Goal: Task Accomplishment & Management: Manage account settings

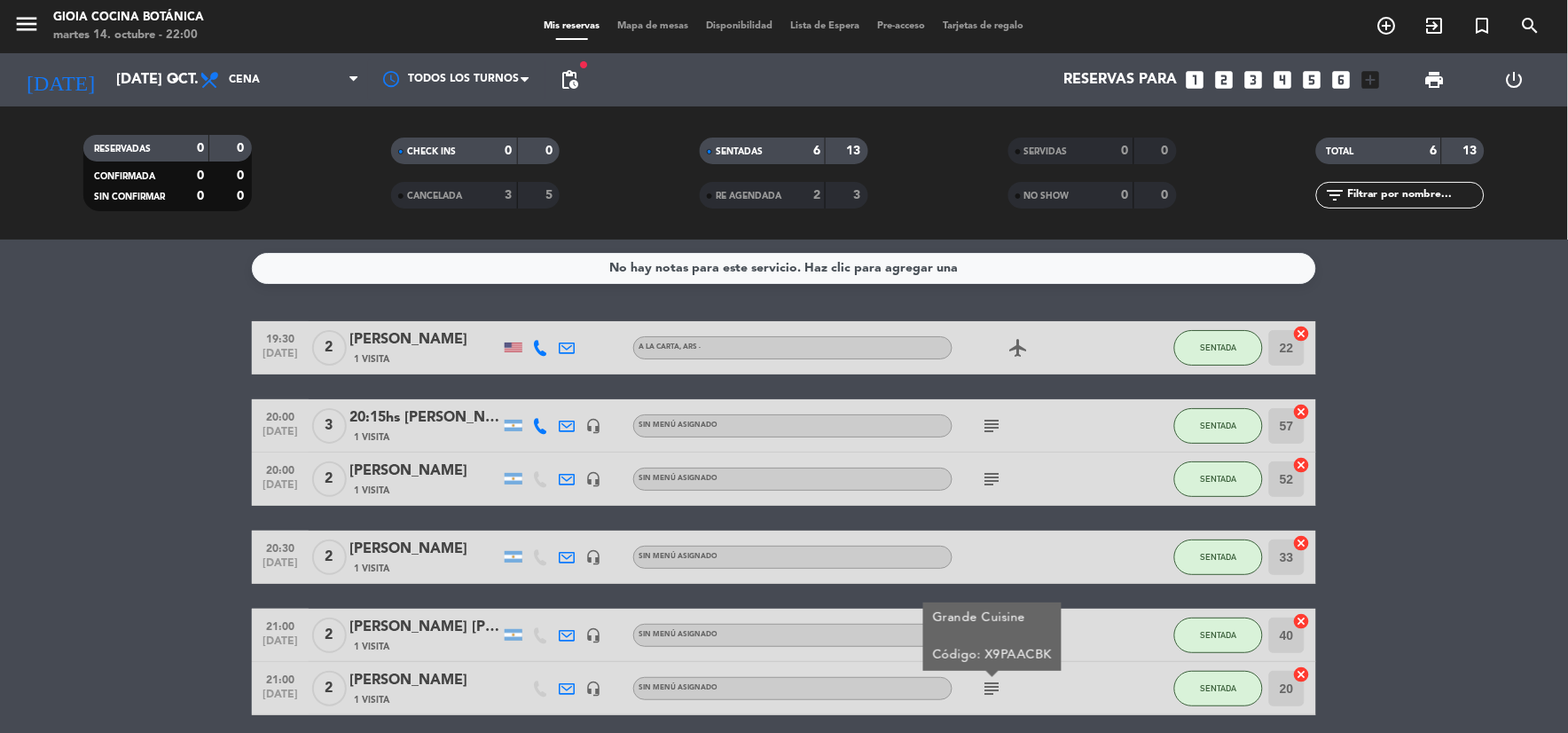
scroll to position [69, 0]
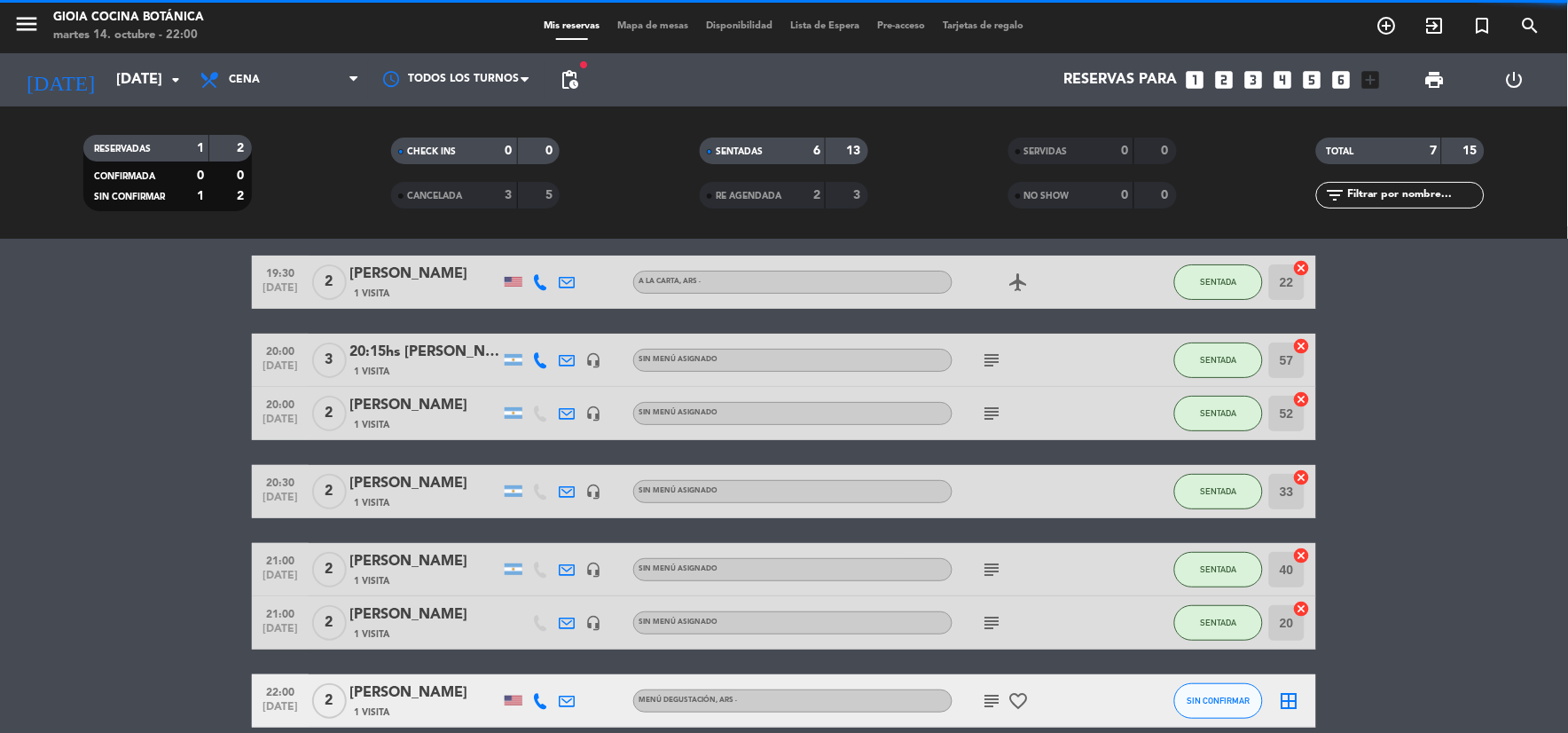
scroll to position [148, 0]
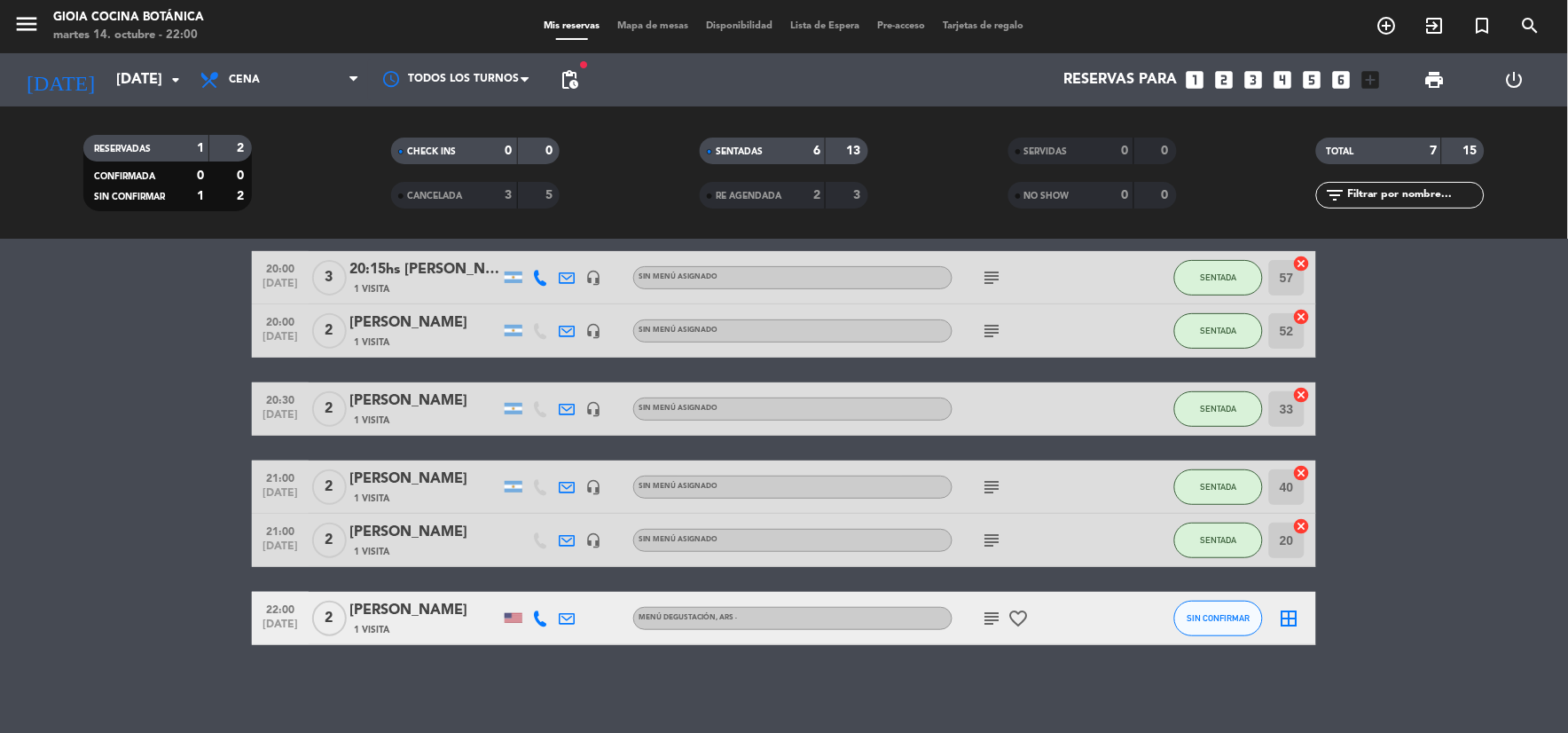
click at [983, 617] on icon "subject" at bounding box center [993, 619] width 21 height 21
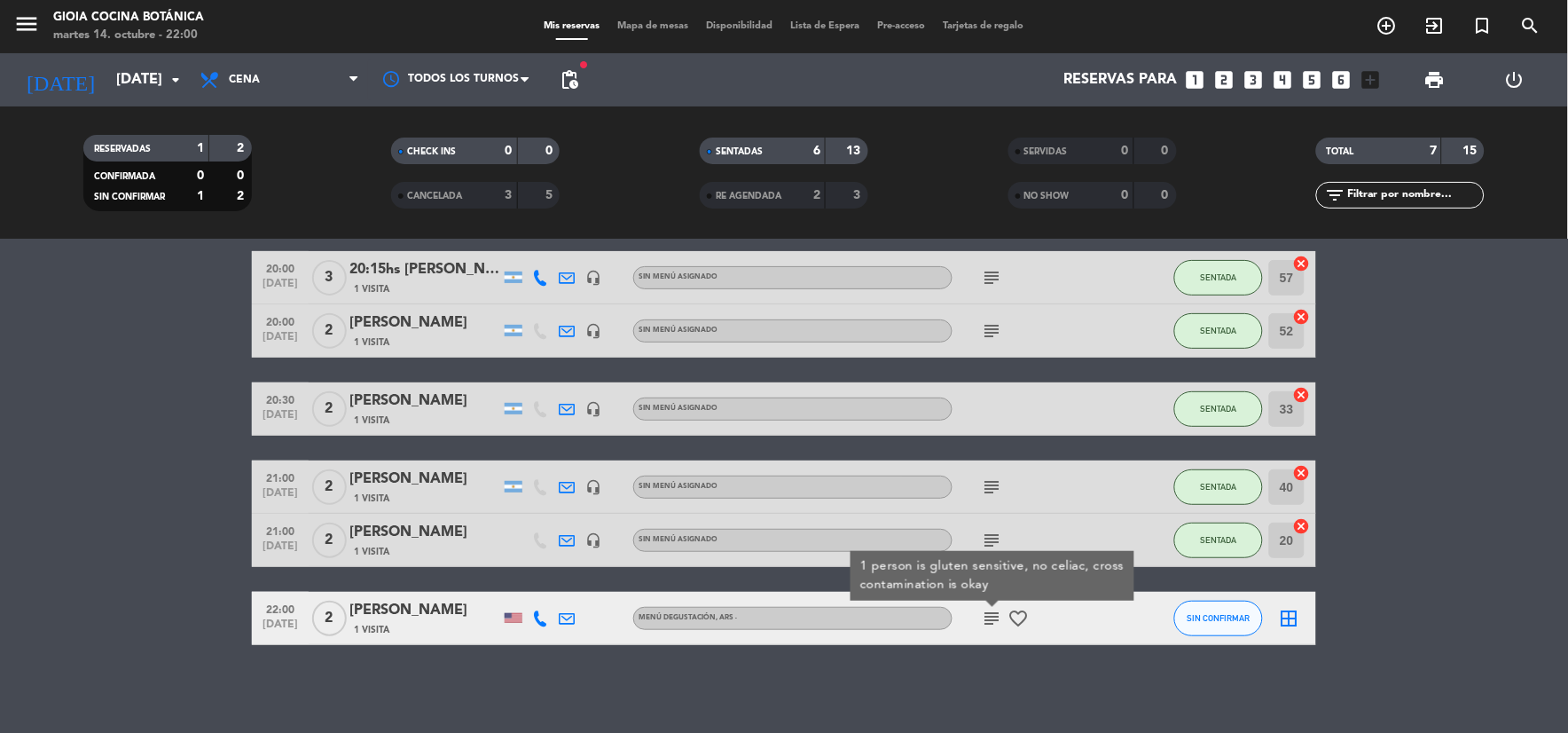
click at [1017, 610] on icon "favorite_border" at bounding box center [1019, 619] width 21 height 21
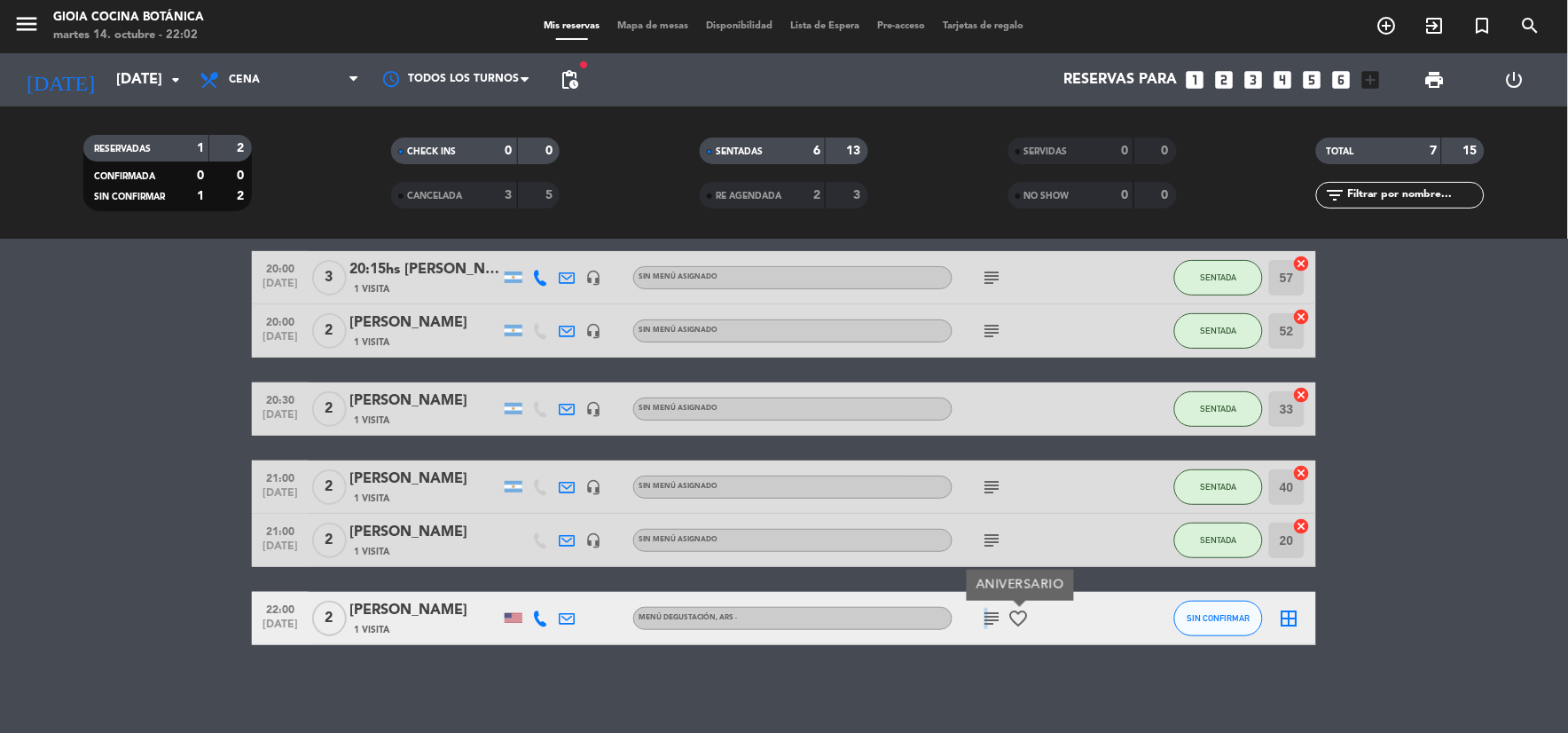
drag, startPoint x: 983, startPoint y: 618, endPoint x: 989, endPoint y: 625, distance: 9.2
click at [989, 625] on icon "subject" at bounding box center [993, 619] width 21 height 21
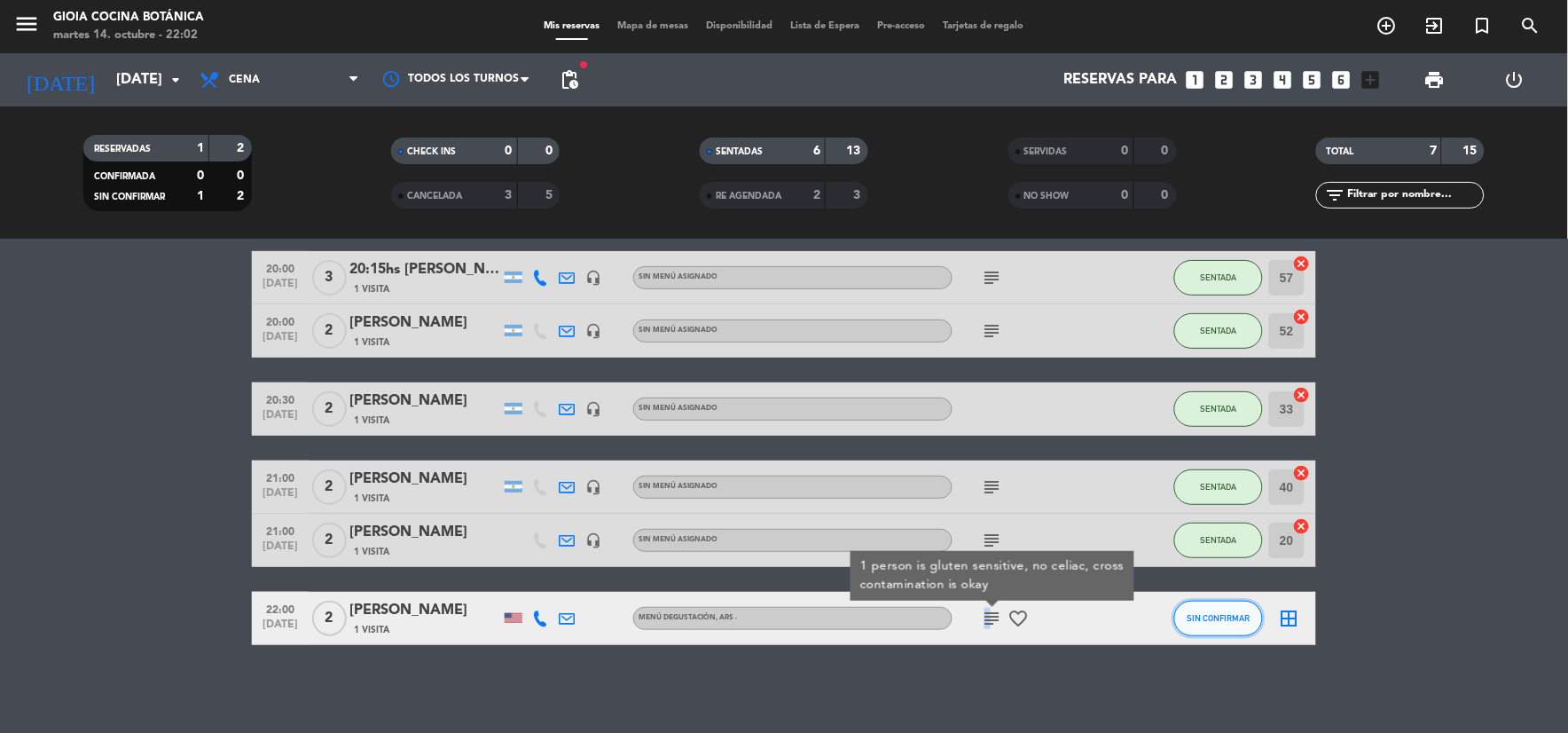
click at [1195, 613] on span "SIN CONFIRMAR" at bounding box center [1219, 618] width 63 height 10
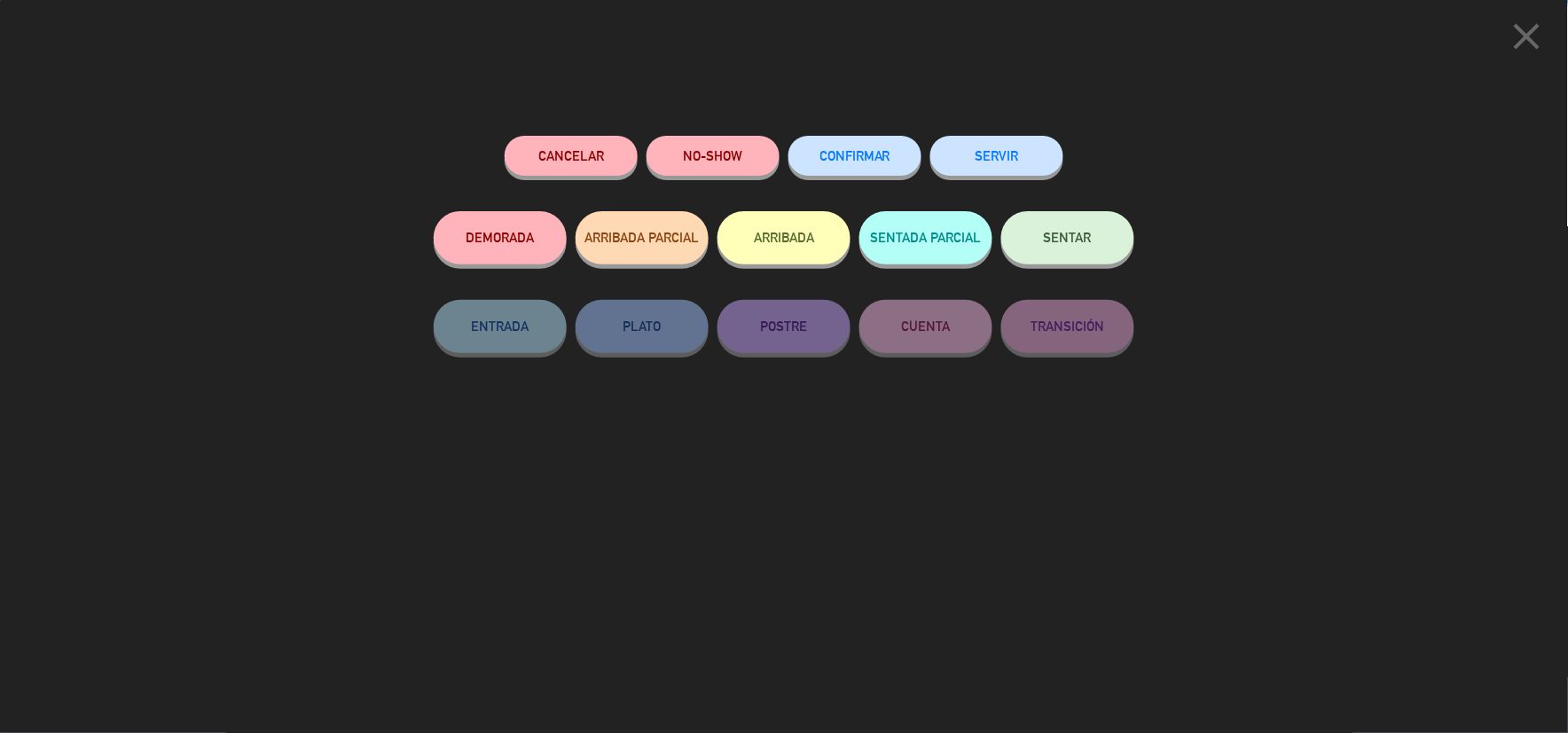
click at [1056, 220] on button "SENTAR" at bounding box center [1067, 238] width 133 height 54
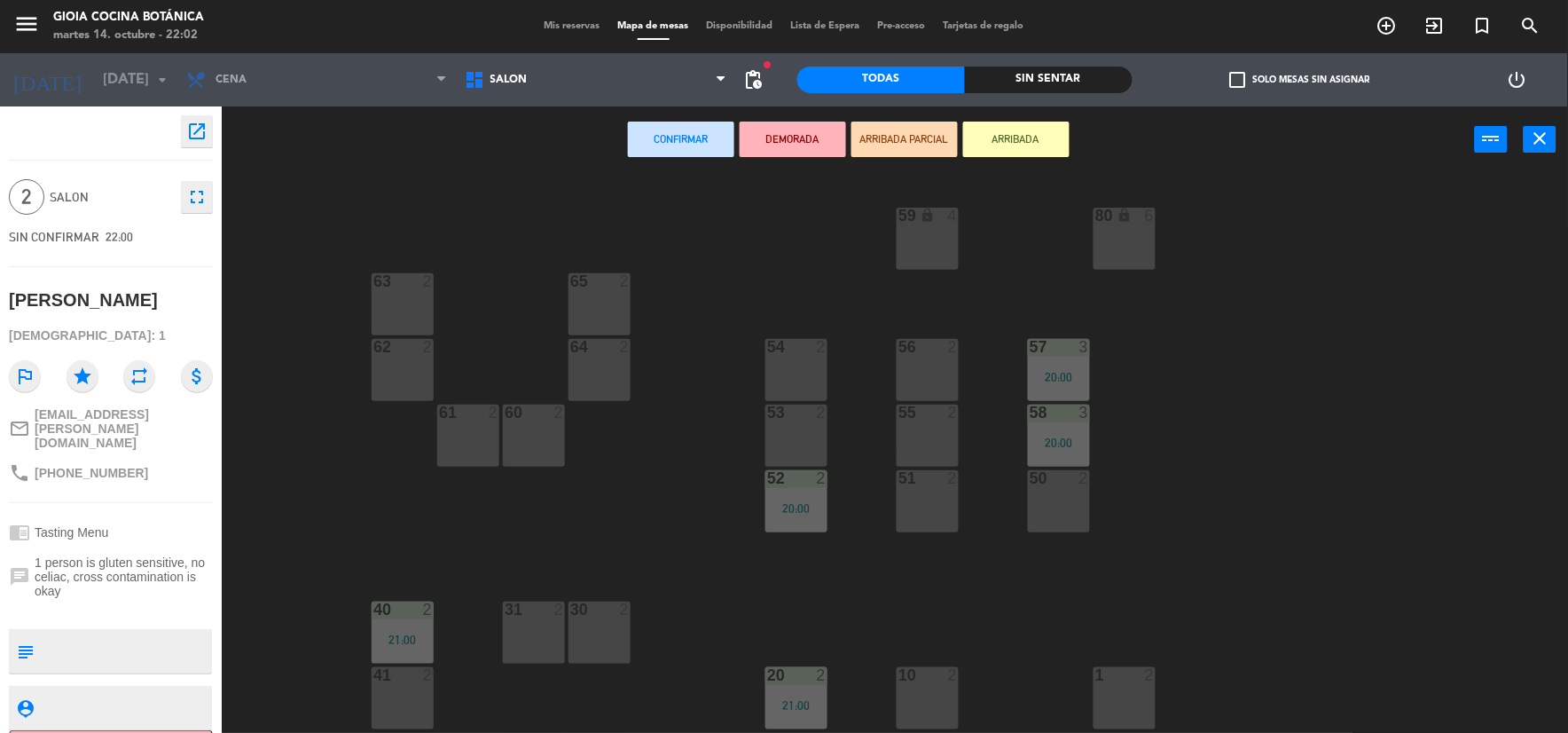
click at [906, 366] on div "56 2" at bounding box center [927, 369] width 62 height 62
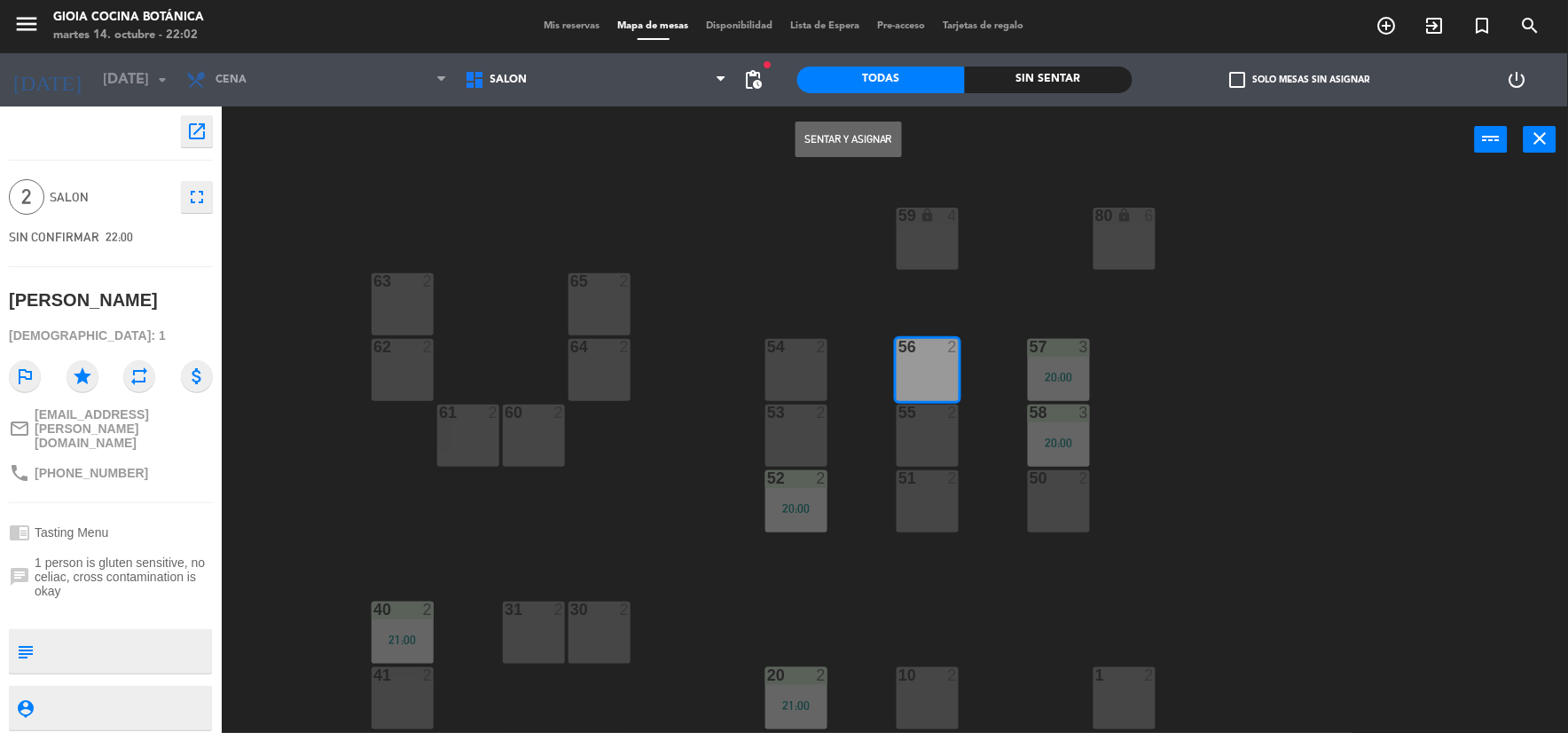
click at [872, 143] on button "Sentar y Asignar" at bounding box center [848, 139] width 106 height 36
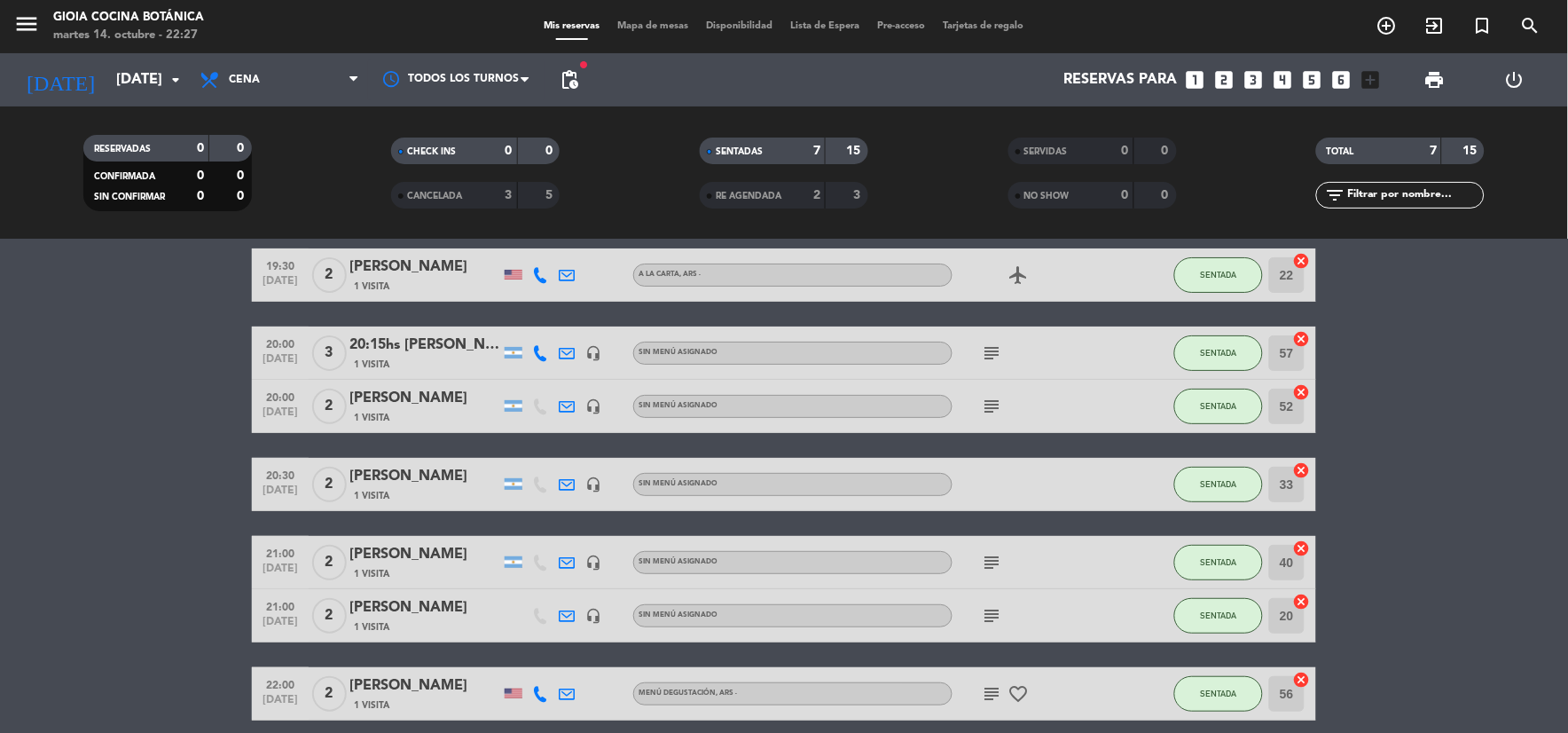
scroll to position [148, 0]
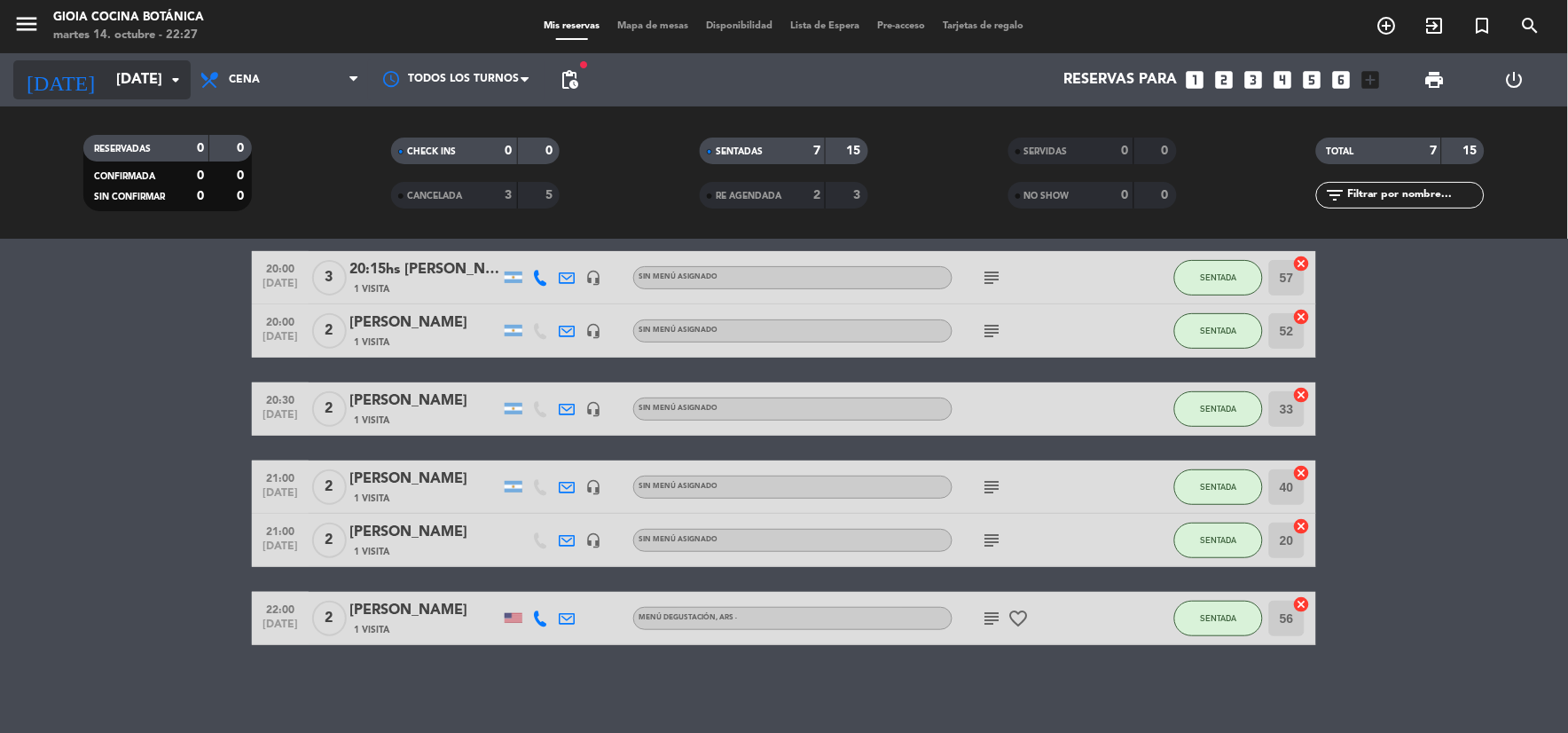
click at [113, 89] on input "[DATE]" at bounding box center [201, 80] width 188 height 35
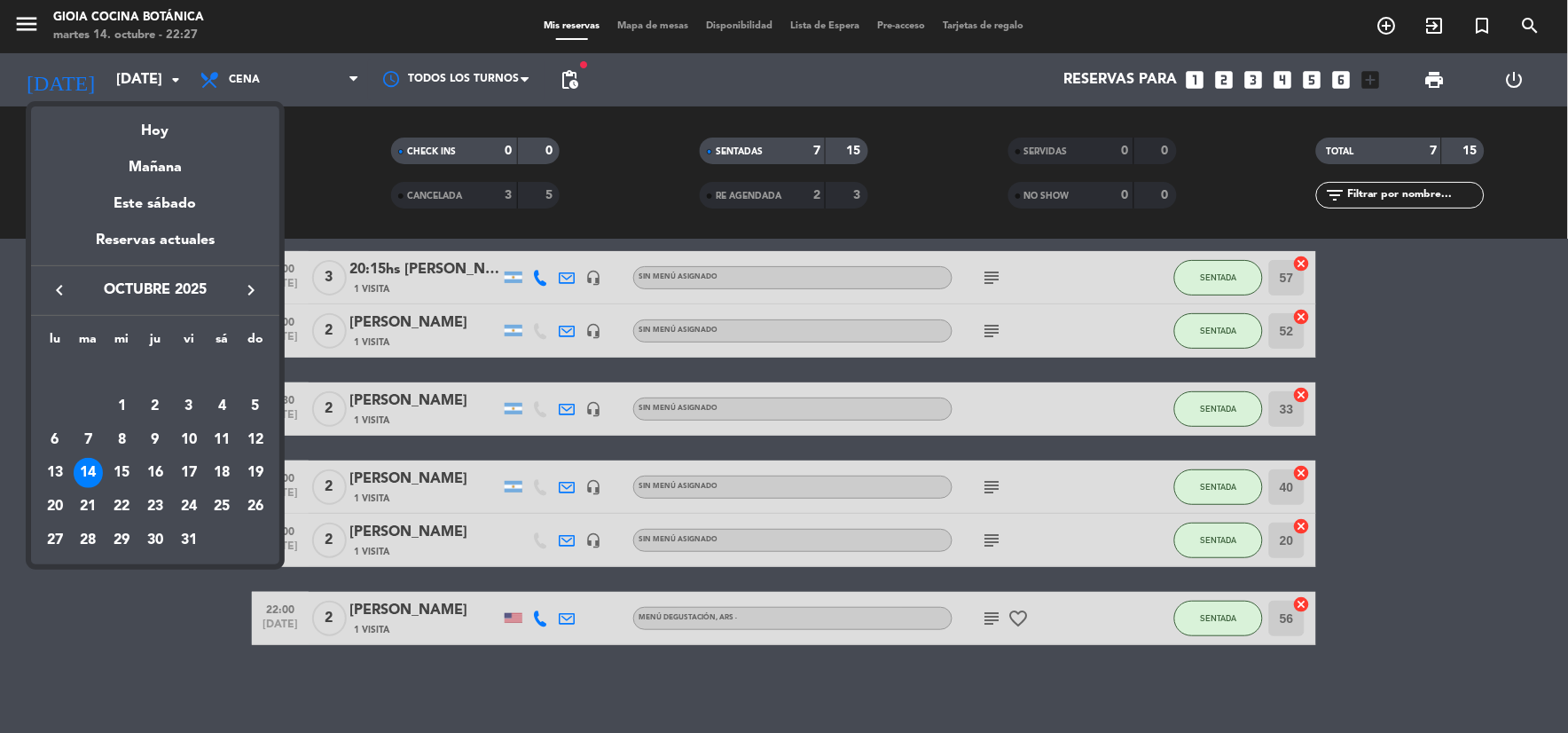
click at [89, 633] on div at bounding box center [784, 366] width 1568 height 733
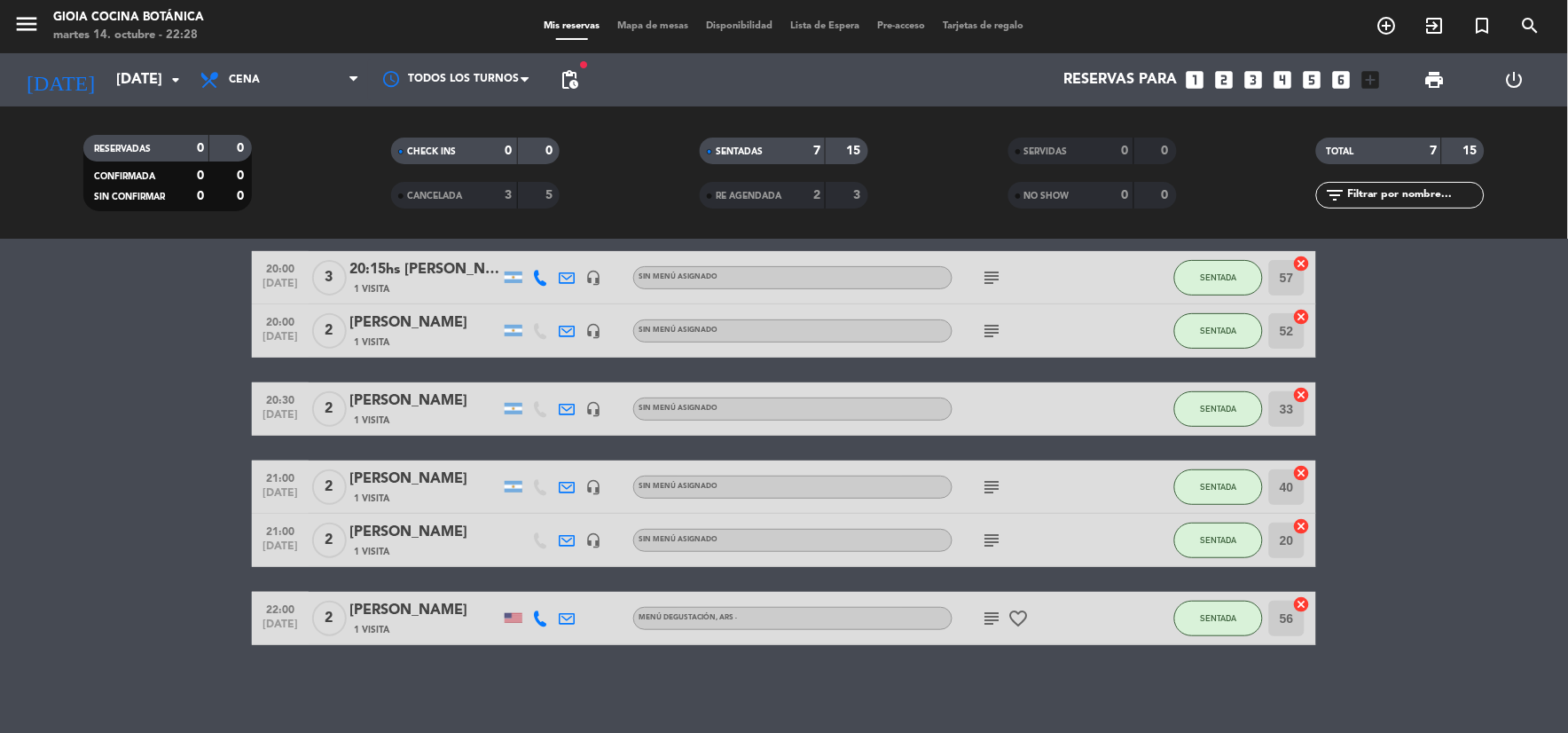
click at [980, 533] on span "subject" at bounding box center [993, 540] width 27 height 21
click at [989, 536] on icon "subject" at bounding box center [993, 540] width 21 height 21
click at [1052, 520] on div "Grande Cuisine Código: X9PAACBK" at bounding box center [992, 488] width 138 height 68
click at [990, 490] on icon "subject" at bounding box center [993, 487] width 21 height 21
click at [1013, 616] on icon "favorite_border" at bounding box center [1019, 619] width 21 height 21
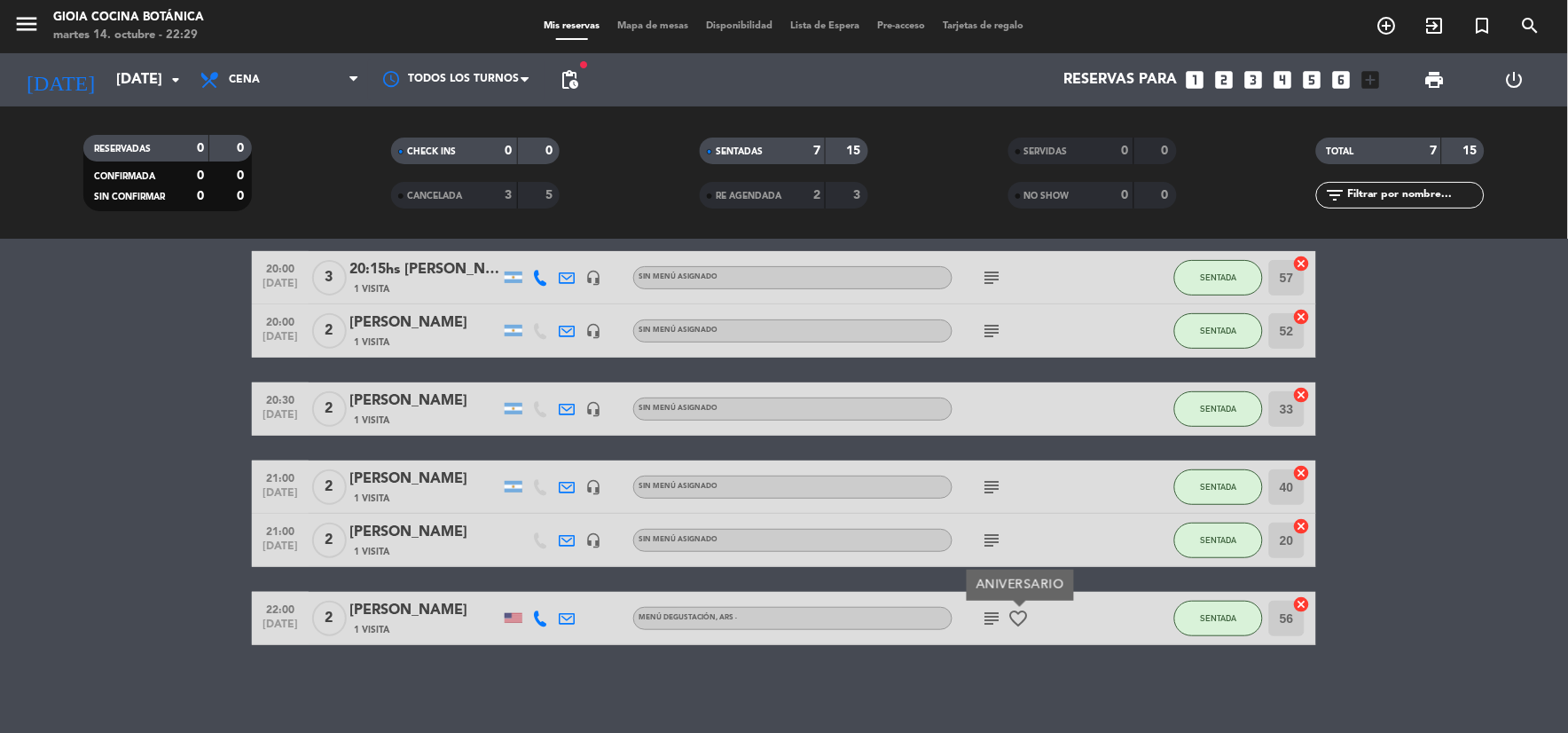
drag, startPoint x: 1013, startPoint y: 616, endPoint x: 989, endPoint y: 615, distance: 24.0
click at [989, 615] on icon "subject" at bounding box center [993, 619] width 21 height 21
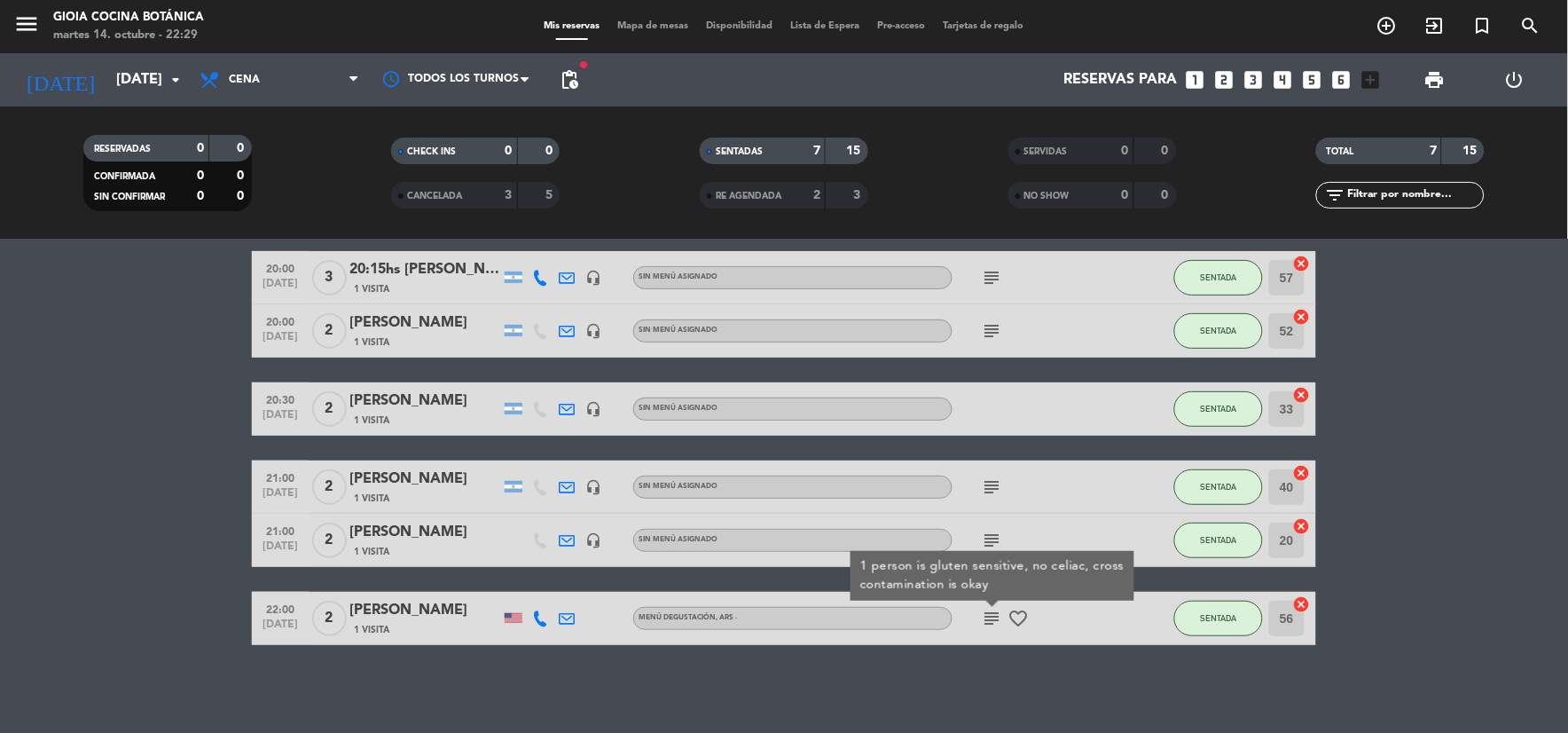
click at [990, 633] on div "subject 1 person is gluten sensitive, no celiac, cross contamination is okay fa…" at bounding box center [1032, 618] width 160 height 53
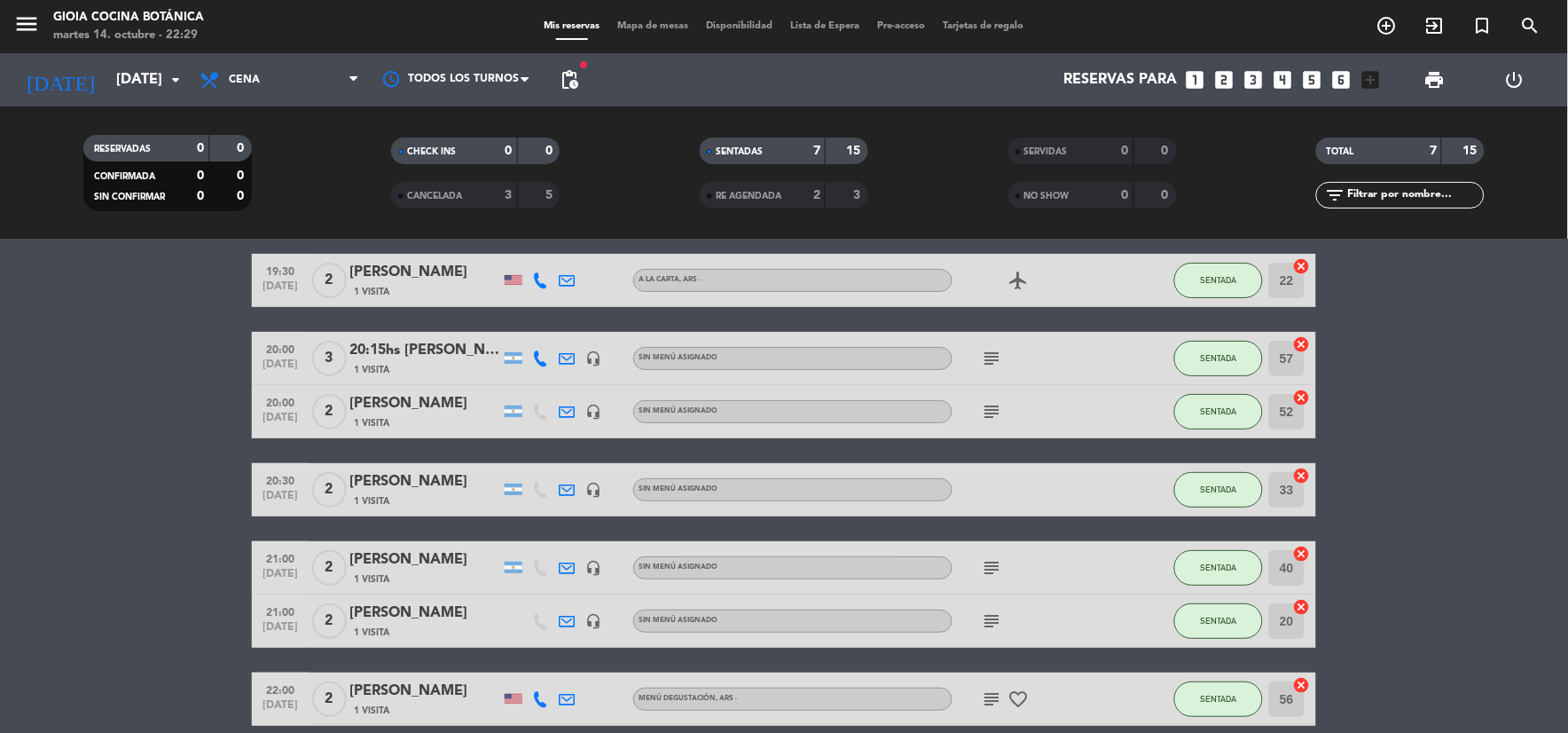
scroll to position [98, 0]
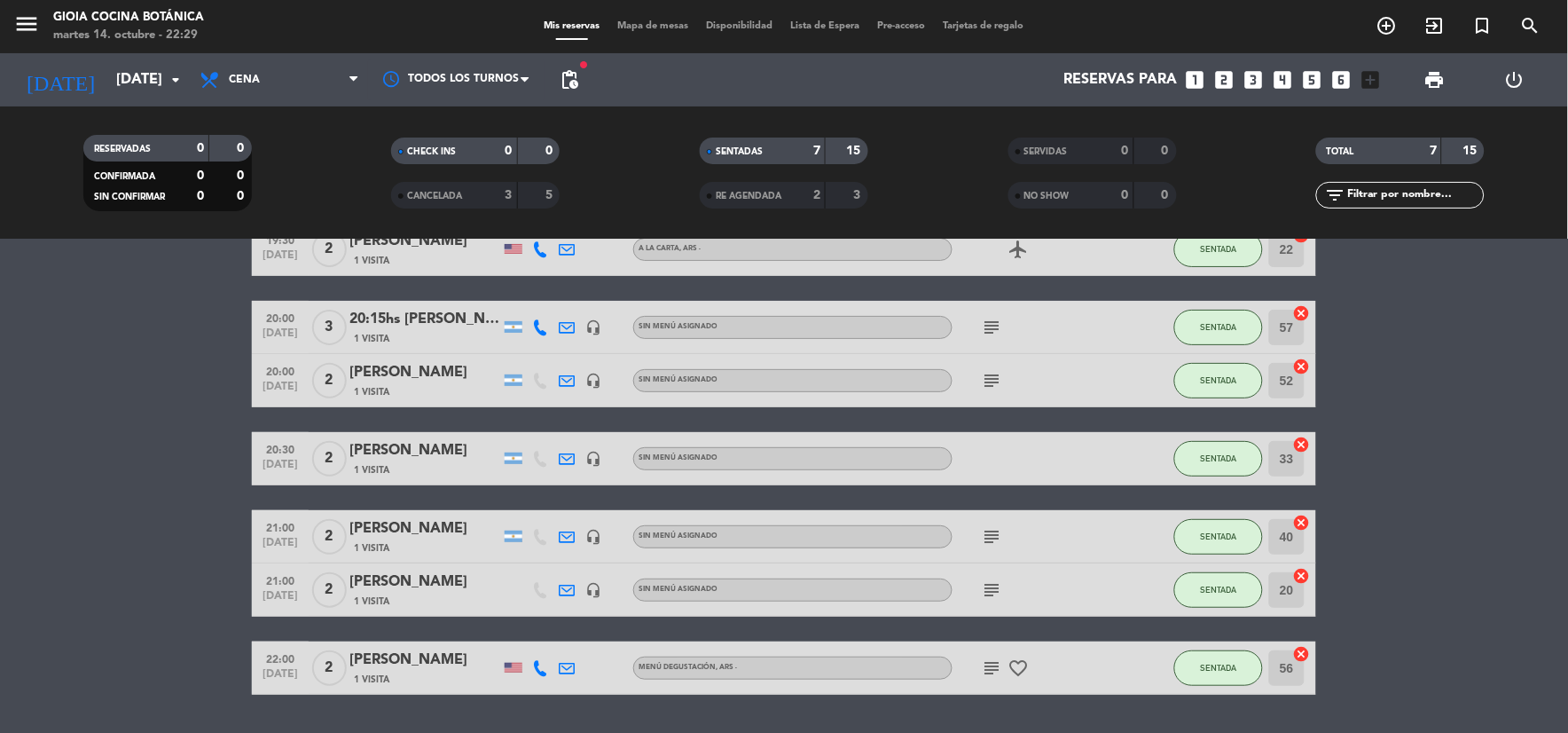
click at [1002, 321] on icon "subject" at bounding box center [993, 327] width 21 height 21
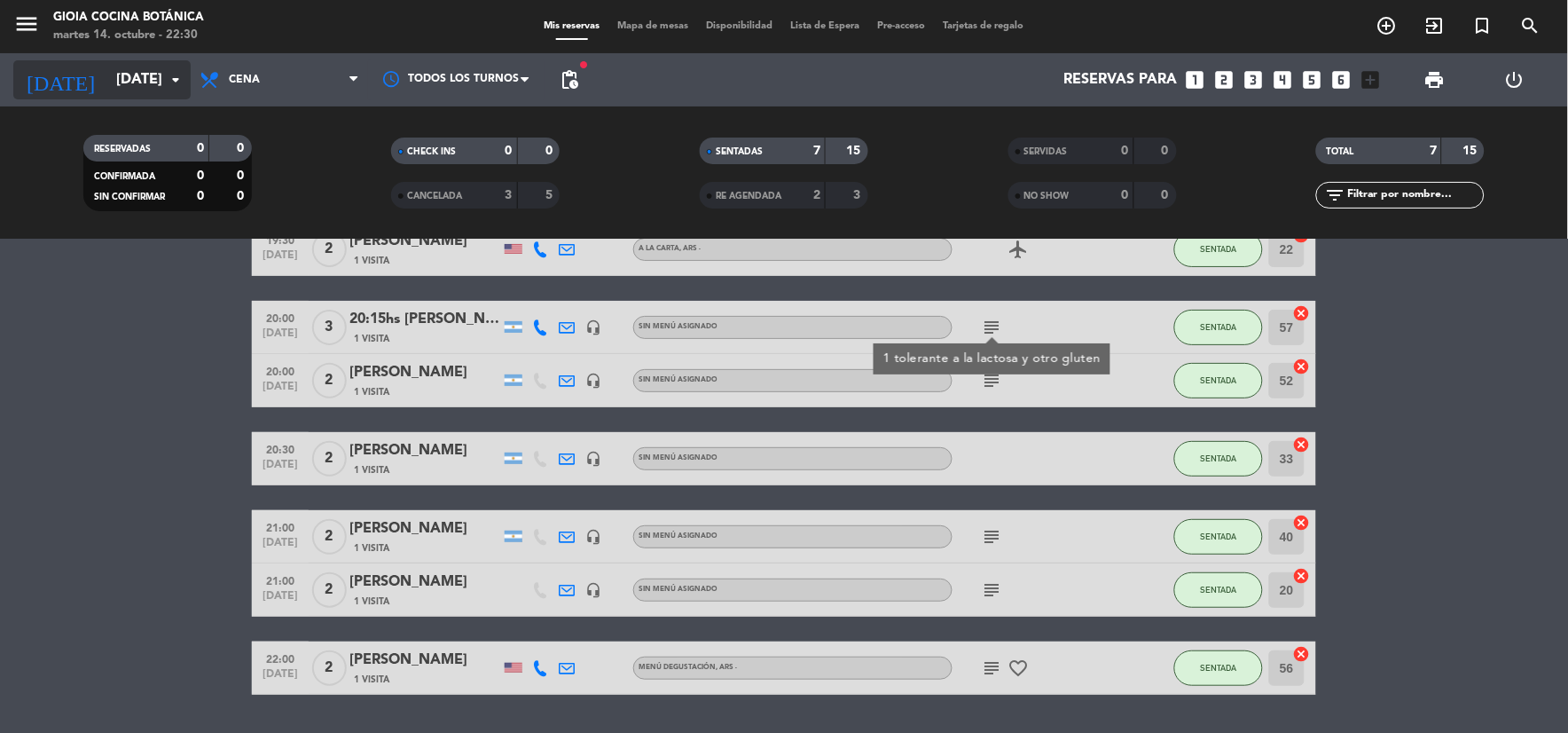
click at [119, 77] on input "[DATE]" at bounding box center [201, 80] width 188 height 35
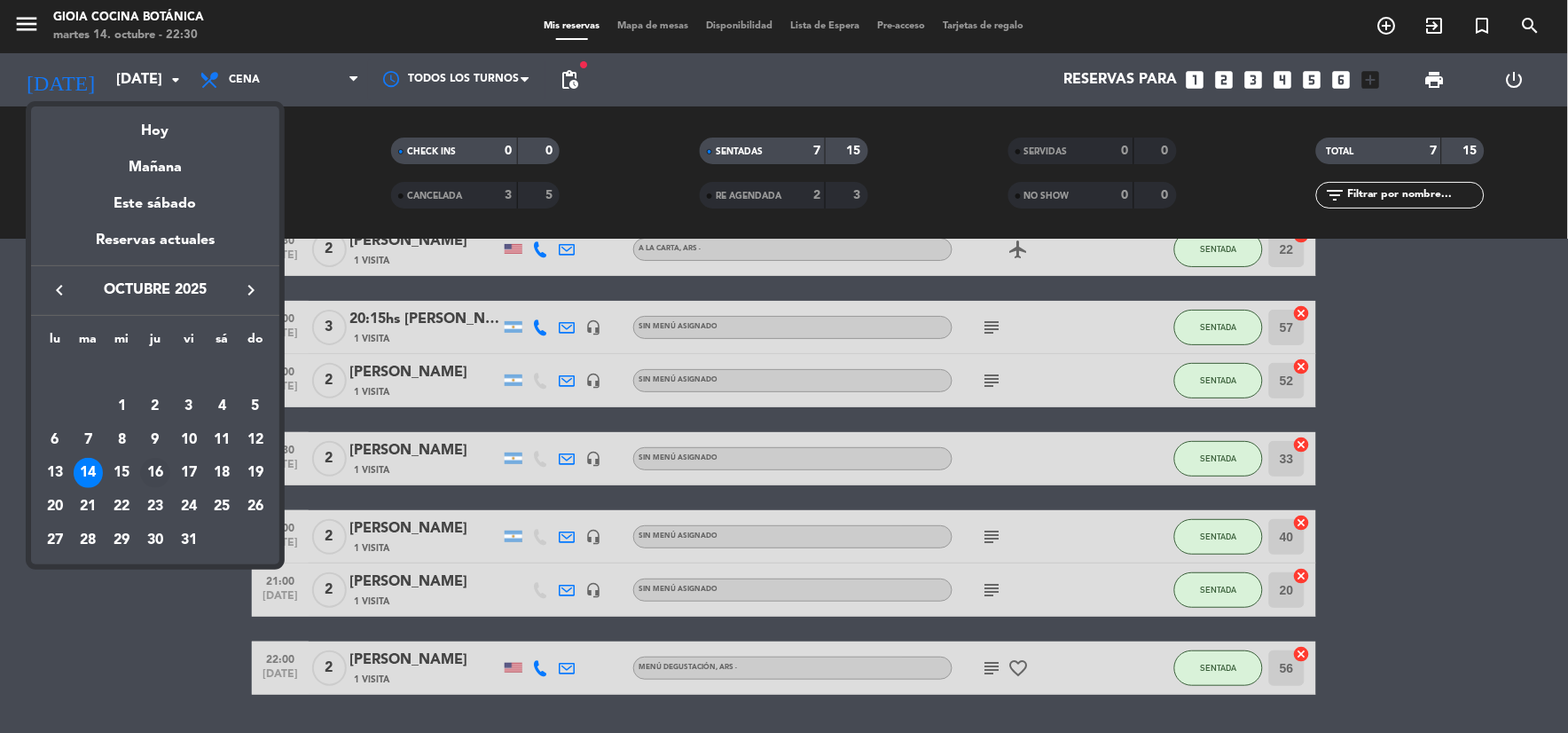
click at [152, 468] on div "16" at bounding box center [155, 473] width 30 height 30
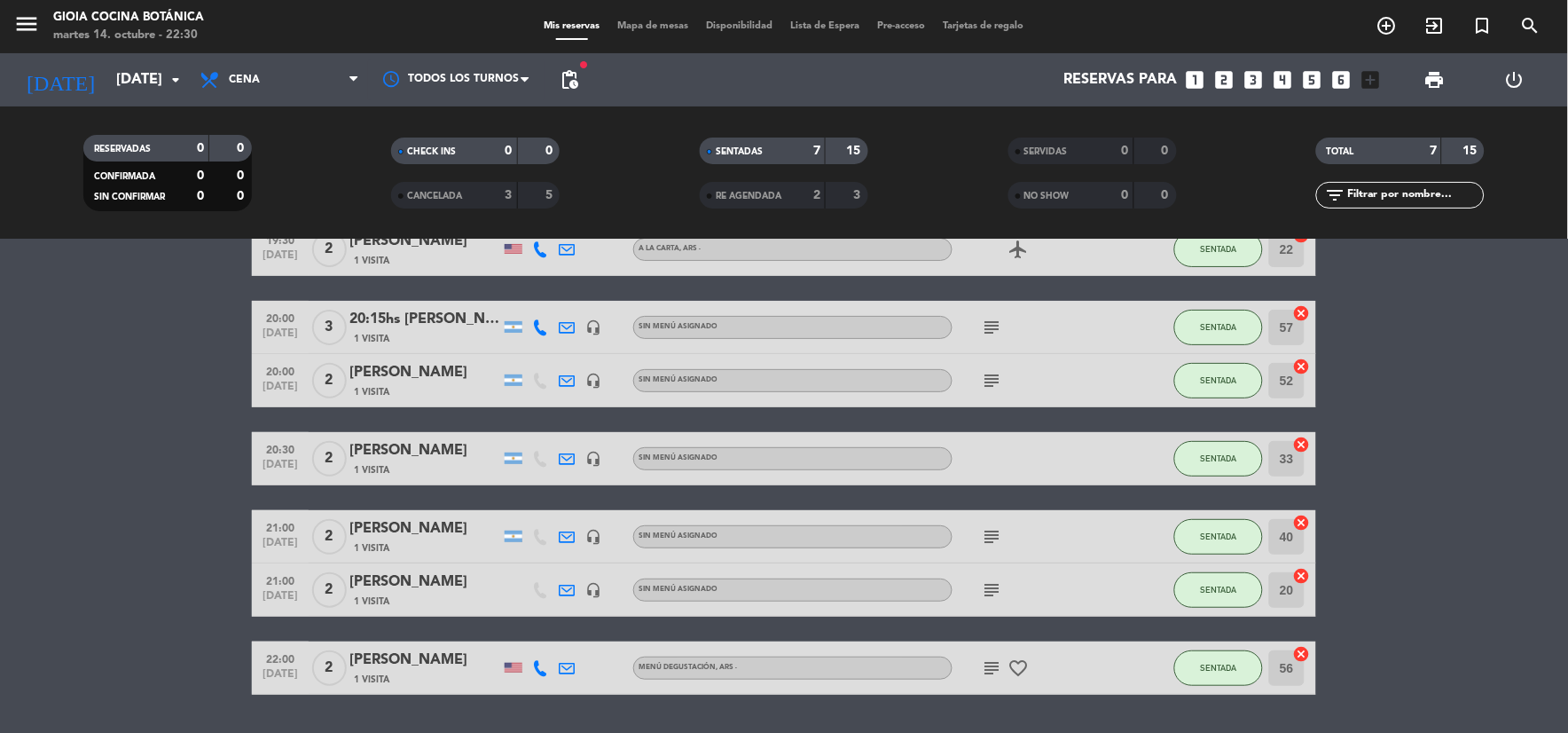
type input "[DEMOGRAPHIC_DATA][DATE]"
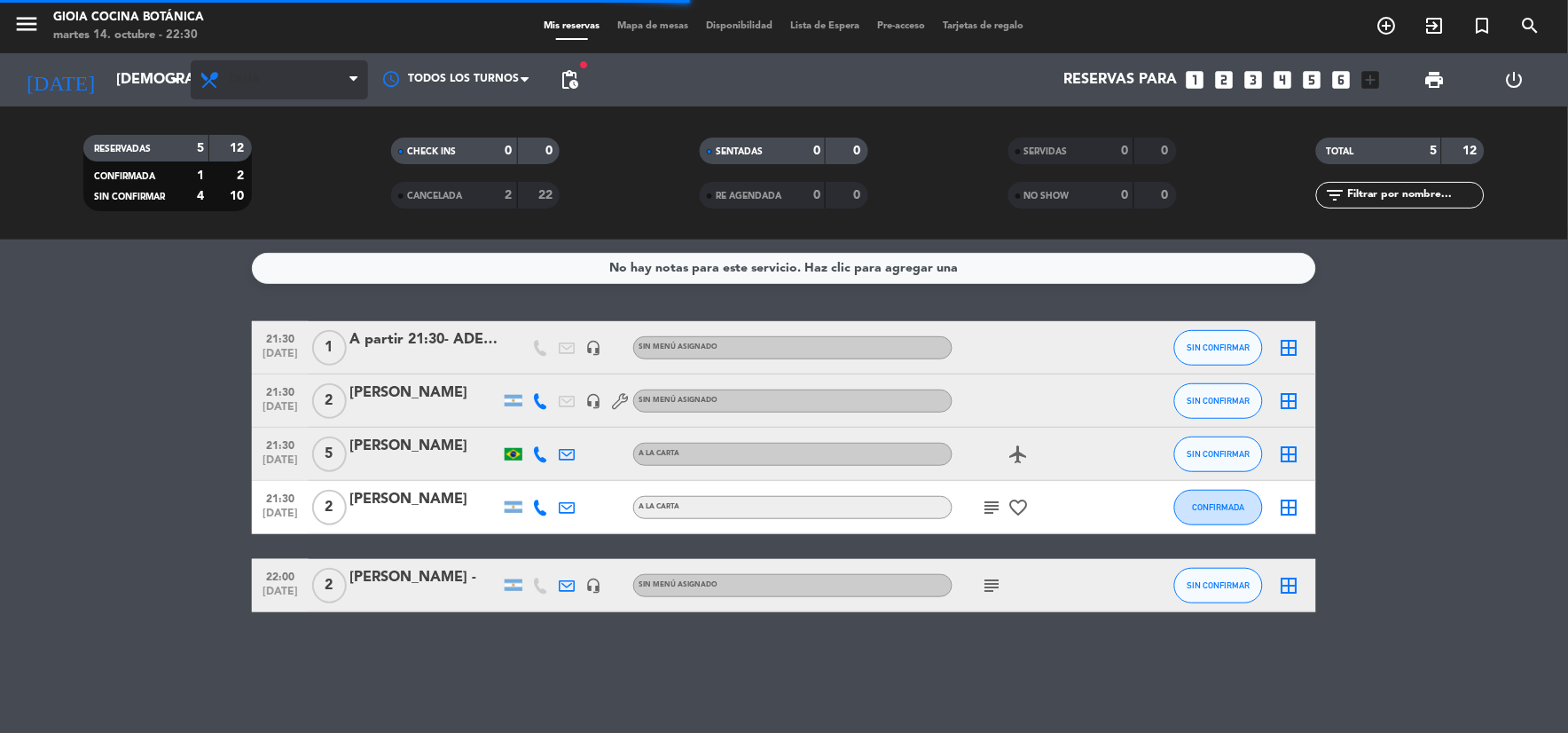
scroll to position [0, 0]
click at [306, 81] on span "Cena" at bounding box center [279, 80] width 177 height 39
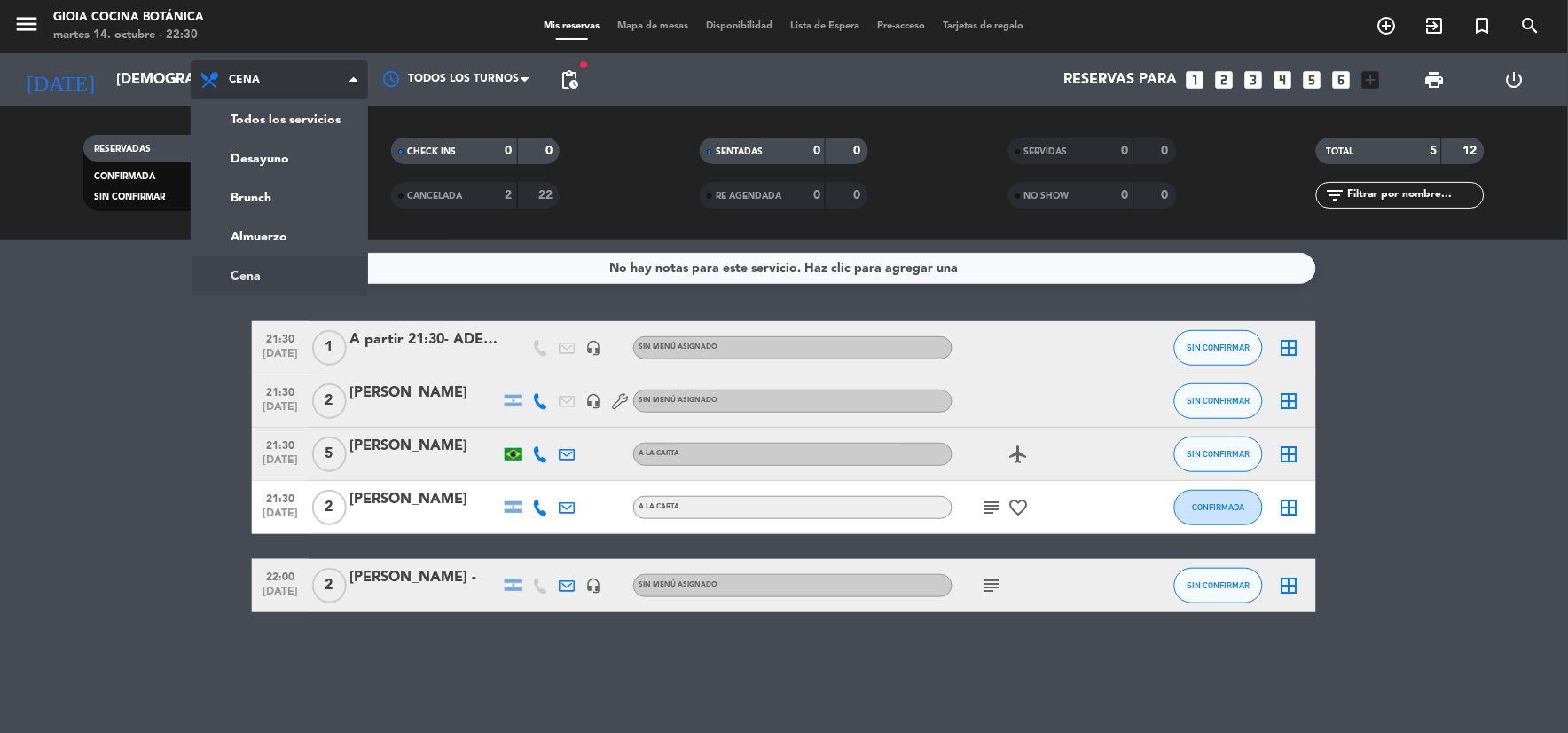
click at [306, 81] on span "Cena" at bounding box center [279, 80] width 177 height 39
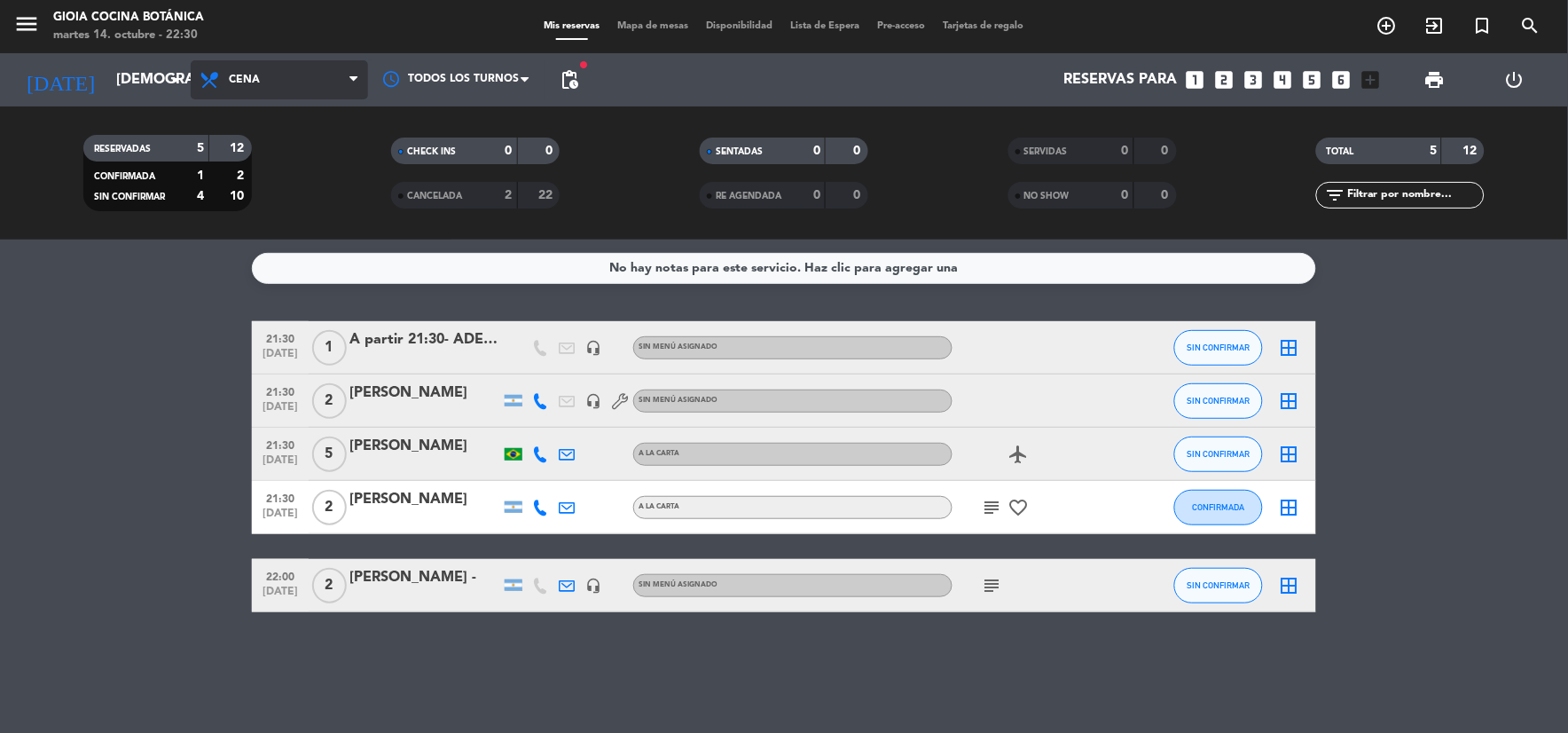
click at [306, 81] on span "Cena" at bounding box center [279, 80] width 177 height 39
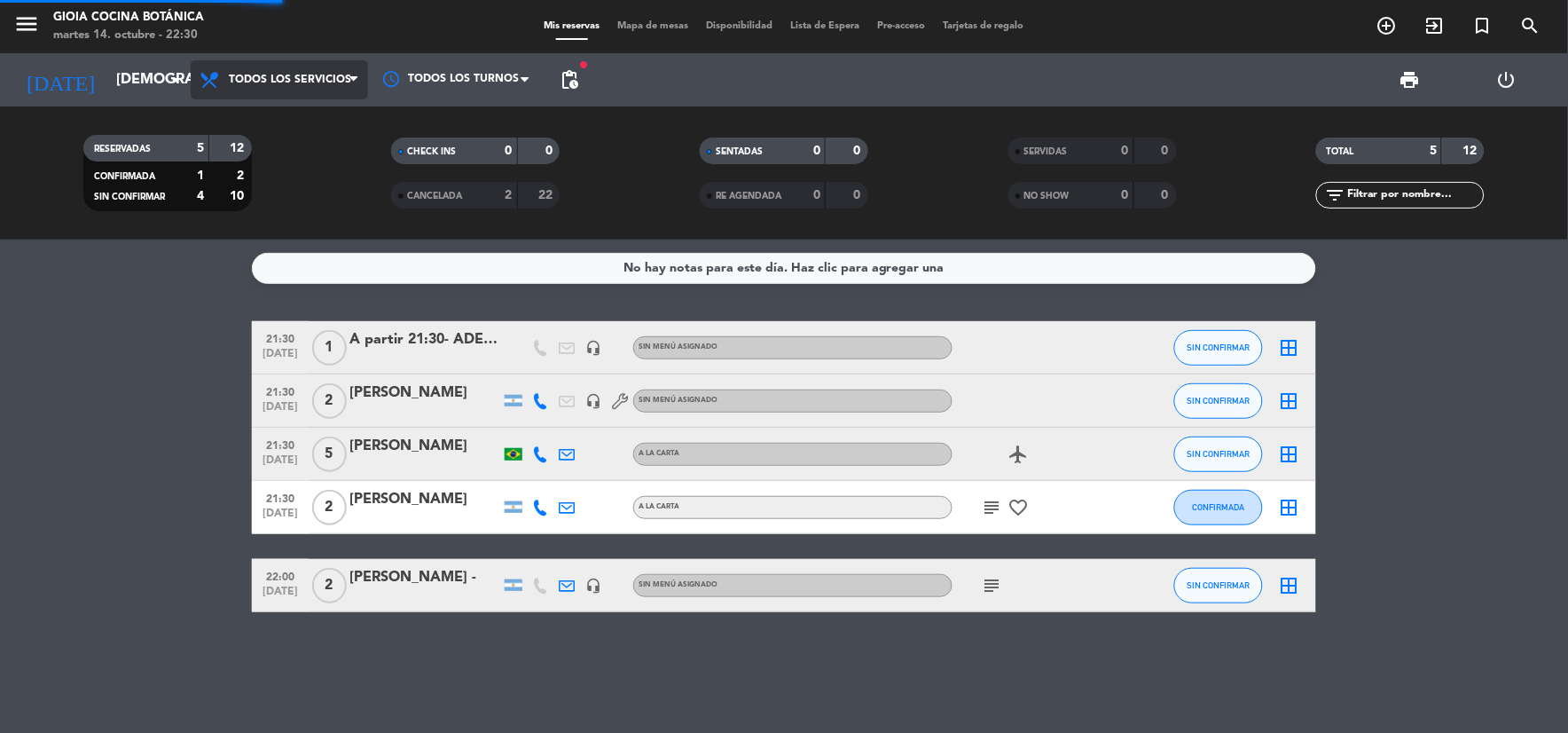
click at [308, 118] on div "menu [PERSON_NAME] Cocina Botánica [DATE] 14. octubre - 22:30 Mis reservas Mapa…" at bounding box center [784, 120] width 1568 height 240
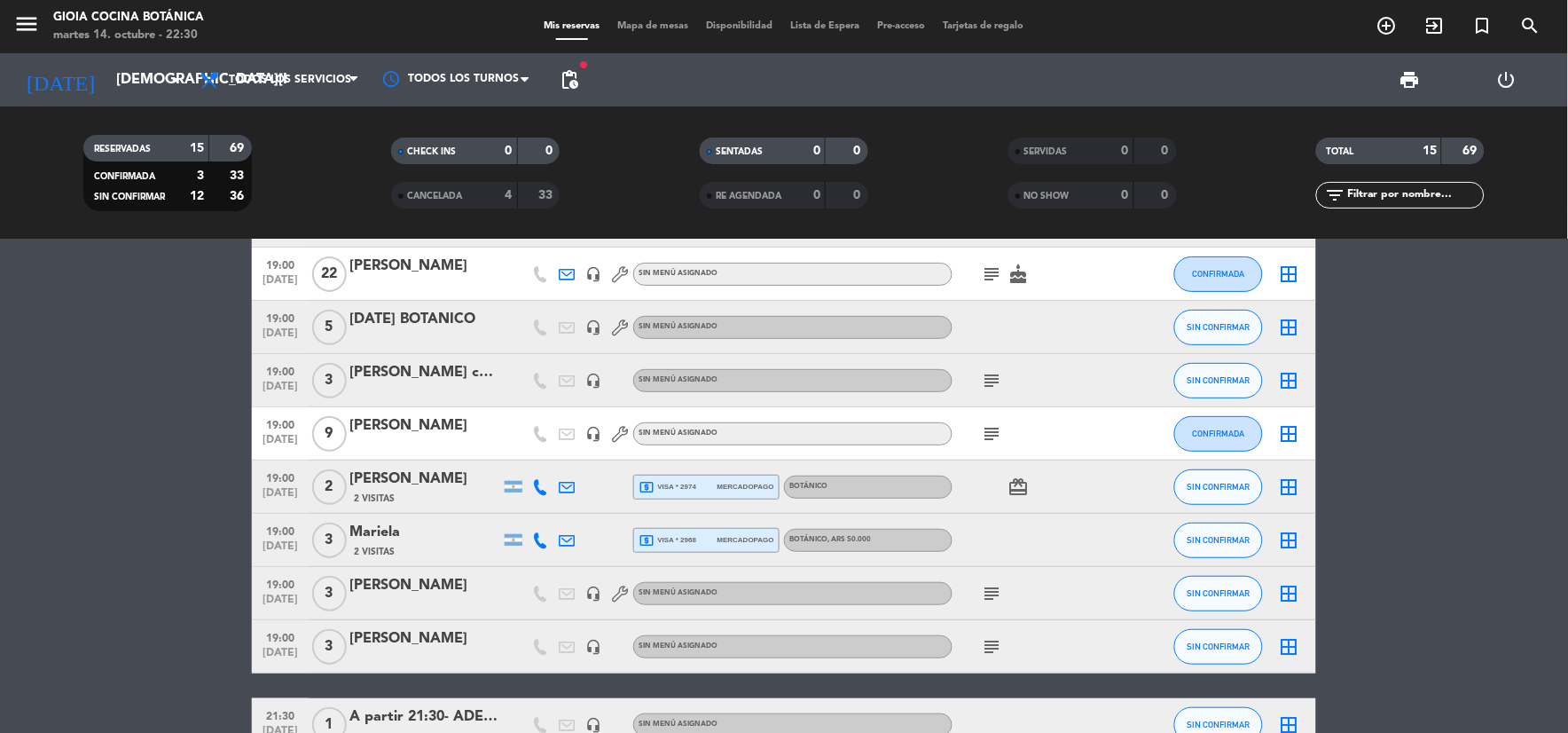
scroll to position [504, 0]
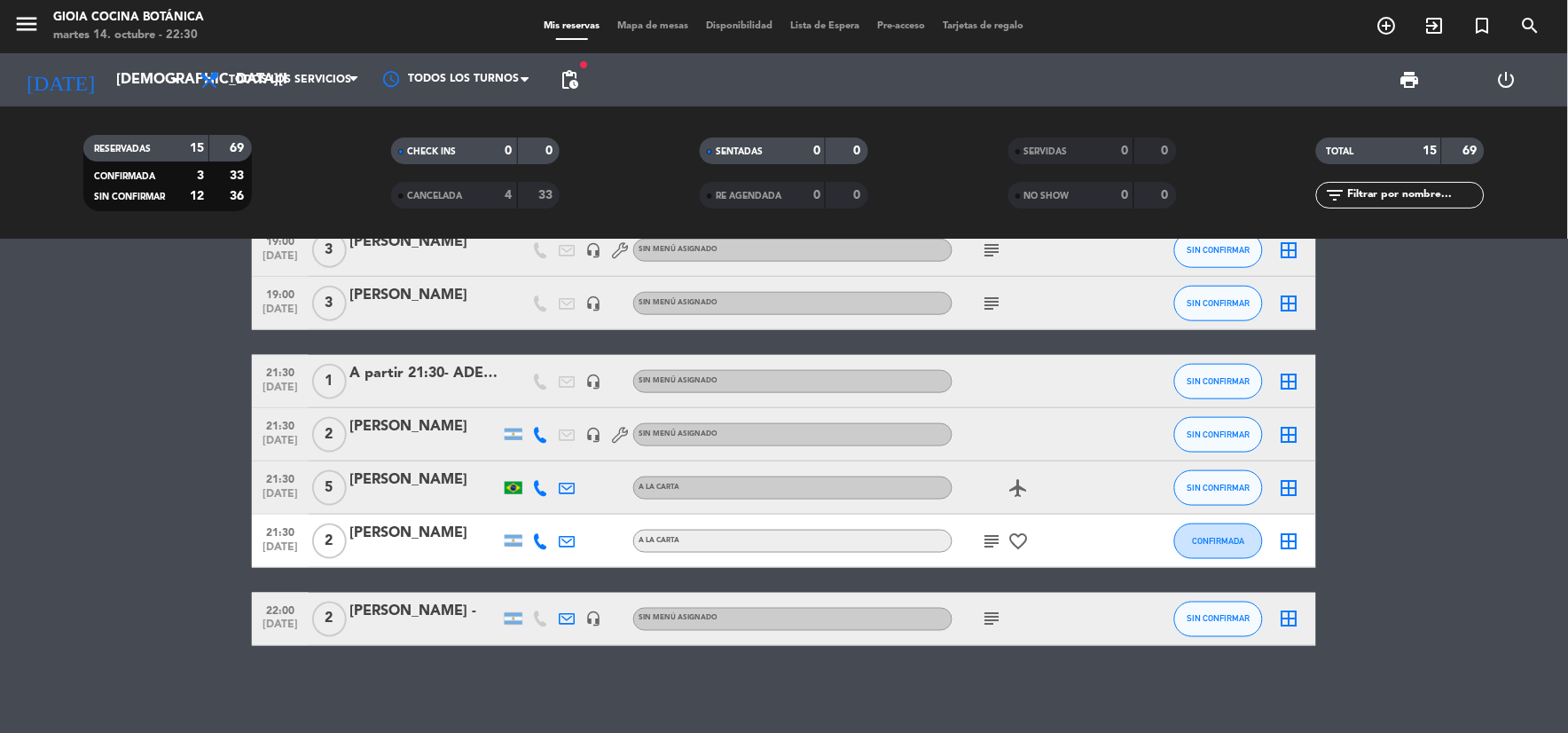
click at [407, 626] on div at bounding box center [424, 631] width 151 height 14
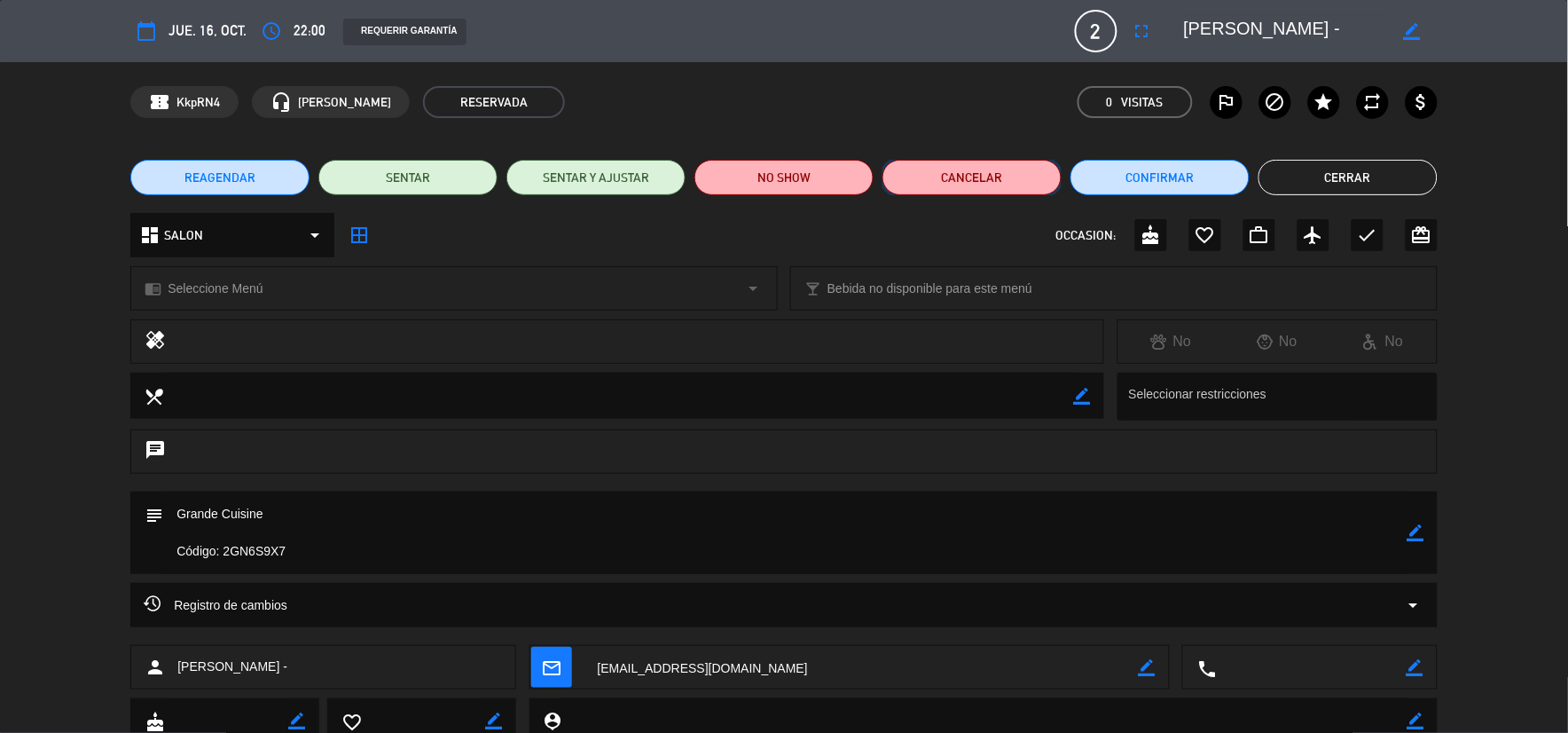
click at [954, 167] on button "Cancelar" at bounding box center [971, 178] width 179 height 36
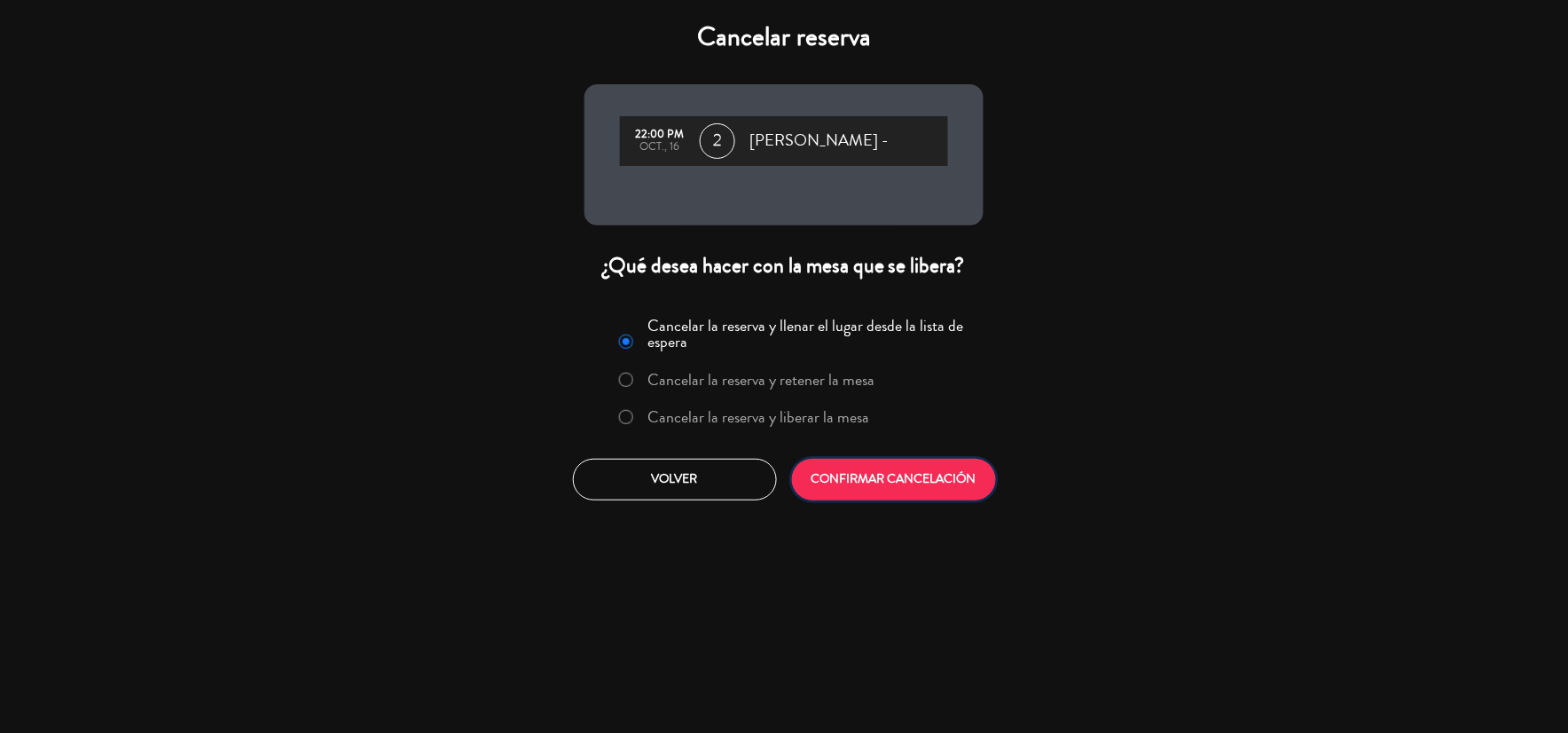
click at [875, 468] on button "CONFIRMAR CANCELACIÓN" at bounding box center [893, 479] width 204 height 42
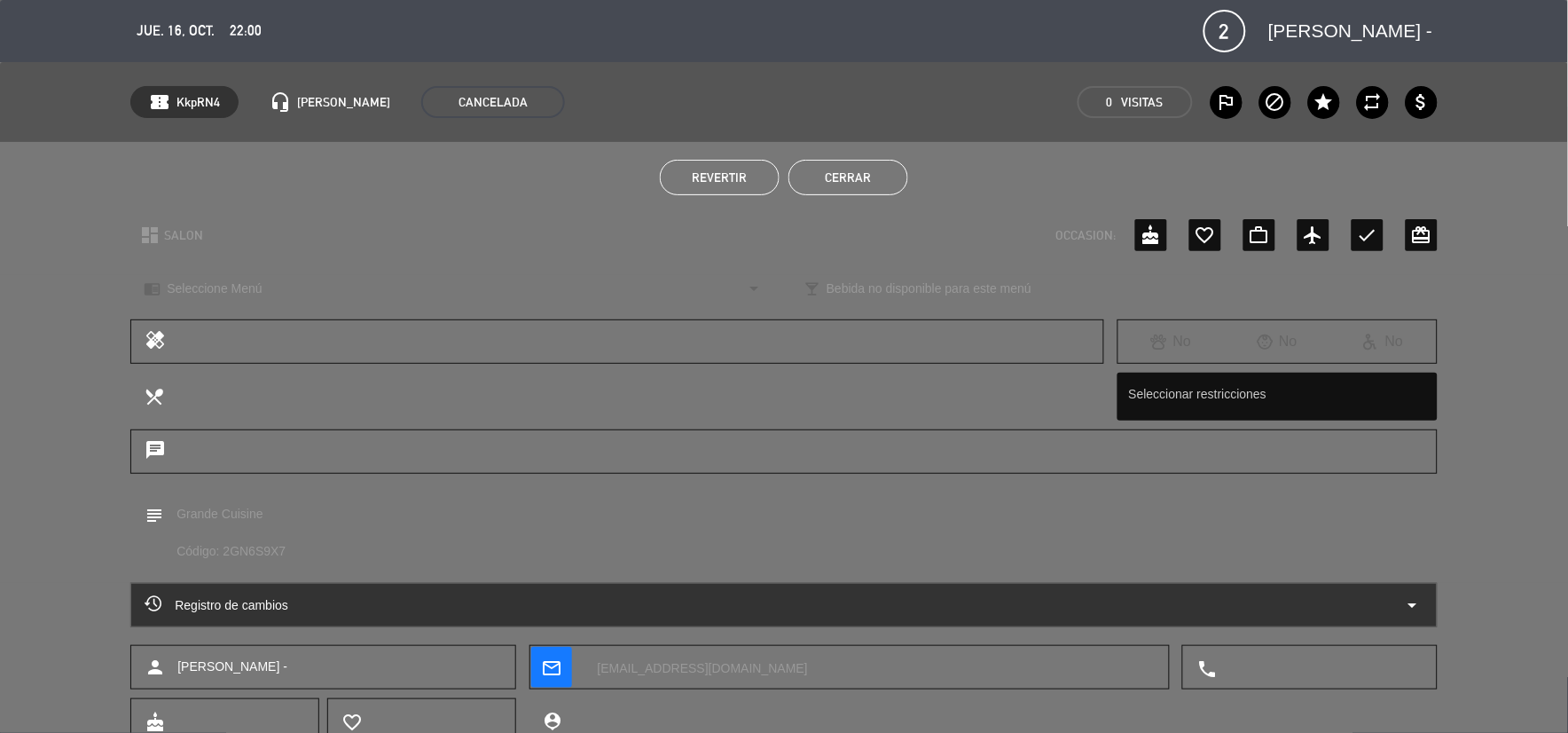
click at [869, 169] on button "Cerrar" at bounding box center [848, 178] width 120 height 36
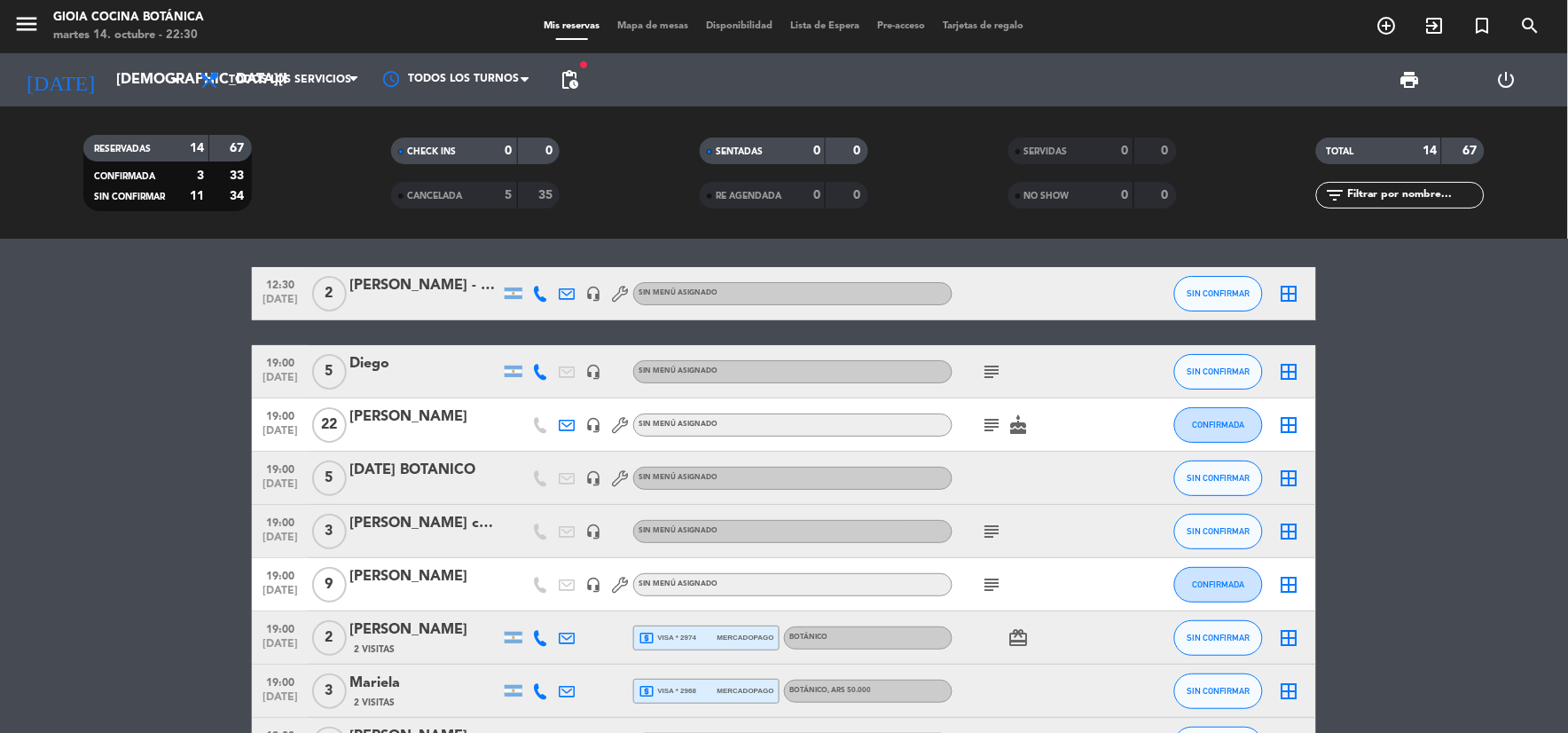
scroll to position [0, 0]
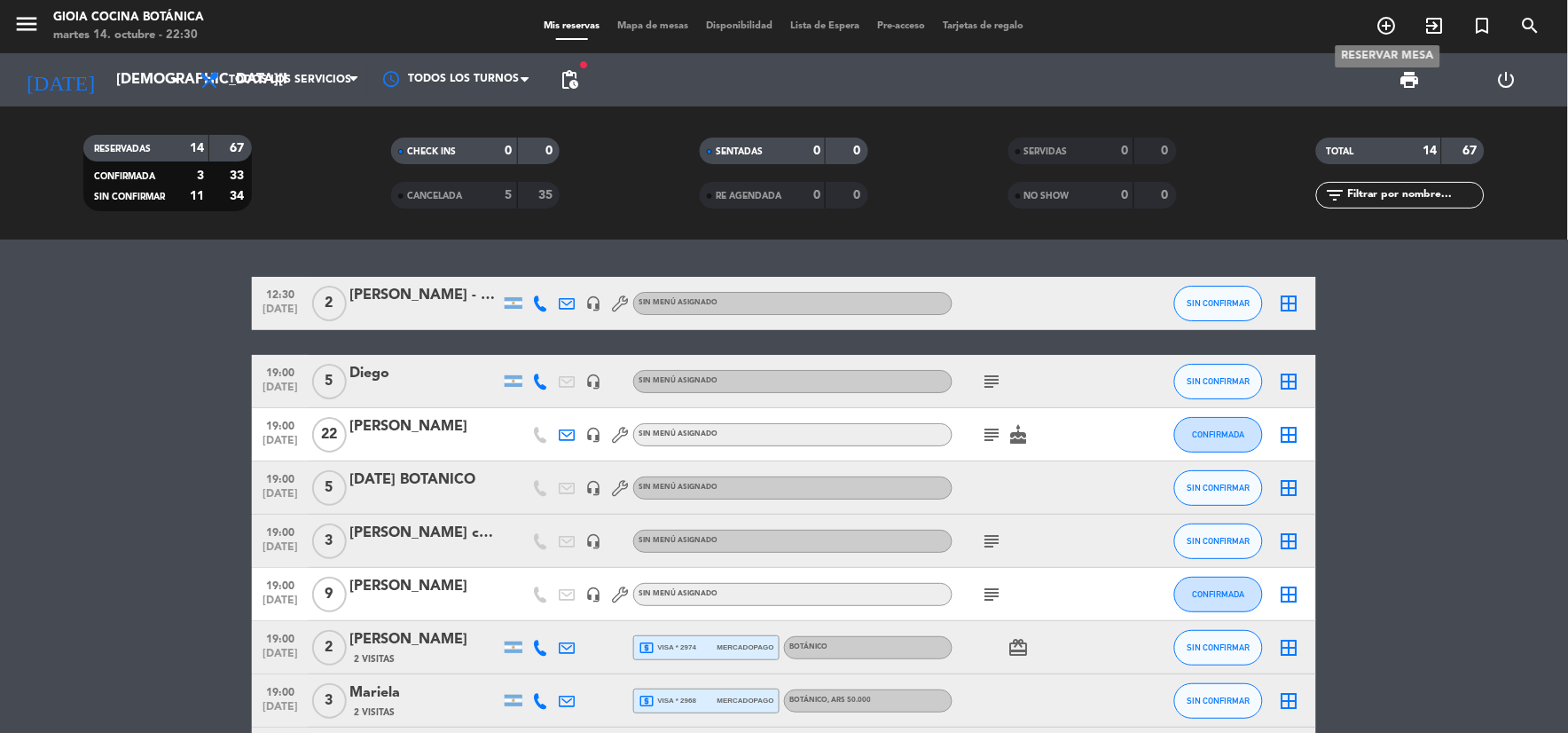
click at [1385, 28] on icon "add_circle_outline" at bounding box center [1387, 26] width 21 height 21
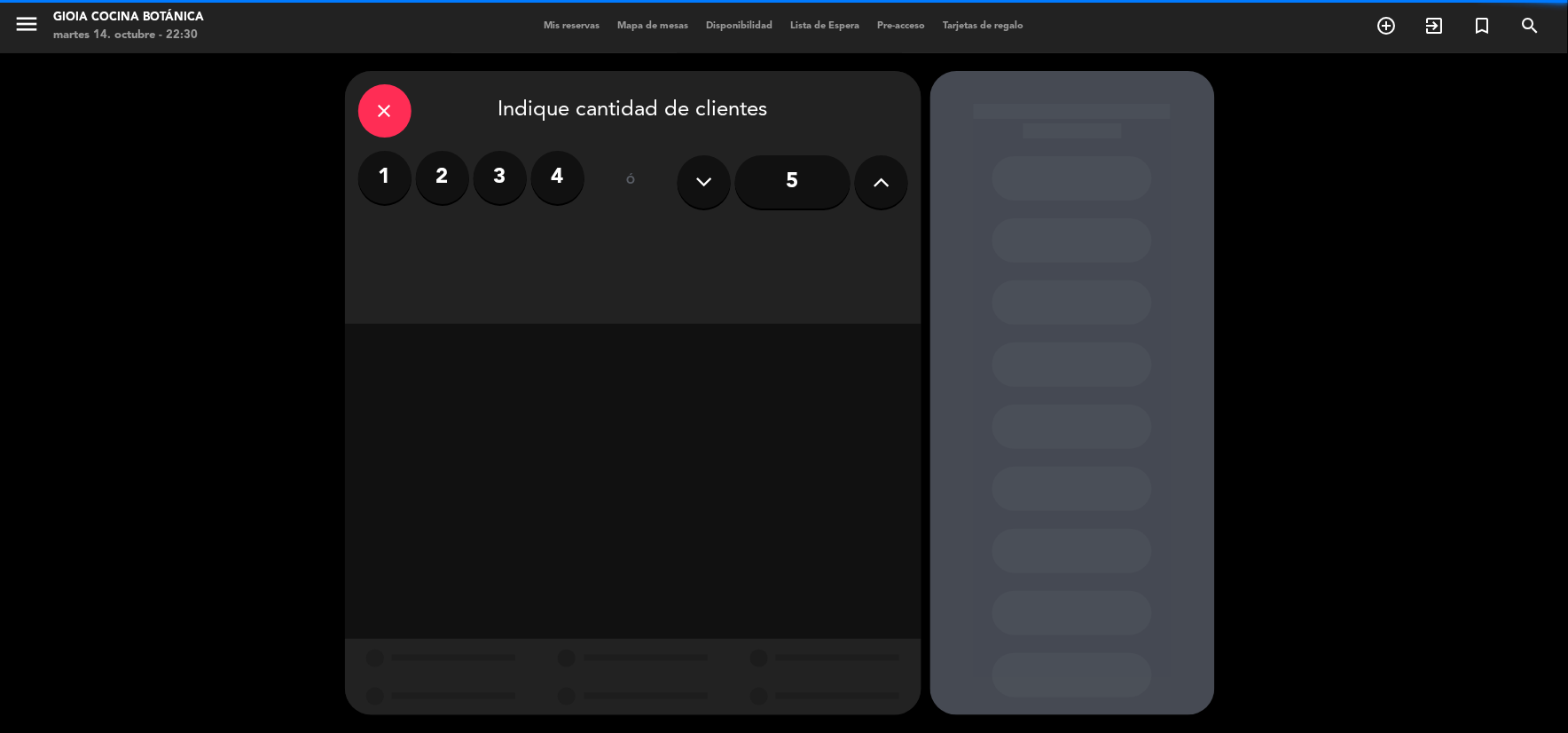
click at [449, 172] on label "2" at bounding box center [442, 178] width 54 height 54
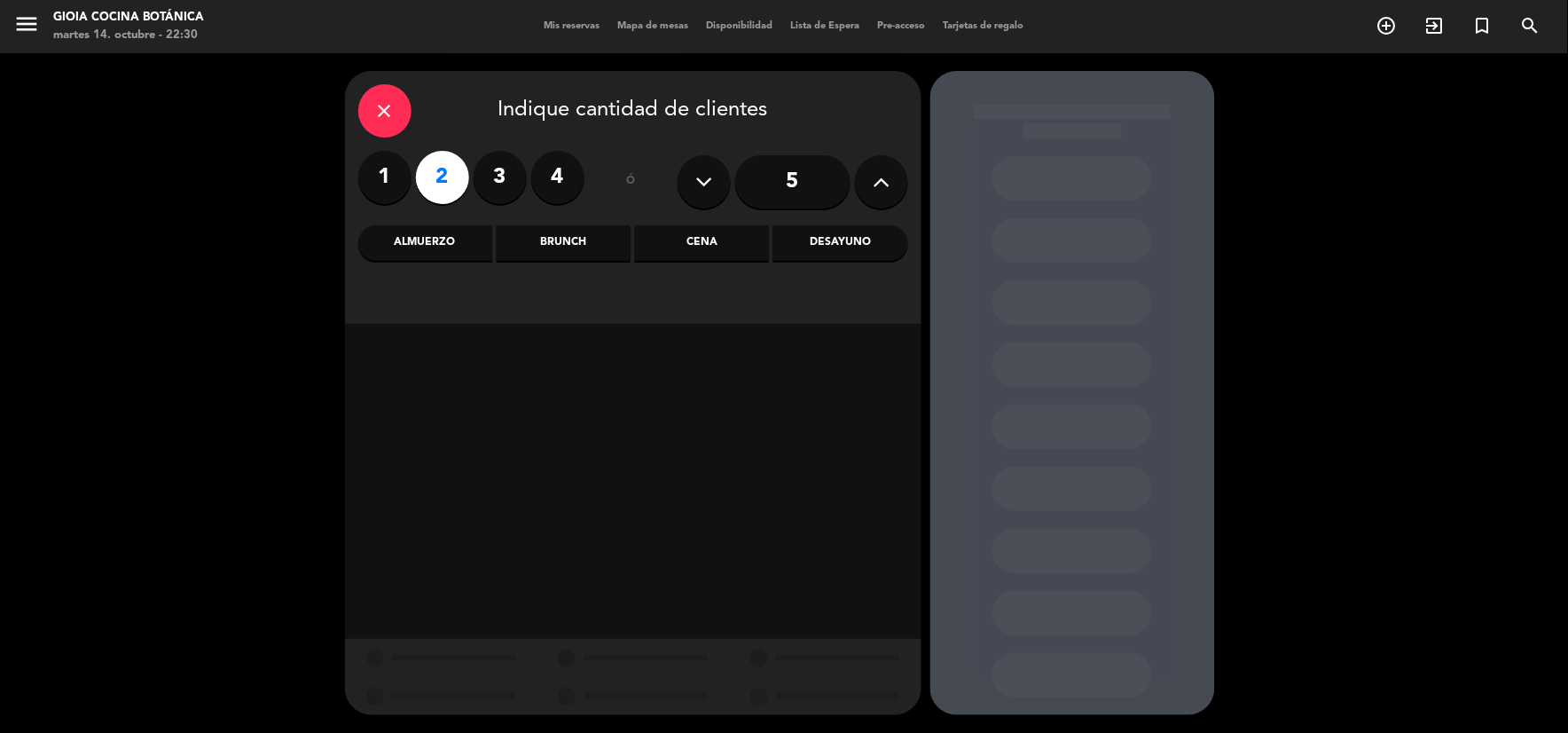
click at [459, 247] on div "Almuerzo" at bounding box center [425, 243] width 134 height 36
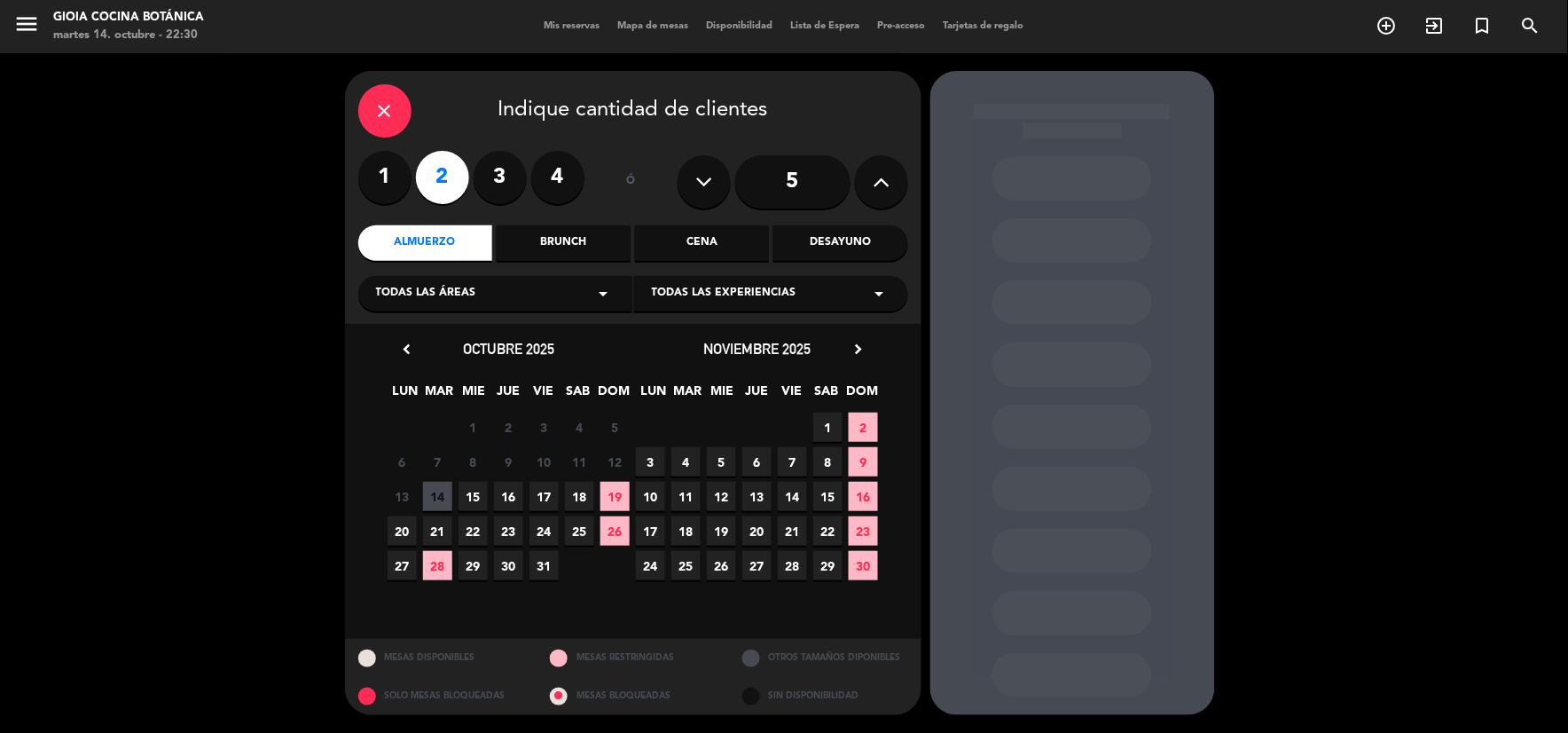
drag, startPoint x: 507, startPoint y: 495, endPoint x: 693, endPoint y: 375, distance: 221.4
click at [507, 495] on span "16" at bounding box center [508, 496] width 29 height 29
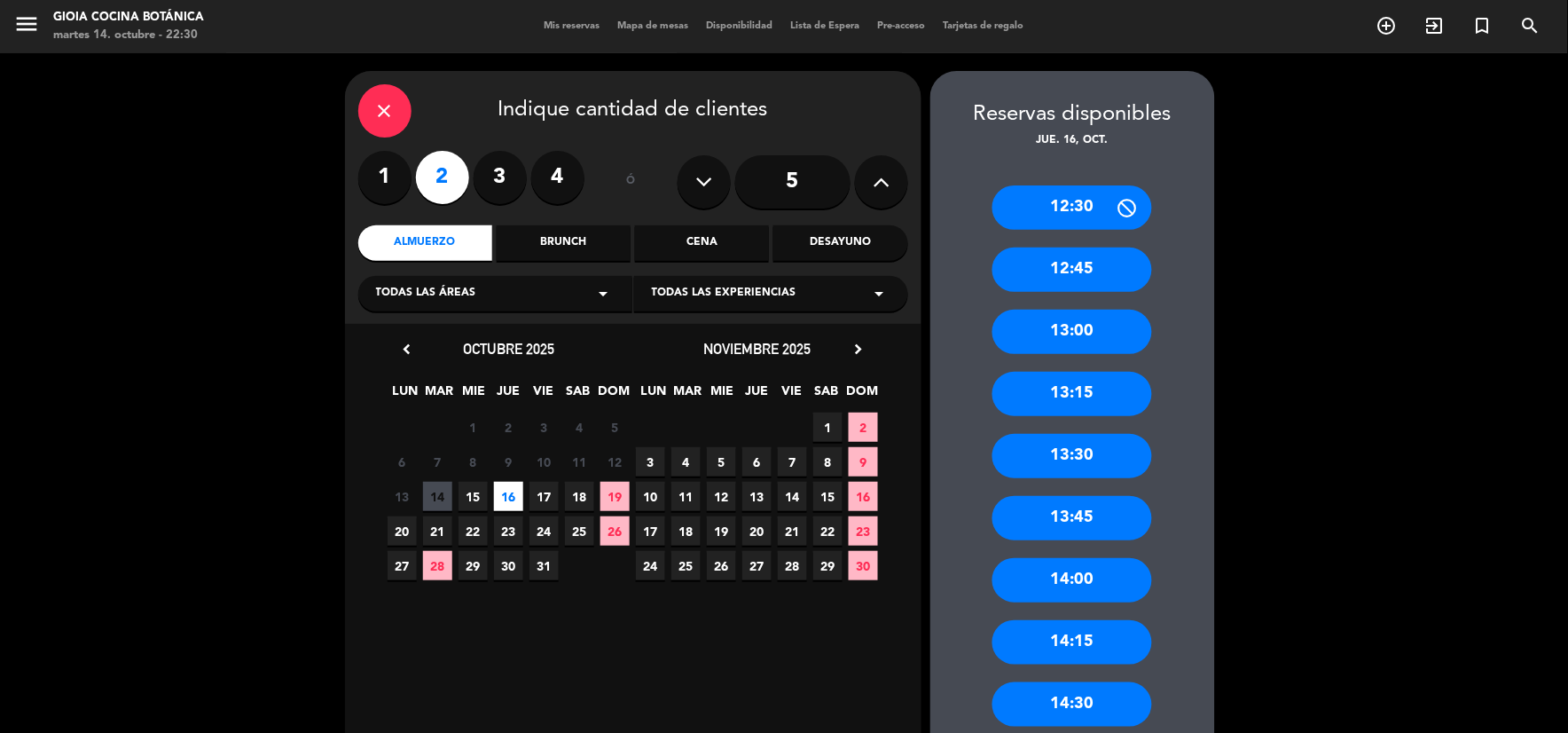
click at [1070, 333] on div "13:00" at bounding box center [1072, 332] width 160 height 45
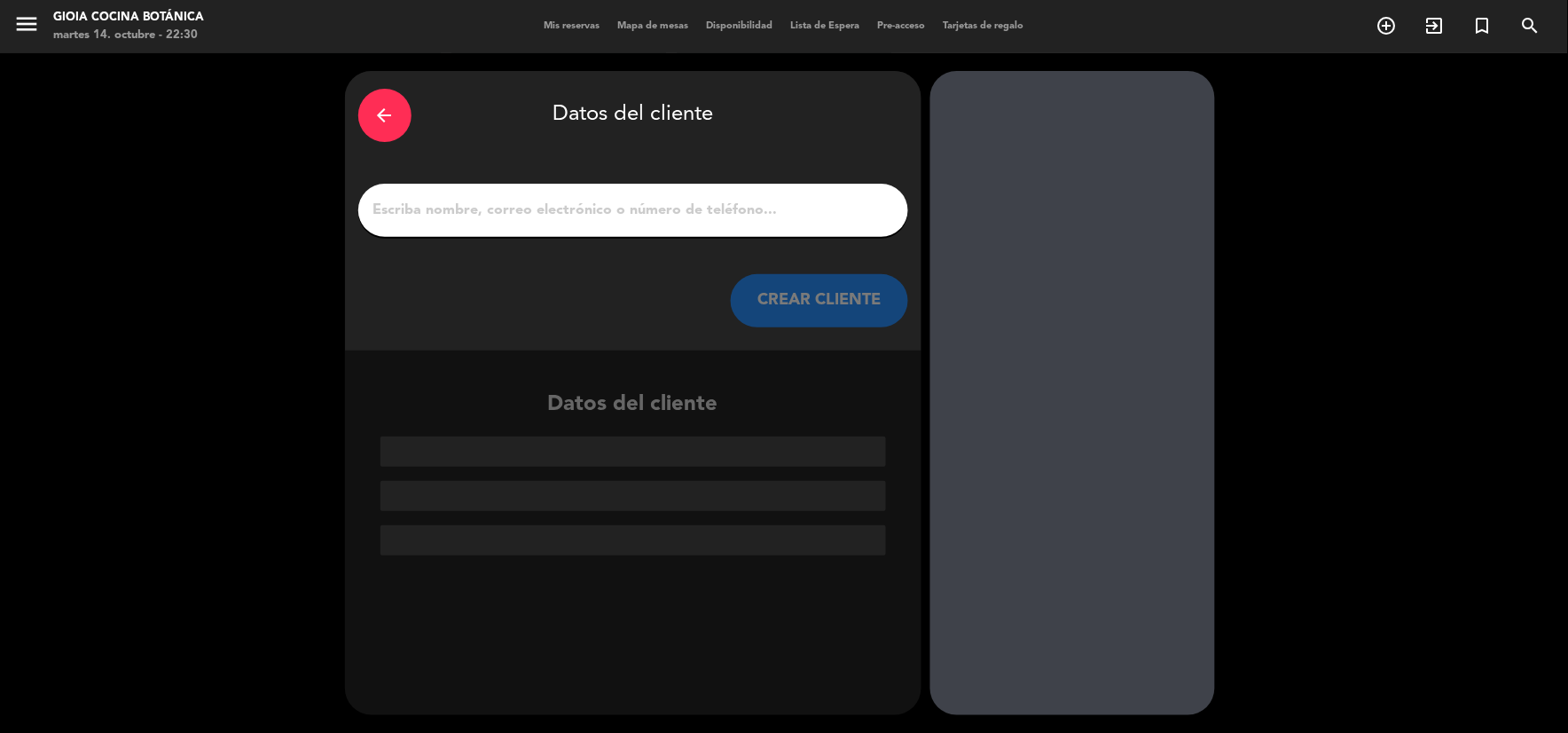
click at [596, 187] on div at bounding box center [633, 210] width 549 height 54
click at [596, 199] on input "1" at bounding box center [633, 210] width 524 height 25
paste input "1136575424"
type input "1136575424"
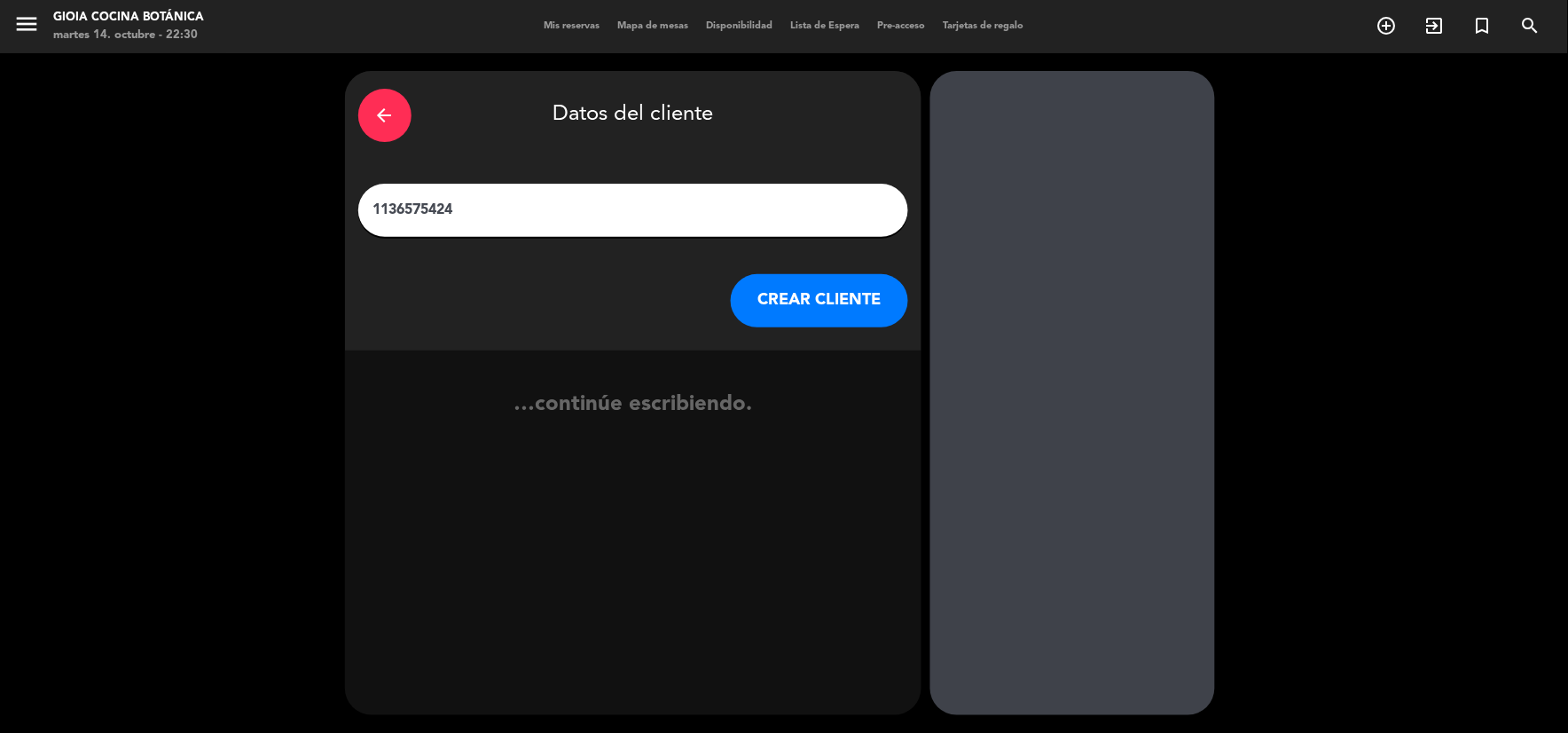
drag, startPoint x: 597, startPoint y: 206, endPoint x: 287, endPoint y: 225, distance: 310.6
click at [289, 224] on div "arrow_back Datos del cliente 1136575424 CREAR CLIENTE …continúe escribiendo." at bounding box center [784, 393] width 1568 height 679
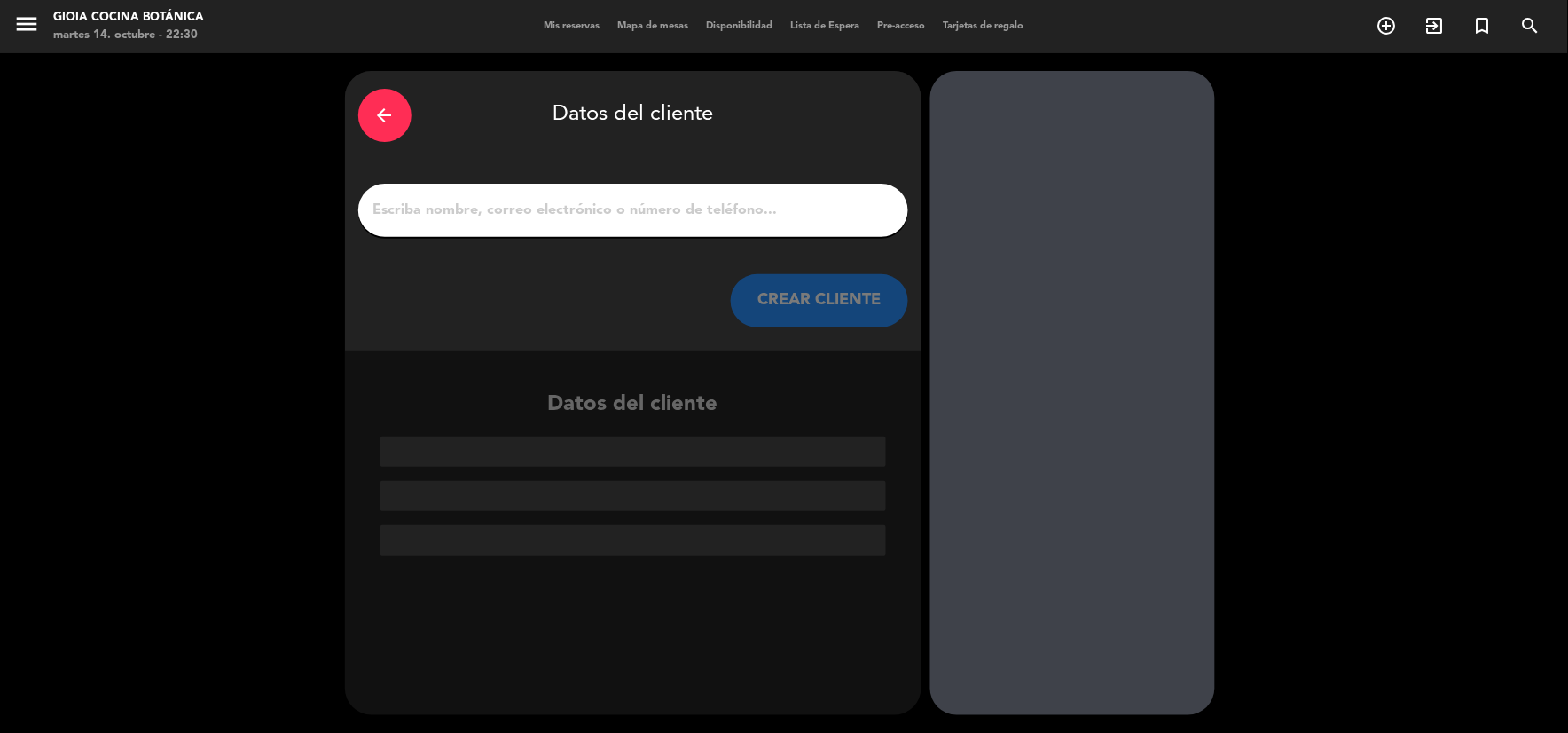
paste input "[PERSON_NAME]"
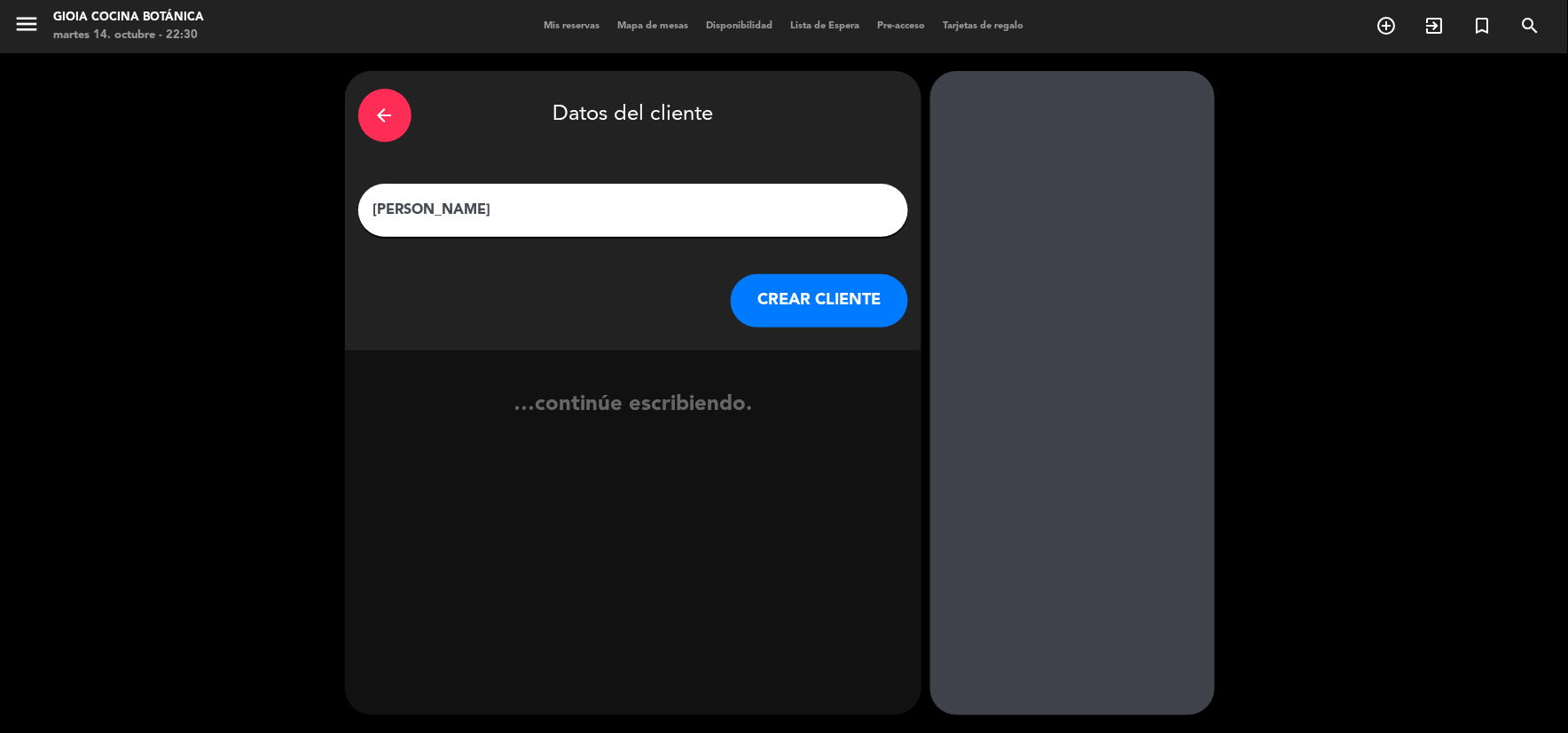
type input "[PERSON_NAME]"
click at [809, 291] on button "CREAR CLIENTE" at bounding box center [819, 301] width 177 height 54
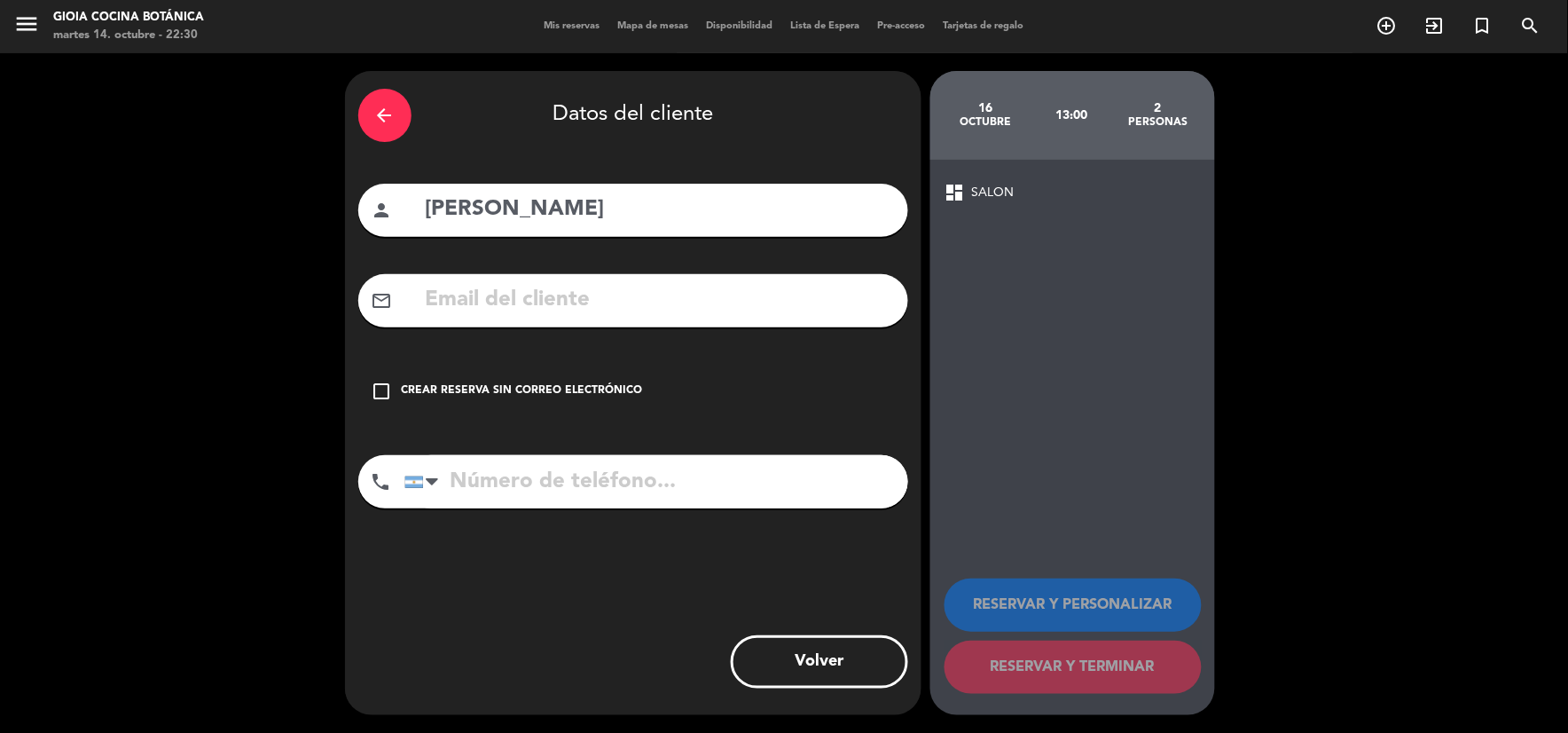
click at [680, 267] on div "arrow_back Datos del cliente person [PERSON_NAME] mail_outline check_box_outlin…" at bounding box center [633, 392] width 576 height 644
click at [685, 293] on input "text" at bounding box center [658, 300] width 471 height 37
paste input "[PERSON_NAME][EMAIL_ADDRESS][PERSON_NAME][DOMAIN_NAME]"
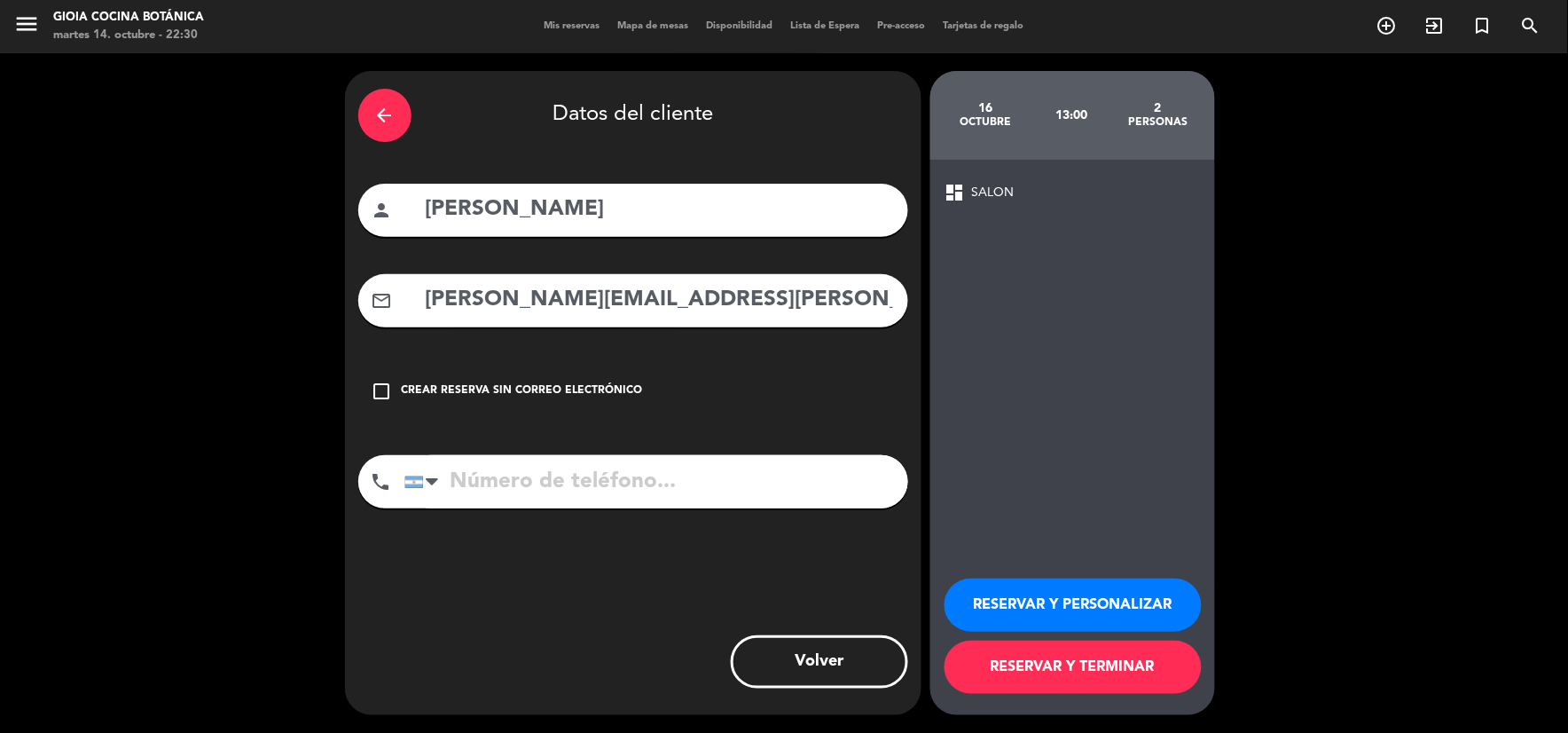
type input "[PERSON_NAME][EMAIL_ADDRESS][PERSON_NAME][DOMAIN_NAME]"
click at [561, 474] on input "tel" at bounding box center [657, 482] width 504 height 54
paste input "1136575424"
type input "1136575424"
click at [1034, 592] on button "RESERVAR Y PERSONALIZAR" at bounding box center [1073, 605] width 257 height 54
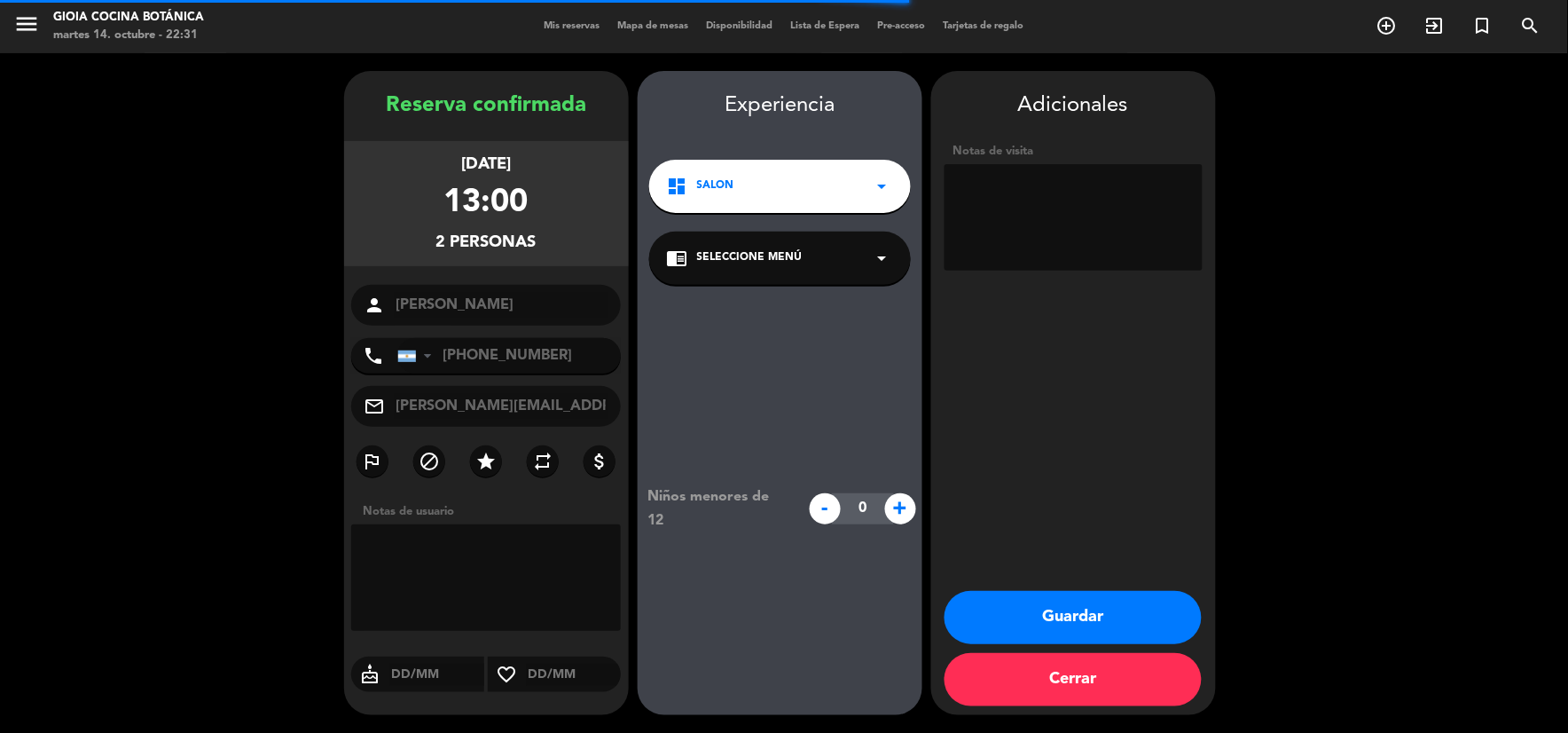
click at [1047, 192] on textarea at bounding box center [1073, 217] width 258 height 106
paste textarea "Grande Cuisine Código: 478EKT5D"
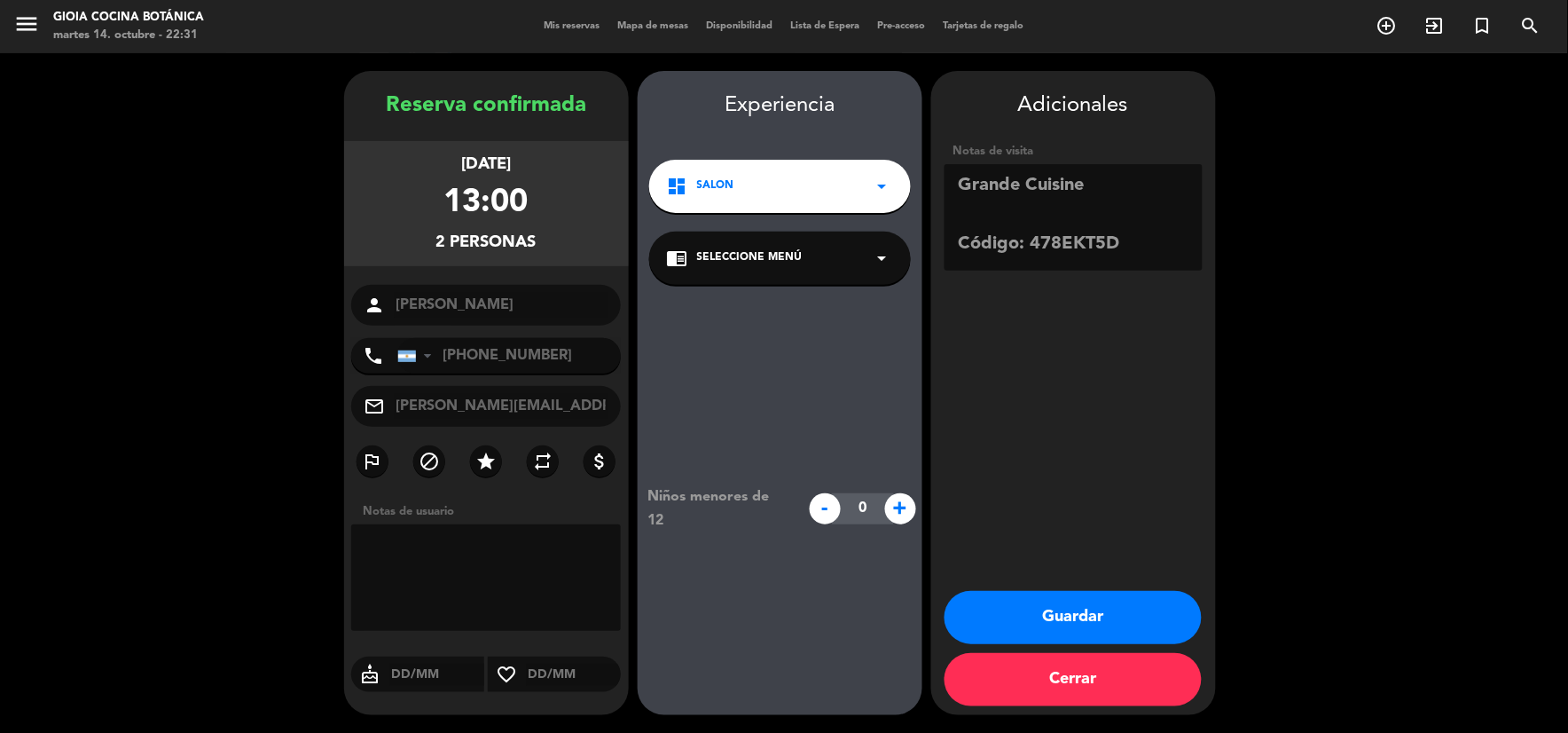
type textarea "Grande Cuisine Código: 478EKT5D"
click at [1057, 628] on button "Guardar" at bounding box center [1073, 618] width 257 height 54
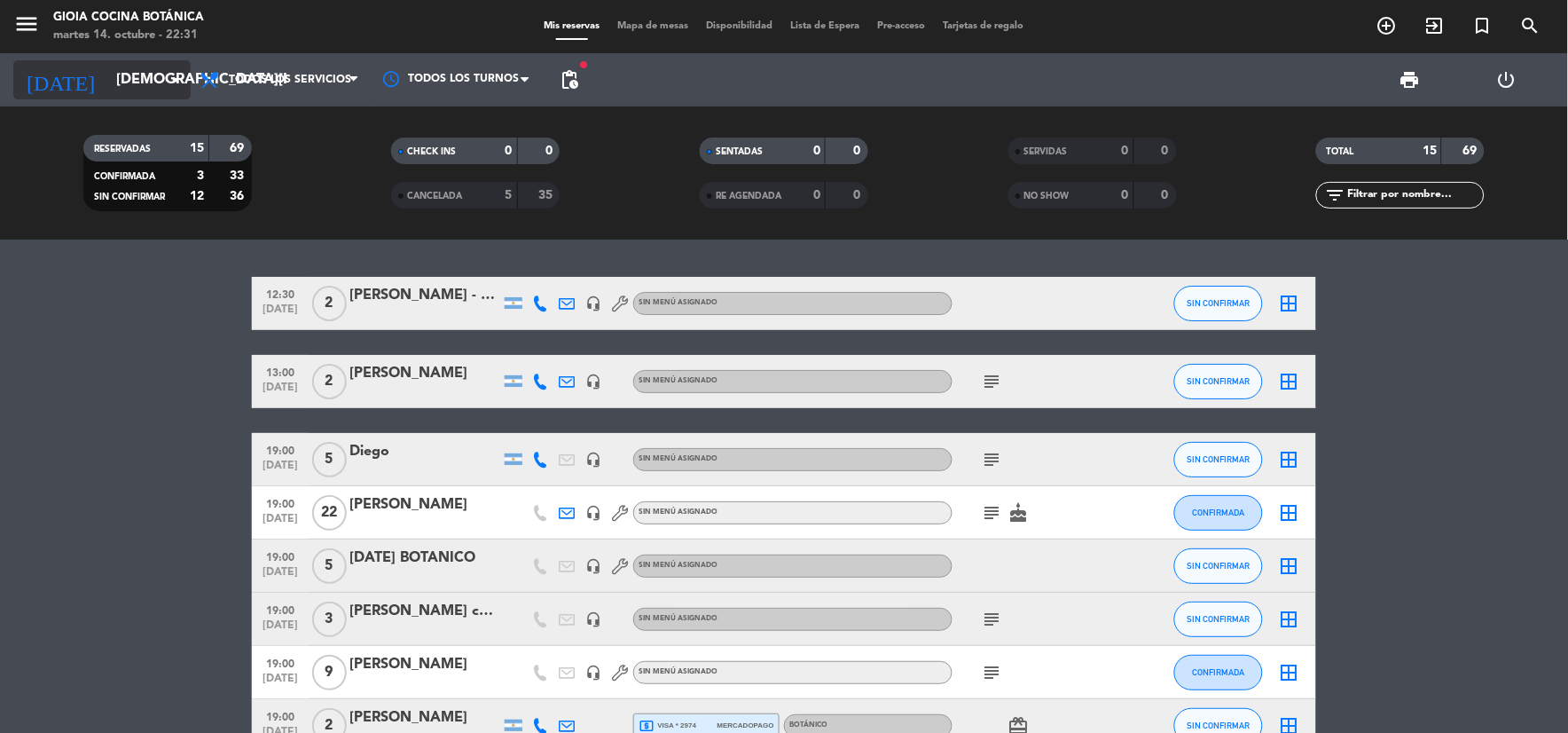
click at [148, 78] on input "[DEMOGRAPHIC_DATA][DATE]" at bounding box center [201, 80] width 188 height 35
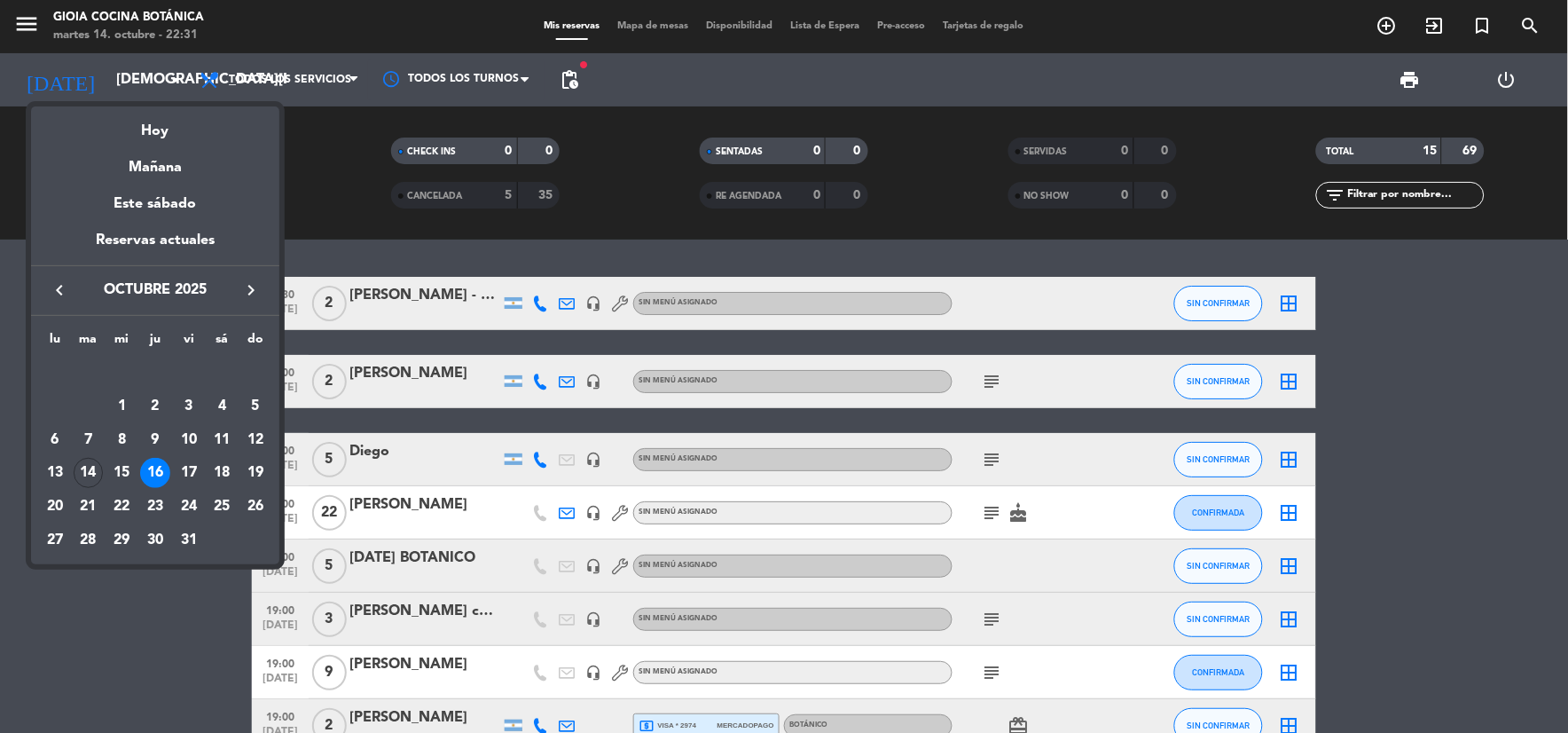
click at [122, 506] on div "22" at bounding box center [122, 507] width 30 height 30
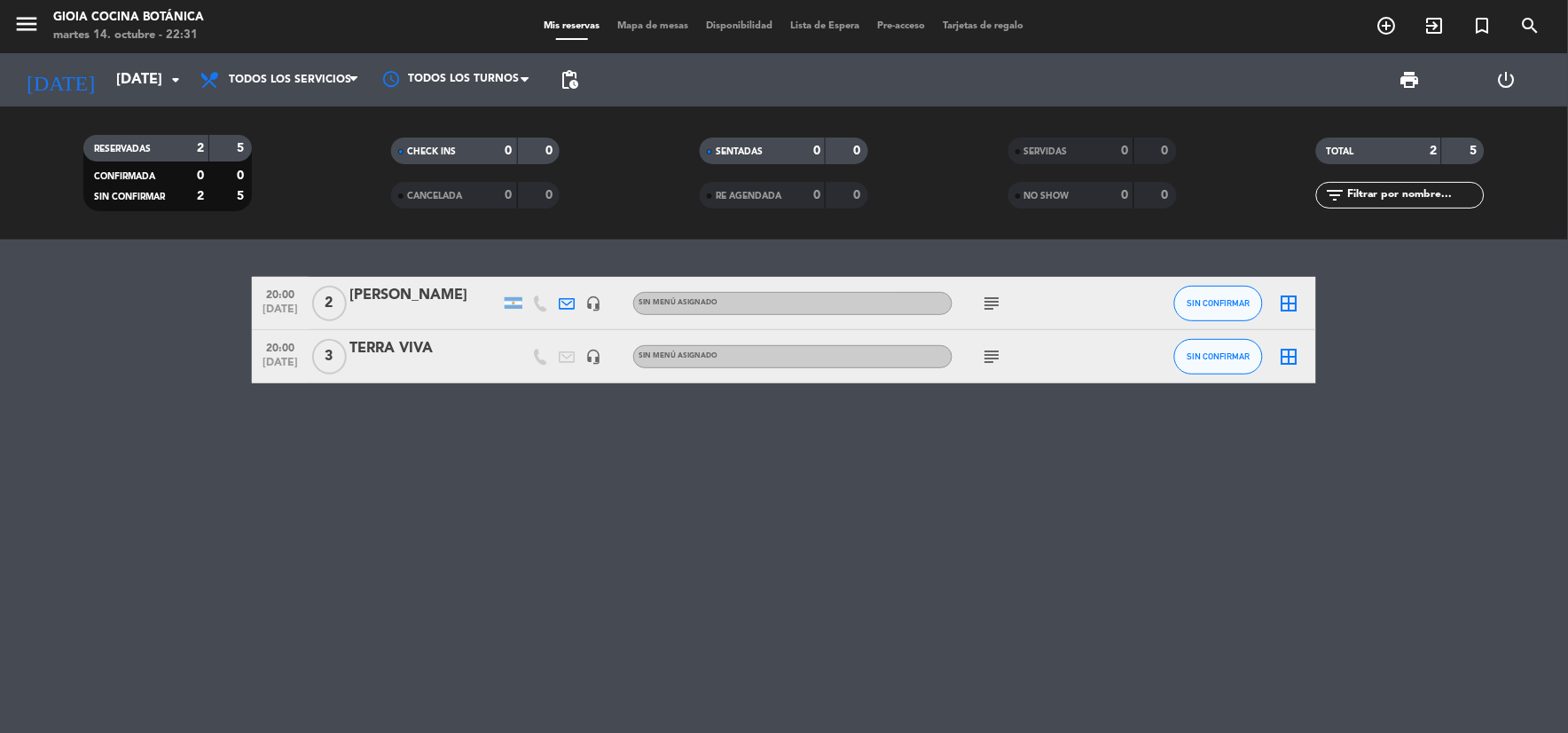
click at [988, 297] on icon "subject" at bounding box center [993, 303] width 21 height 21
click at [397, 317] on div at bounding box center [424, 315] width 151 height 14
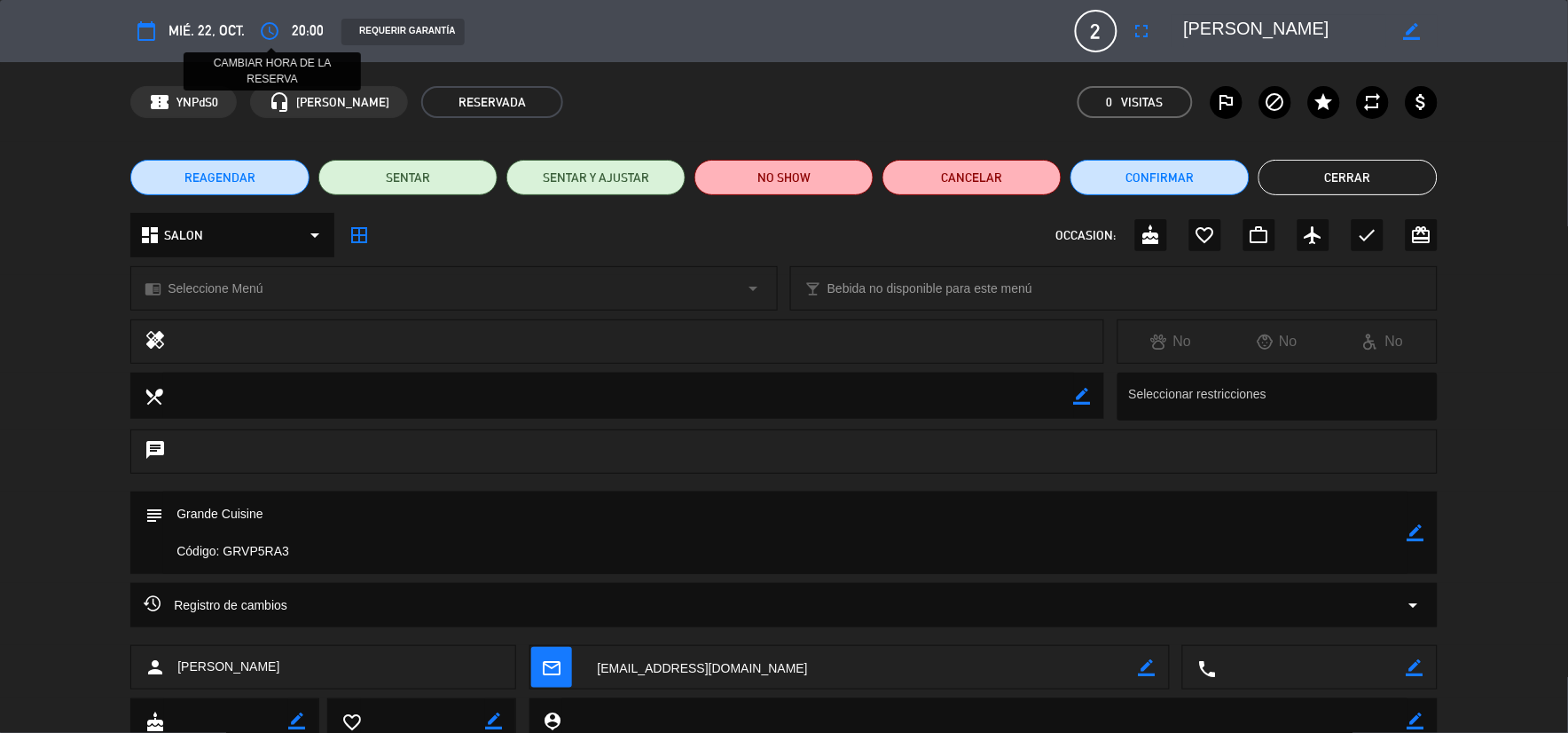
click at [271, 29] on icon "access_time" at bounding box center [270, 31] width 21 height 21
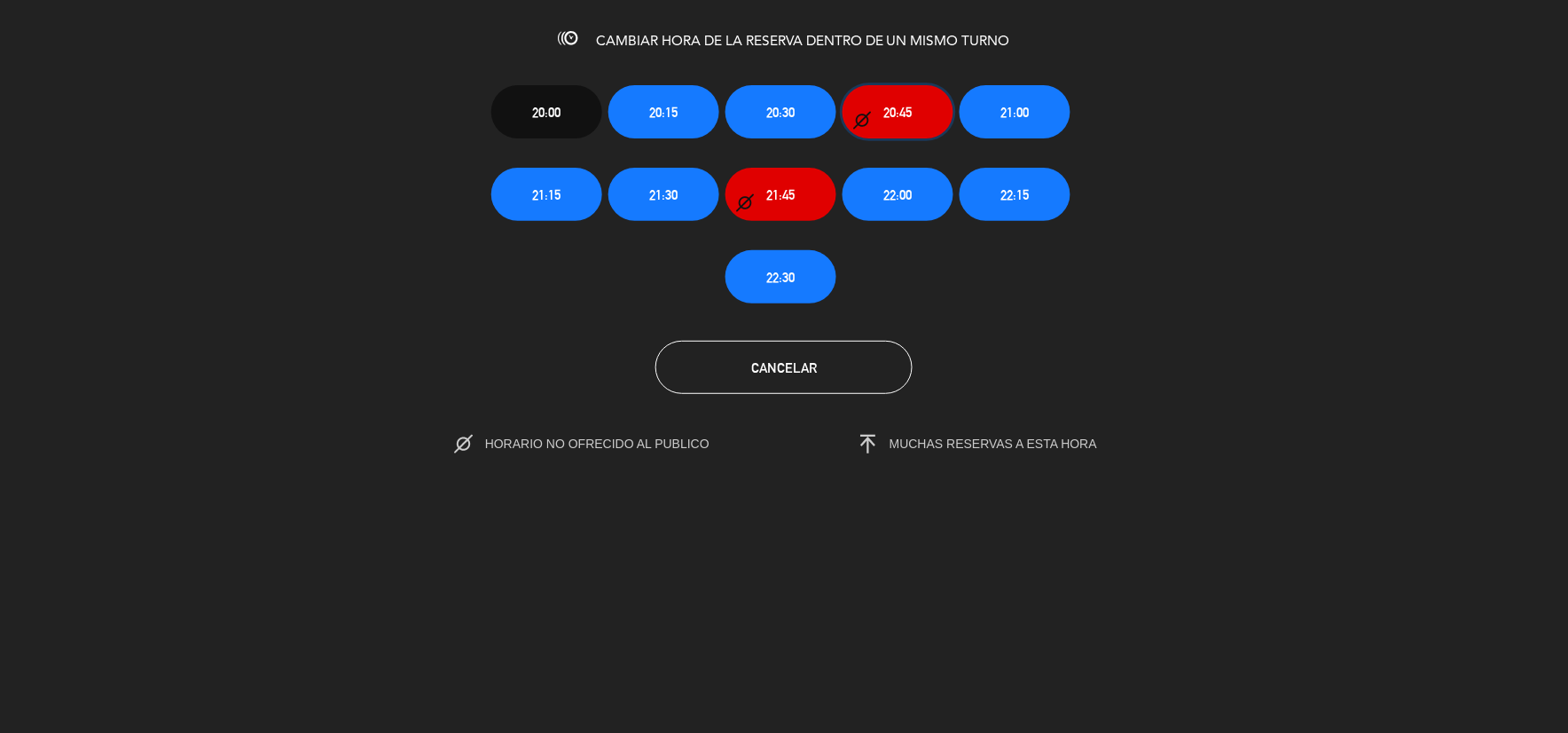
click at [888, 117] on span "20:45" at bounding box center [898, 112] width 29 height 21
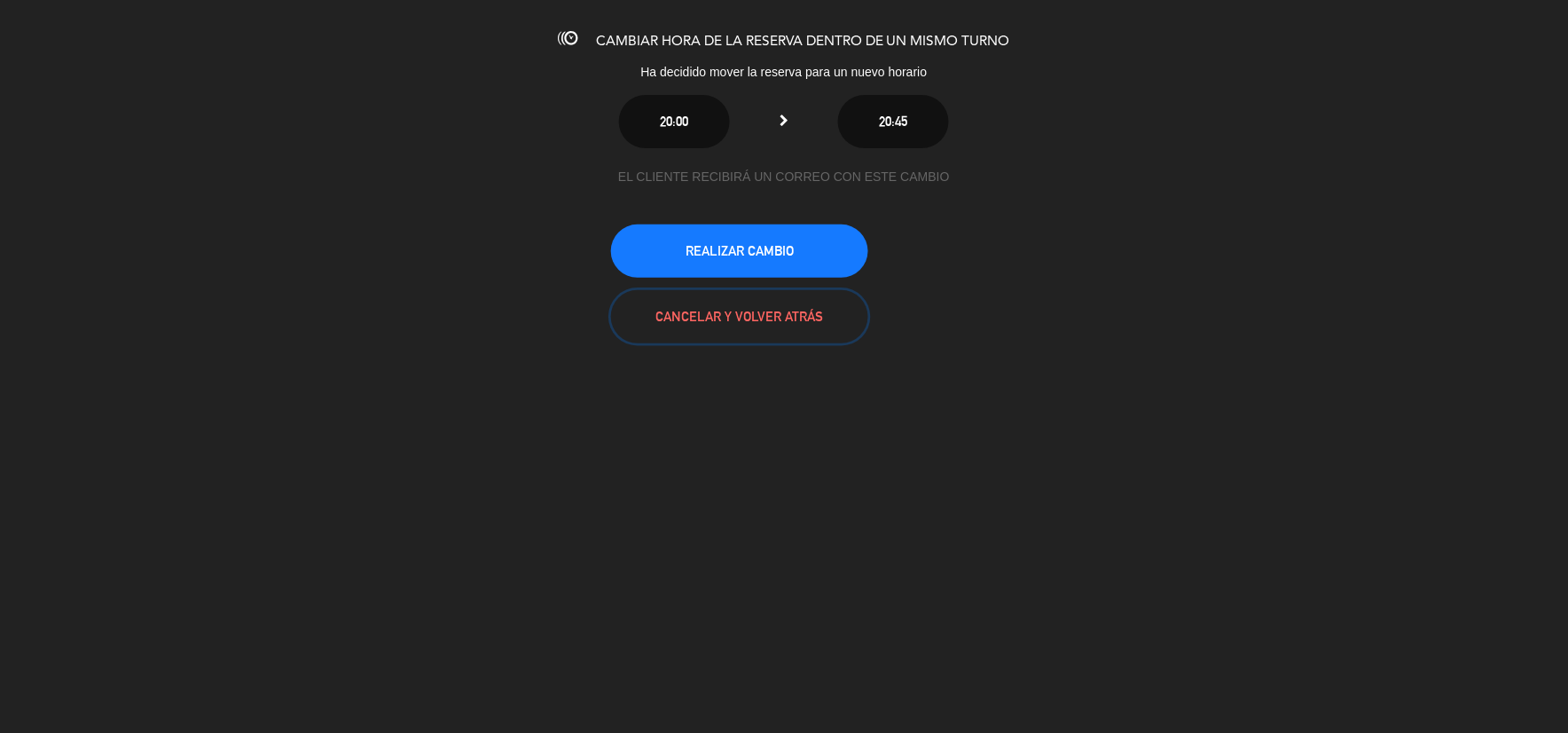
click at [736, 315] on button "CANCELAR Y VOLVER ATRÁS" at bounding box center [740, 317] width 257 height 54
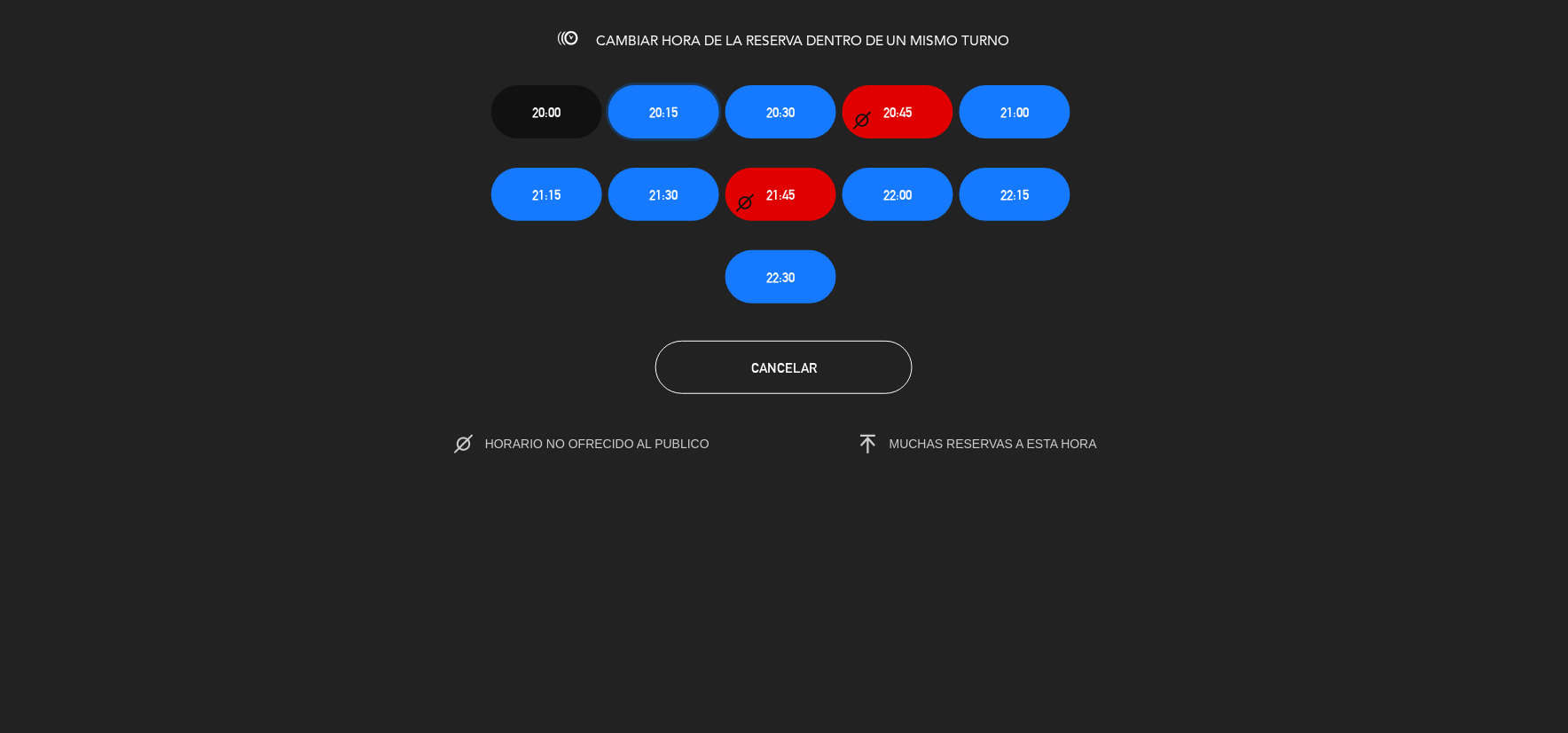
click at [697, 109] on button "20:15" at bounding box center [664, 112] width 111 height 54
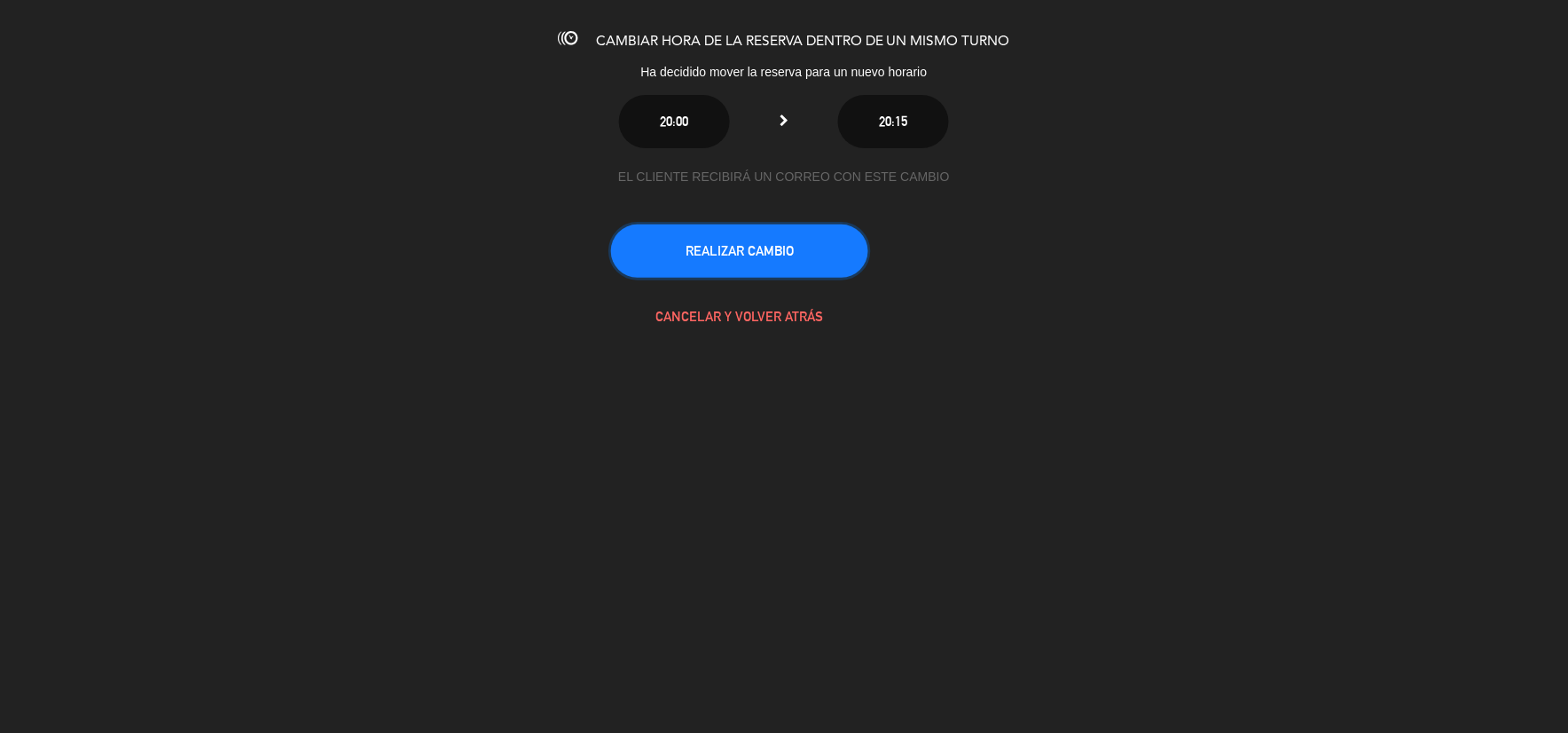
click at [756, 234] on button "REALIZAR CAMBIO" at bounding box center [740, 251] width 257 height 54
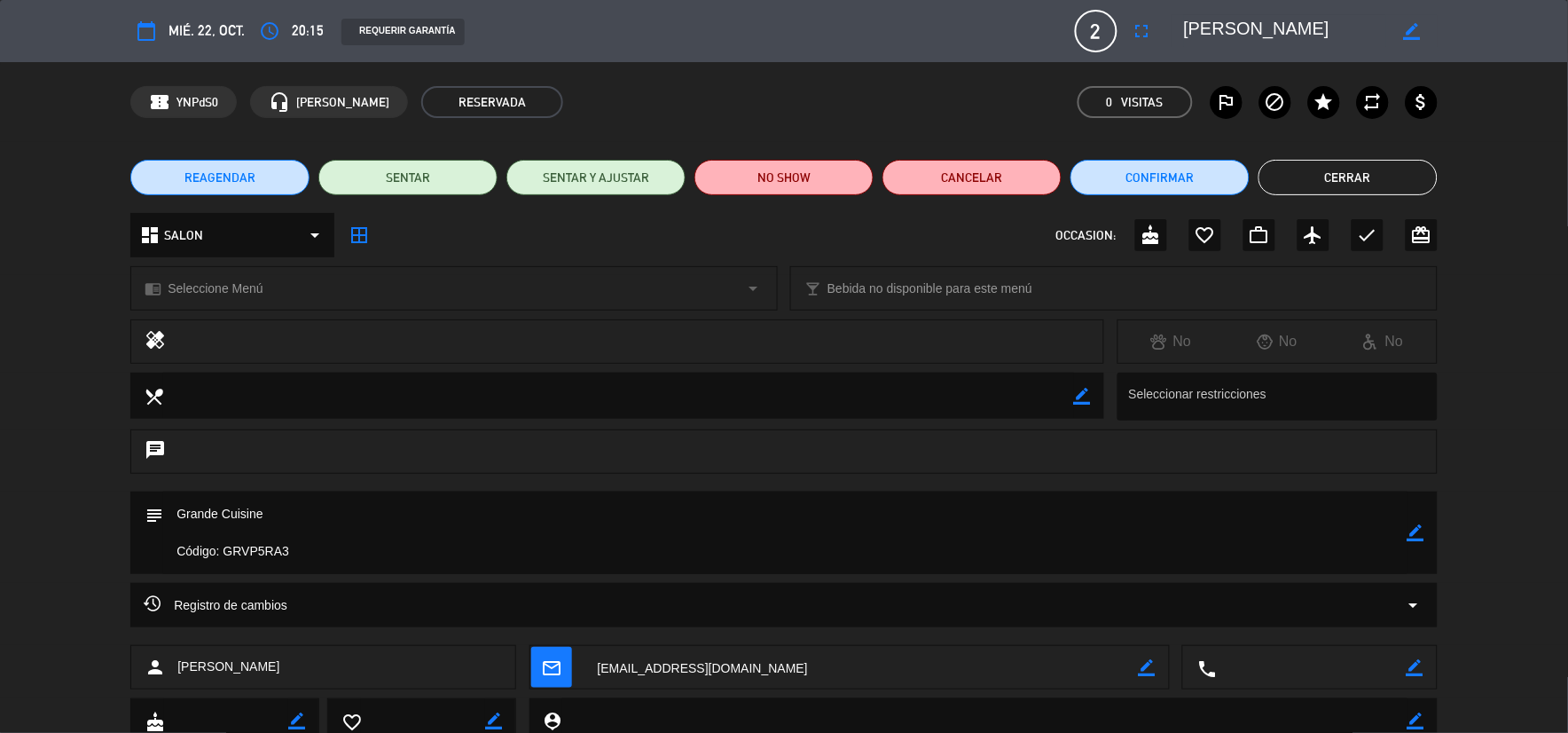
drag, startPoint x: 1332, startPoint y: 175, endPoint x: 1315, endPoint y: 181, distance: 18.0
click at [1331, 175] on button "Cerrar" at bounding box center [1347, 178] width 179 height 36
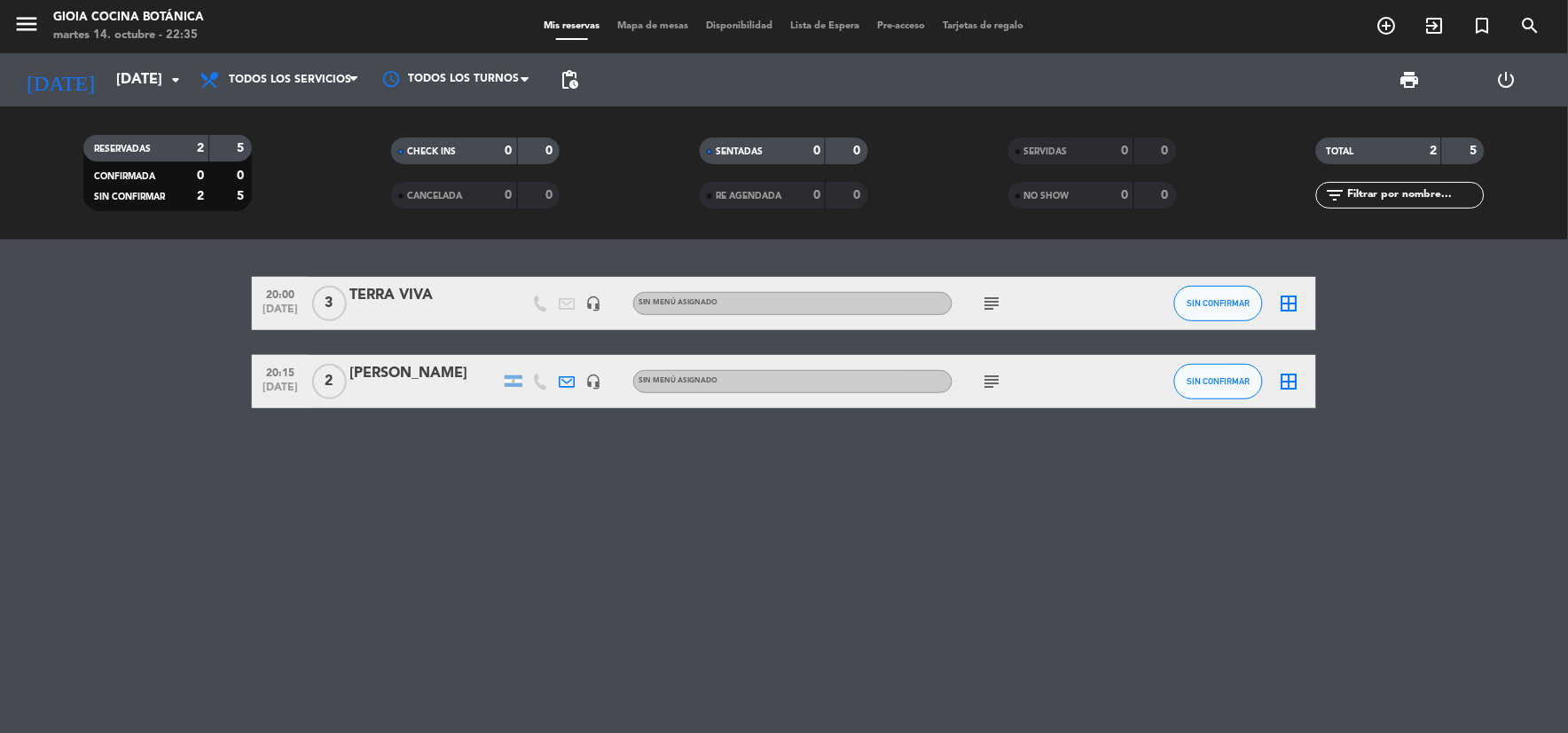
click at [995, 307] on icon "subject" at bounding box center [993, 303] width 21 height 21
click at [990, 379] on icon "subject" at bounding box center [993, 382] width 21 height 21
click at [993, 304] on icon "subject" at bounding box center [993, 303] width 21 height 21
click at [996, 384] on icon "subject" at bounding box center [993, 382] width 21 height 21
click at [107, 84] on input "[DATE]" at bounding box center [201, 80] width 188 height 35
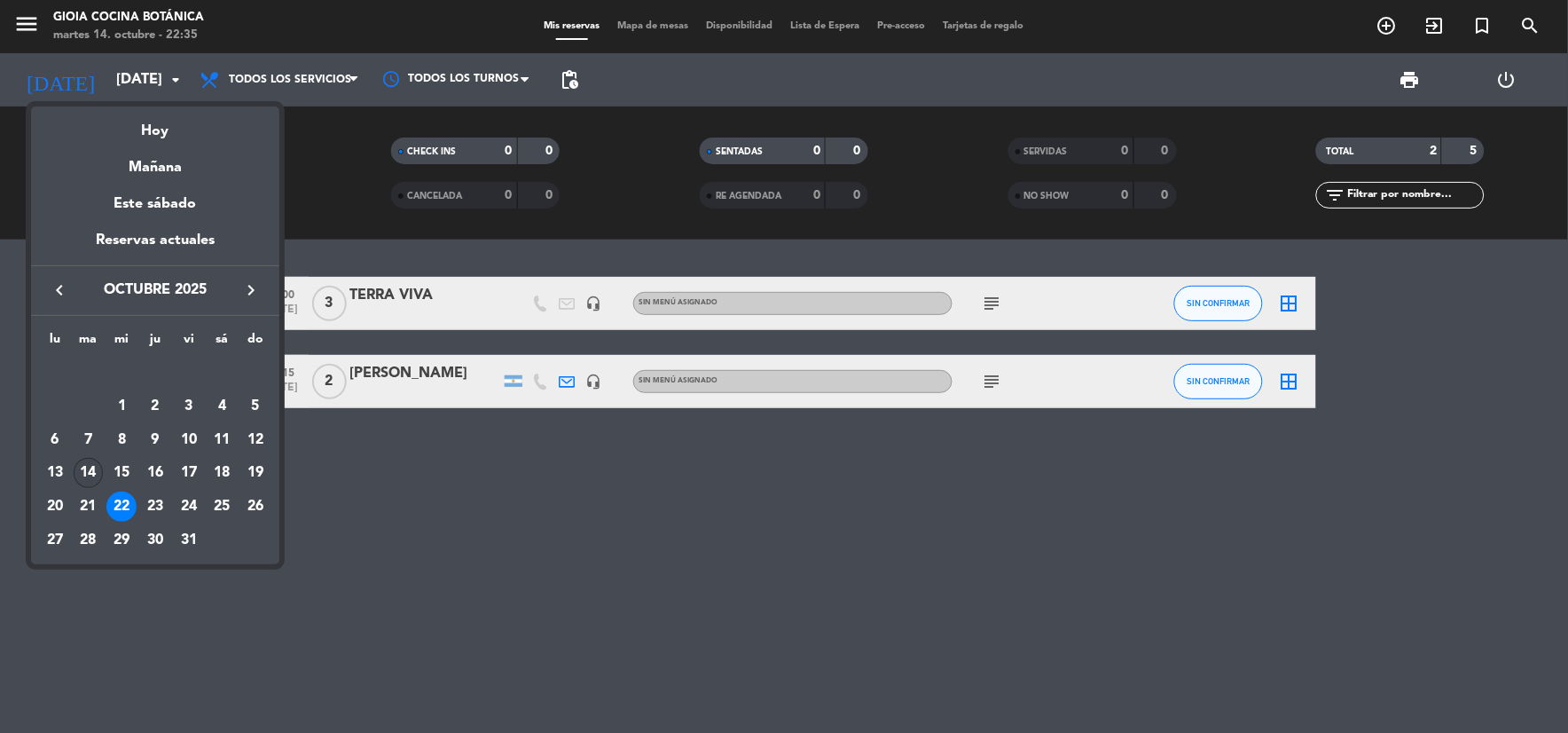
click at [86, 468] on div "14" at bounding box center [88, 473] width 30 height 30
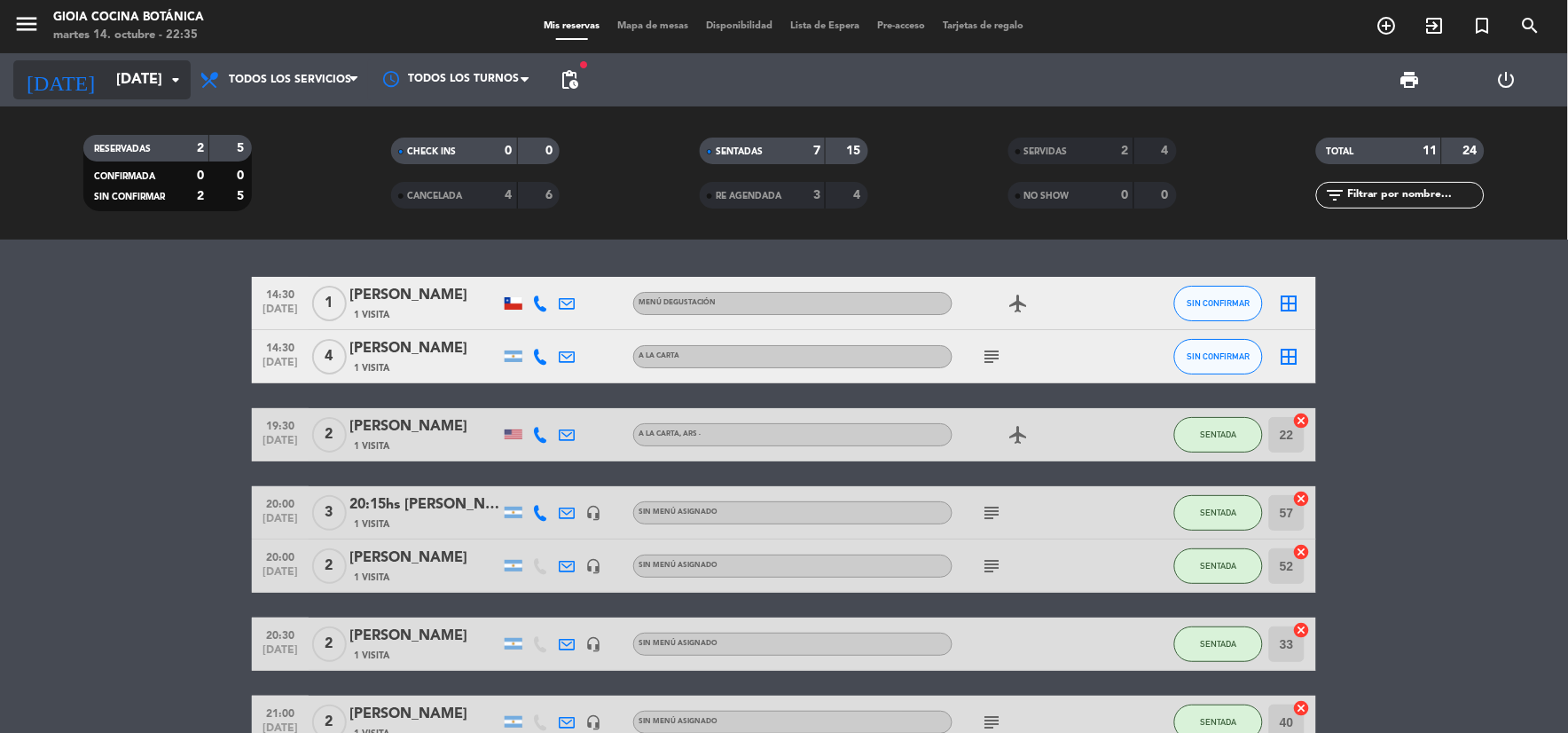
click at [155, 87] on input "[DATE]" at bounding box center [201, 80] width 188 height 35
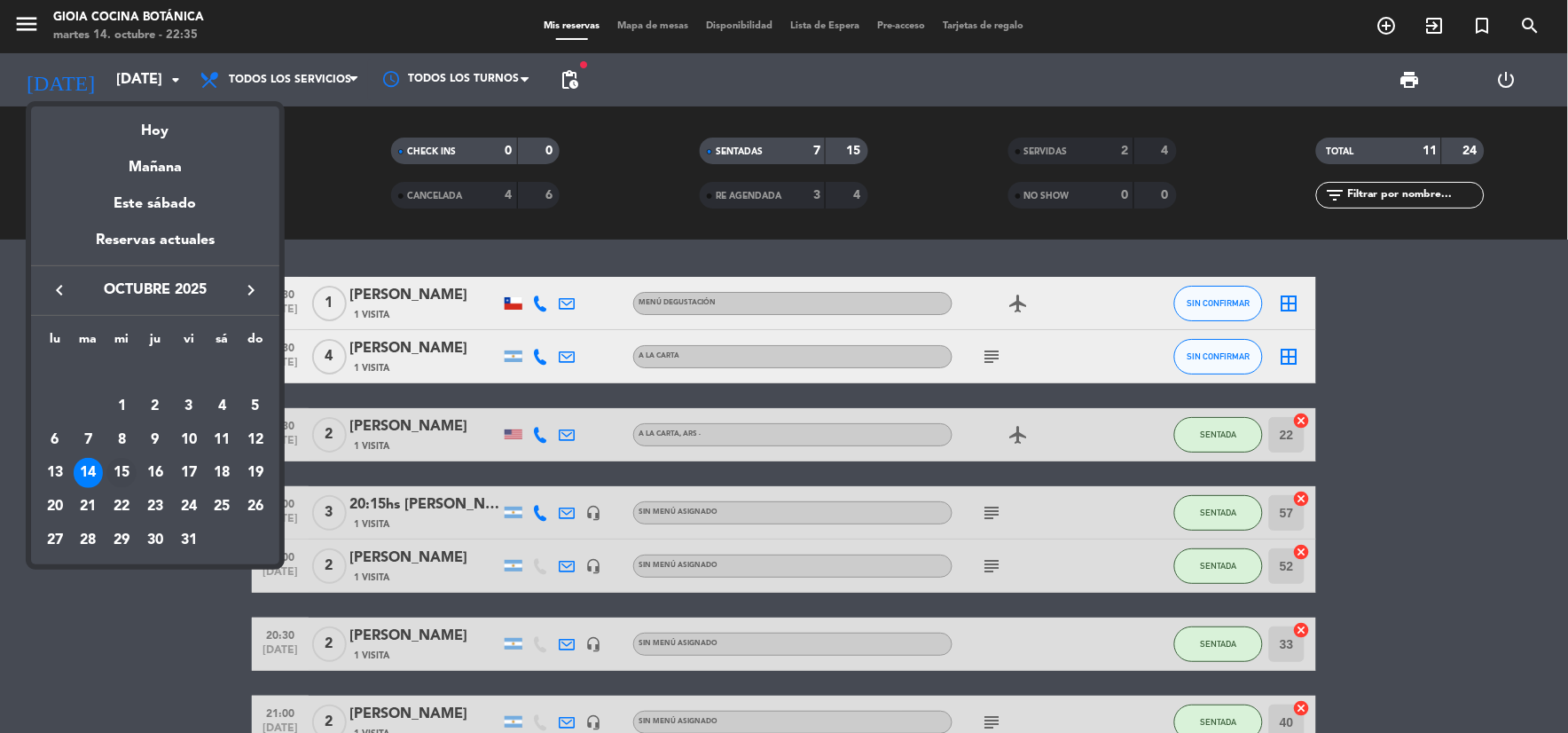
click at [121, 472] on div "15" at bounding box center [122, 473] width 30 height 30
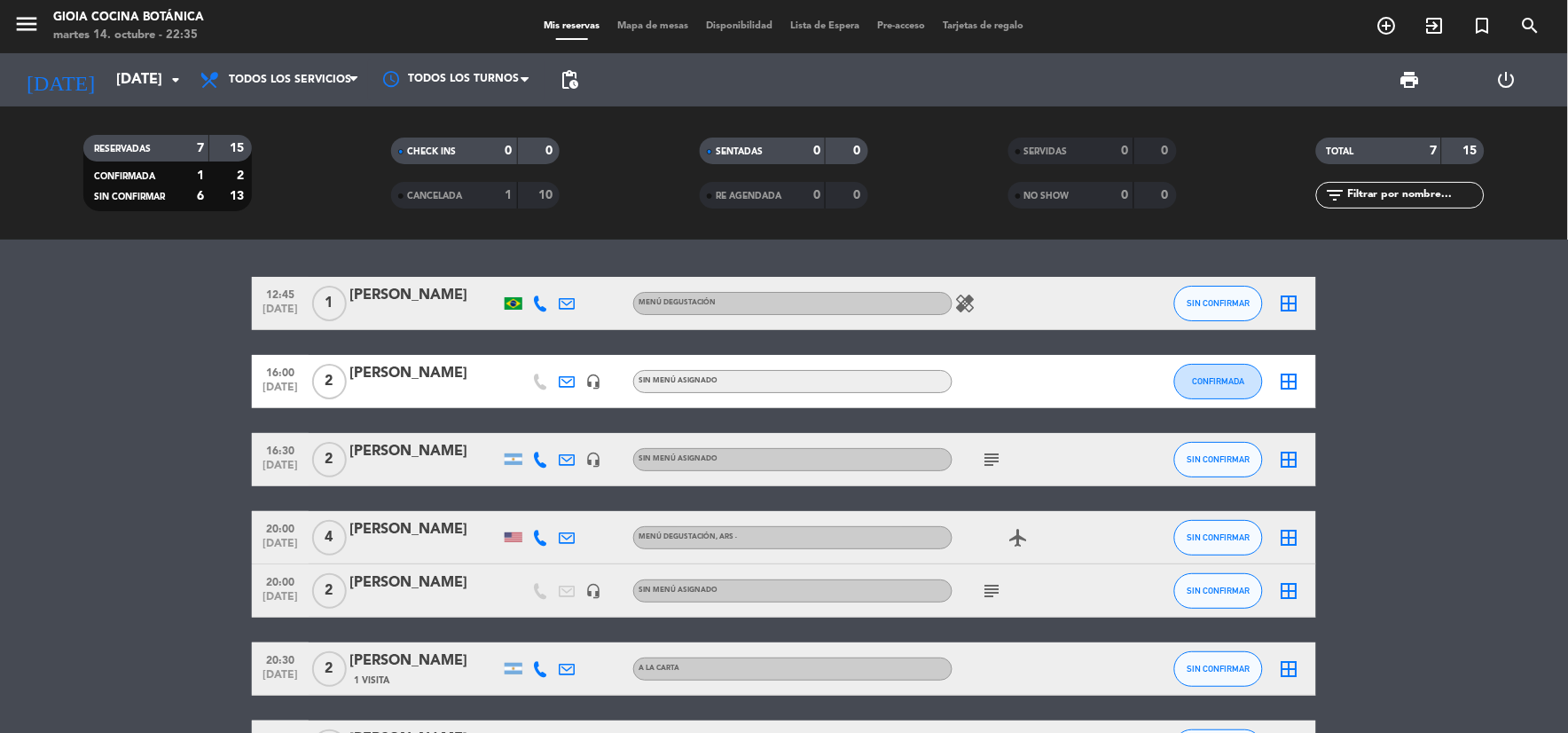
click at [987, 459] on icon "subject" at bounding box center [993, 459] width 21 height 21
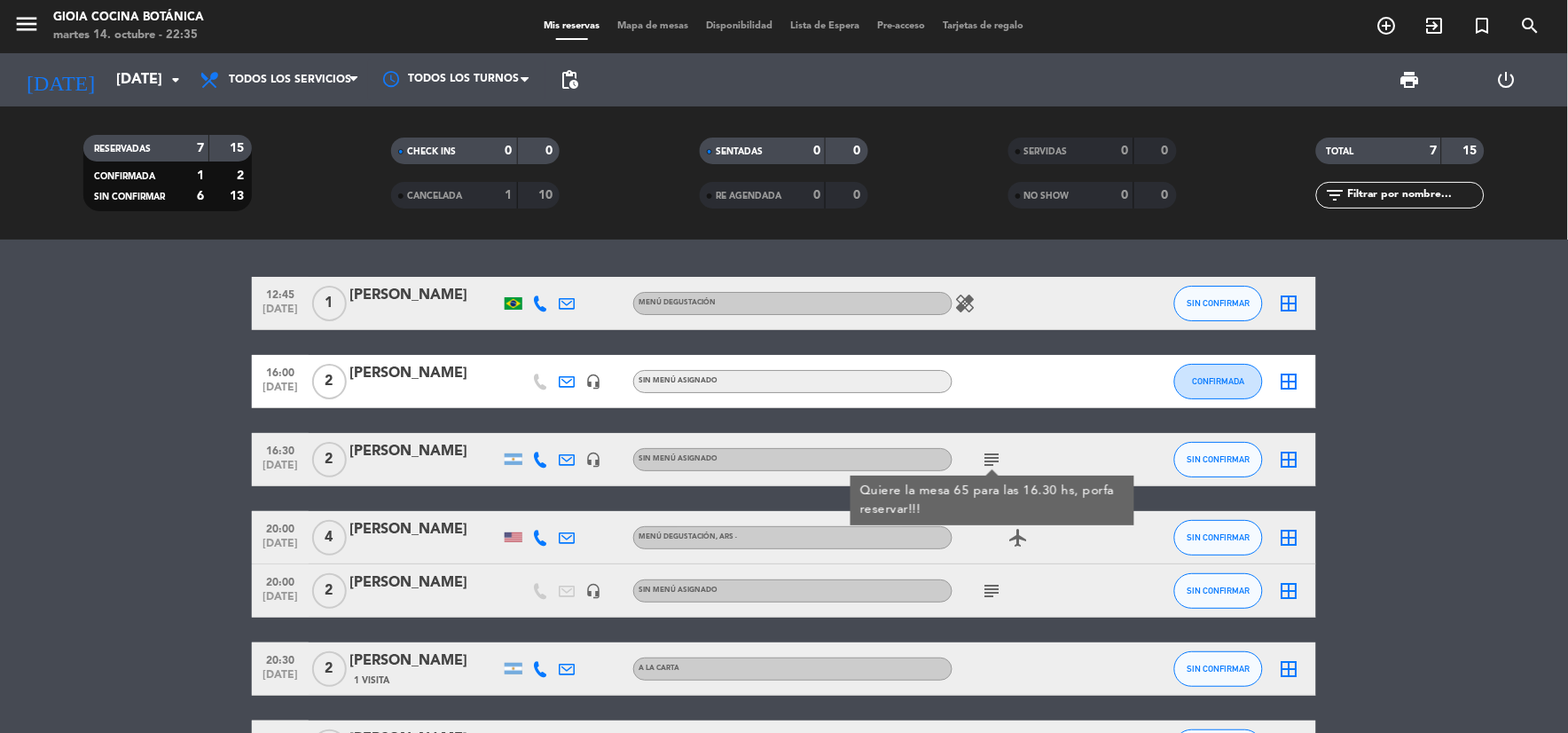
click at [594, 456] on icon "headset_mic" at bounding box center [593, 459] width 16 height 16
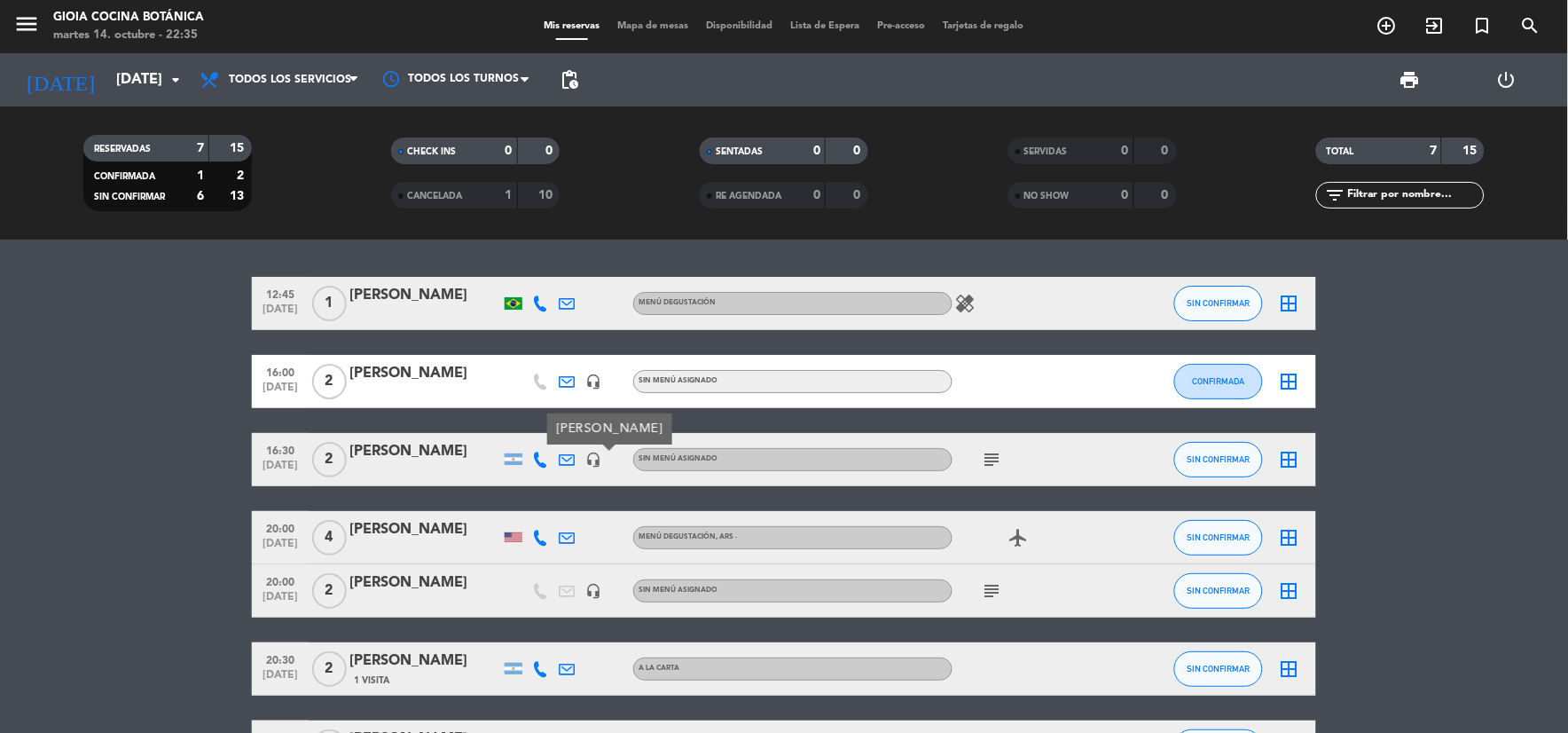
click at [993, 459] on icon "subject" at bounding box center [993, 459] width 21 height 21
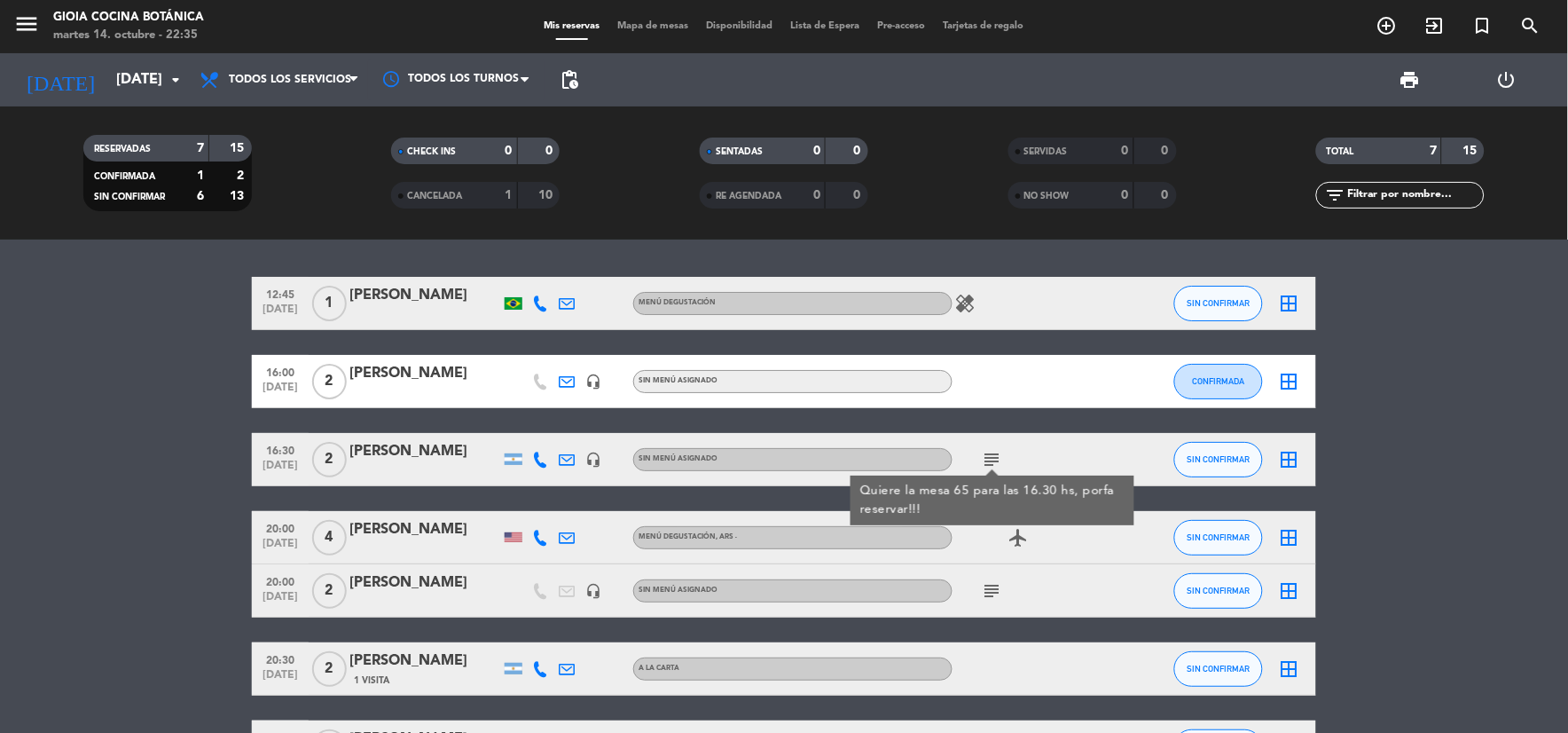
click at [1459, 402] on bookings-row "12:45 [DATE] 1 [PERSON_NAME] Menú Degustación healing SIN CONFIRMAR border_all …" at bounding box center [784, 526] width 1568 height 497
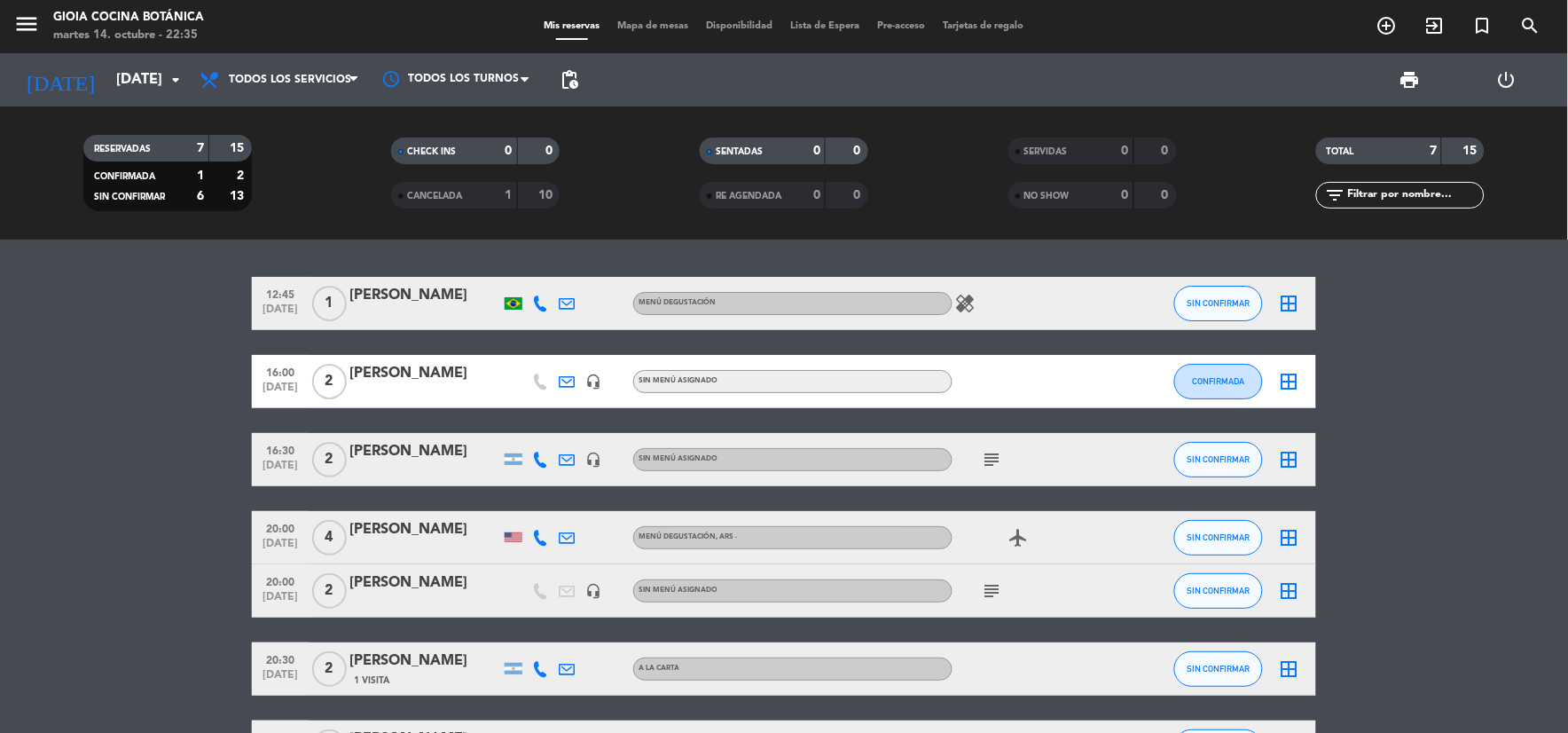
click at [1012, 535] on icon "airplanemode_active" at bounding box center [1019, 537] width 21 height 21
click at [991, 580] on icon "subject" at bounding box center [993, 591] width 21 height 21
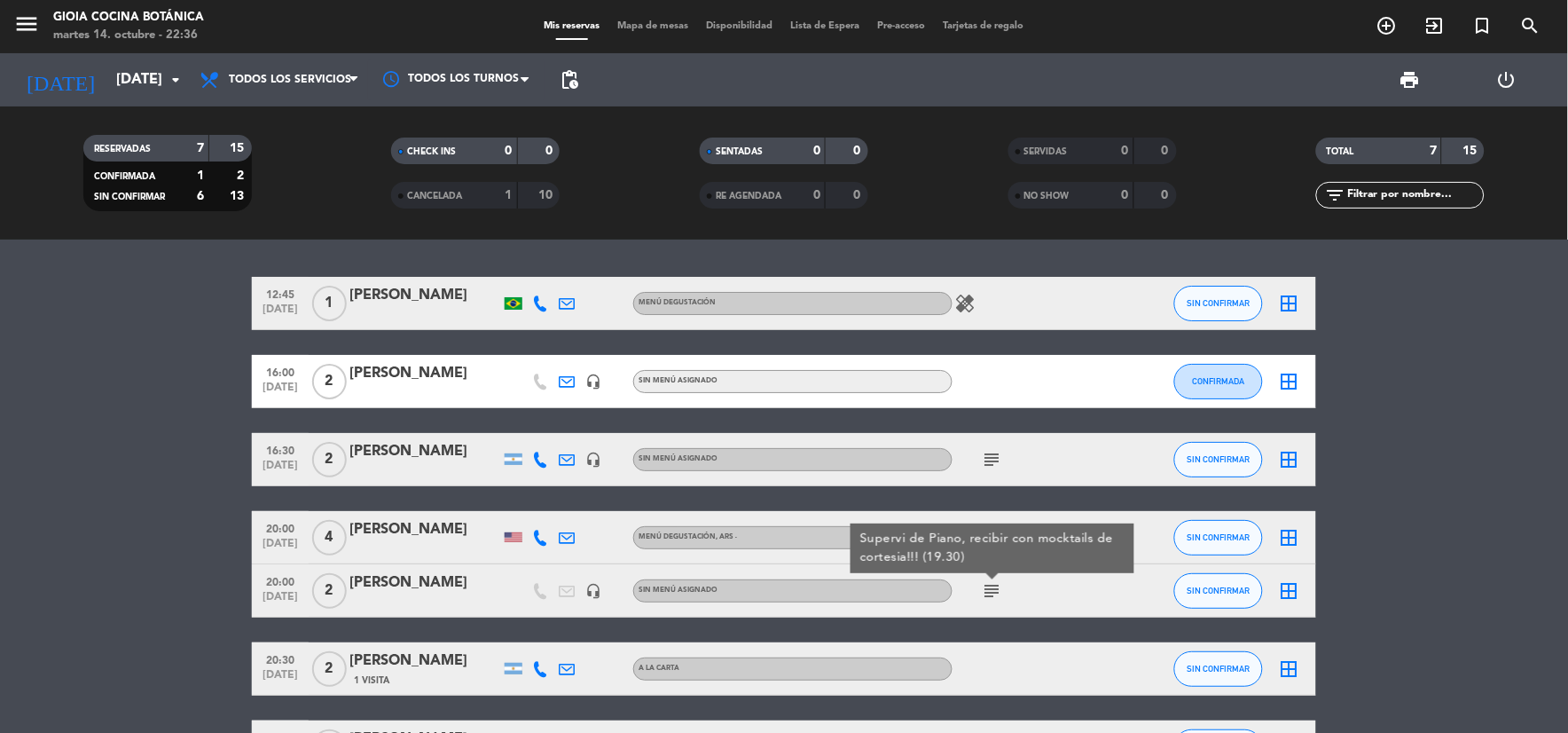
click at [591, 584] on icon "headset_mic" at bounding box center [593, 591] width 16 height 16
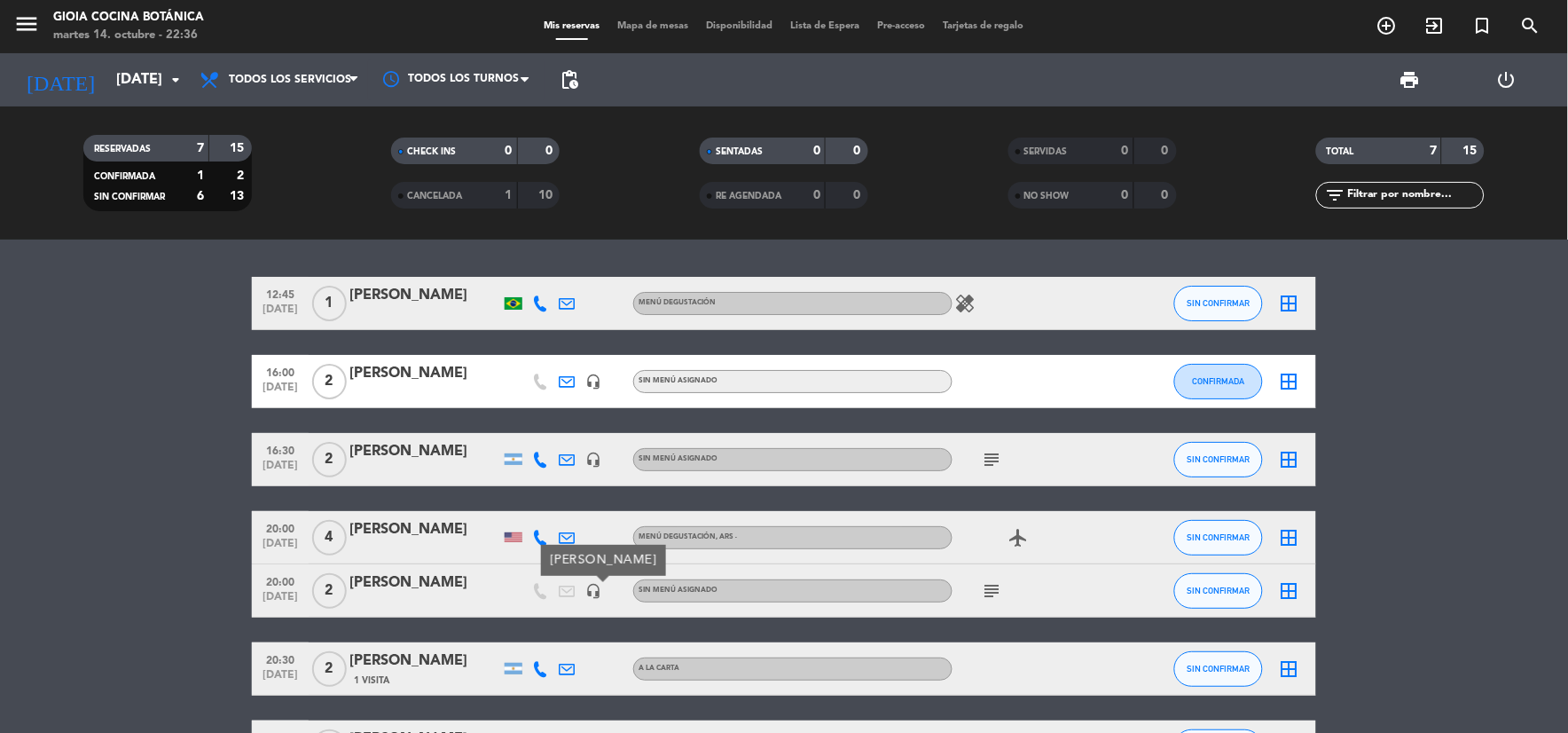
click at [66, 559] on bookings-row "12:45 [DATE] 1 [PERSON_NAME] Menú Degustación healing SIN CONFIRMAR border_all …" at bounding box center [784, 526] width 1568 height 497
click at [139, 82] on input "[DATE]" at bounding box center [201, 80] width 188 height 35
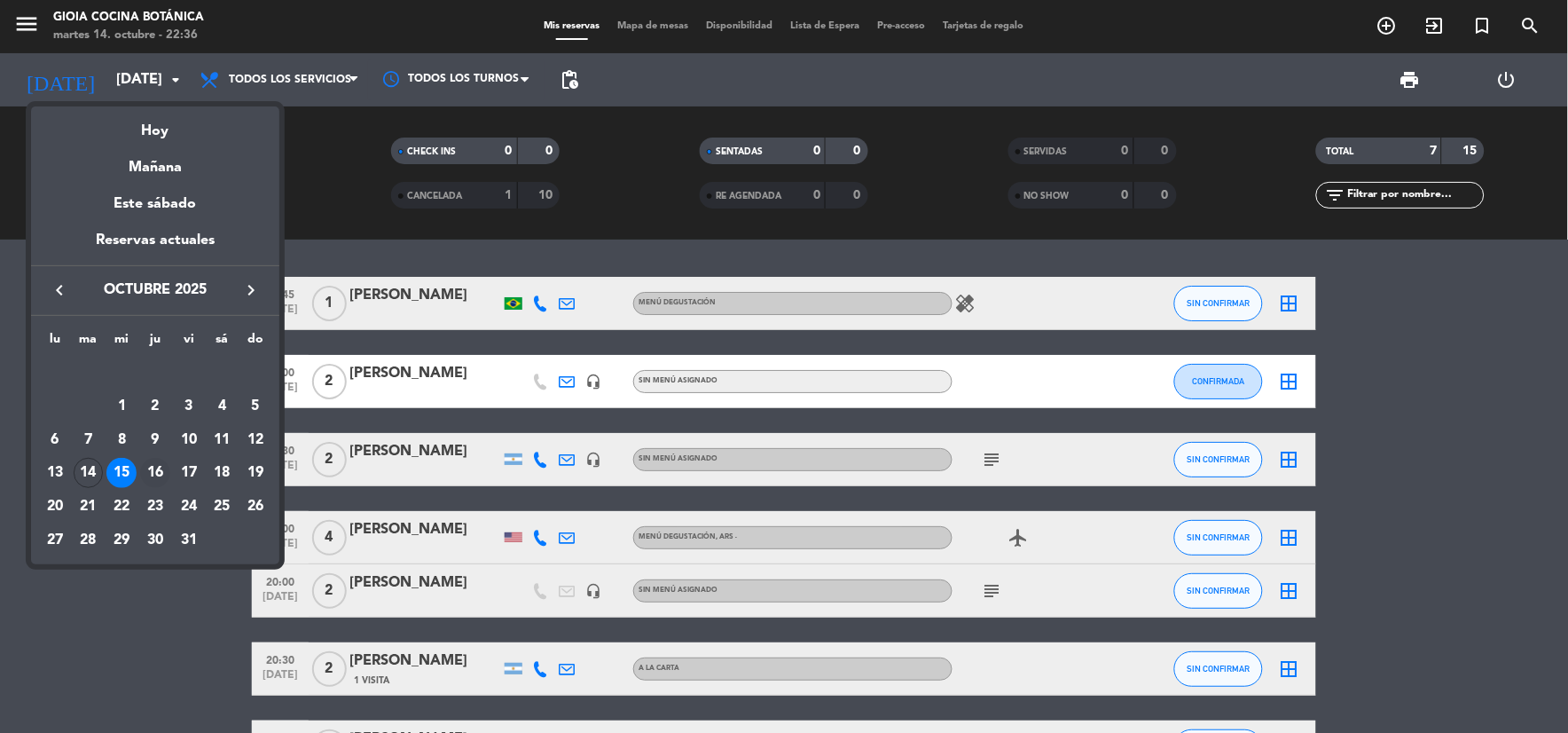
click at [162, 467] on div "16" at bounding box center [155, 473] width 30 height 30
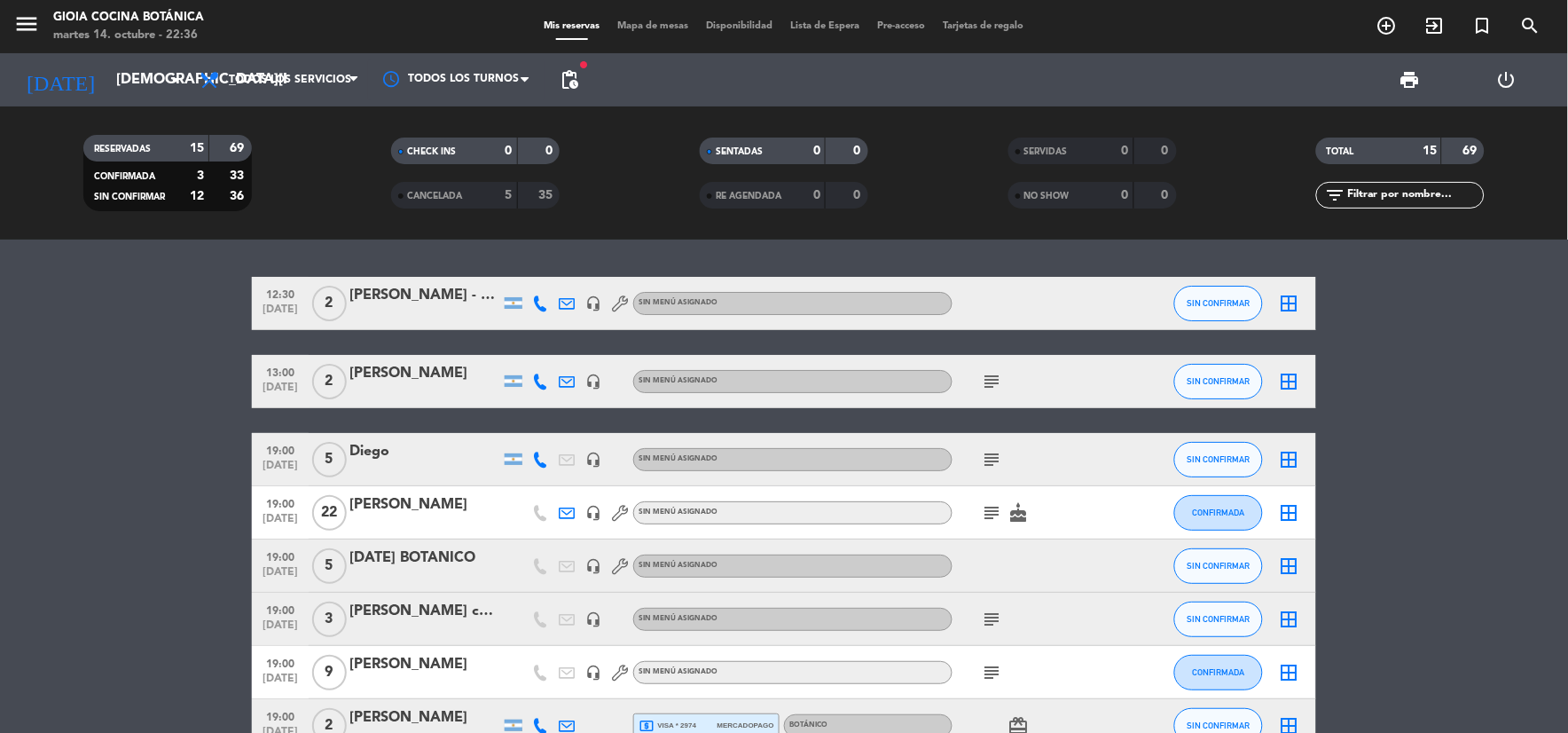
click at [982, 383] on icon "subject" at bounding box center [993, 382] width 21 height 21
click at [985, 508] on icon "subject" at bounding box center [993, 513] width 21 height 21
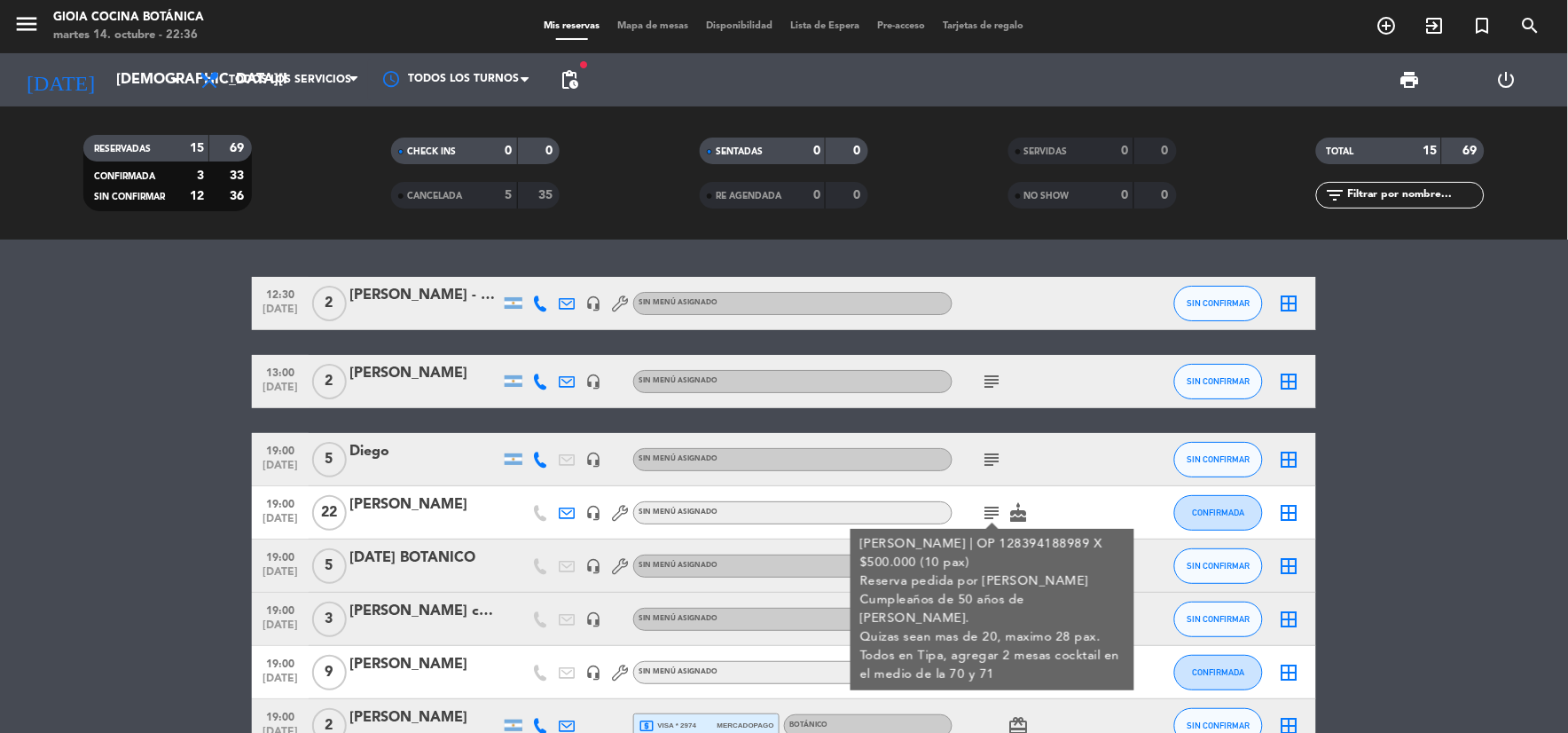
click at [983, 458] on icon "subject" at bounding box center [993, 459] width 21 height 21
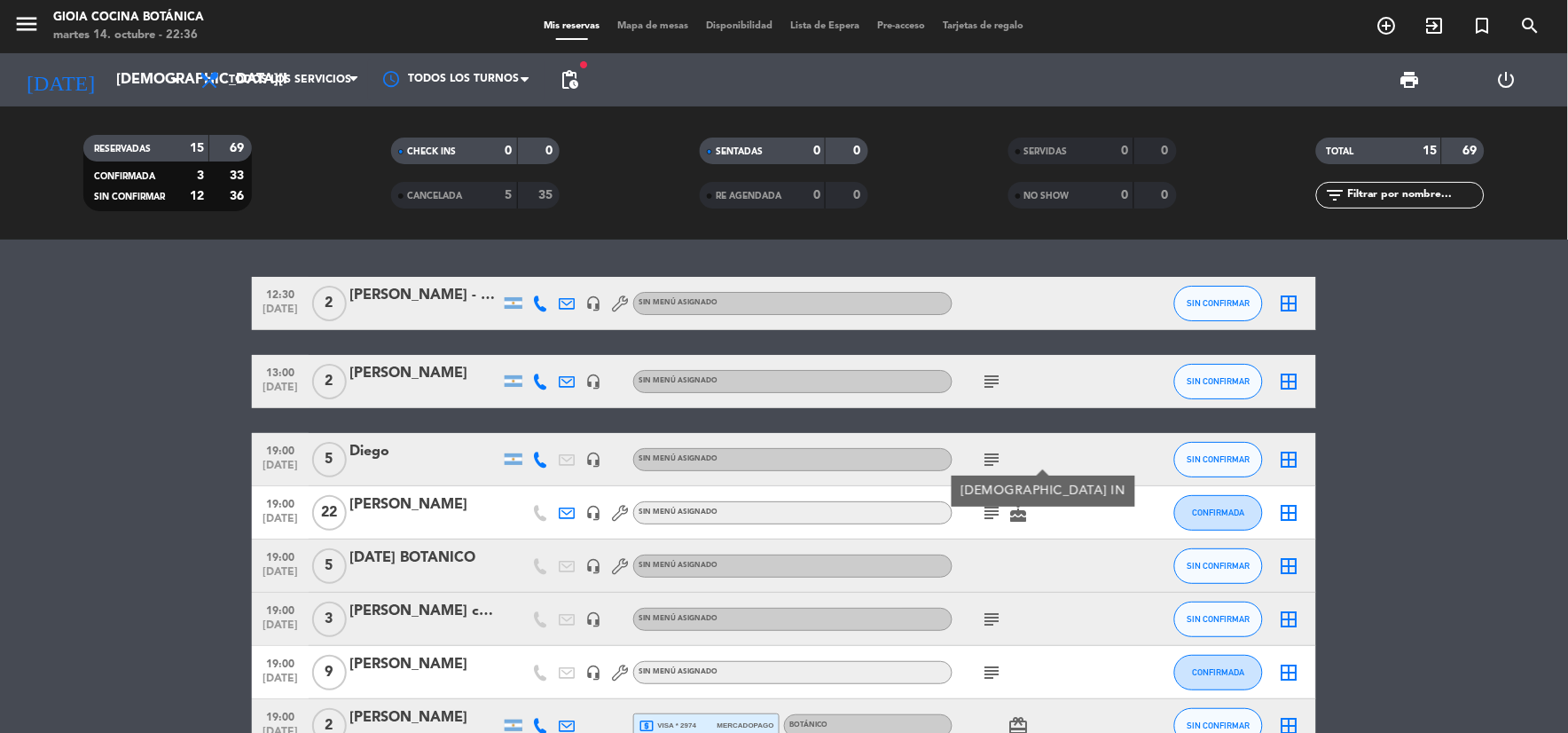
click at [993, 493] on div "[DEMOGRAPHIC_DATA] IN" at bounding box center [1044, 491] width 165 height 19
click at [991, 504] on icon "subject" at bounding box center [993, 513] width 21 height 21
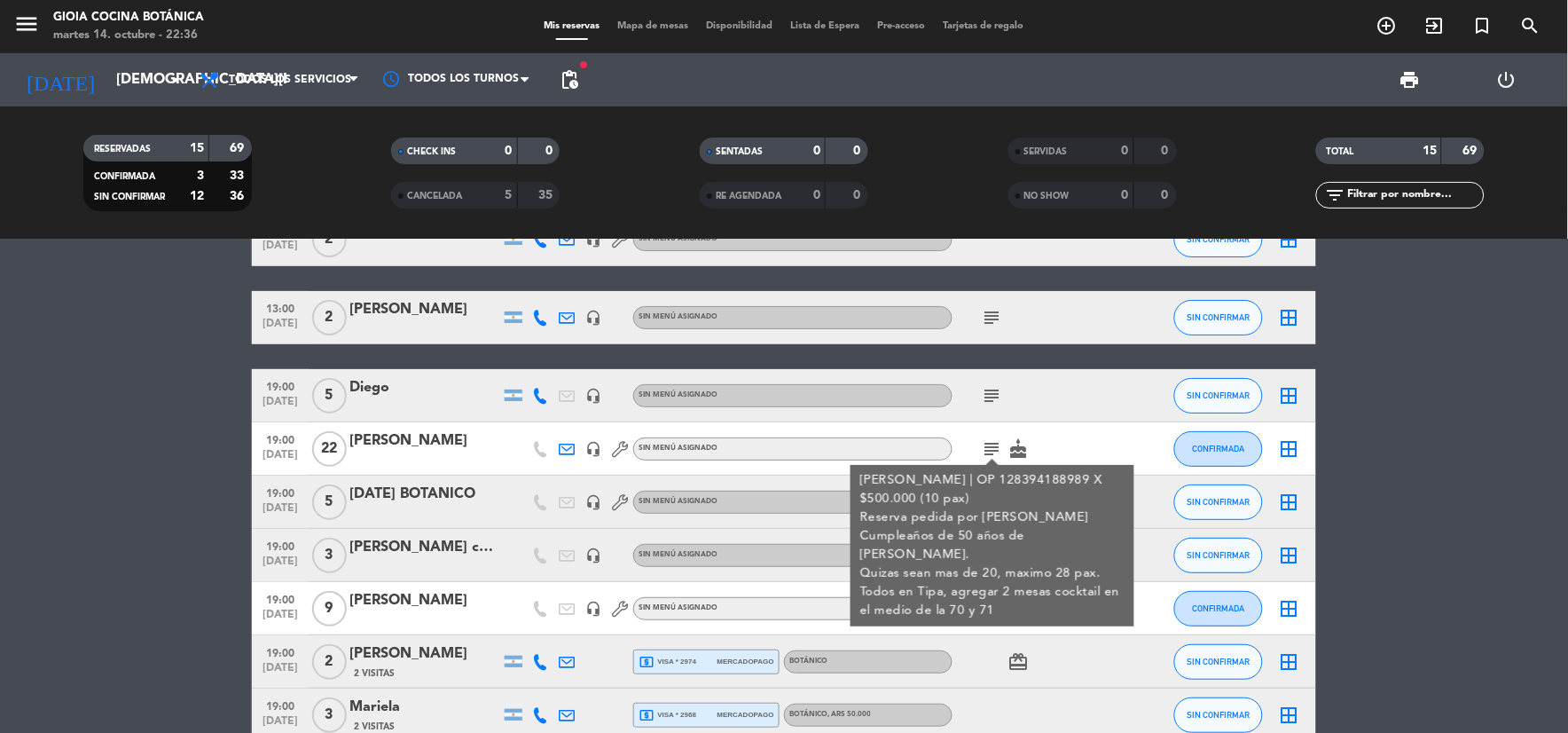
scroll to position [98, 0]
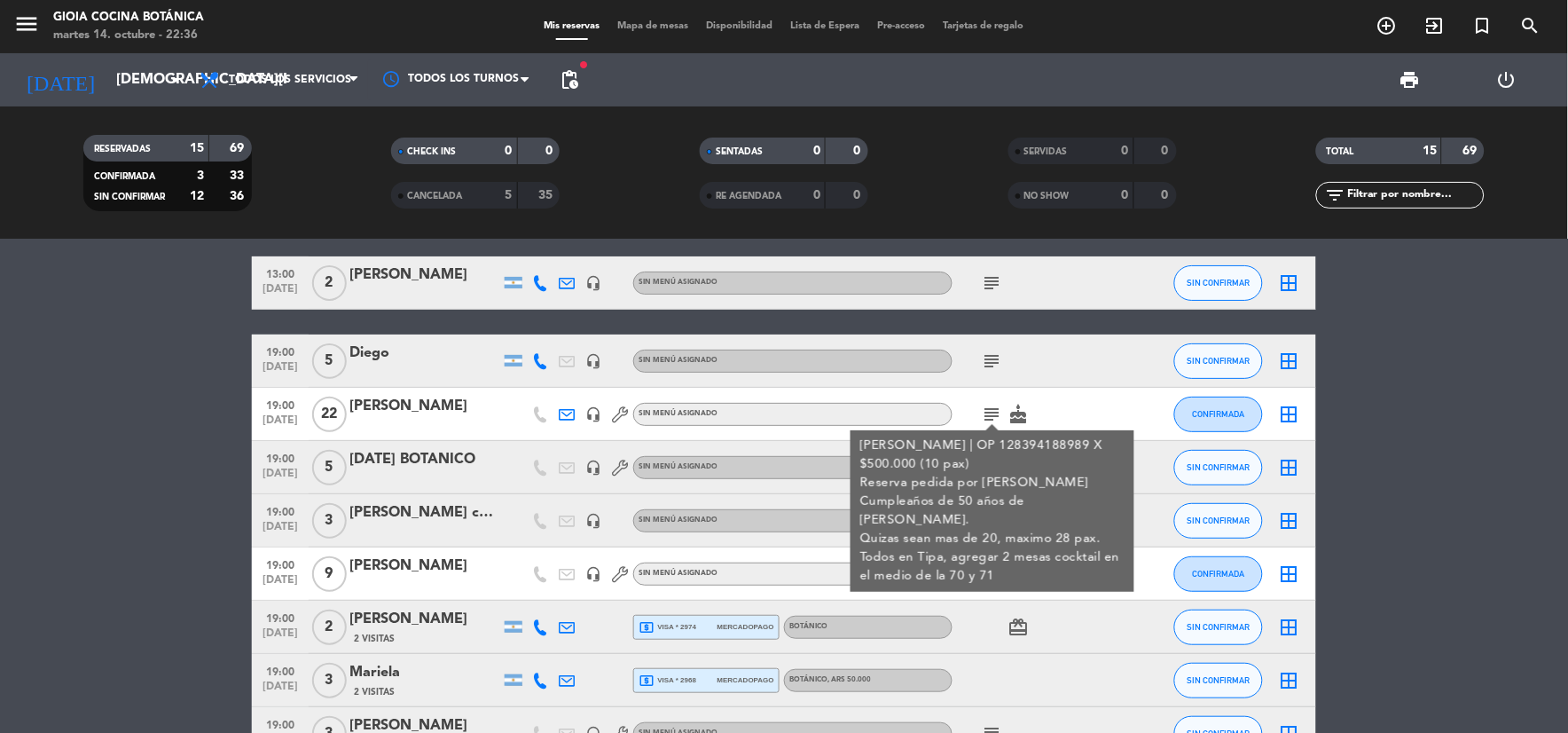
click at [1002, 468] on div "[PERSON_NAME] | OP 128394188989 X $500.000 (10 pax) Reserva pedida por [PERSON_…" at bounding box center [993, 510] width 265 height 149
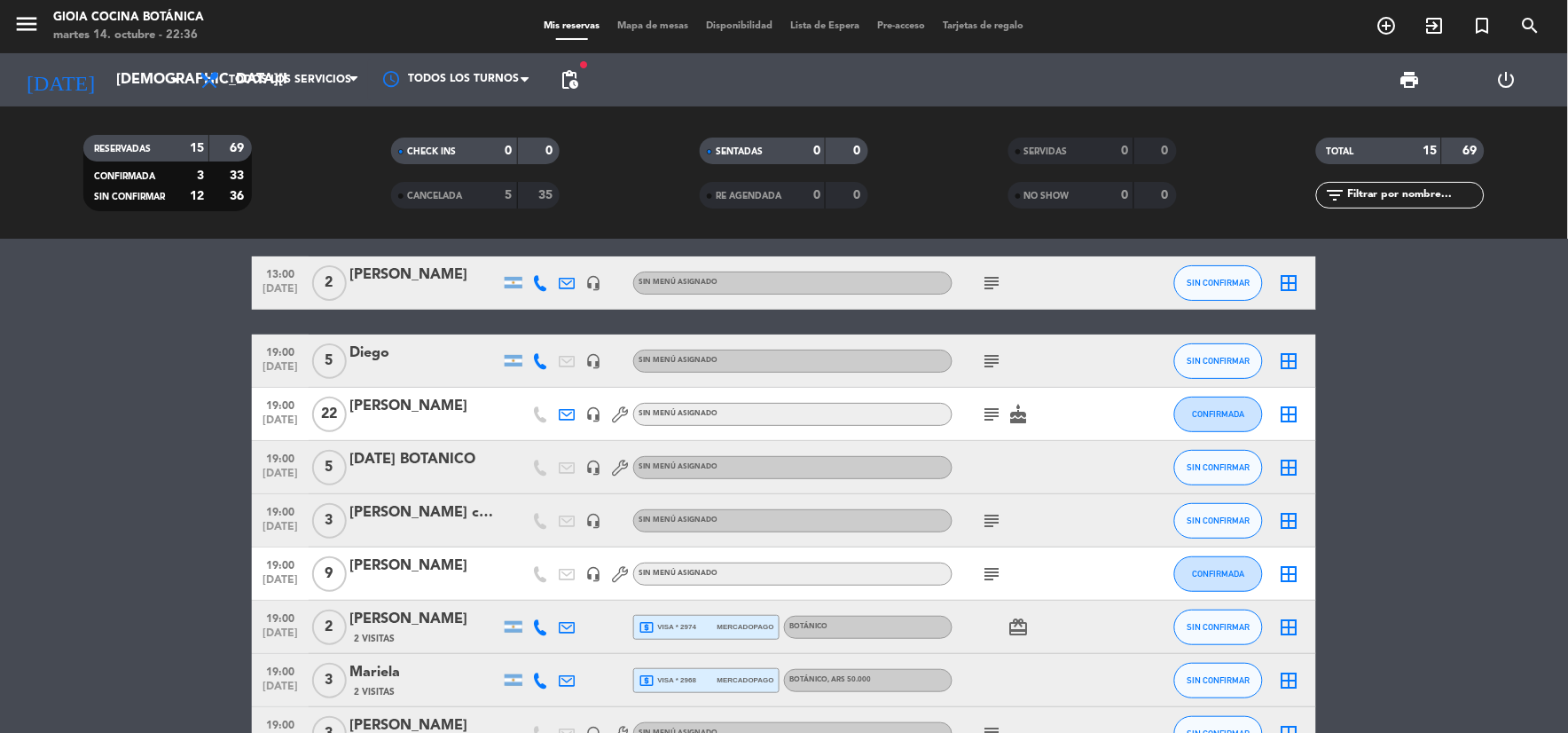
click at [998, 527] on icon "subject" at bounding box center [993, 521] width 21 height 21
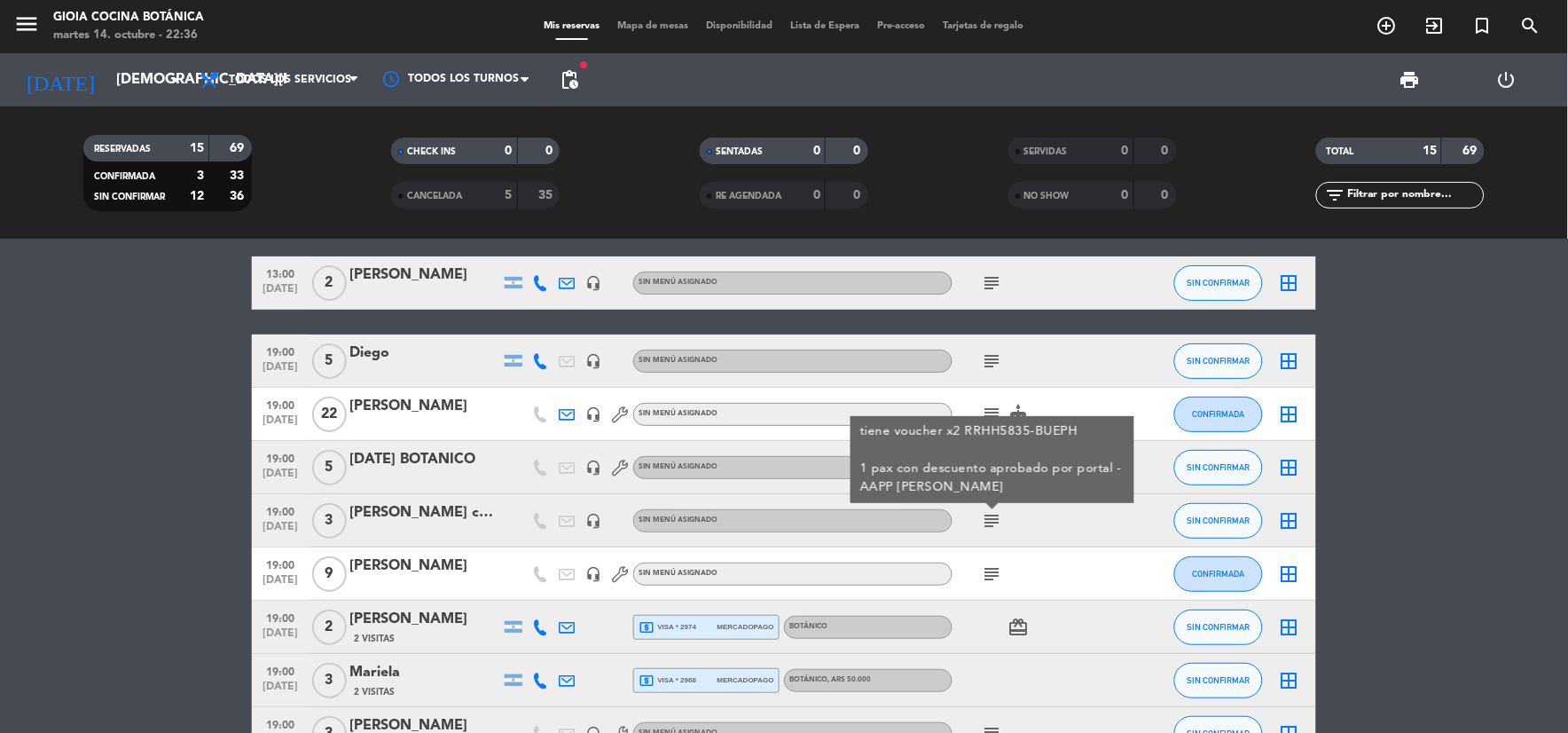
click at [991, 570] on icon "subject" at bounding box center [993, 574] width 21 height 21
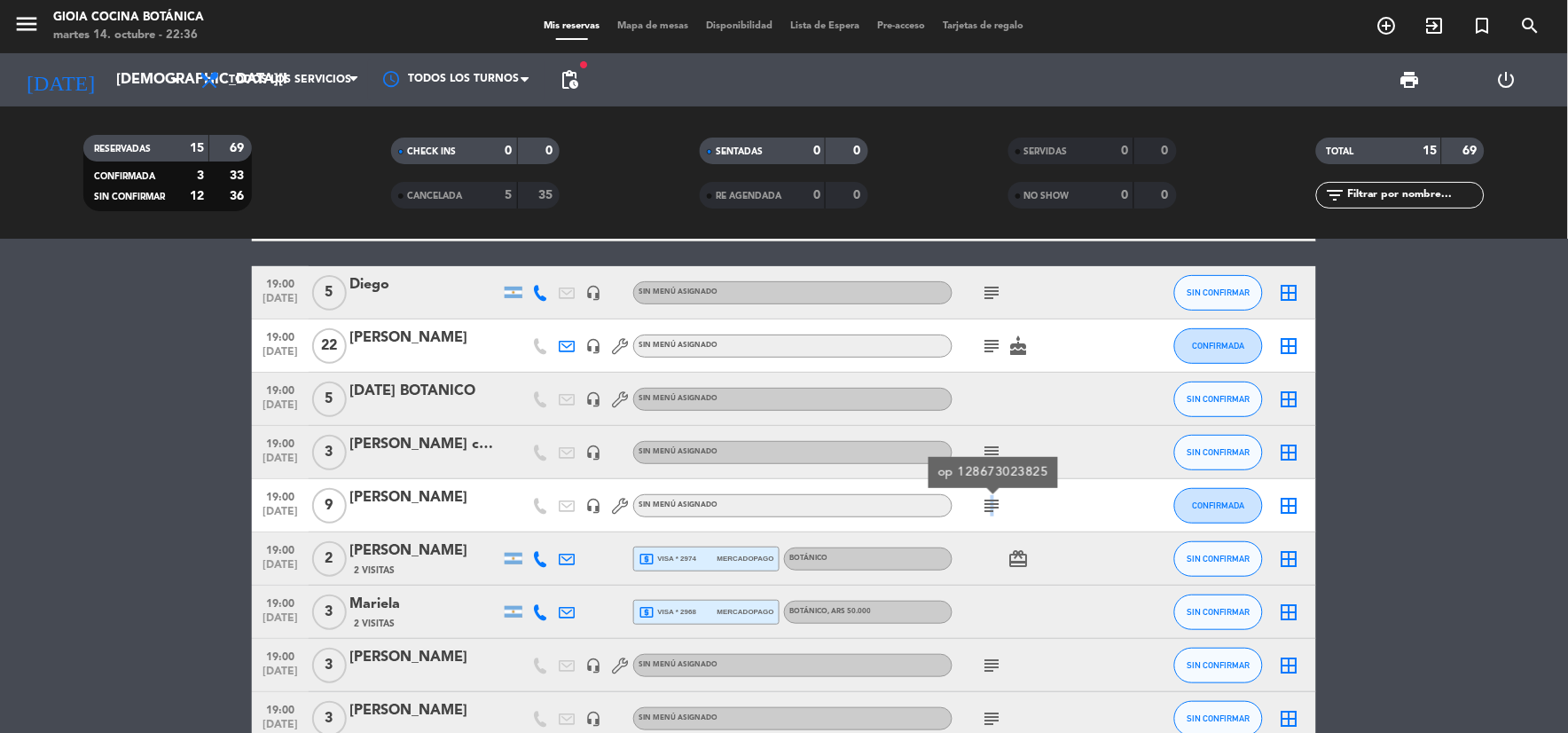
scroll to position [197, 0]
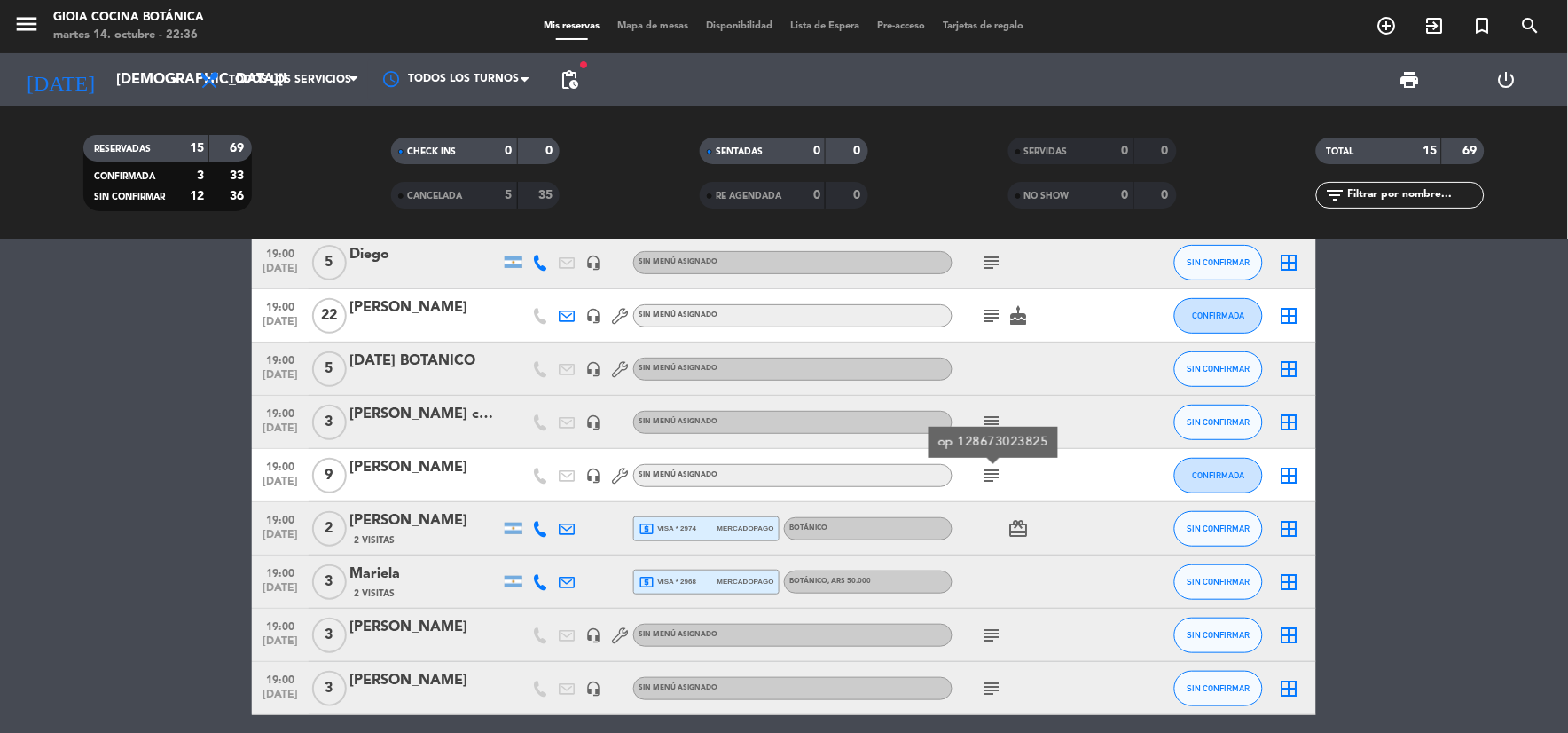
click at [705, 532] on div "local_atm visa * 2974 mercadopago" at bounding box center [707, 529] width 136 height 23
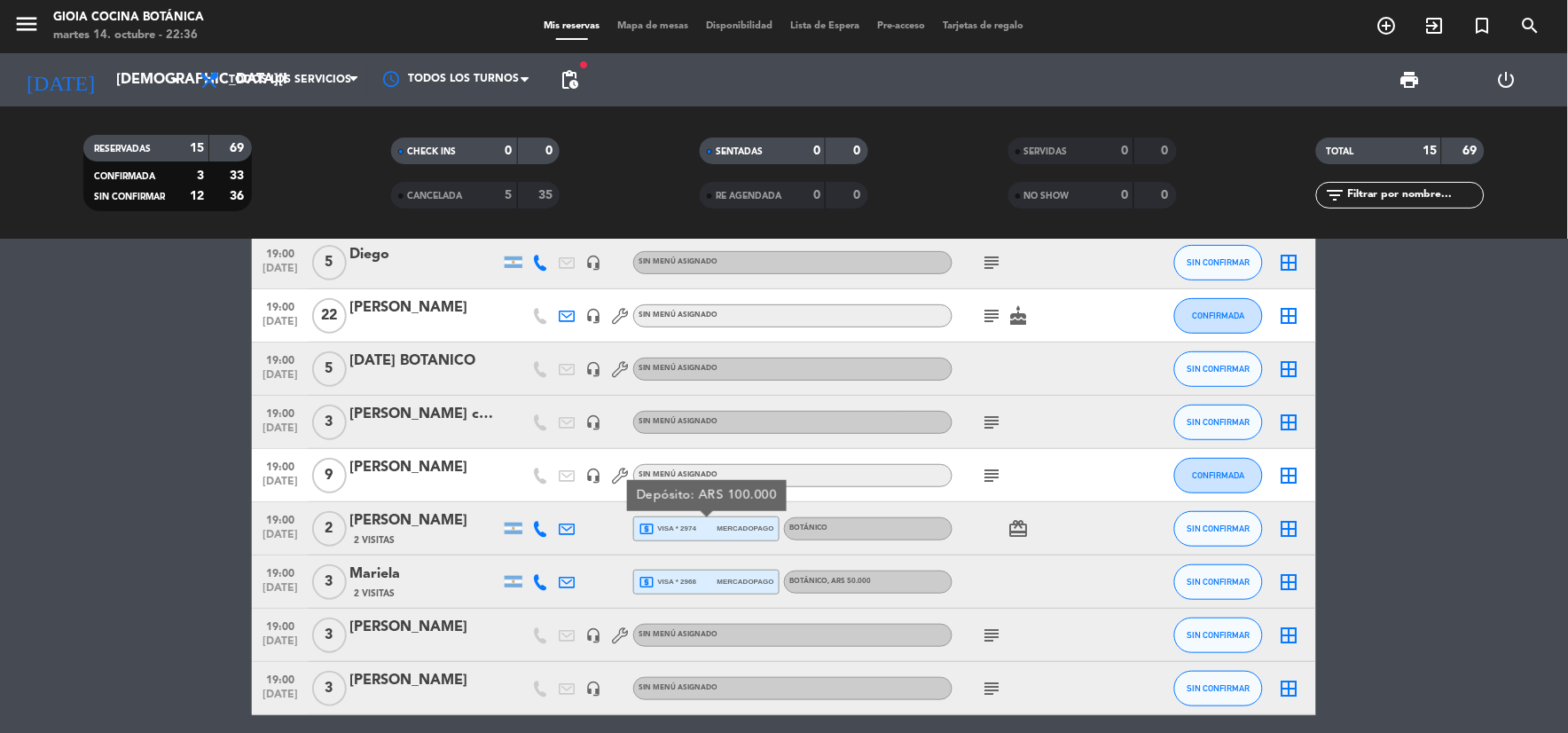
click at [718, 570] on div "local_atm visa * 2968 mercadopago" at bounding box center [707, 582] width 136 height 23
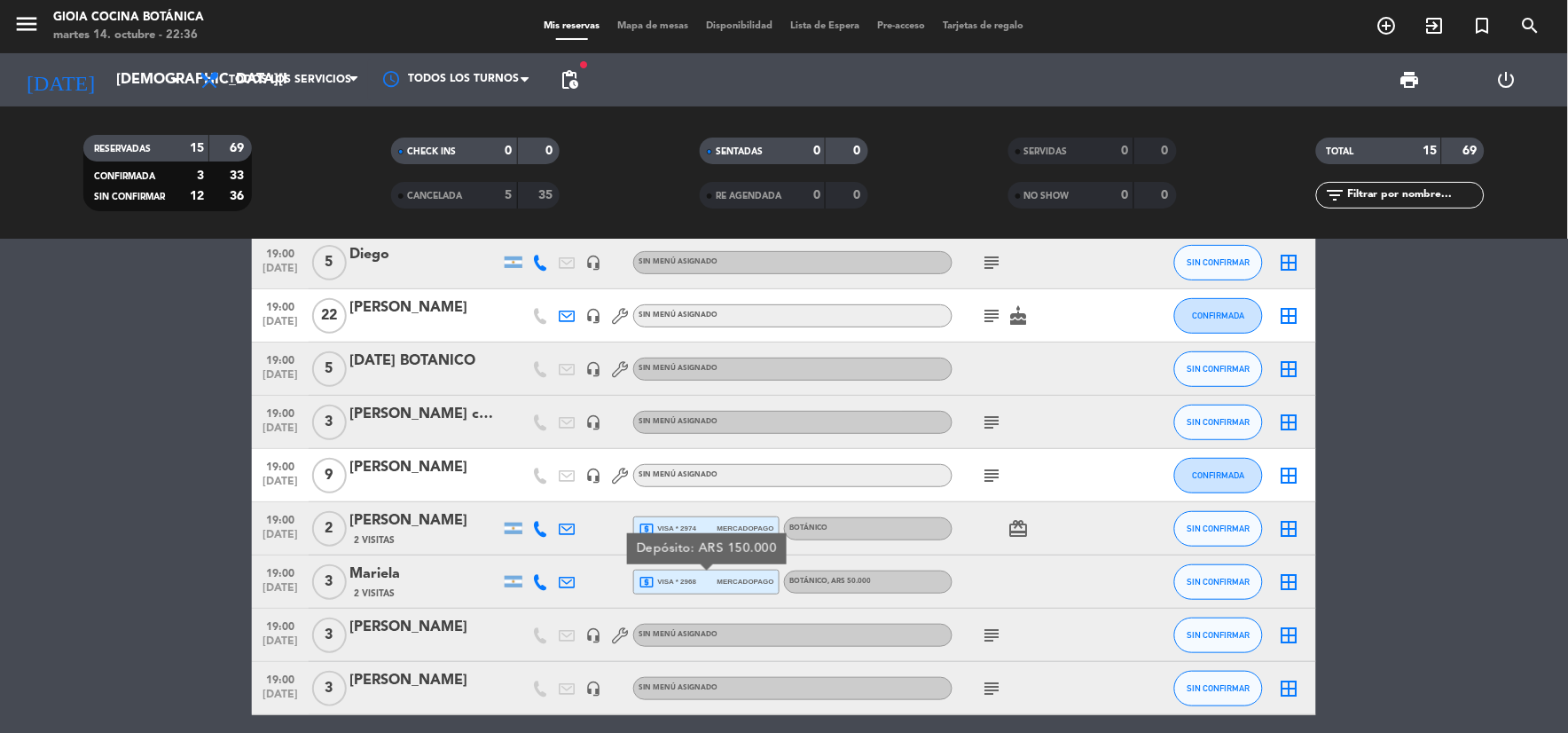
click at [996, 643] on icon "subject" at bounding box center [993, 636] width 21 height 21
click at [994, 683] on icon "subject" at bounding box center [993, 688] width 21 height 21
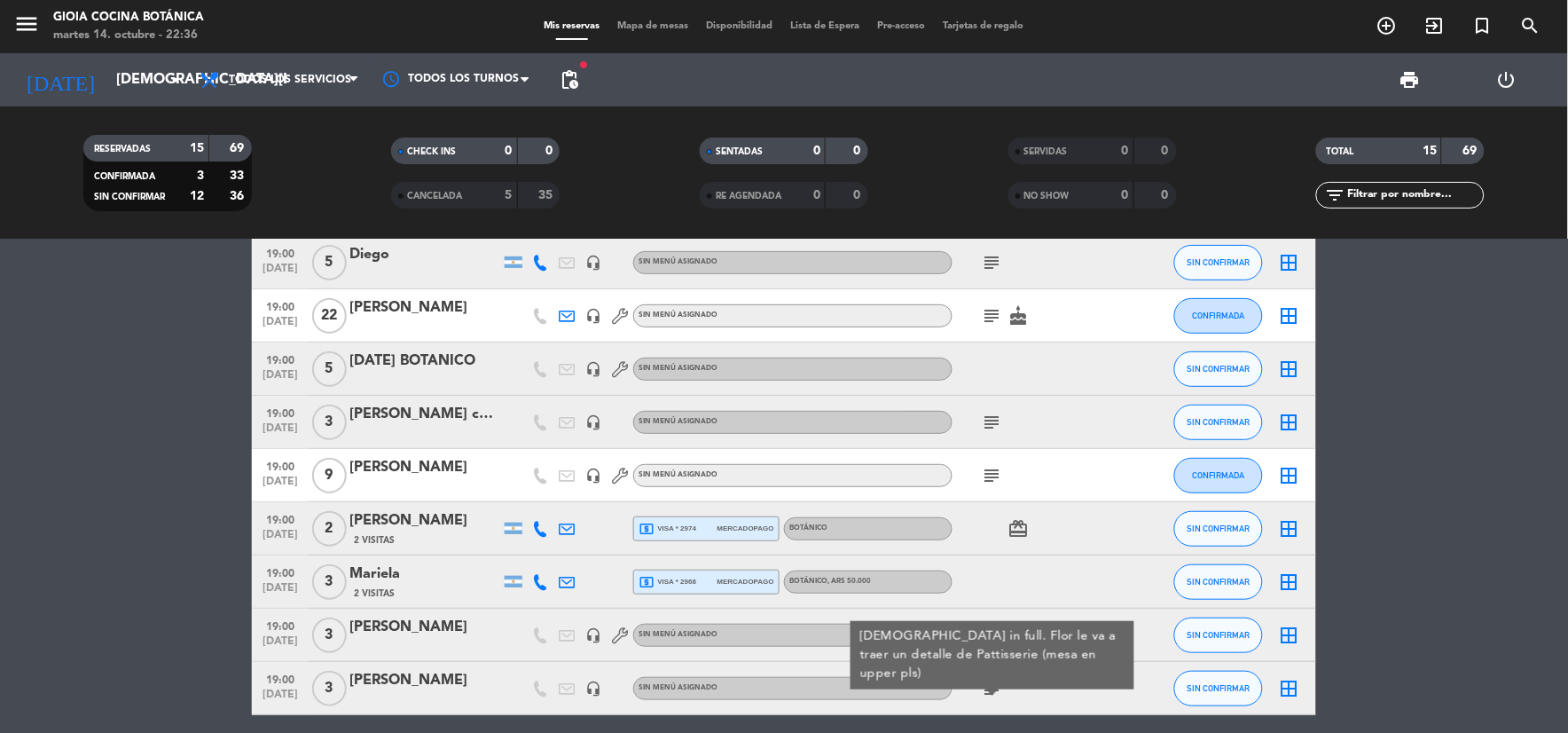
click at [1446, 454] on bookings-row "12:30 [DATE] 2 [PERSON_NAME] - Futuro GIH headset_mic Sin menú asignado SIN CON…" at bounding box center [784, 516] width 1568 height 873
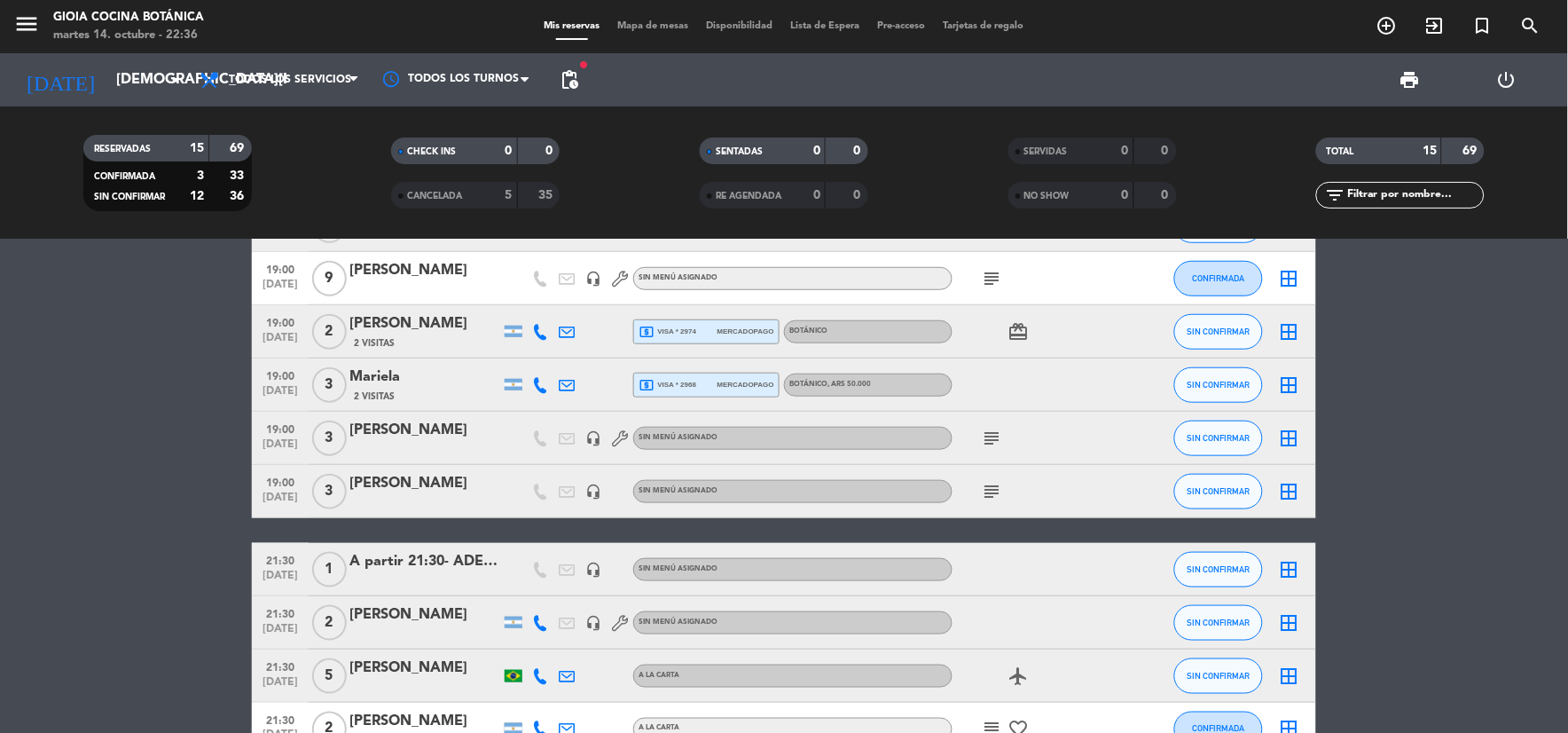
scroll to position [493, 0]
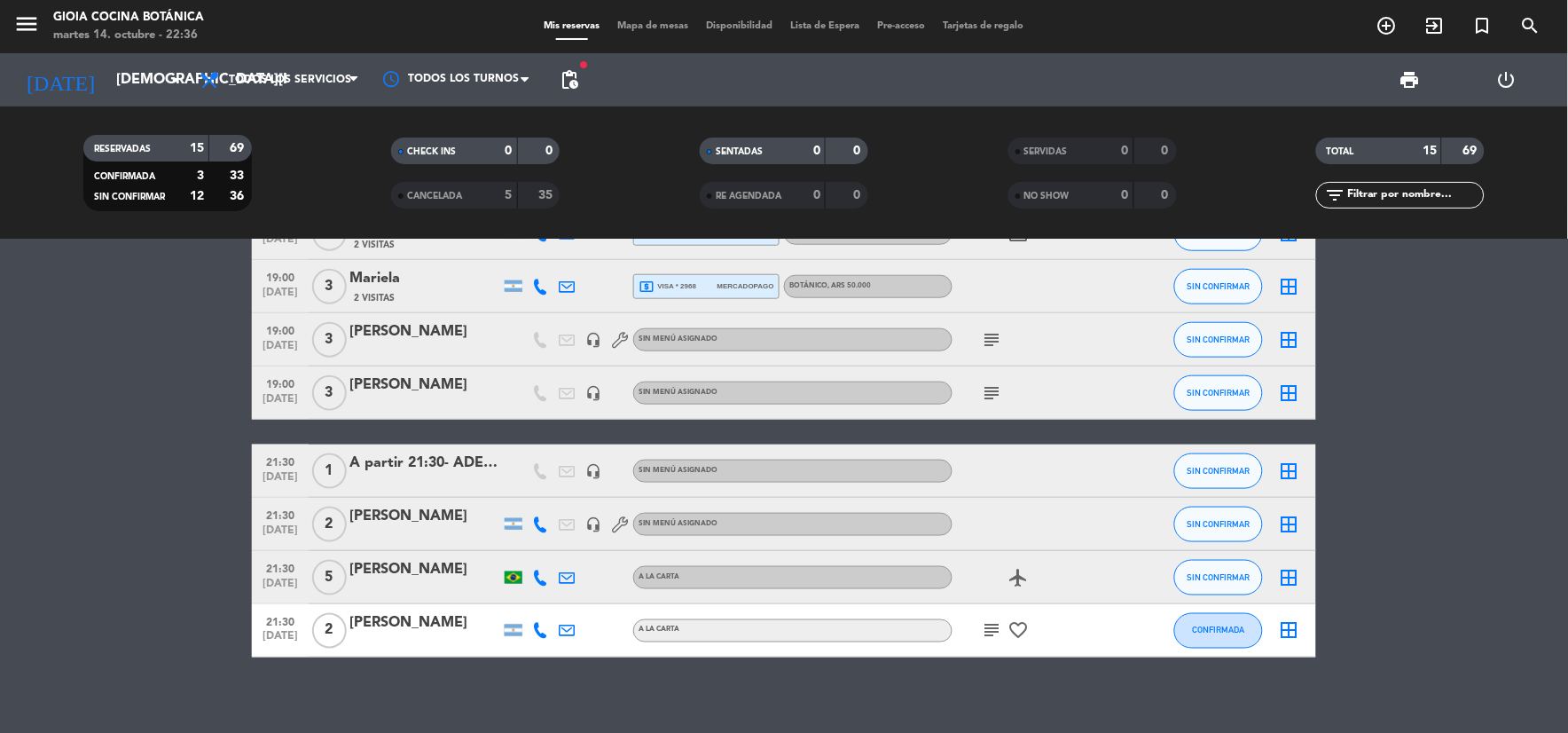
click at [990, 628] on icon "subject" at bounding box center [993, 631] width 21 height 21
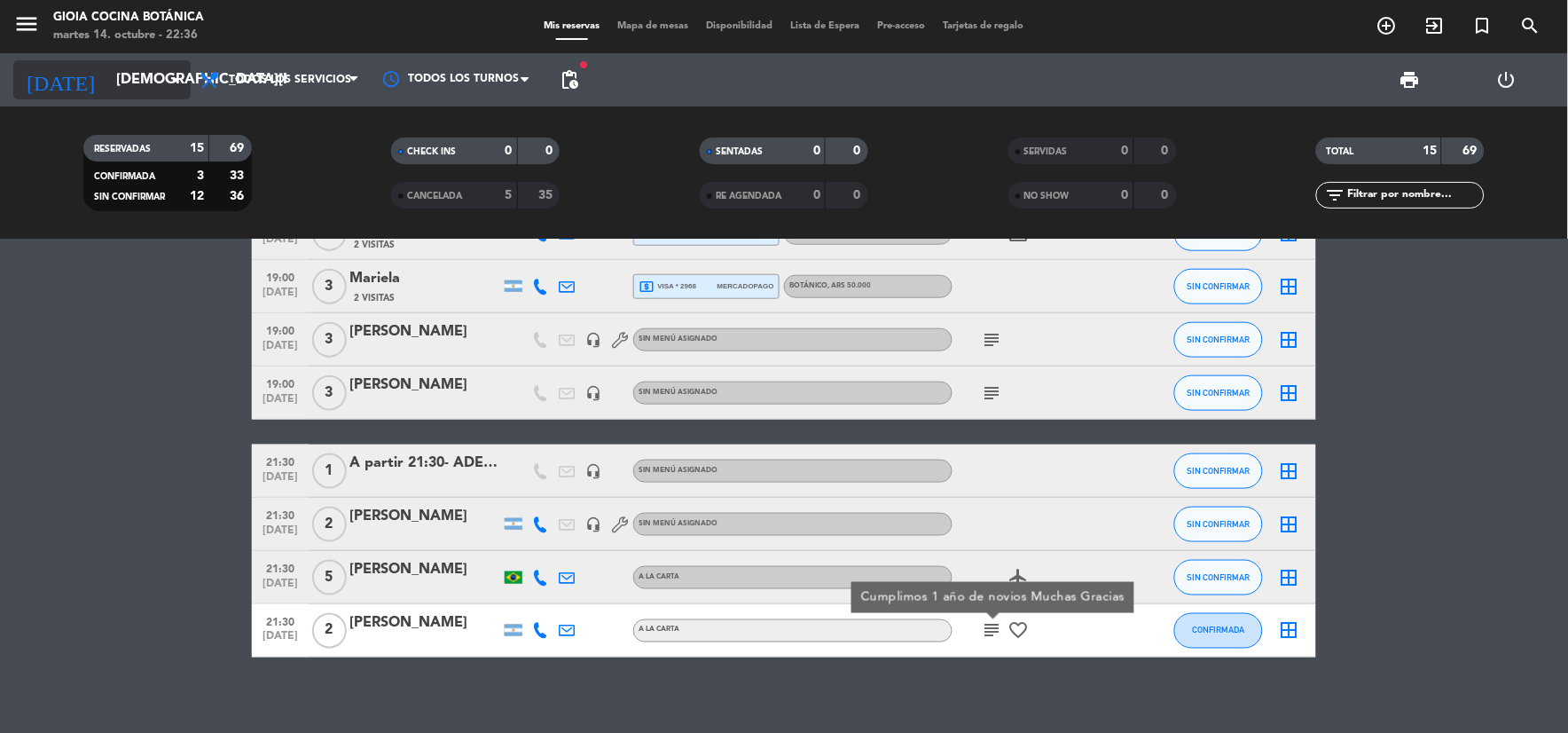
click at [107, 74] on input "[DEMOGRAPHIC_DATA][DATE]" at bounding box center [201, 80] width 188 height 35
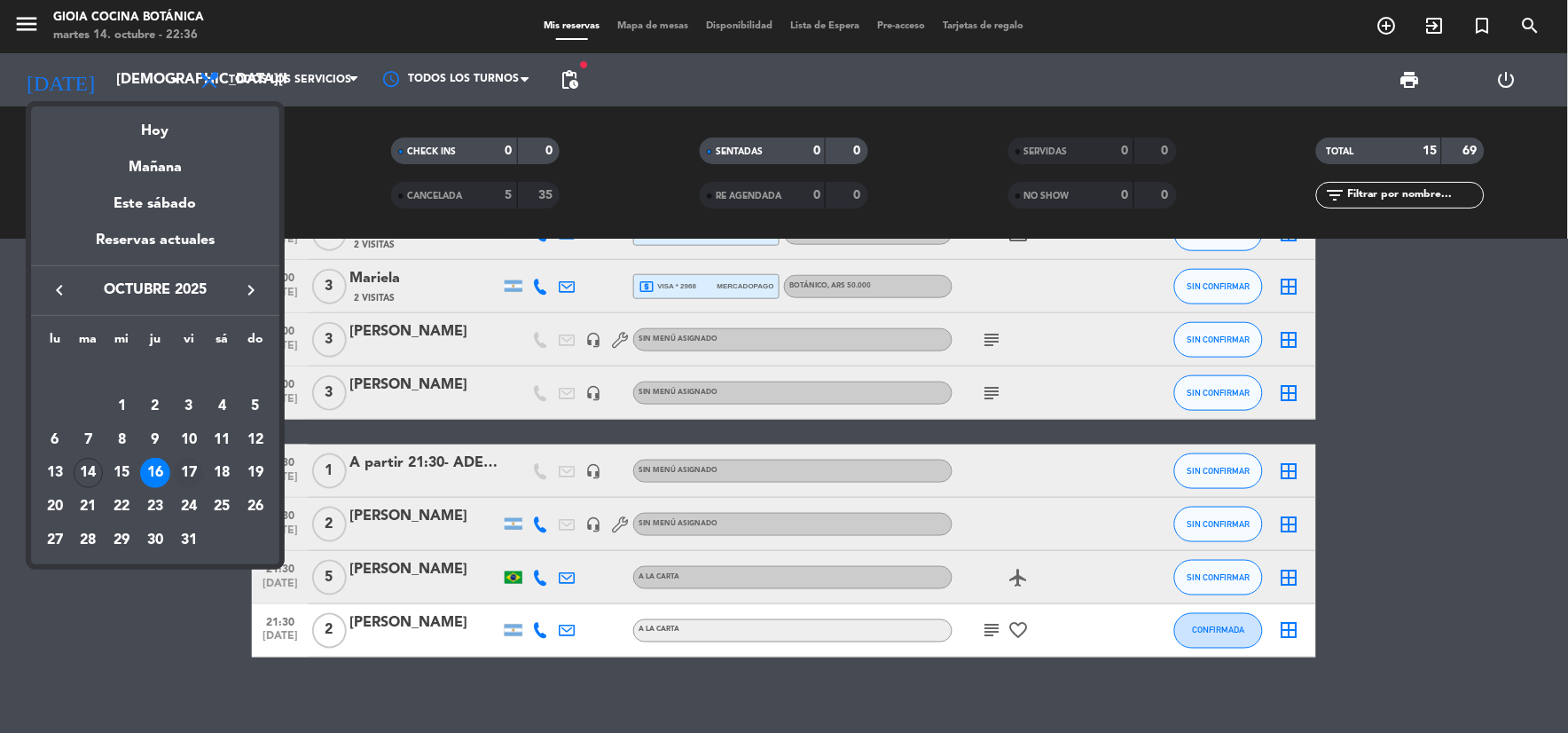
click at [192, 474] on div "17" at bounding box center [189, 473] width 30 height 30
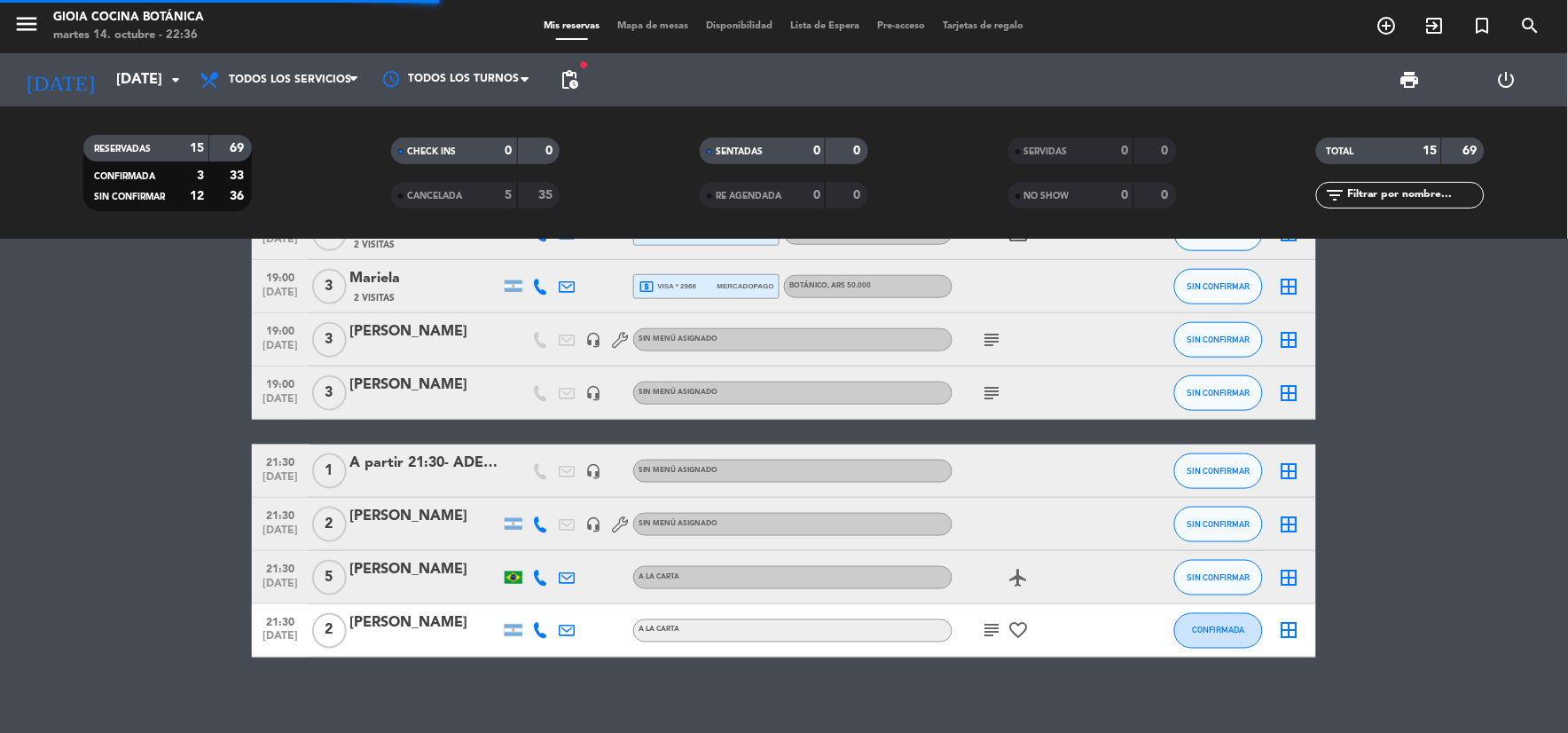
scroll to position [0, 0]
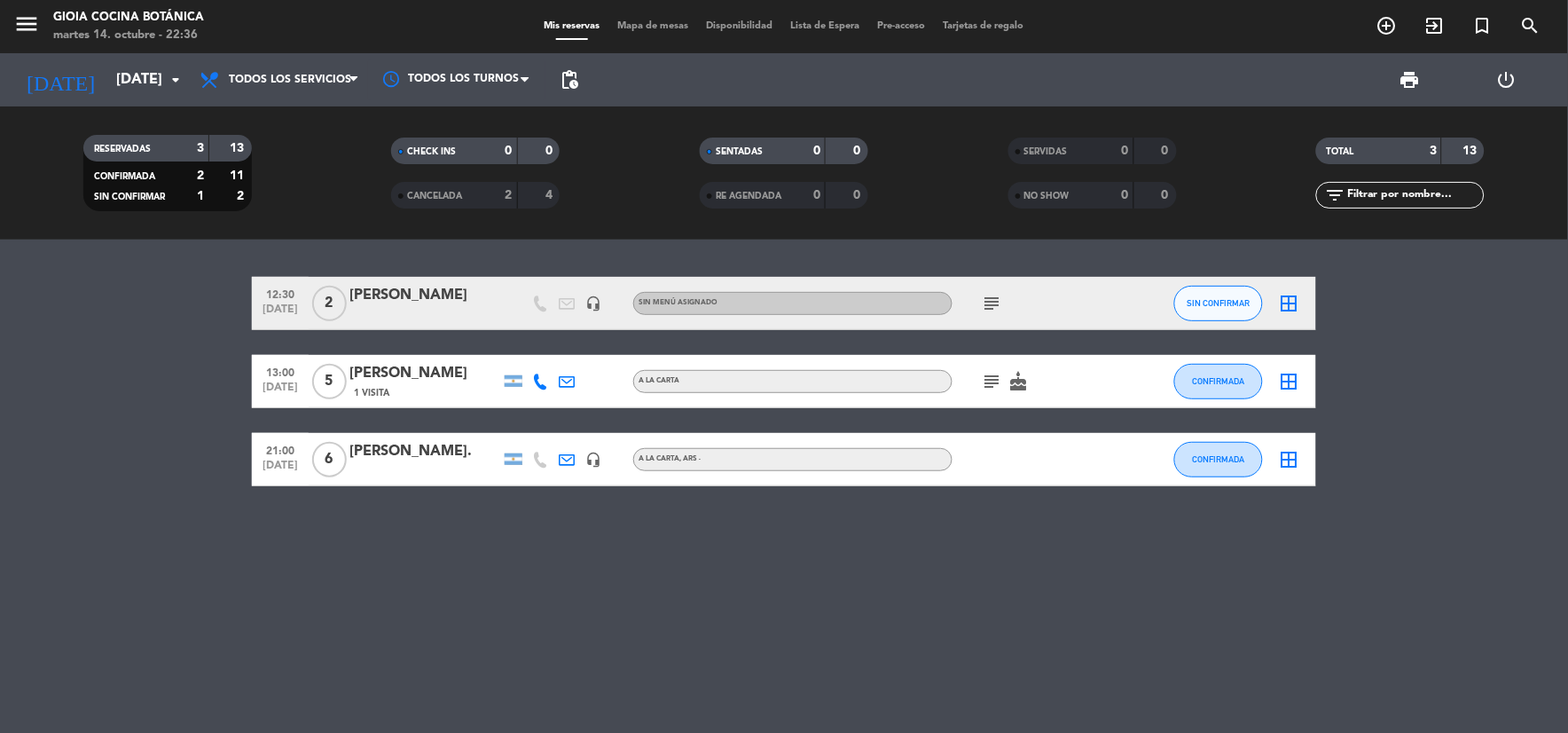
click at [985, 295] on icon "subject" at bounding box center [993, 303] width 21 height 21
click at [590, 302] on icon "headset_mic" at bounding box center [593, 303] width 16 height 16
click at [992, 383] on icon "subject" at bounding box center [993, 382] width 21 height 21
click at [1016, 379] on icon "cake" at bounding box center [1019, 382] width 21 height 21
drag, startPoint x: 1019, startPoint y: 513, endPoint x: 1044, endPoint y: 489, distance: 34.7
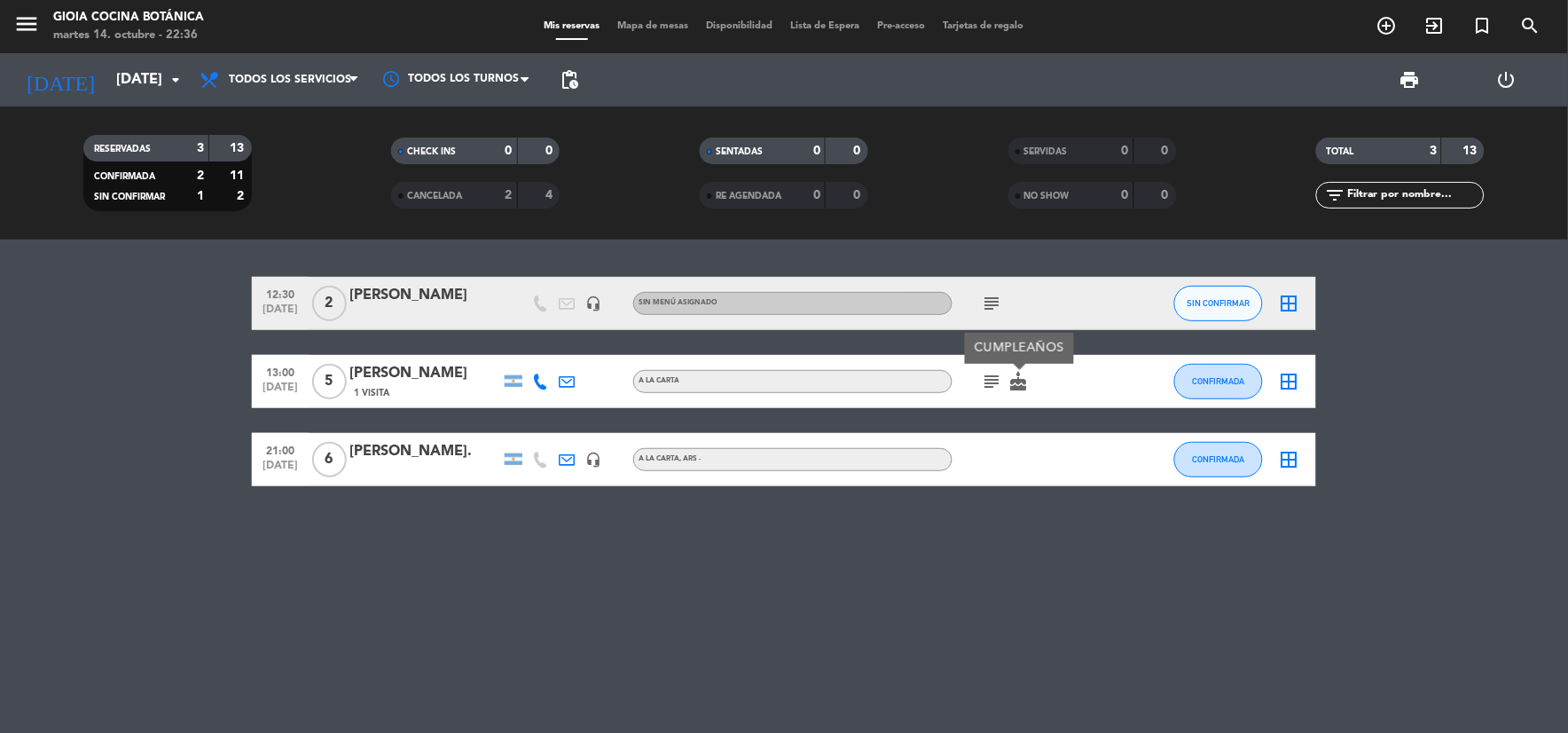
click at [1025, 510] on div "12:30 [DATE] 2 [PERSON_NAME] headset_mic Sin menú asignado subject SIN CONFIRMA…" at bounding box center [784, 486] width 1568 height 493
click at [107, 69] on input "[DATE]" at bounding box center [201, 80] width 188 height 35
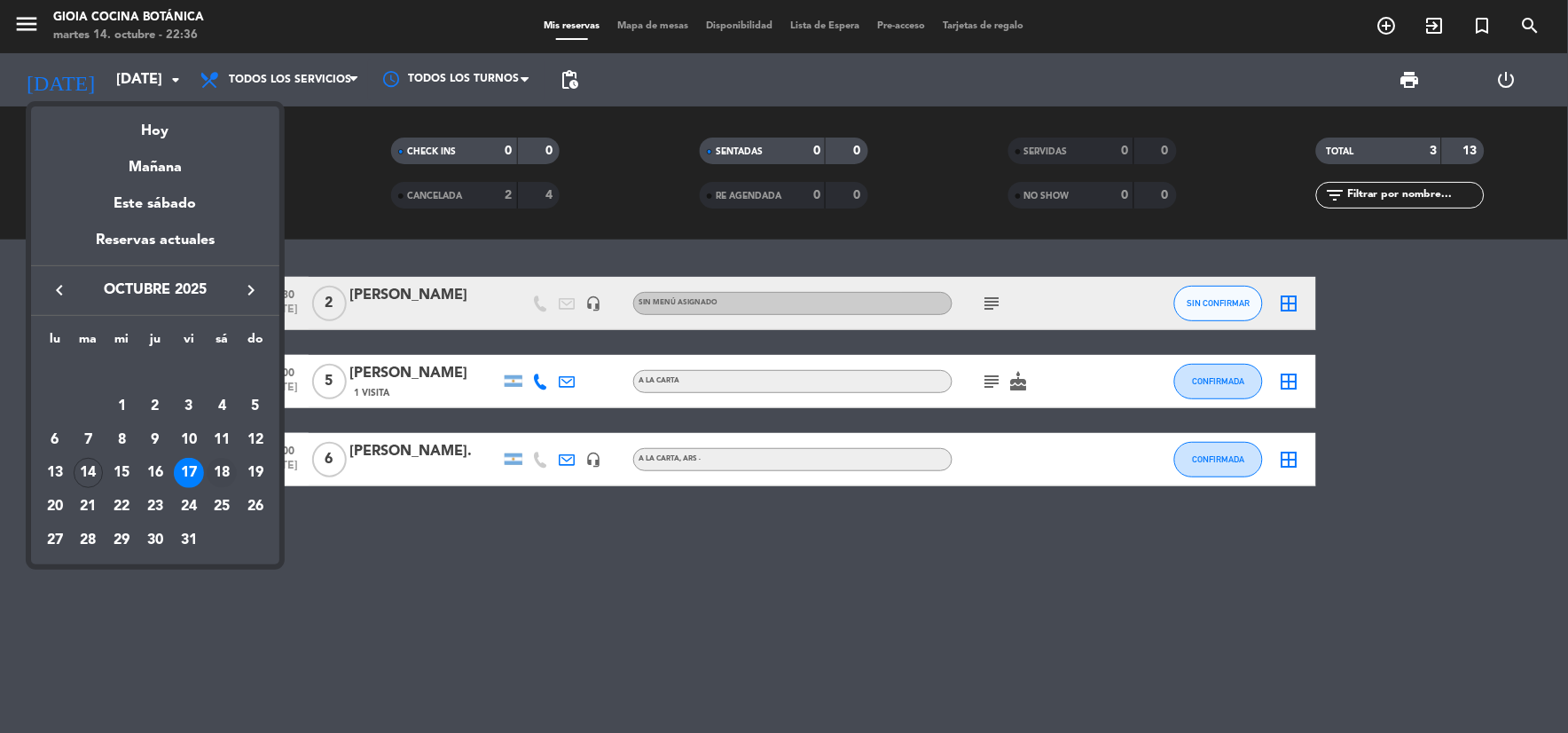
click at [217, 467] on div "18" at bounding box center [222, 473] width 30 height 30
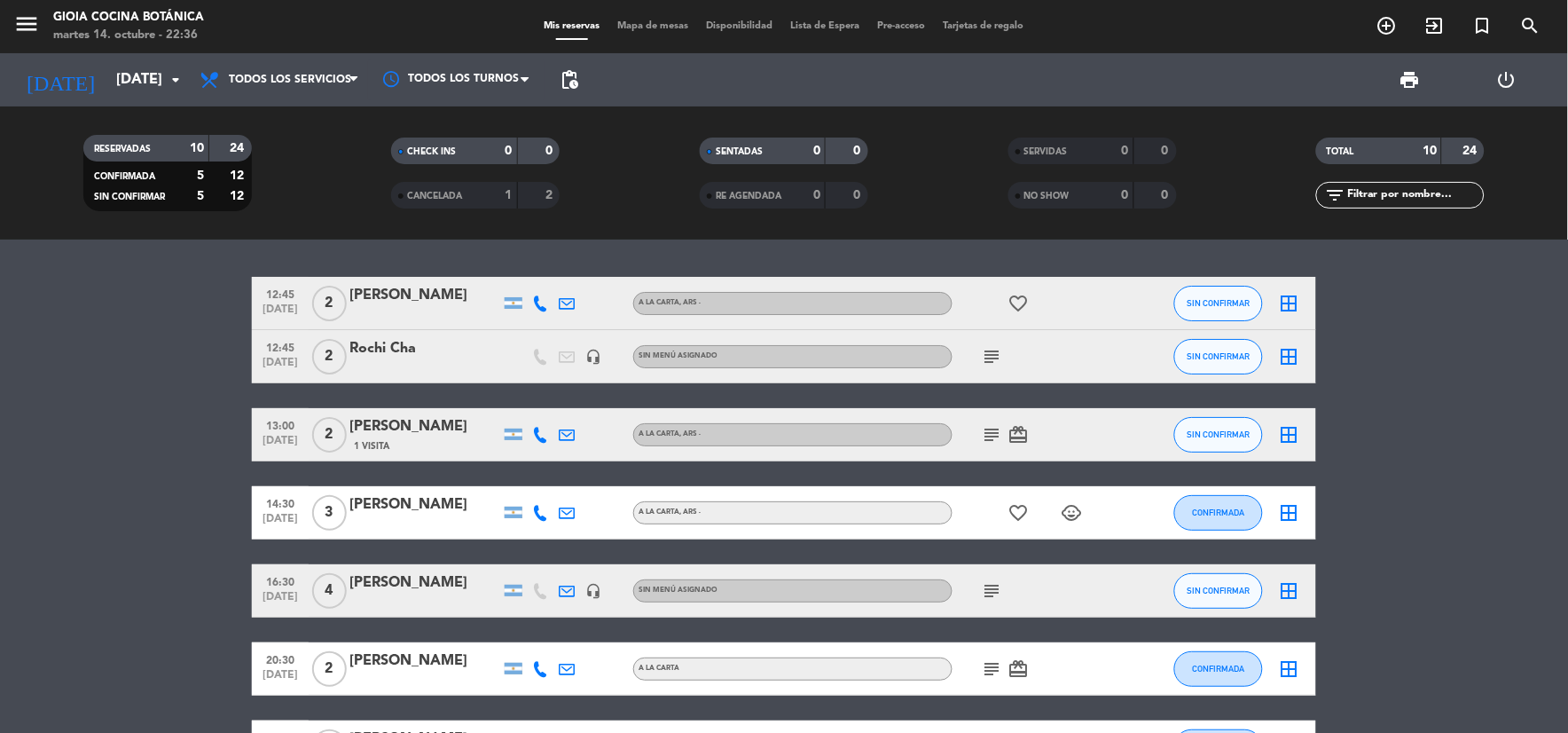
click at [979, 355] on span "subject" at bounding box center [993, 357] width 27 height 21
click at [990, 359] on icon "subject" at bounding box center [993, 357] width 21 height 21
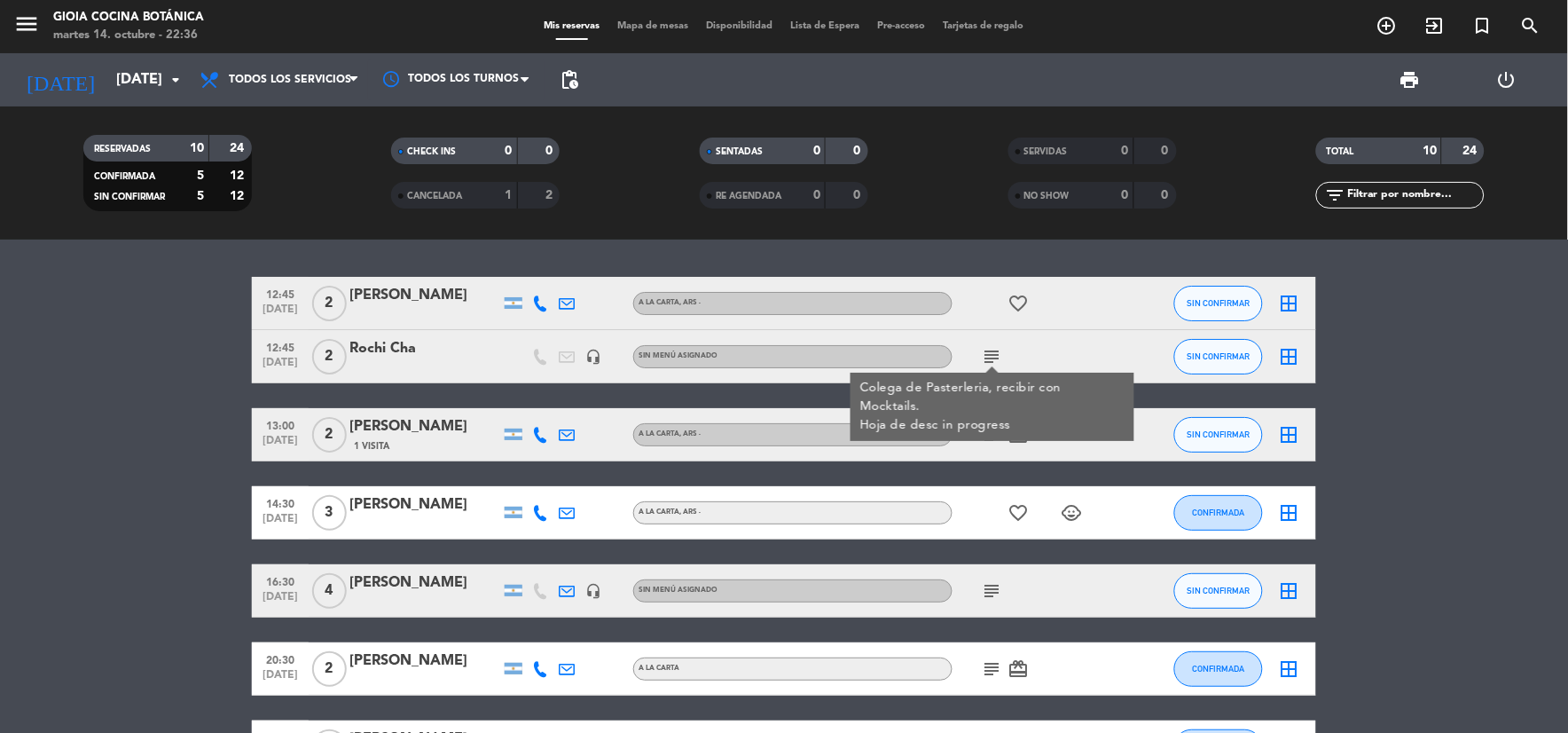
click at [998, 434] on icon "subject" at bounding box center [993, 434] width 21 height 21
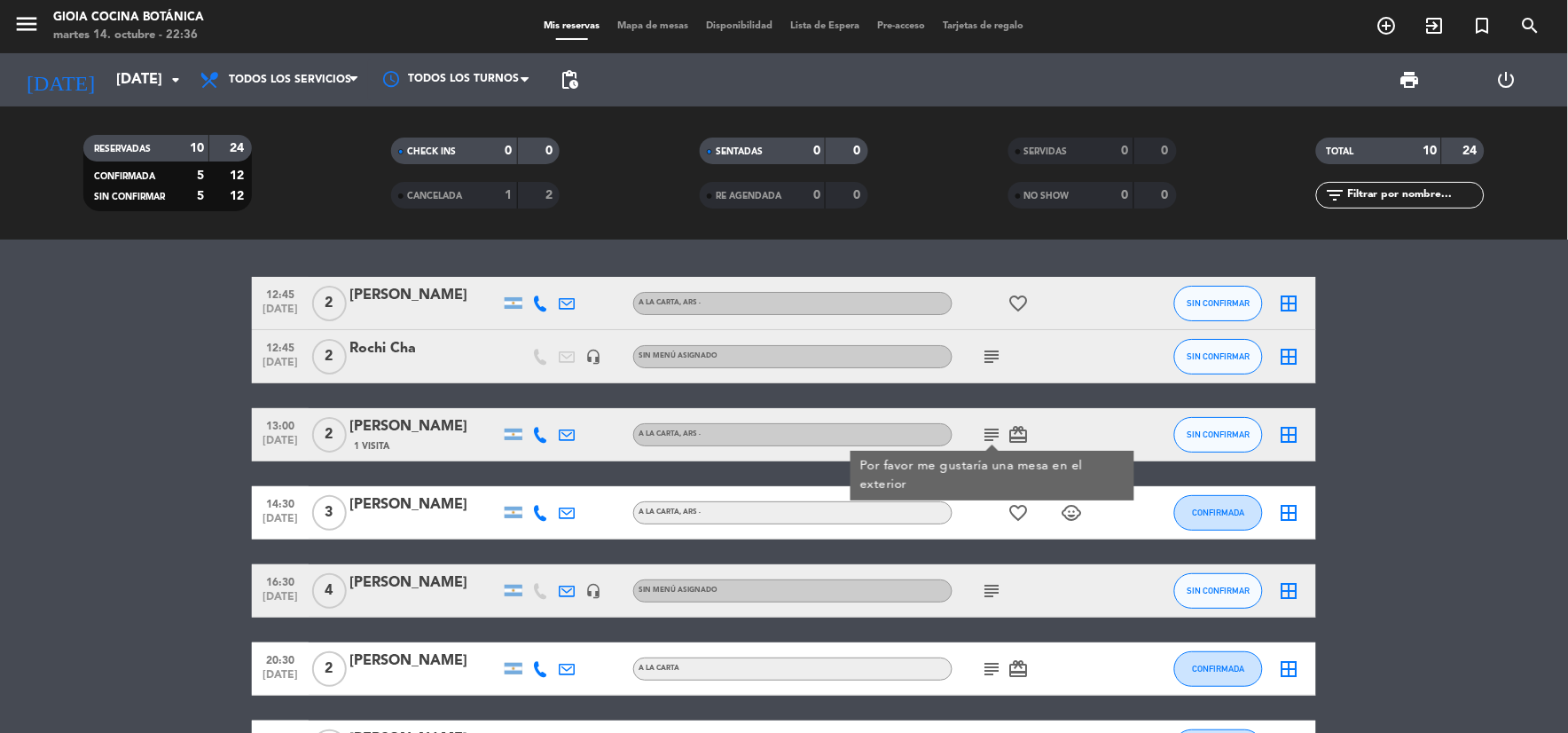
click at [991, 590] on icon "subject" at bounding box center [993, 591] width 21 height 21
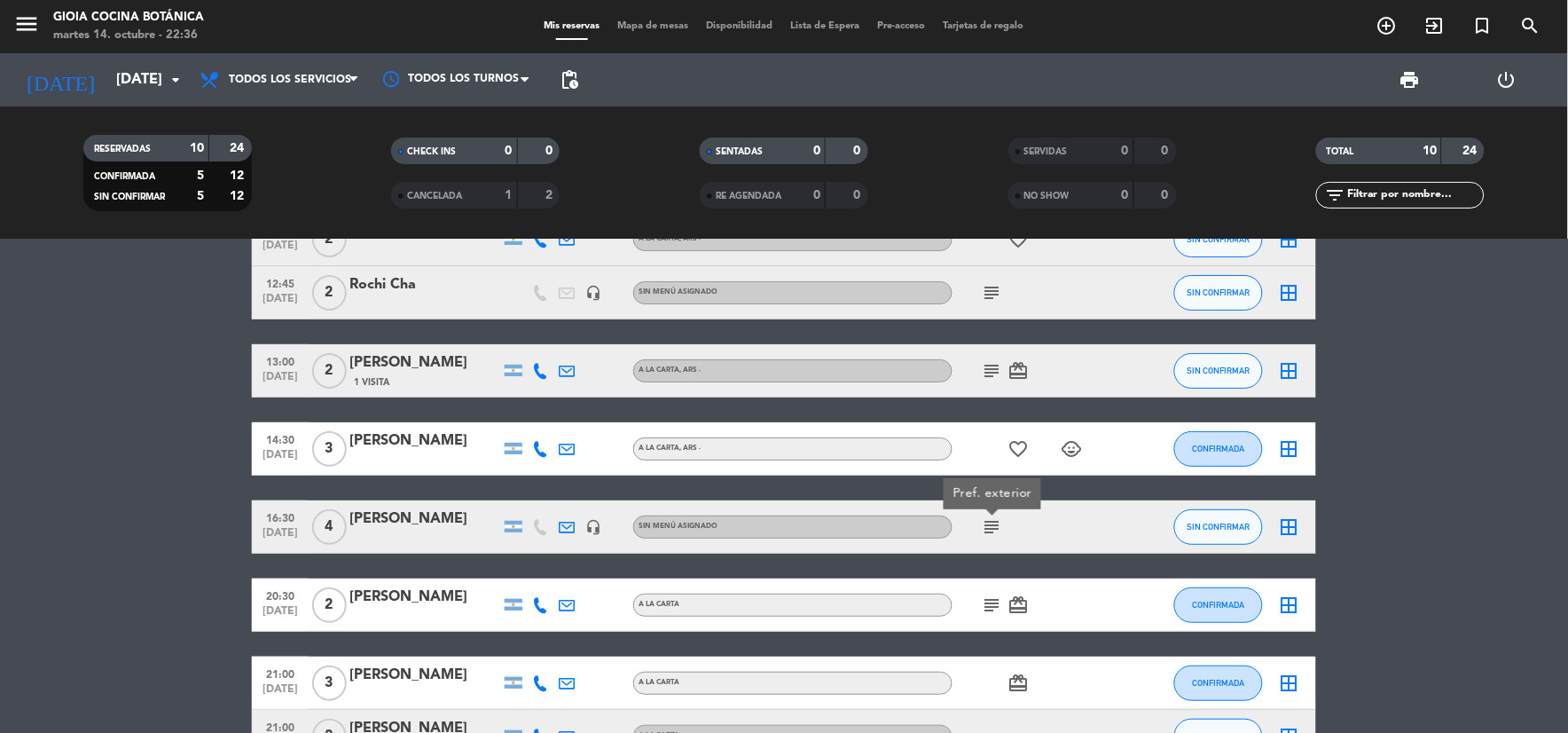
scroll to position [98, 0]
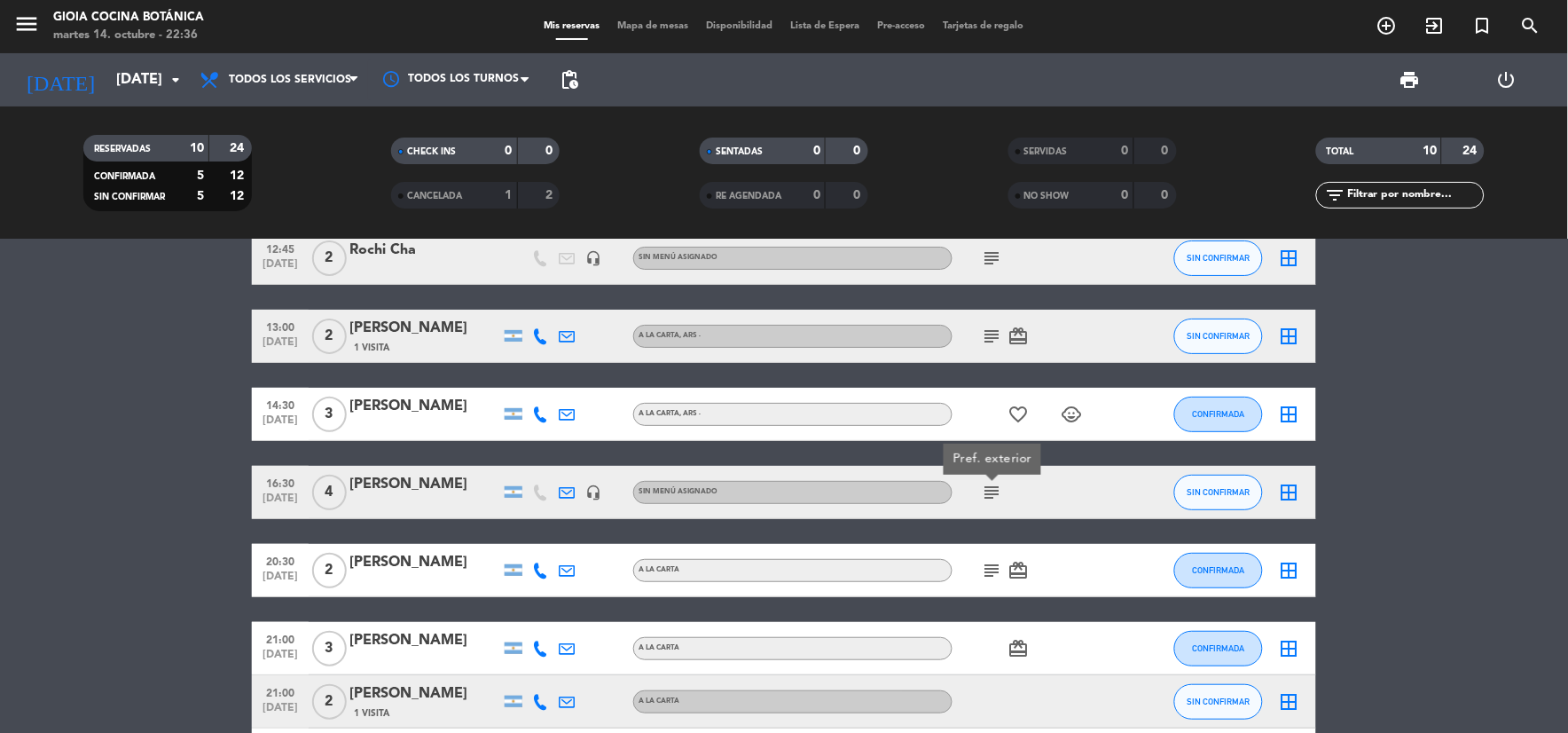
click at [990, 580] on div "subject card_giftcard" at bounding box center [1032, 569] width 160 height 53
click at [985, 579] on icon "subject" at bounding box center [993, 570] width 21 height 21
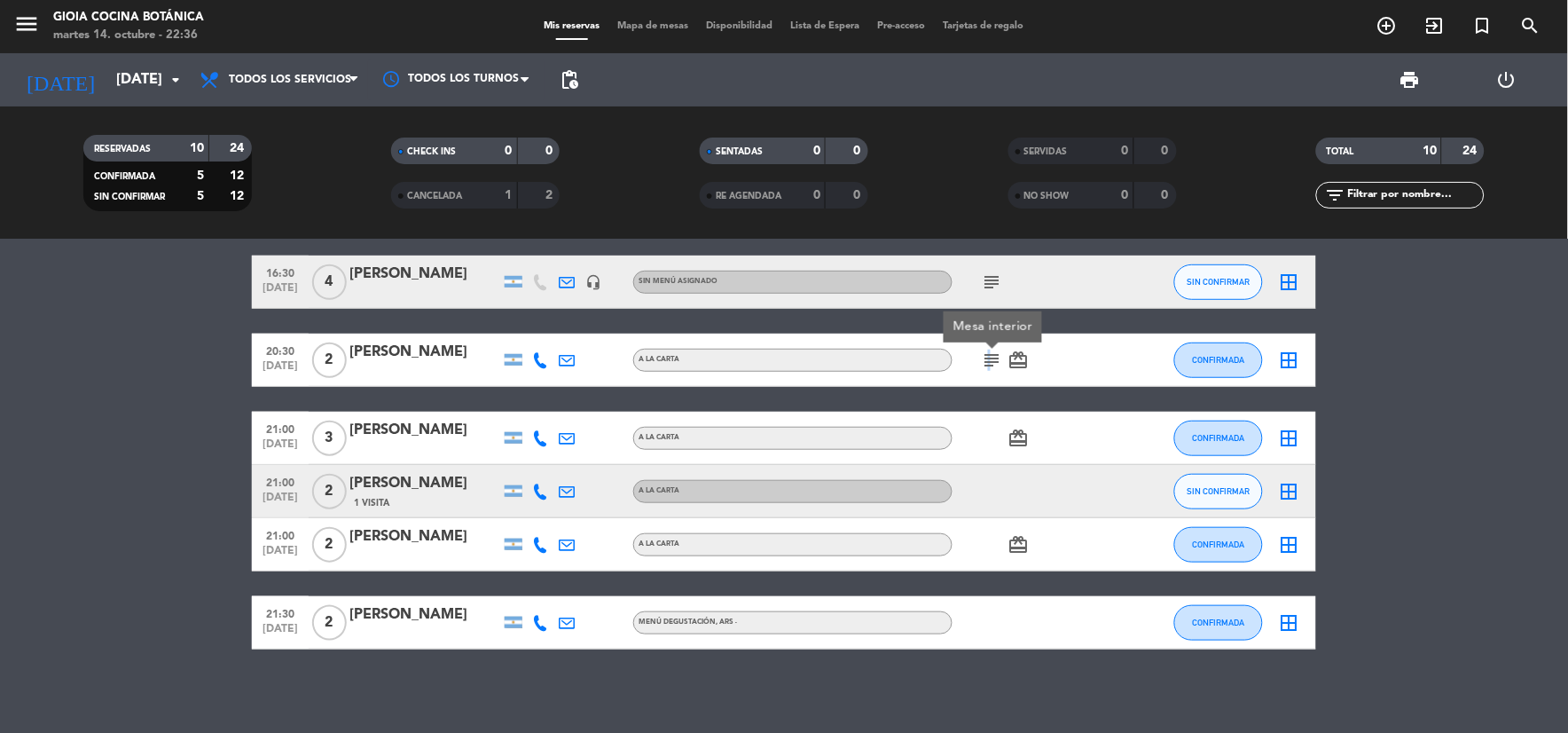
scroll to position [313, 0]
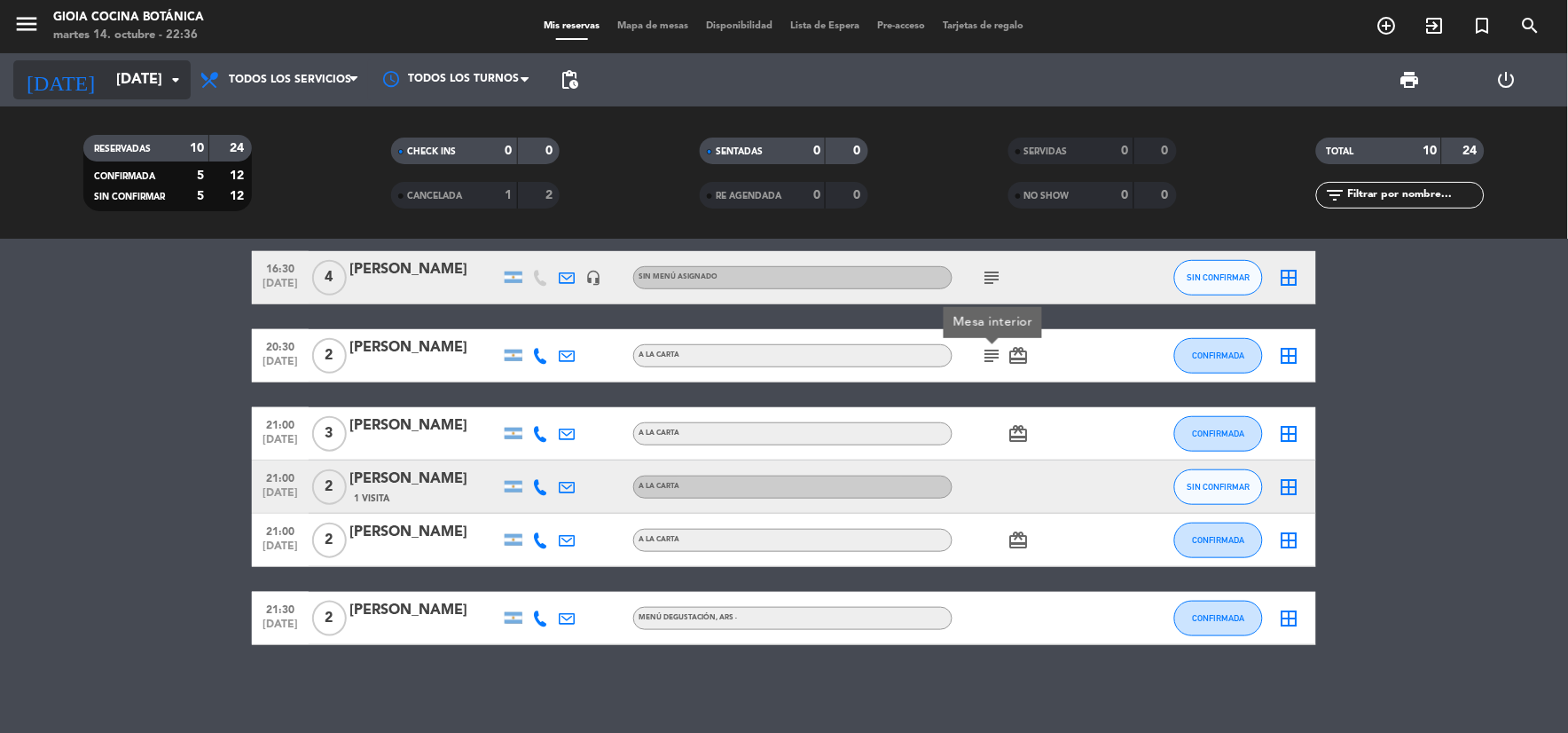
click at [113, 74] on input "[DATE]" at bounding box center [201, 80] width 188 height 35
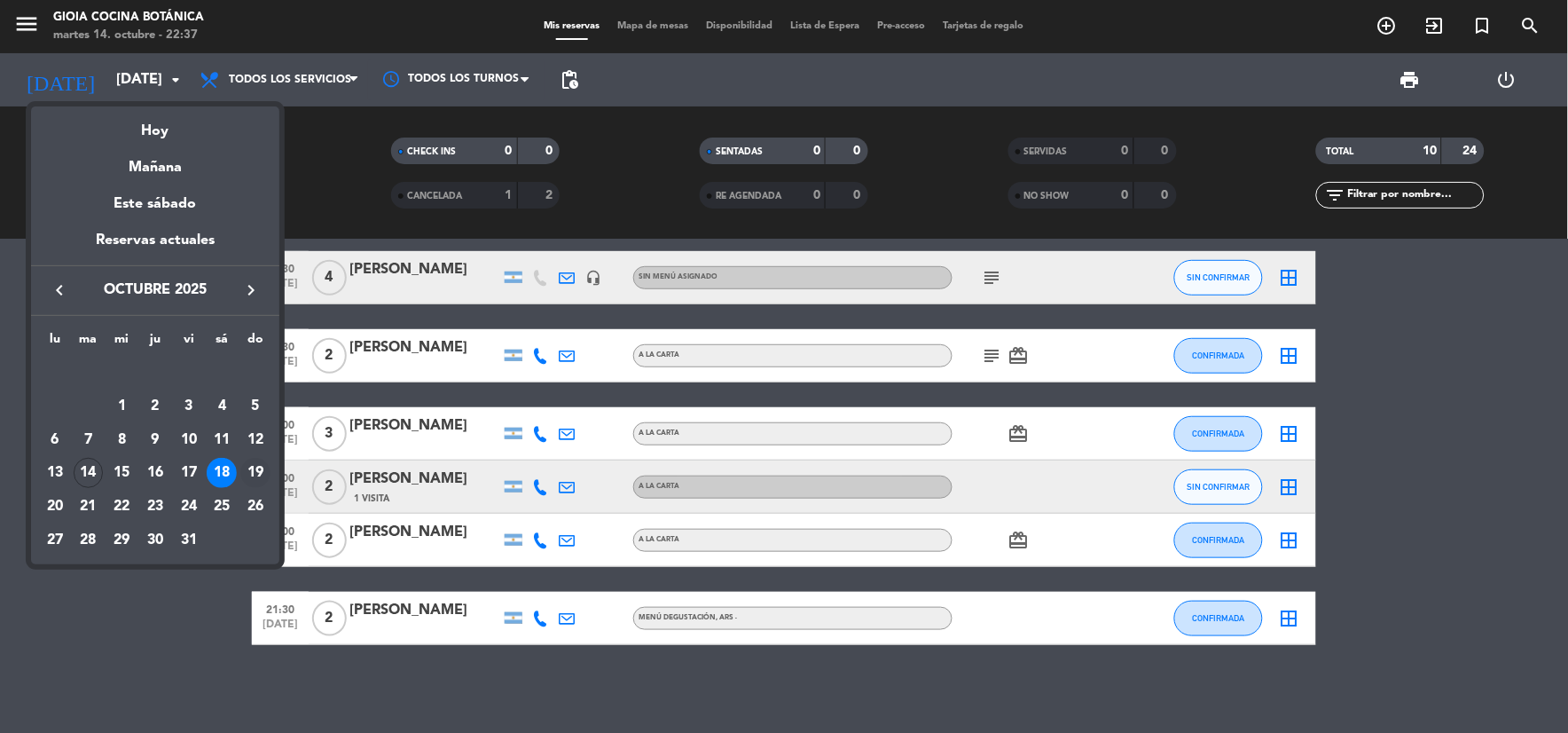
click at [254, 472] on div "19" at bounding box center [256, 473] width 30 height 30
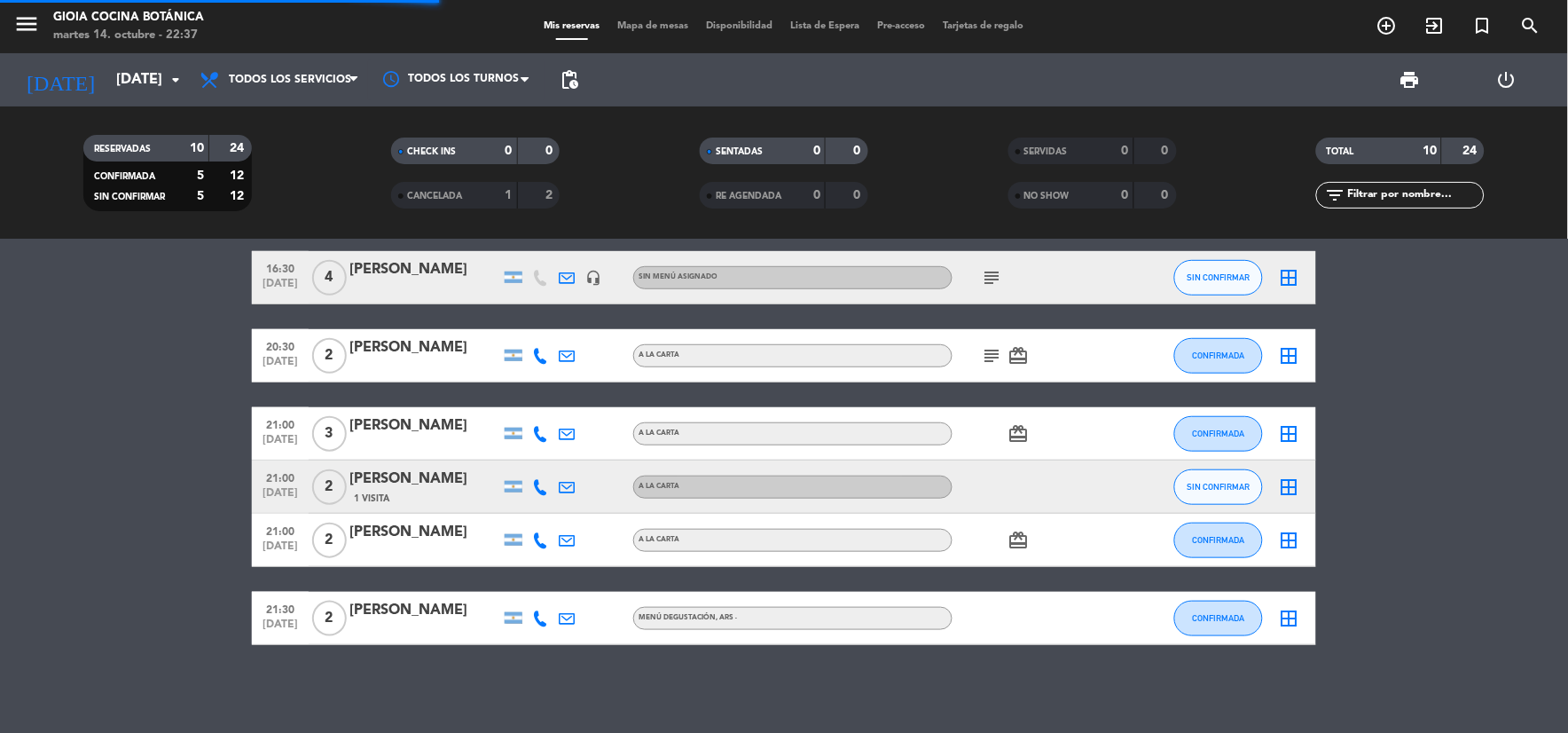
scroll to position [0, 0]
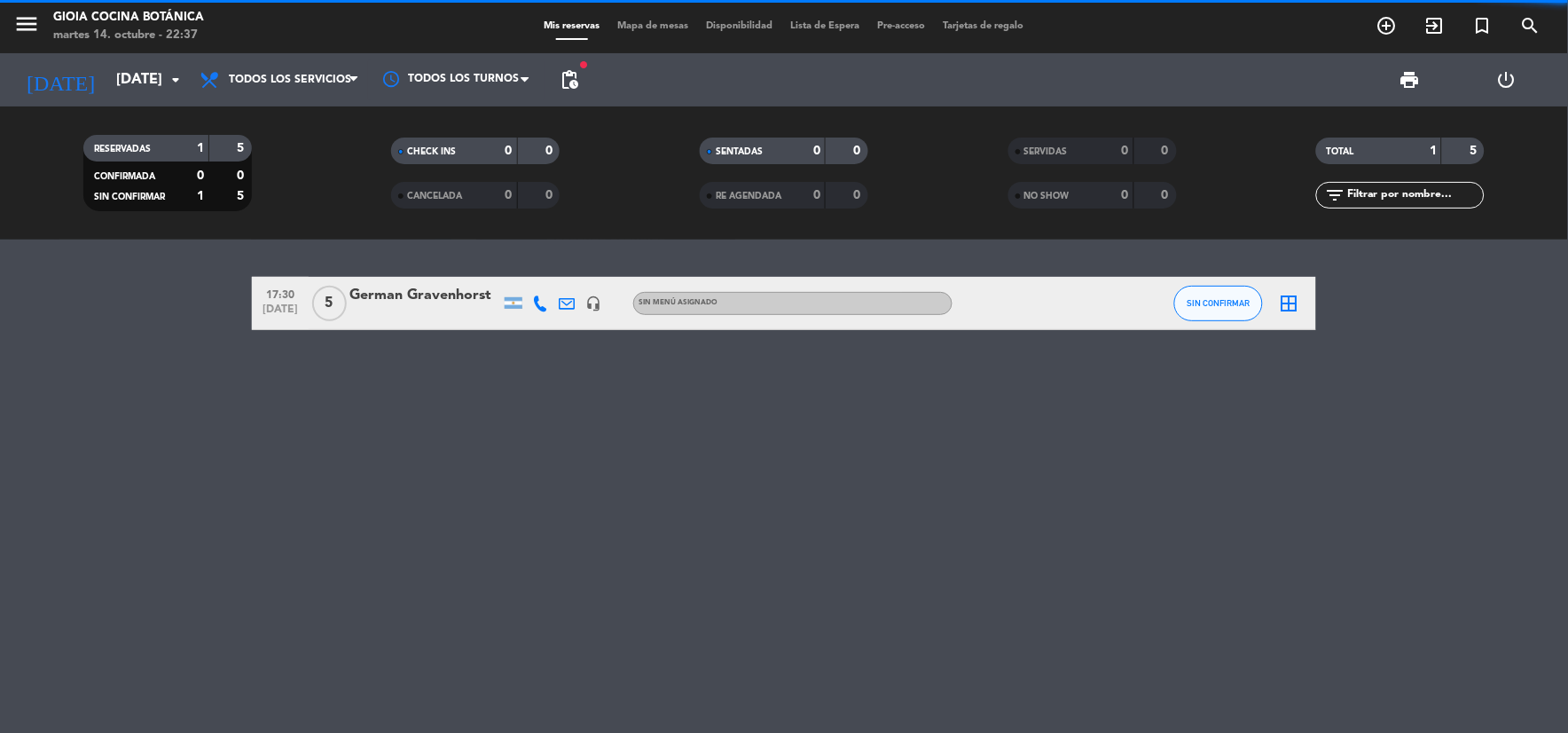
click at [88, 52] on div "menu [PERSON_NAME] Cocina Botánica [DATE] 14. octubre - 22:37 Mis reservas Mapa…" at bounding box center [784, 27] width 1568 height 54
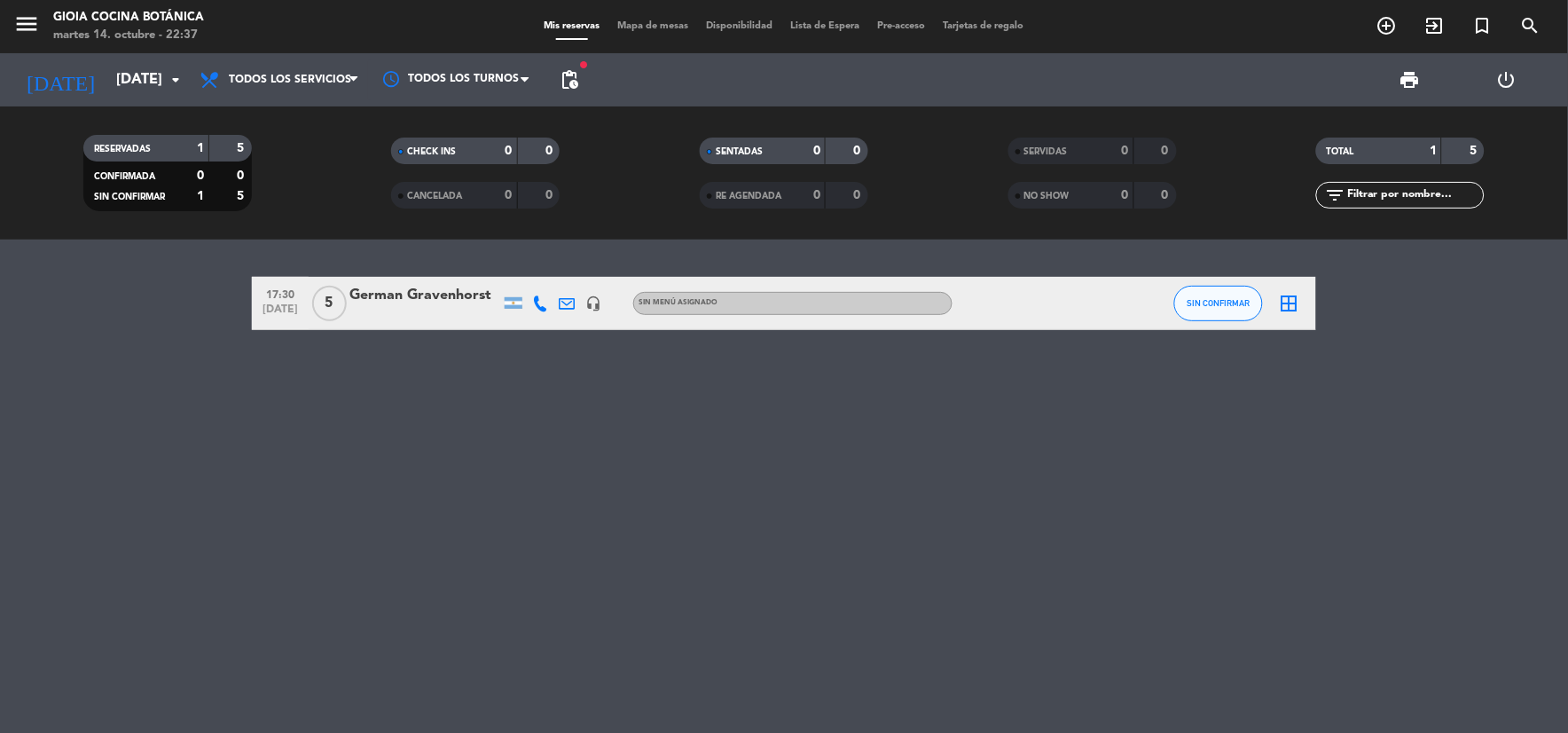
click at [585, 299] on icon "headset_mic" at bounding box center [593, 303] width 16 height 16
drag, startPoint x: 568, startPoint y: 63, endPoint x: 569, endPoint y: 73, distance: 10.0
click at [568, 64] on span "pending_actions" at bounding box center [569, 80] width 36 height 36
click at [569, 73] on span "pending_actions" at bounding box center [569, 80] width 21 height 21
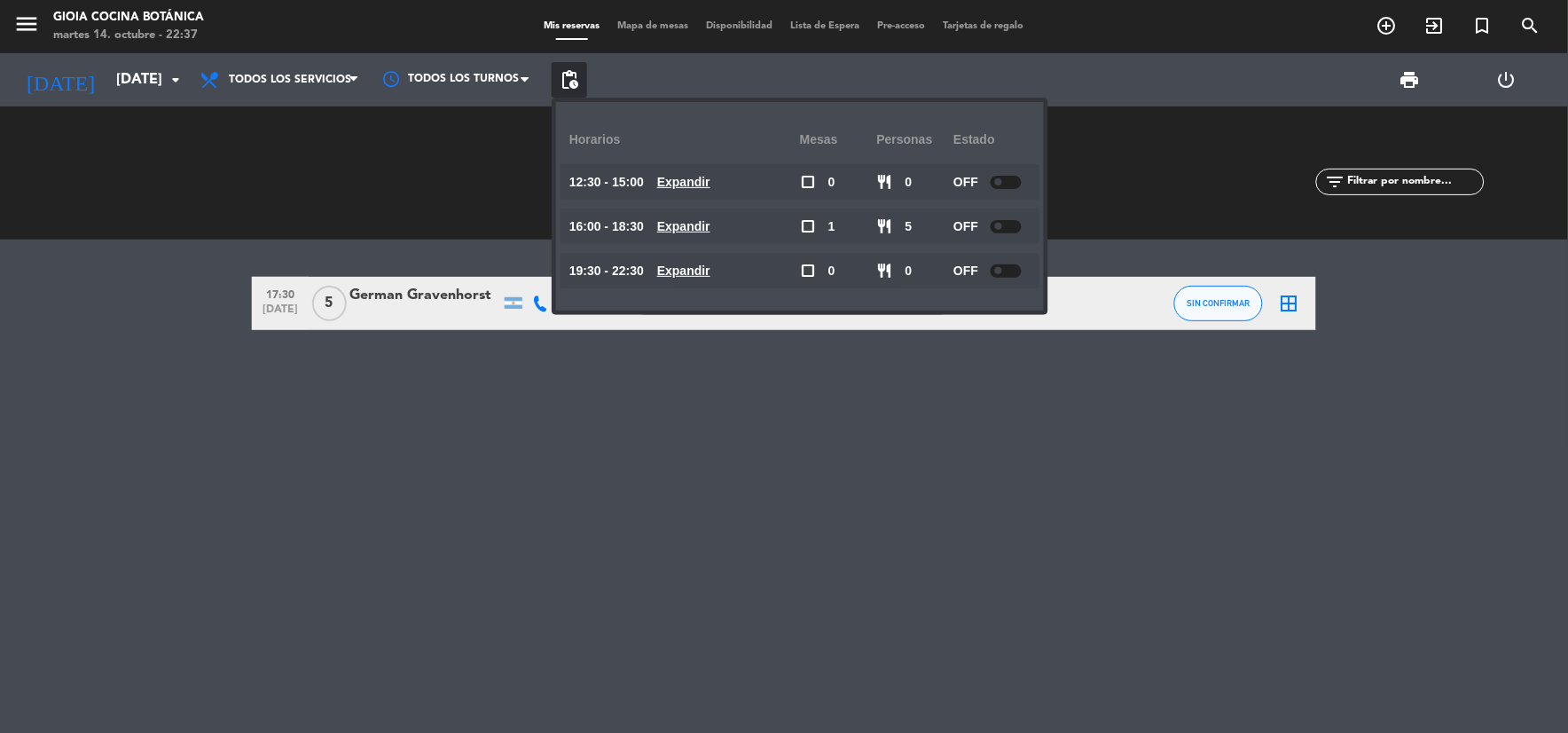
click at [614, 409] on div "17:30 [DATE] 5 [PERSON_NAME] headset_mic Sin menú asignado SIN CONFIRMAR border…" at bounding box center [784, 486] width 1568 height 493
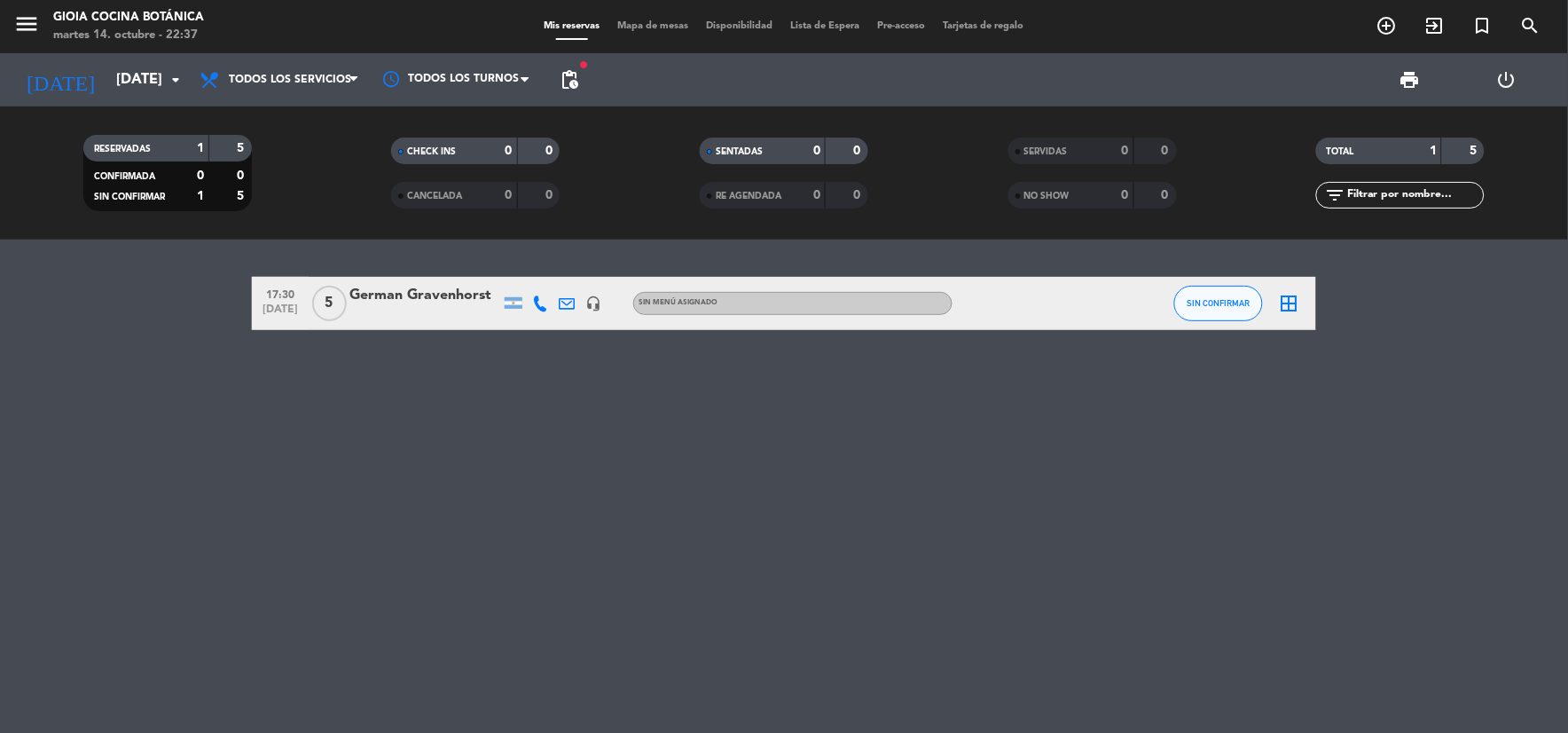
click at [599, 303] on icon "headset_mic" at bounding box center [593, 303] width 16 height 16
click at [439, 306] on div "German Gravenhorst" at bounding box center [424, 296] width 151 height 23
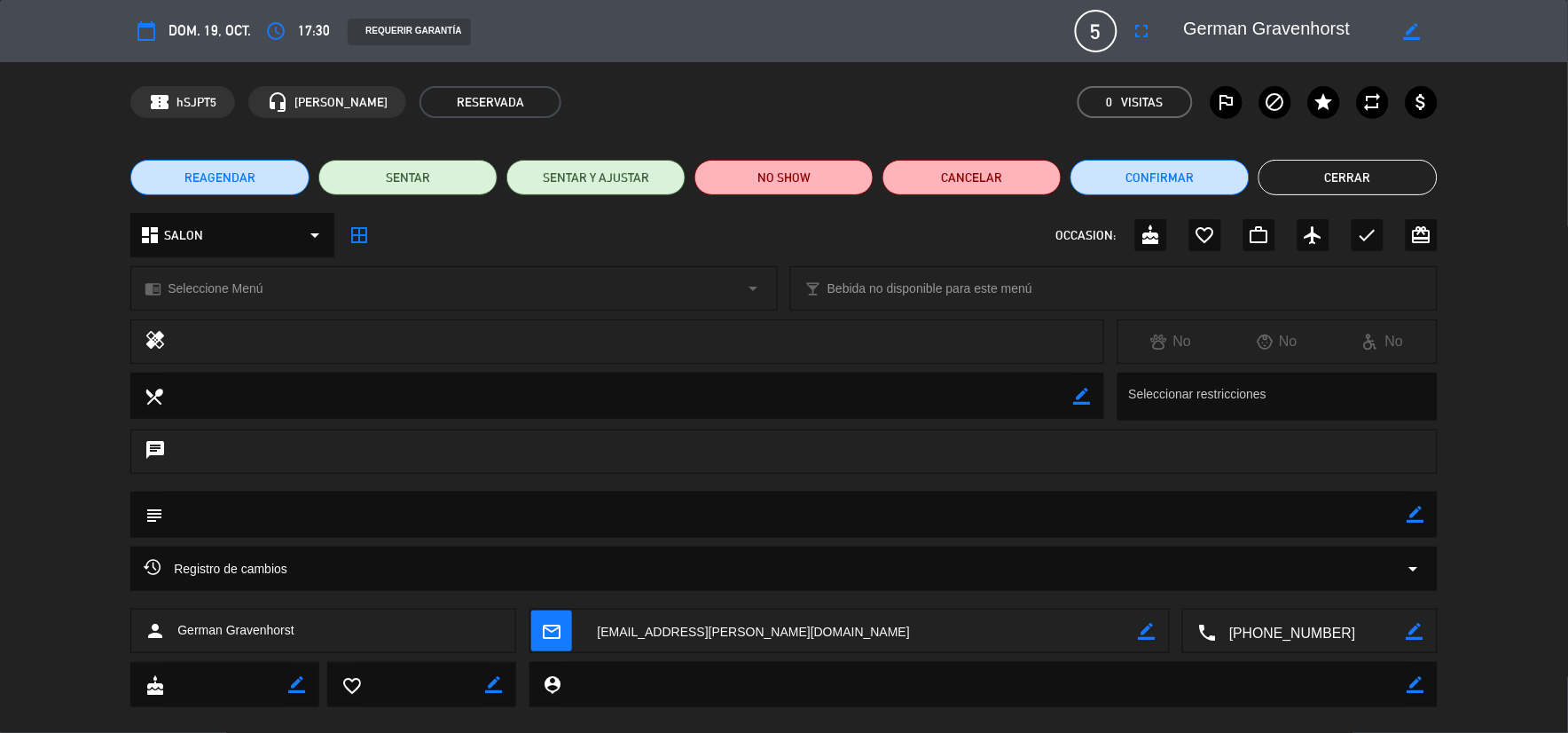
click at [1293, 182] on button "Cerrar" at bounding box center [1347, 178] width 179 height 36
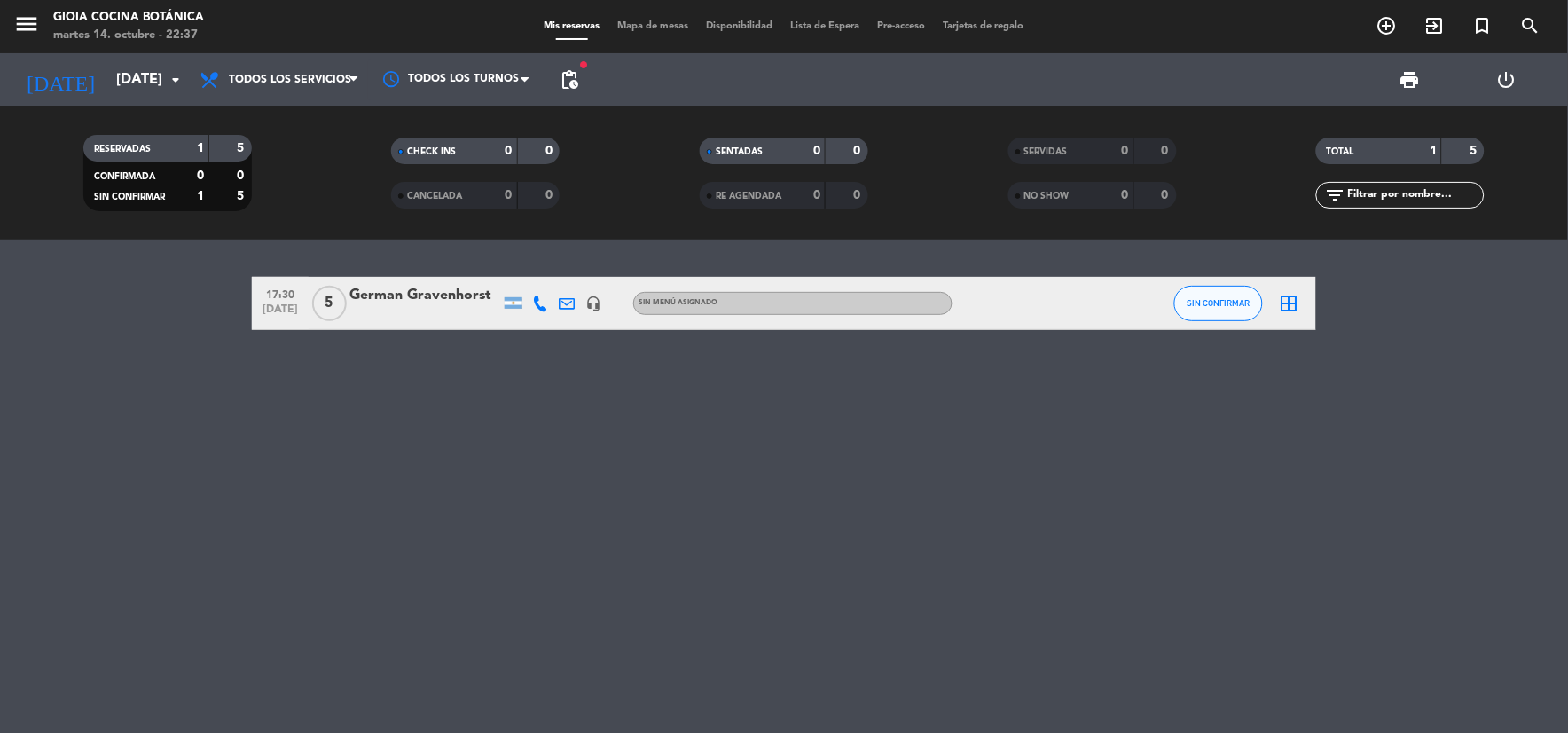
click at [481, 305] on div "German Gravenhorst" at bounding box center [424, 296] width 151 height 23
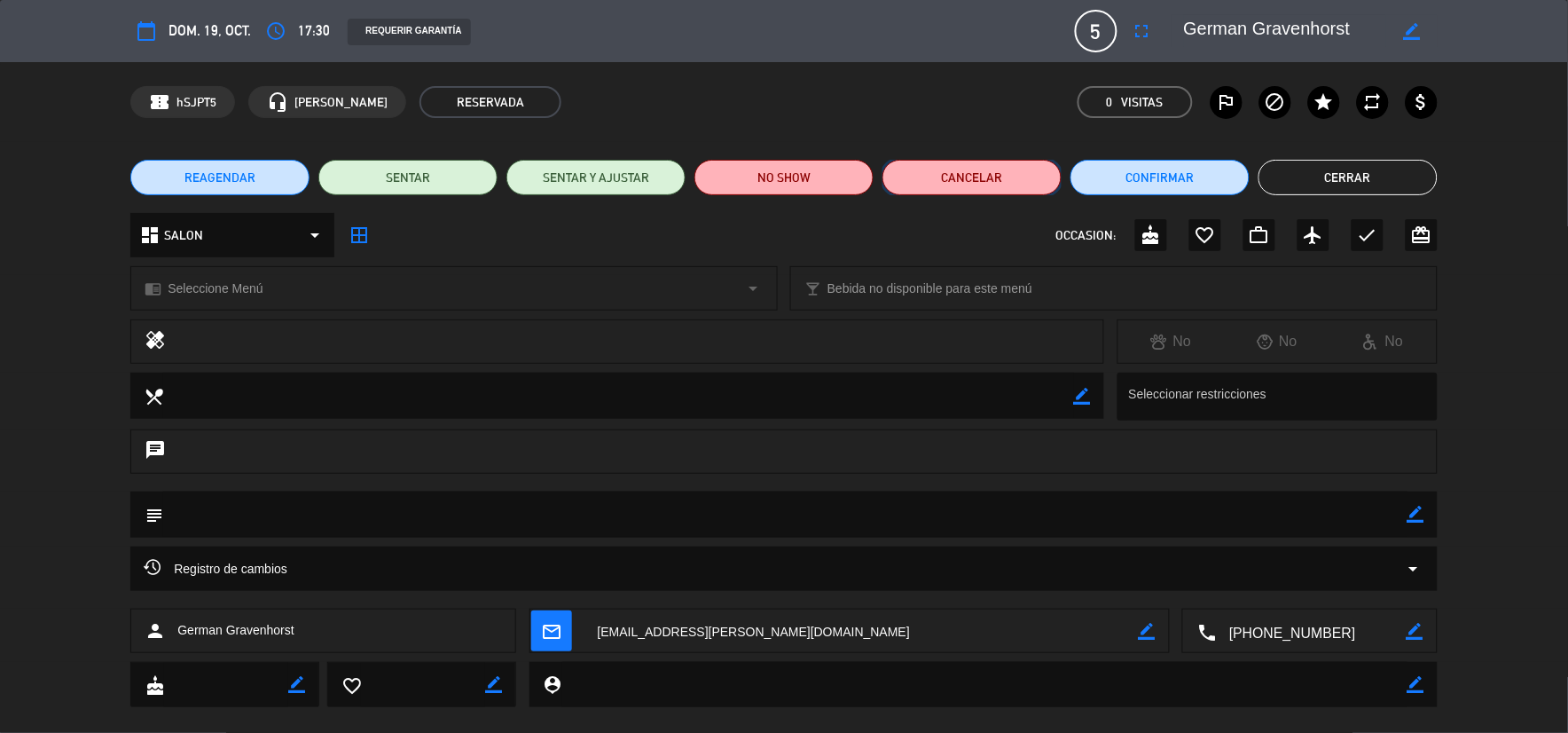
click at [918, 173] on button "Cancelar" at bounding box center [971, 178] width 179 height 36
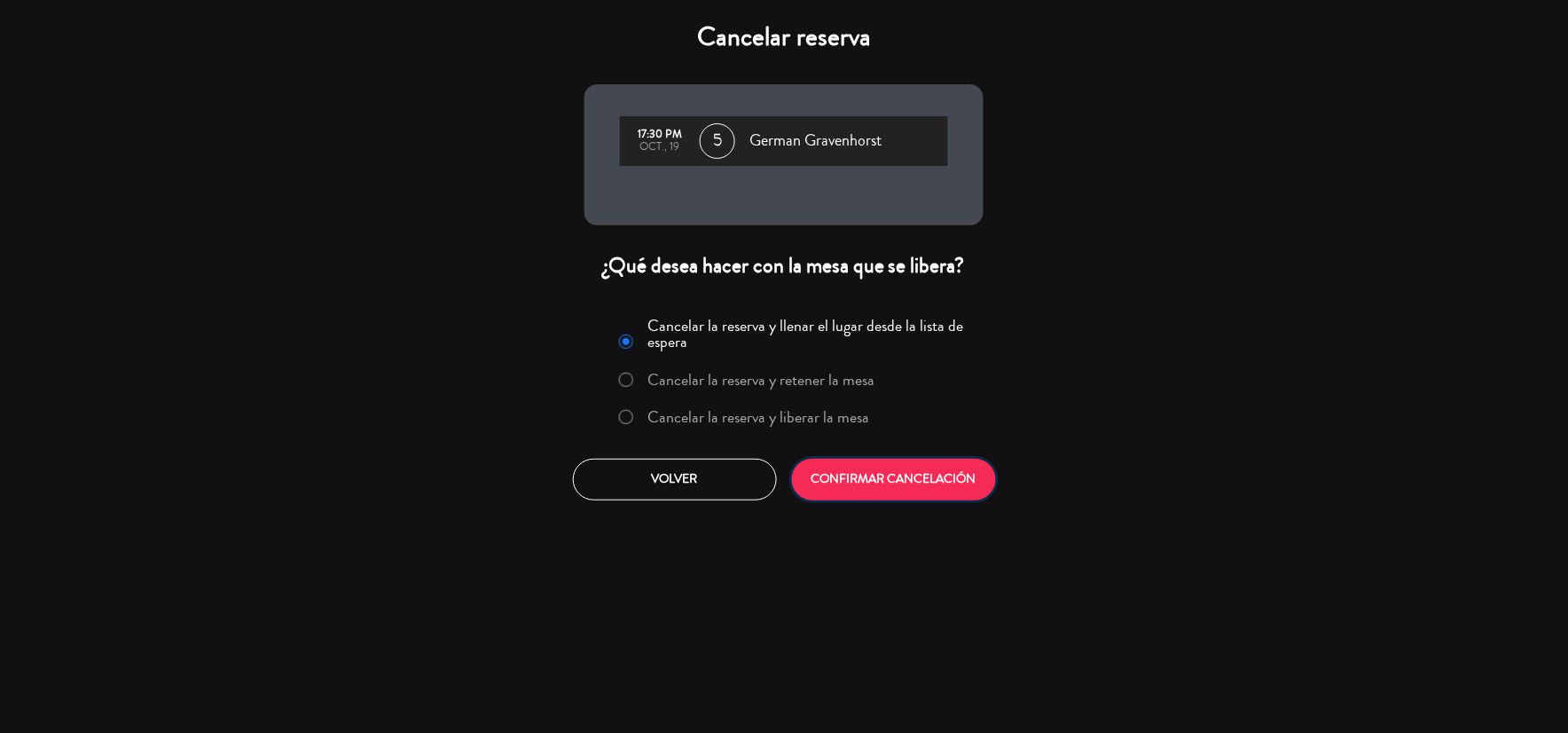
click at [871, 482] on button "CONFIRMAR CANCELACIÓN" at bounding box center [893, 479] width 204 height 42
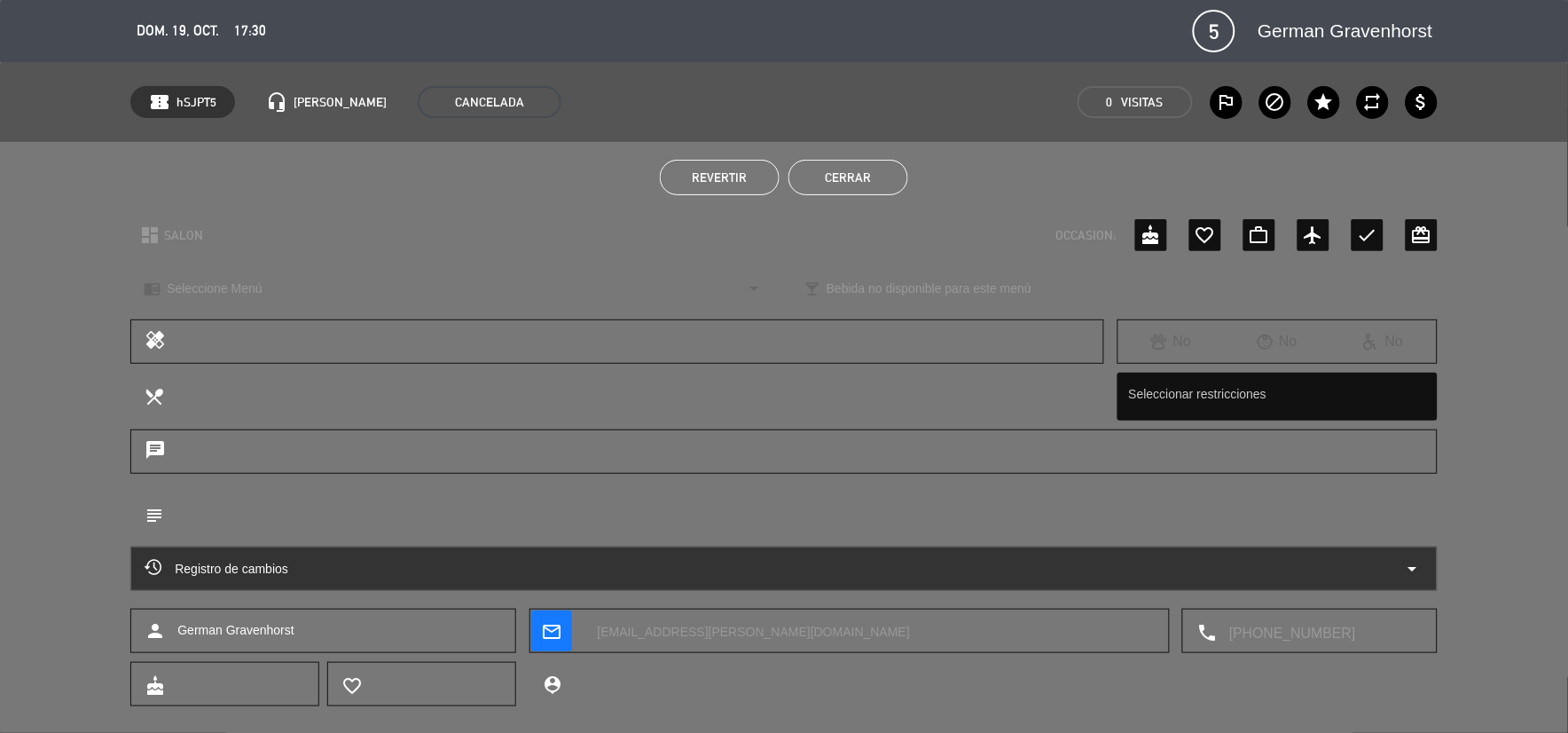
click at [725, 623] on textarea at bounding box center [869, 632] width 571 height 45
click at [875, 171] on button "Cerrar" at bounding box center [848, 178] width 120 height 36
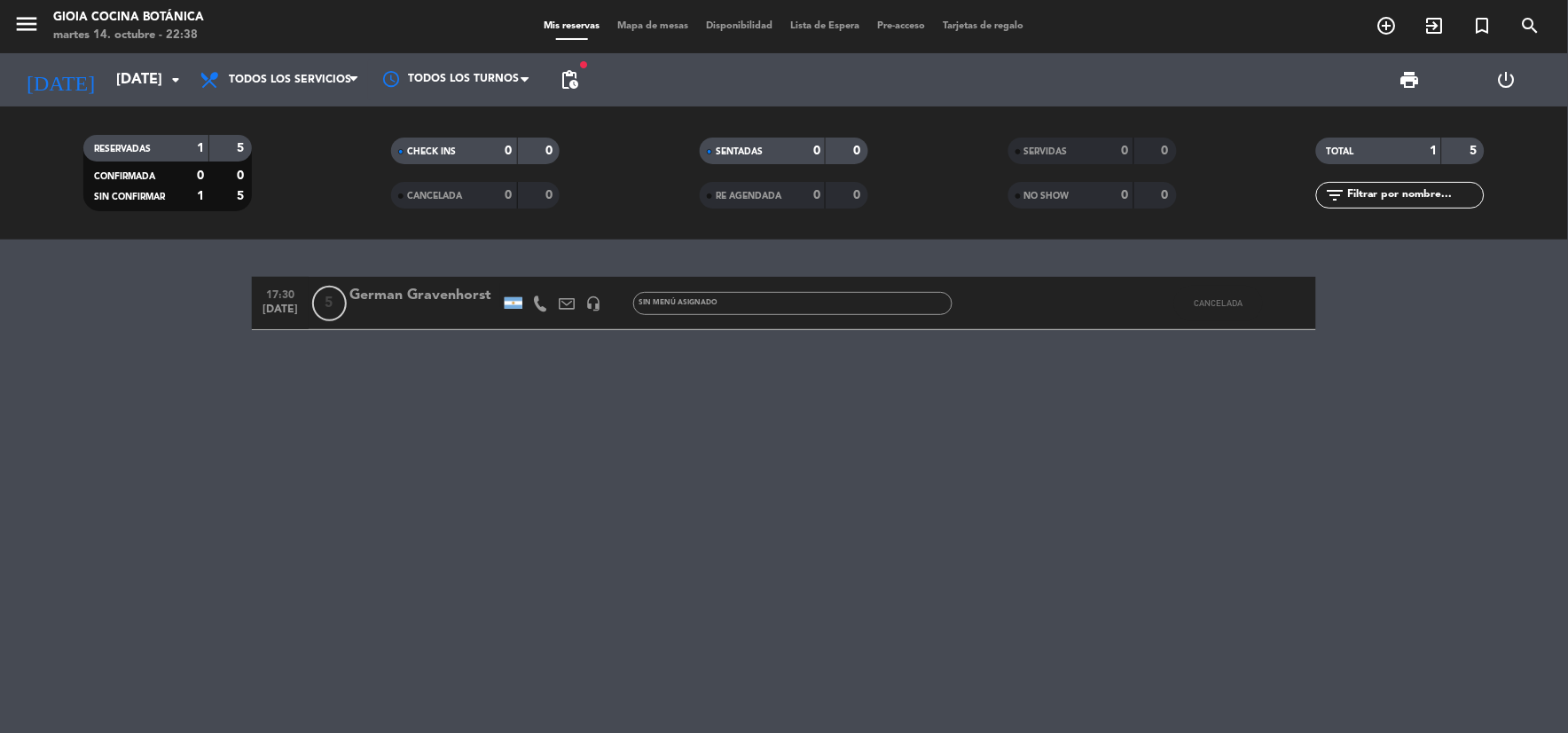
click at [465, 189] on div "CANCELADA" at bounding box center [436, 195] width 81 height 21
click at [479, 189] on div "1" at bounding box center [495, 195] width 36 height 21
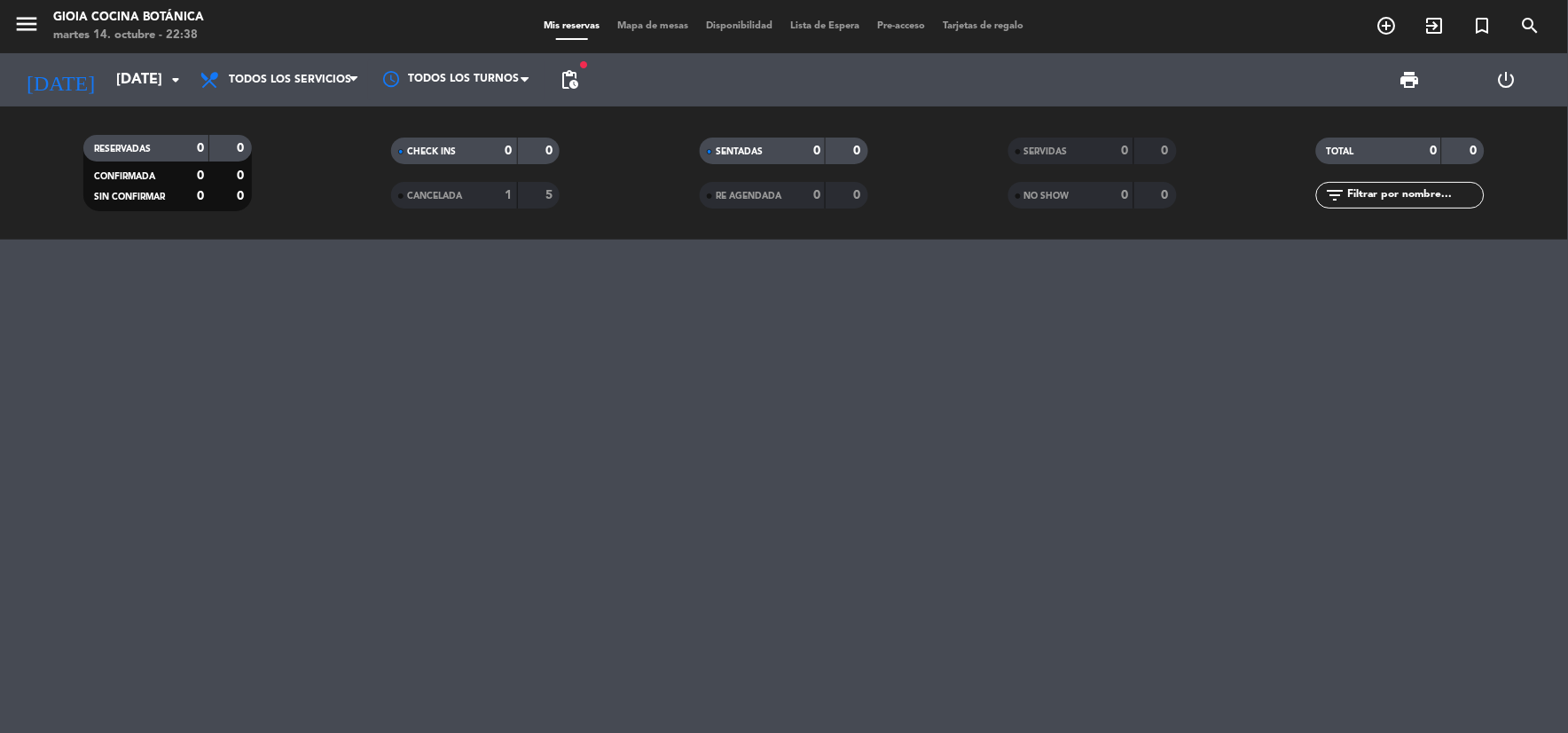
click at [562, 69] on span "pending_actions" at bounding box center [569, 80] width 21 height 21
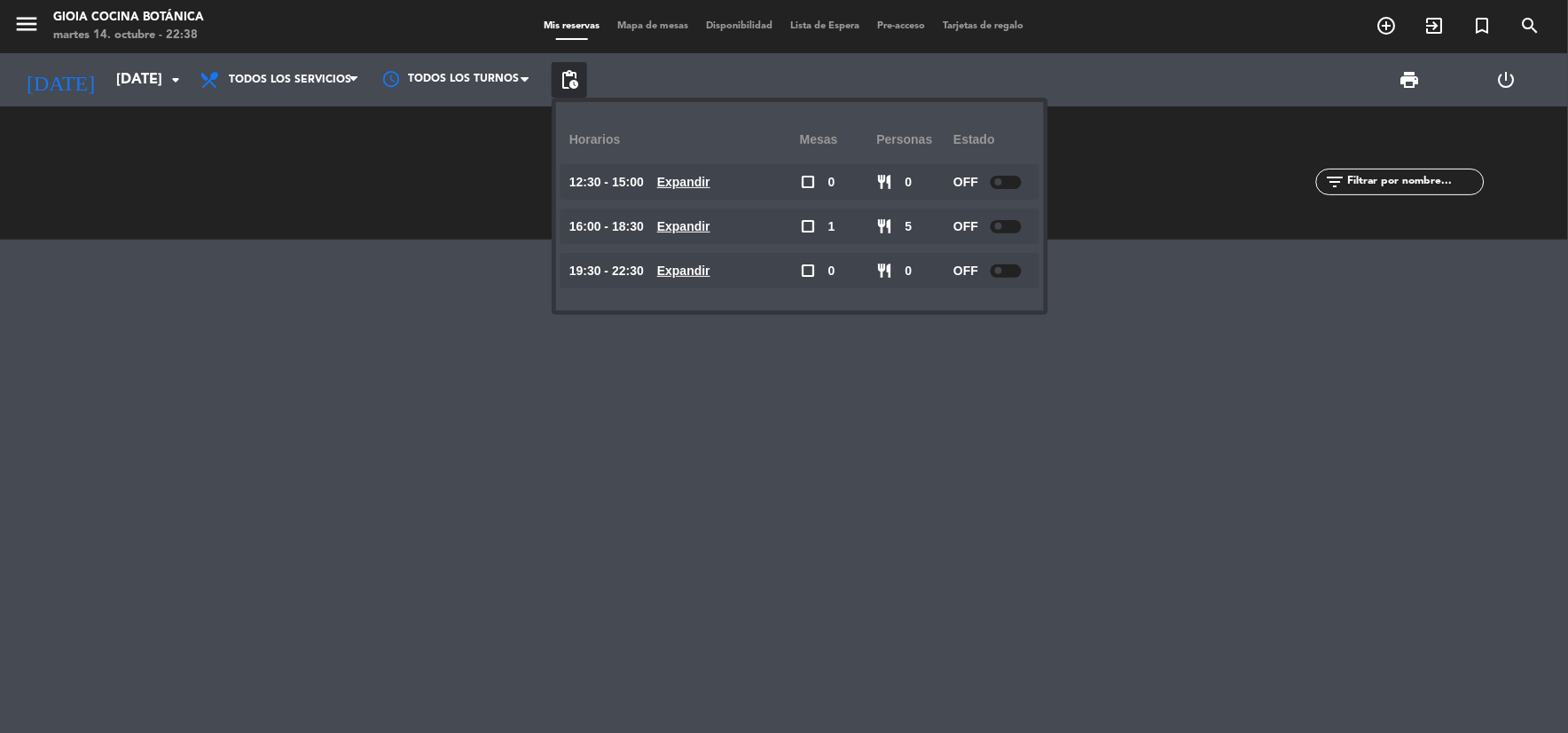
click at [516, 333] on div at bounding box center [784, 486] width 1568 height 493
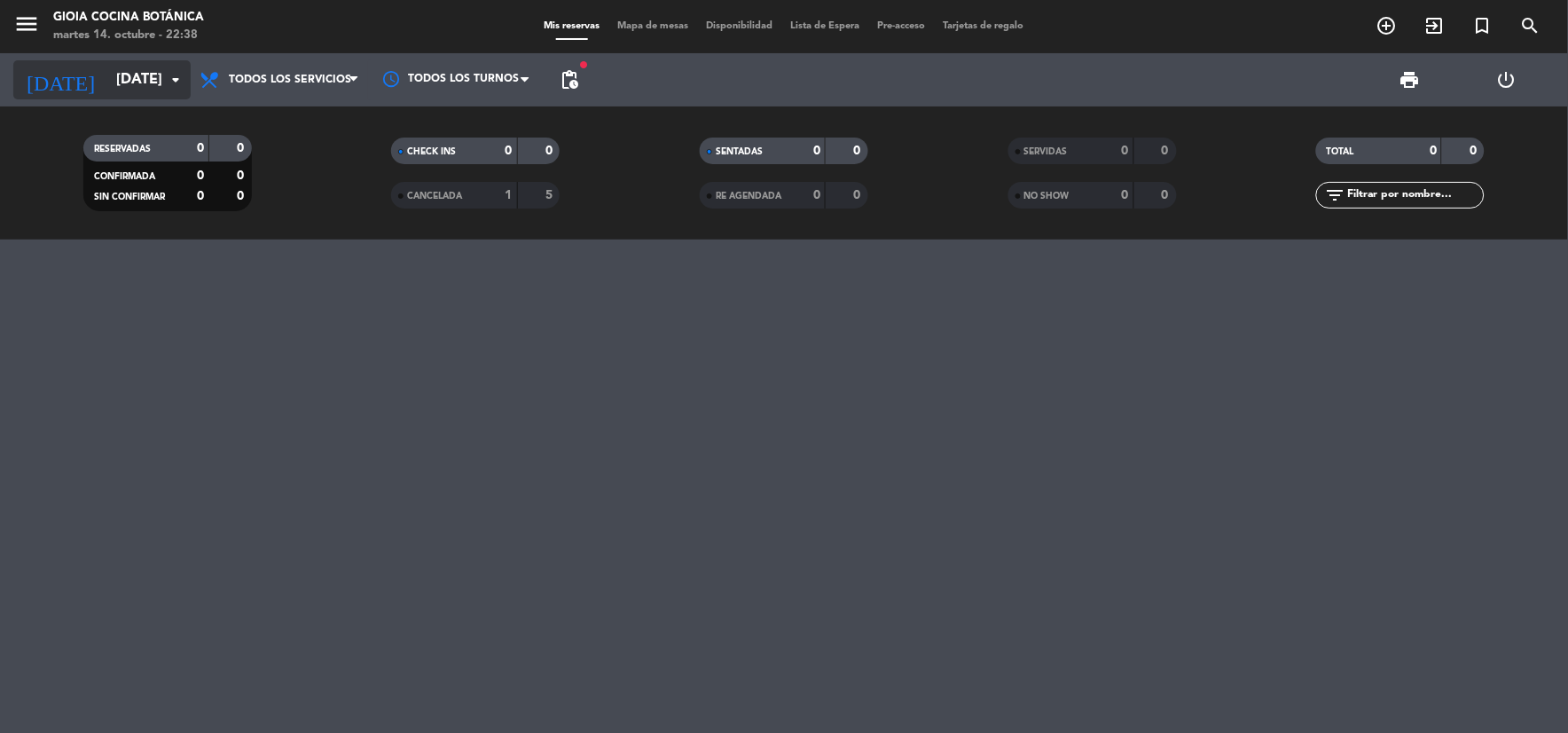
click at [107, 72] on input "[DATE]" at bounding box center [201, 80] width 188 height 35
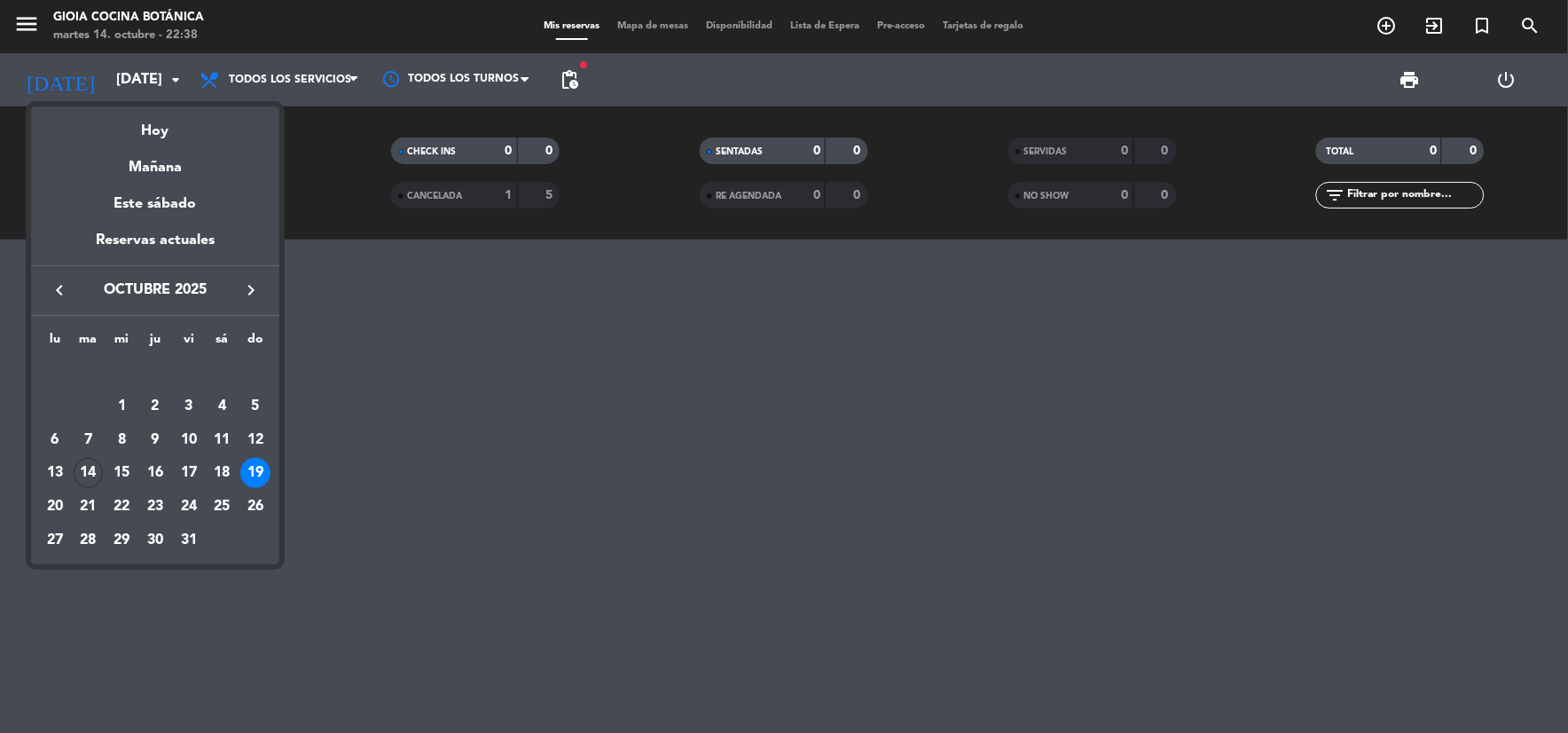
click at [248, 497] on div "26" at bounding box center [256, 507] width 30 height 30
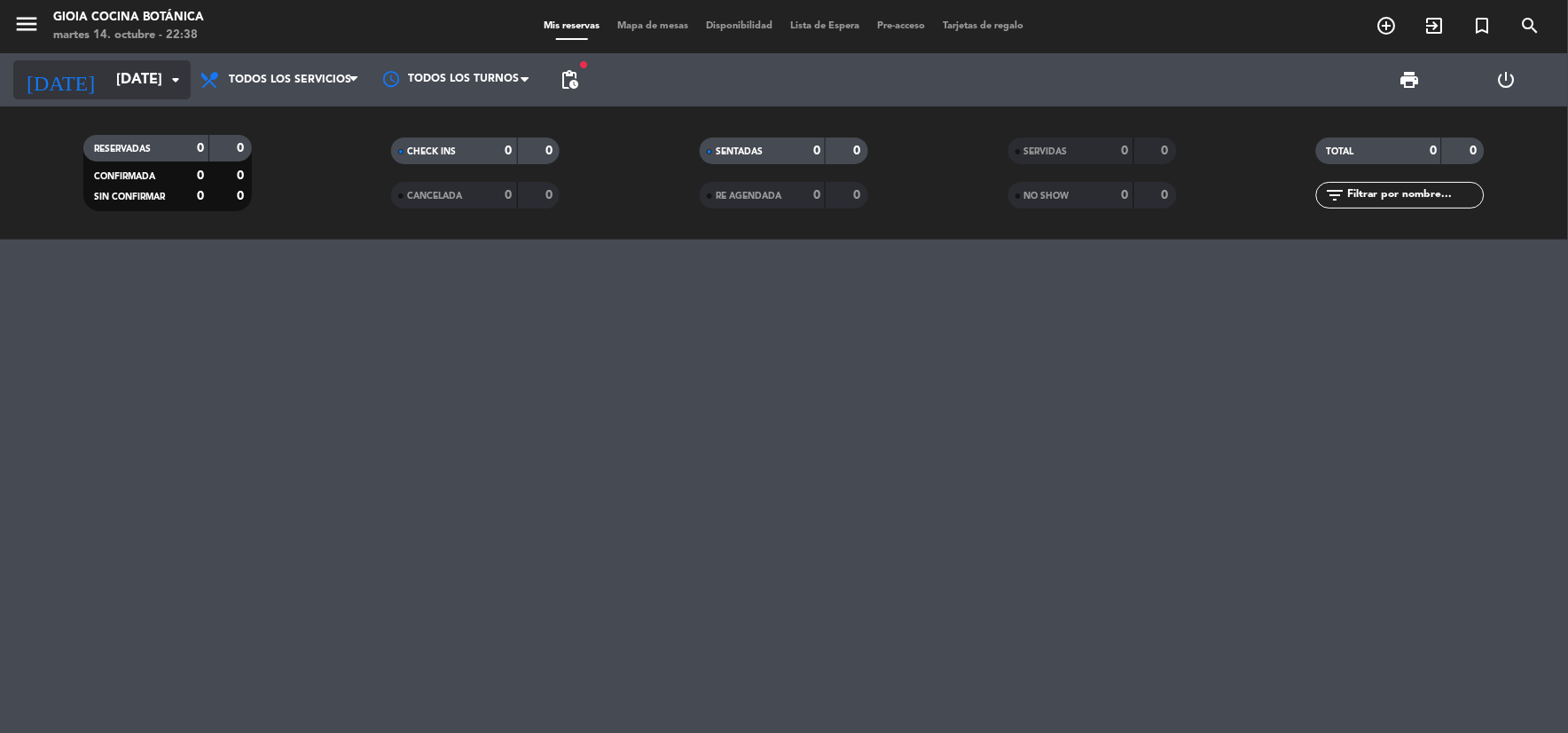
click at [157, 77] on input "[DATE]" at bounding box center [201, 80] width 188 height 35
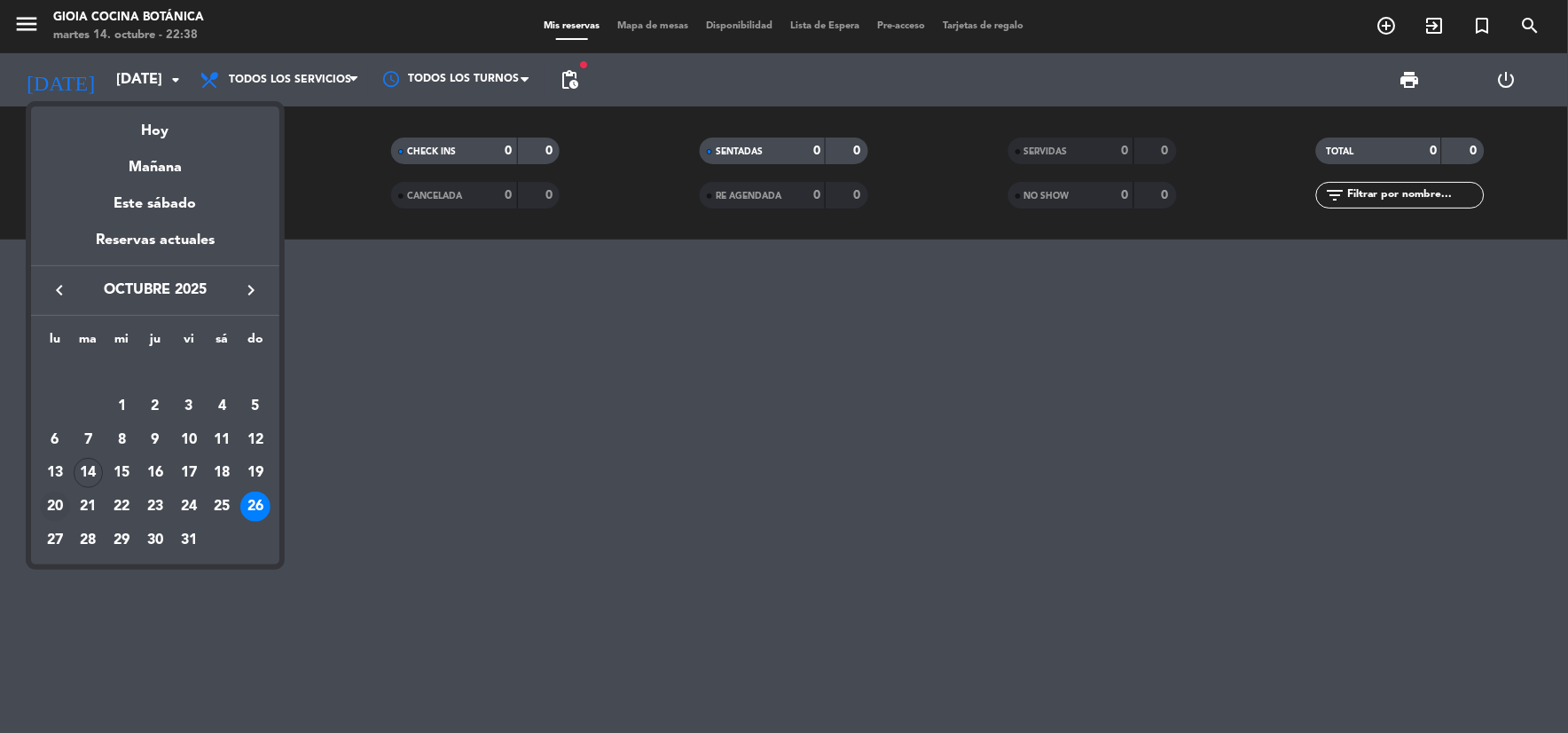
click at [48, 511] on div "20" at bounding box center [55, 507] width 30 height 30
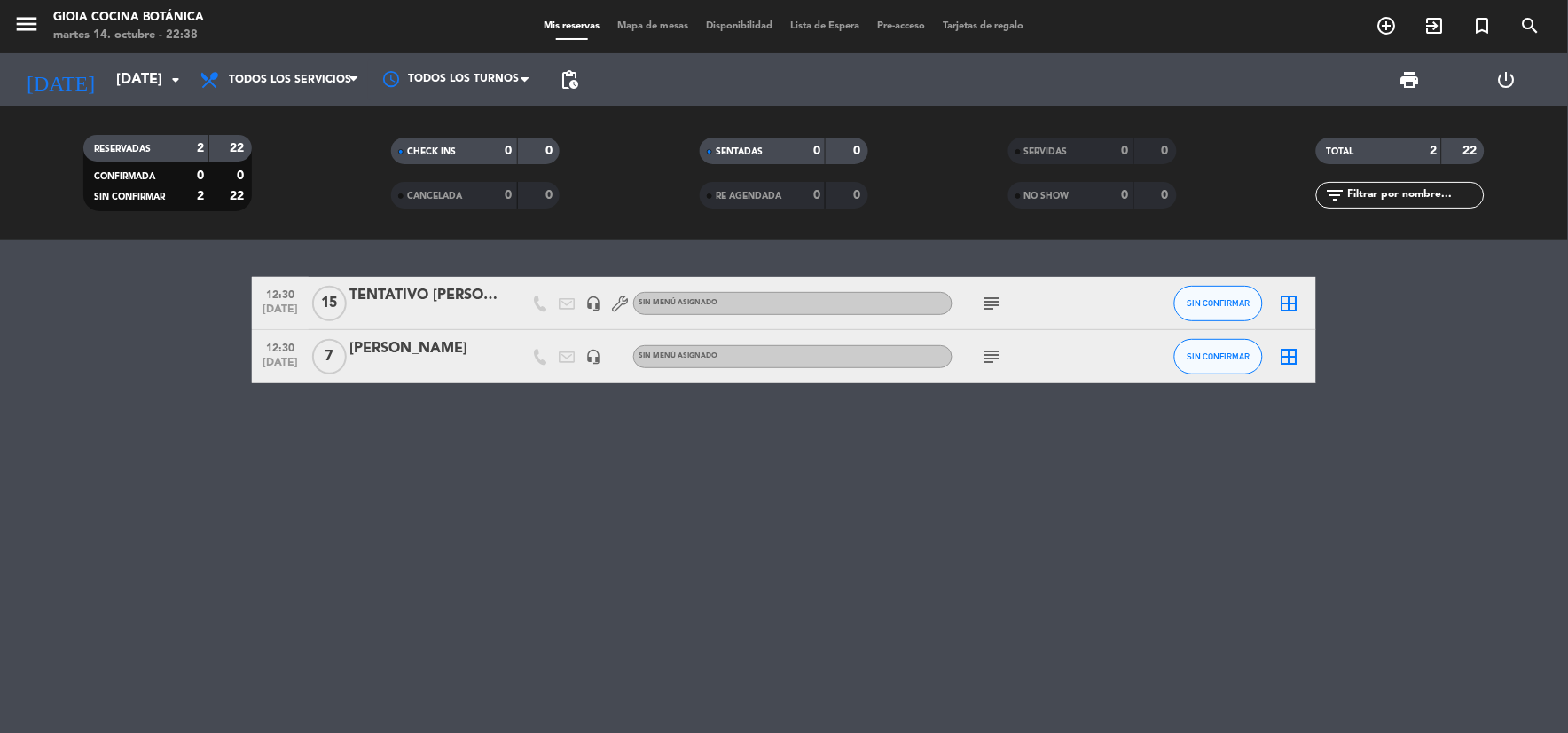
click at [979, 353] on span "subject" at bounding box center [993, 357] width 27 height 21
click at [994, 358] on icon "subject" at bounding box center [993, 357] width 21 height 21
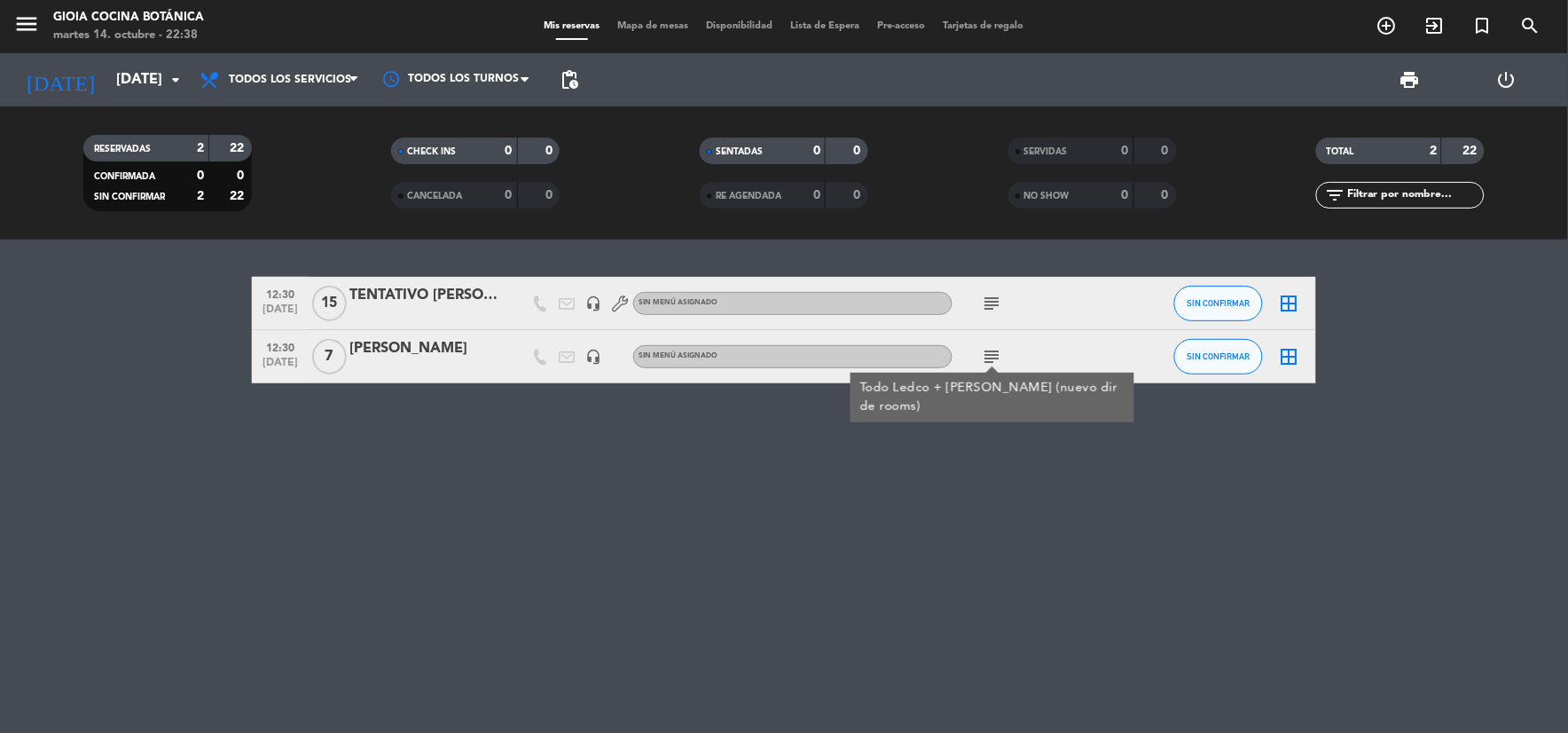
click at [987, 307] on icon "subject" at bounding box center [993, 303] width 21 height 21
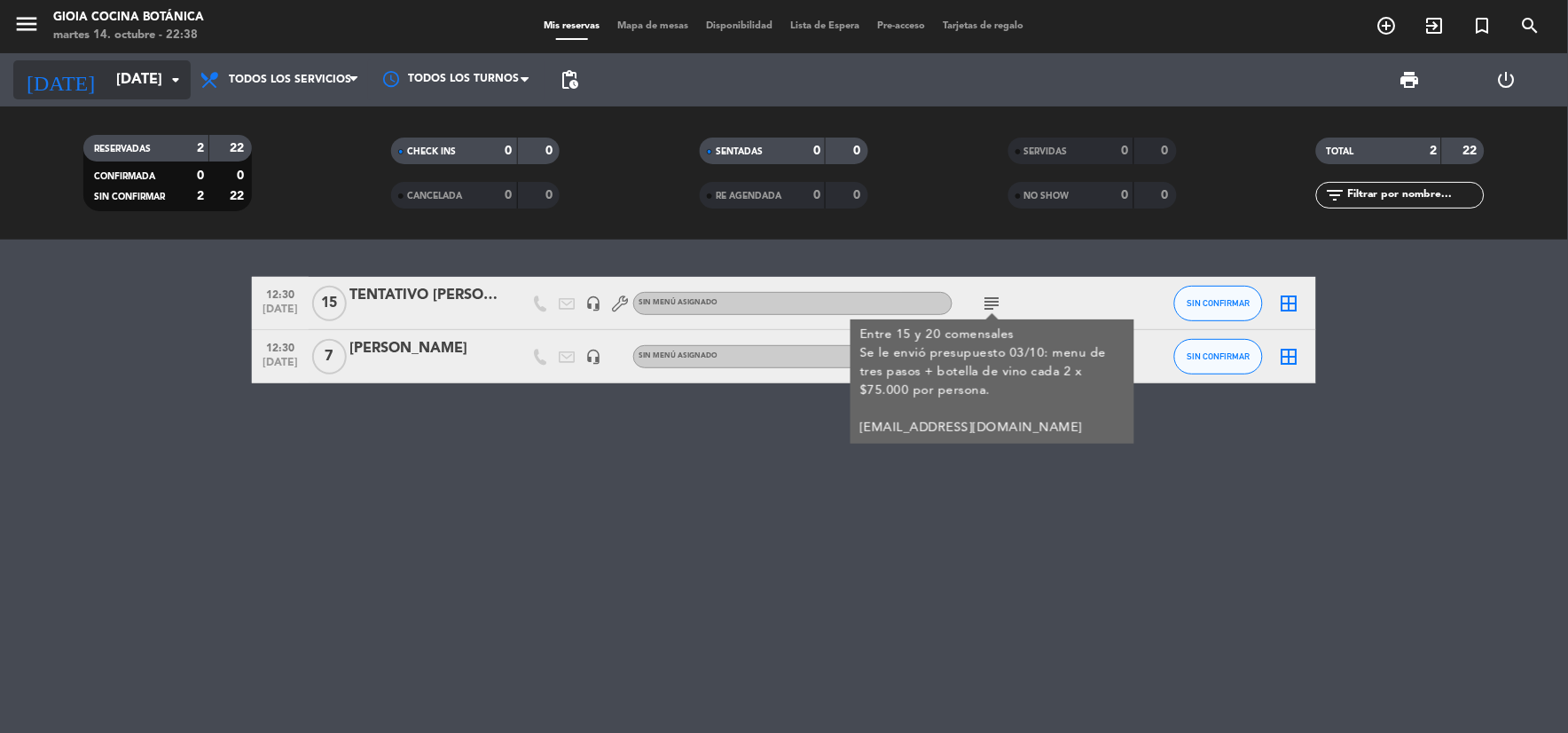
click at [130, 81] on input "[DATE]" at bounding box center [201, 80] width 188 height 35
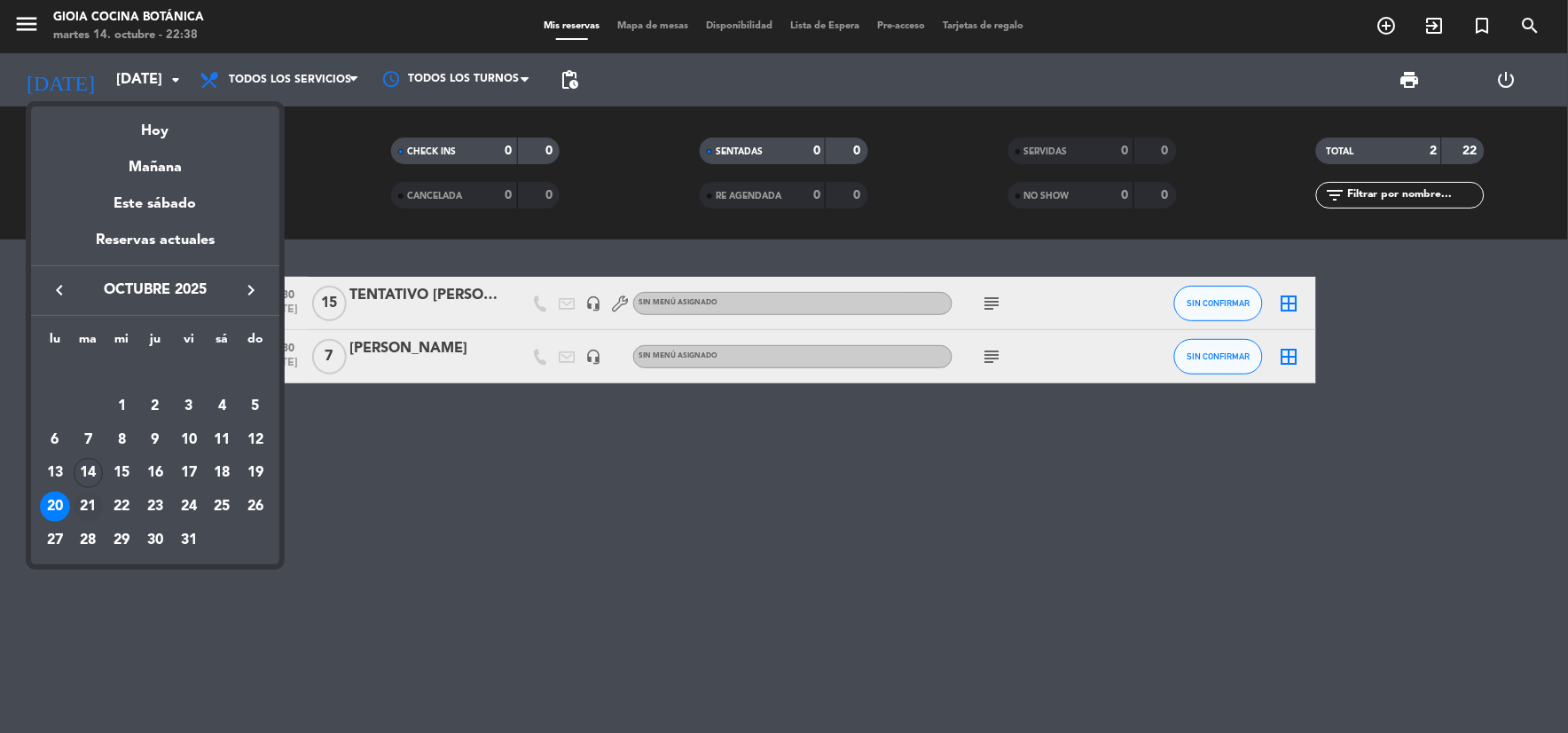
click at [80, 506] on div "21" at bounding box center [88, 507] width 30 height 30
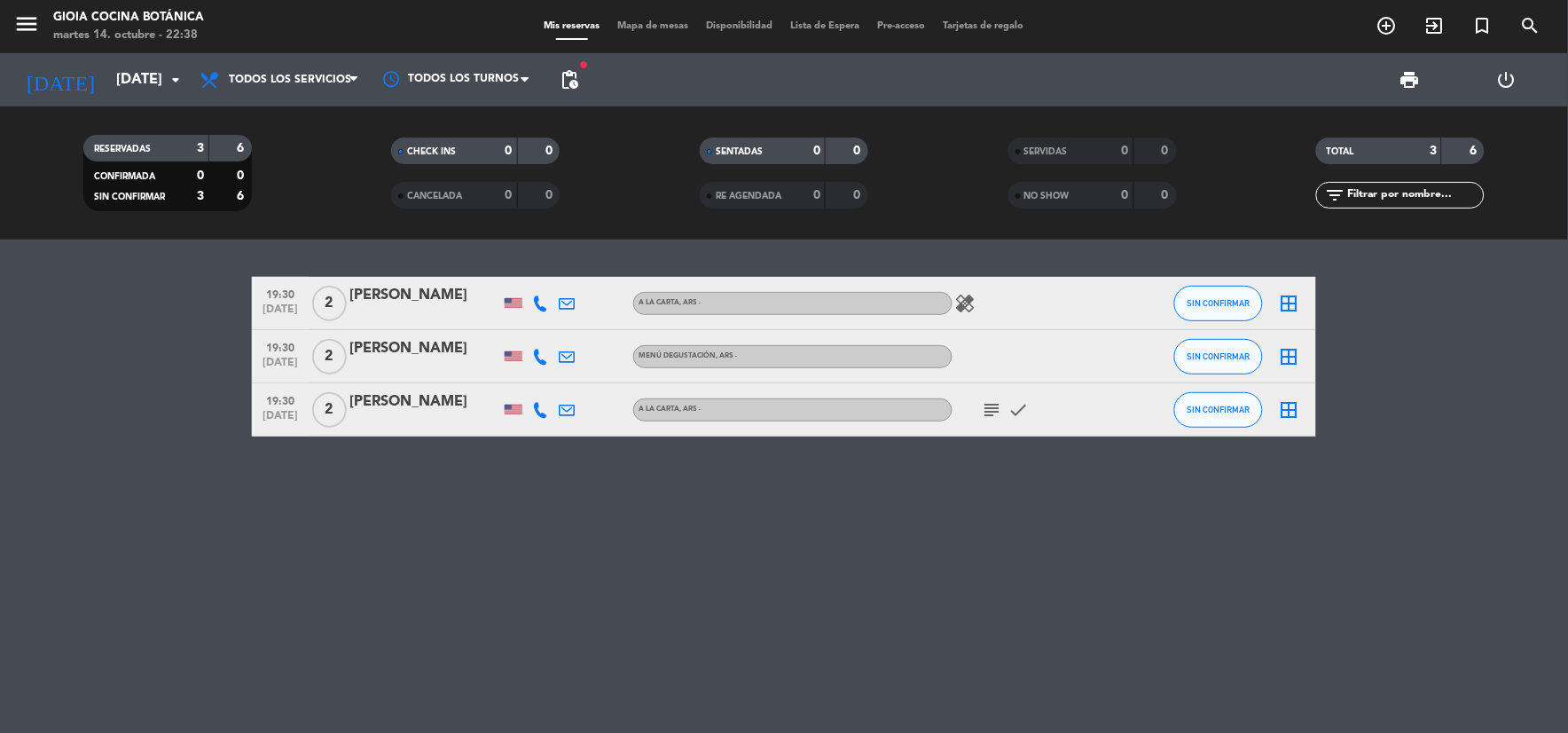
click at [986, 409] on icon "subject" at bounding box center [993, 410] width 21 height 21
click at [560, 404] on icon at bounding box center [566, 410] width 16 height 16
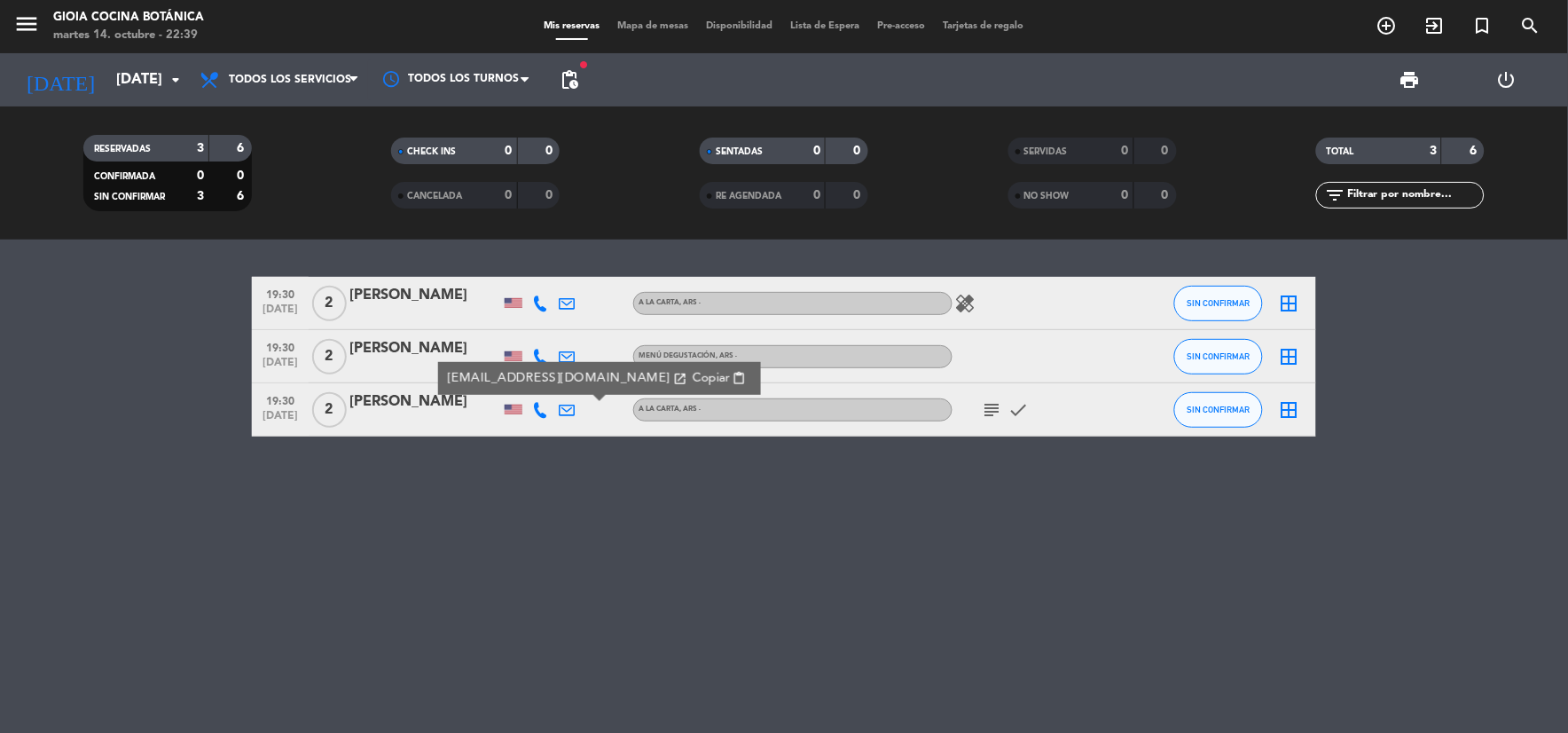
click at [994, 412] on icon "subject" at bounding box center [993, 410] width 21 height 21
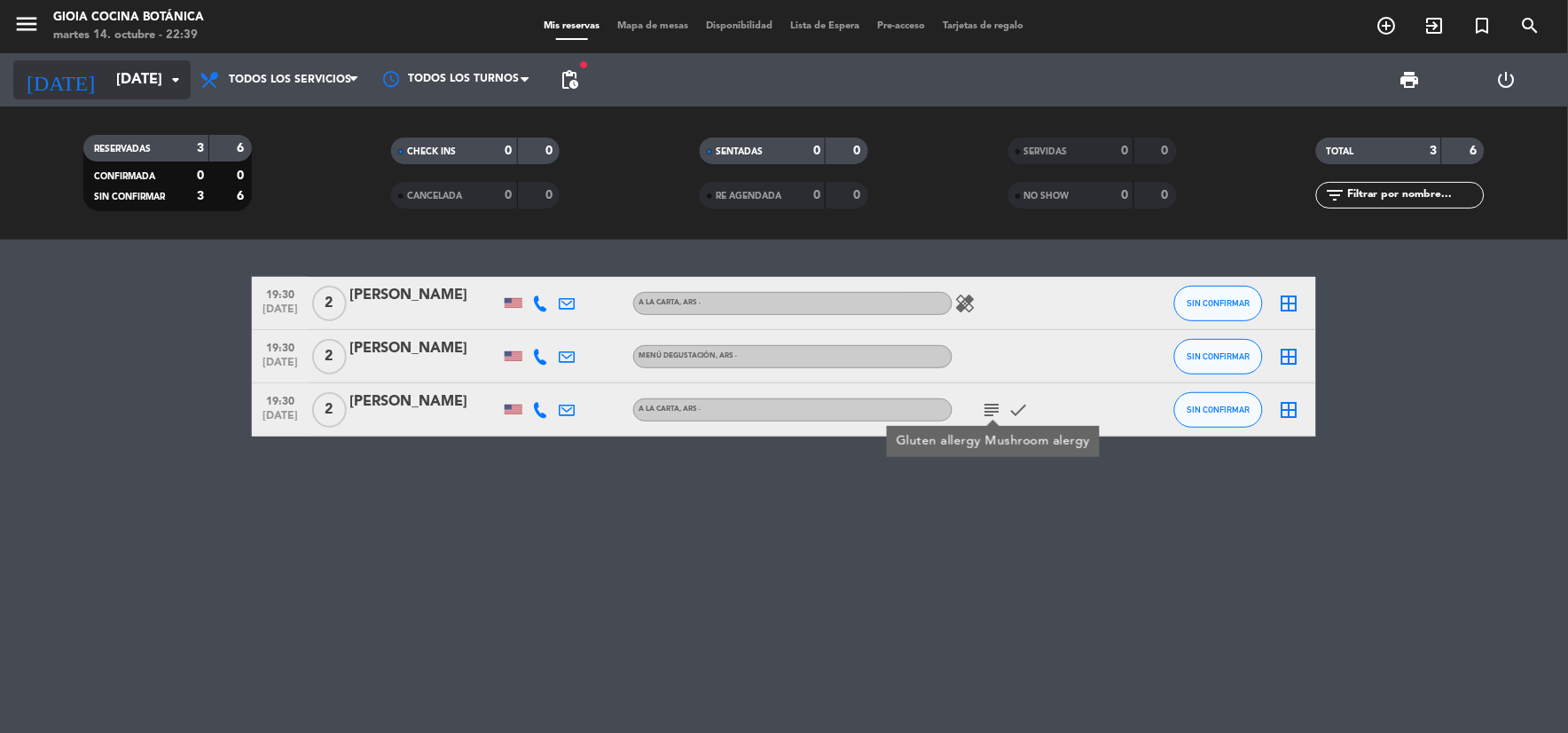
click at [107, 76] on input "[DATE]" at bounding box center [201, 80] width 188 height 35
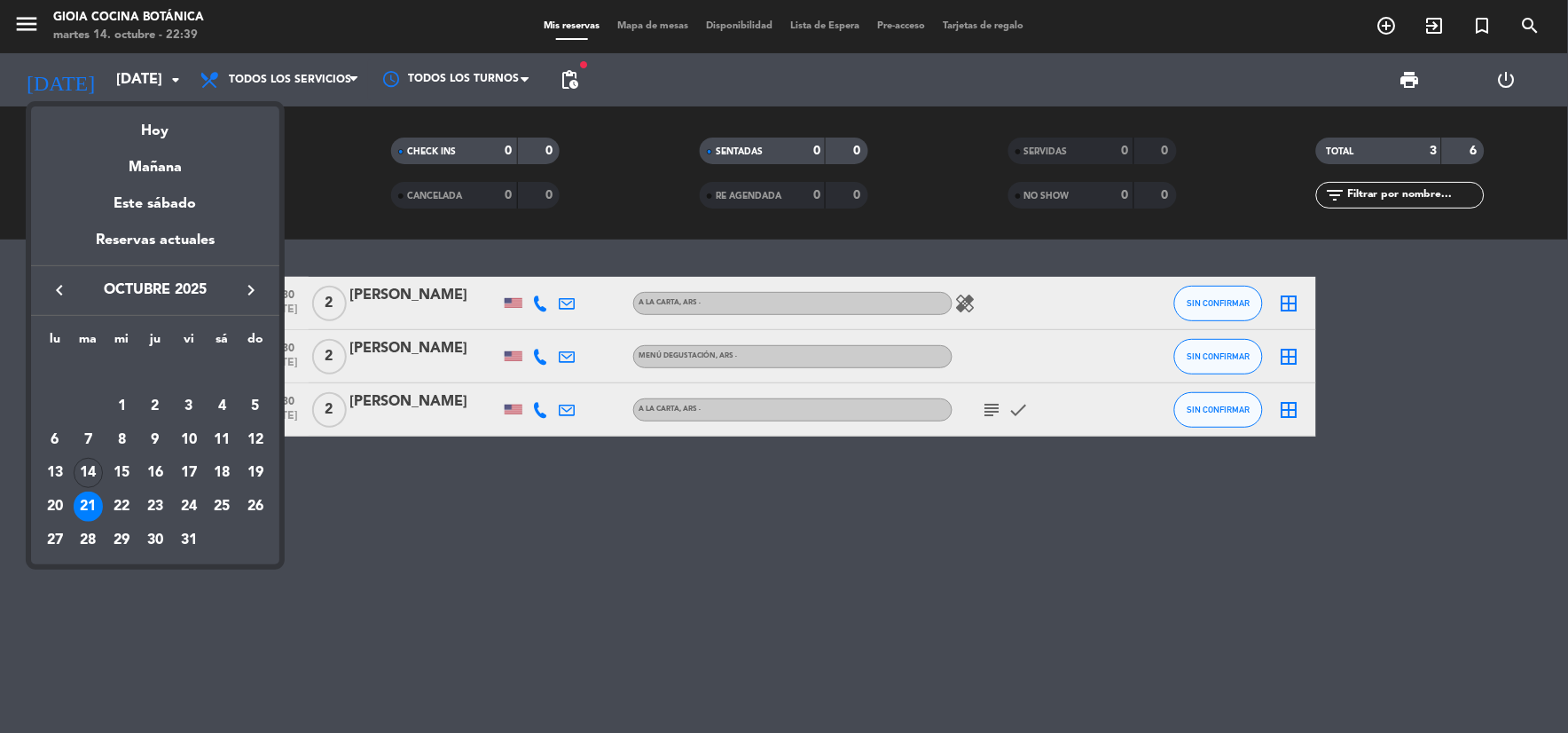
click at [121, 509] on div "22" at bounding box center [122, 507] width 30 height 30
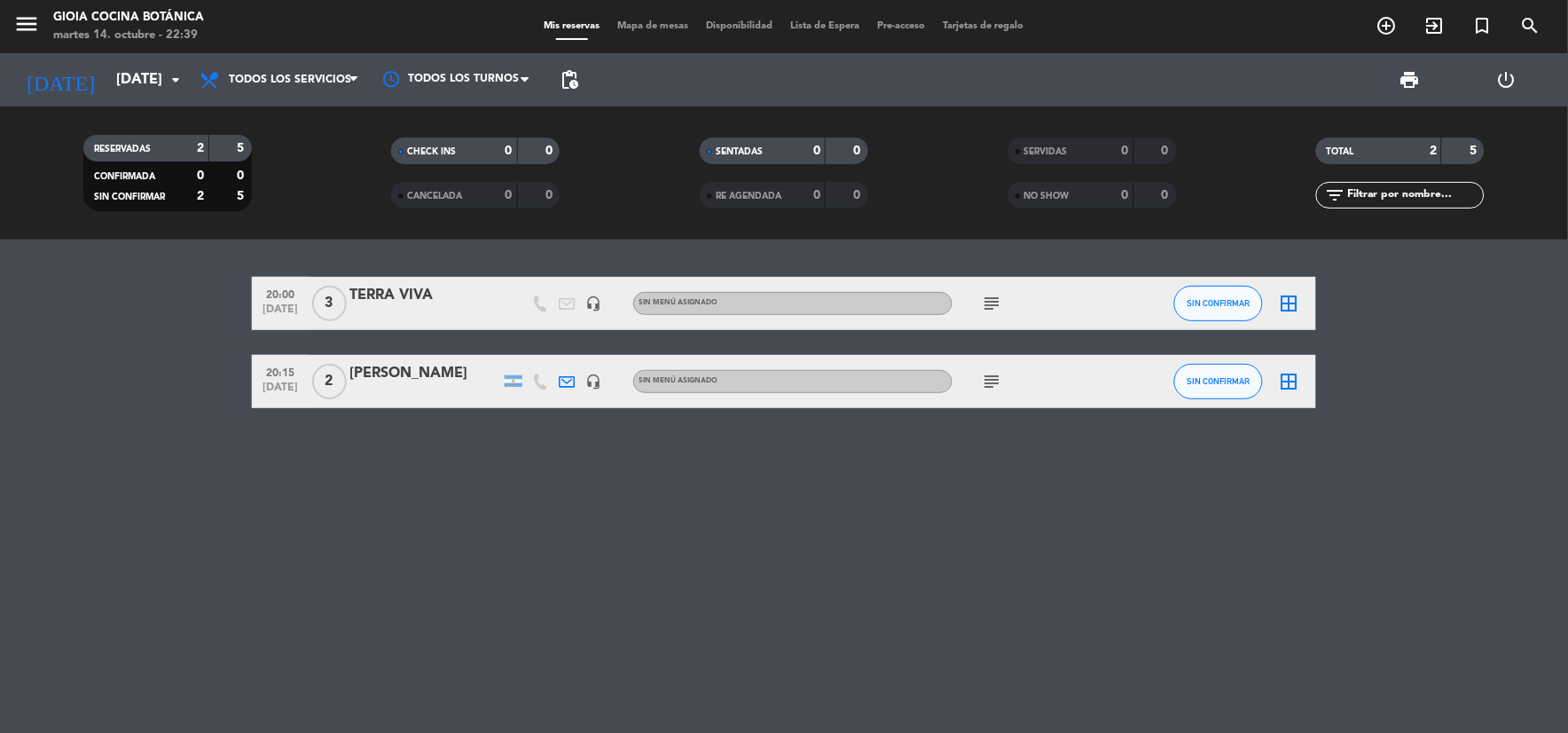
click at [991, 305] on icon "subject" at bounding box center [993, 303] width 21 height 21
click at [991, 377] on icon "subject" at bounding box center [993, 382] width 21 height 21
click at [107, 92] on input "[DATE]" at bounding box center [201, 80] width 188 height 35
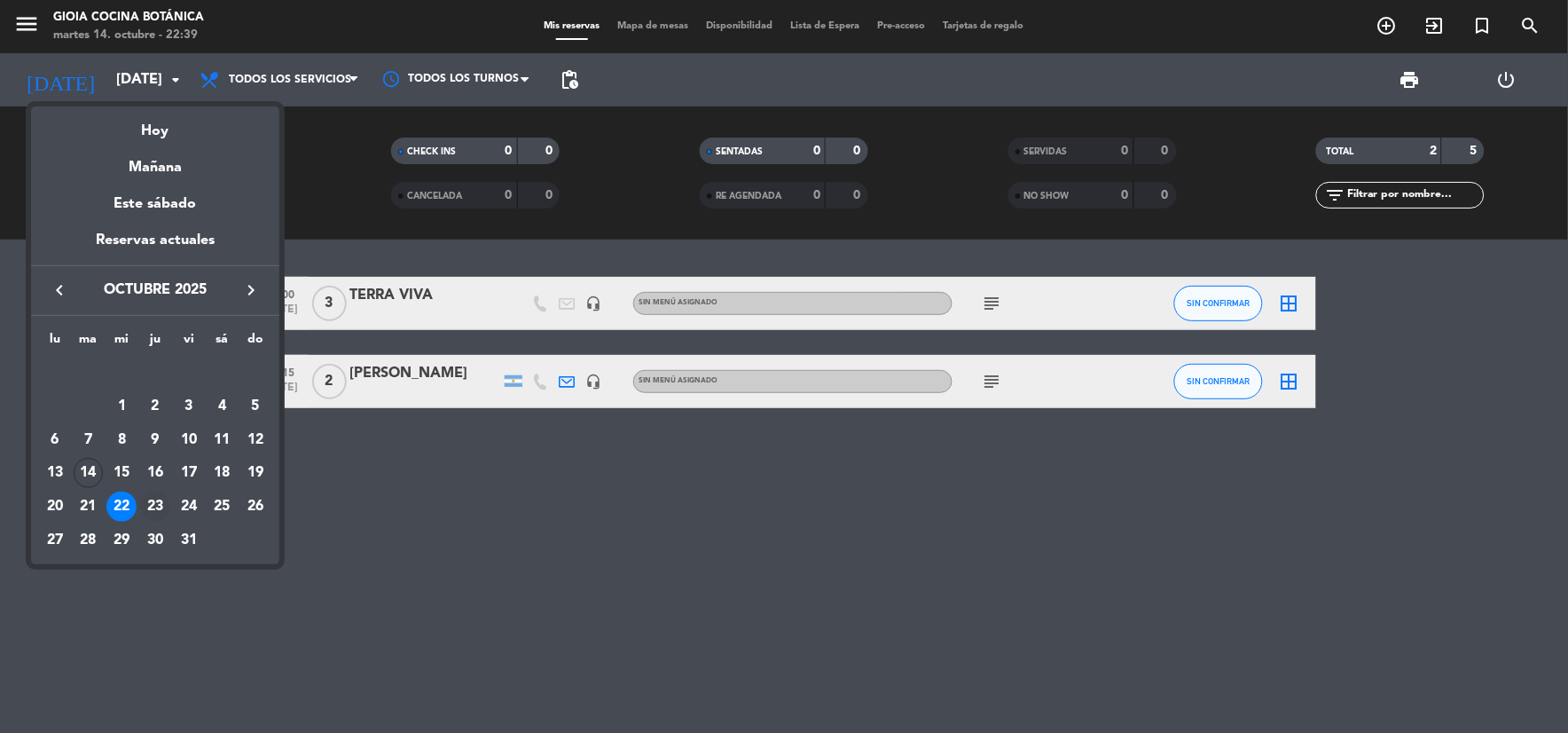
click at [162, 494] on div "23" at bounding box center [155, 507] width 30 height 30
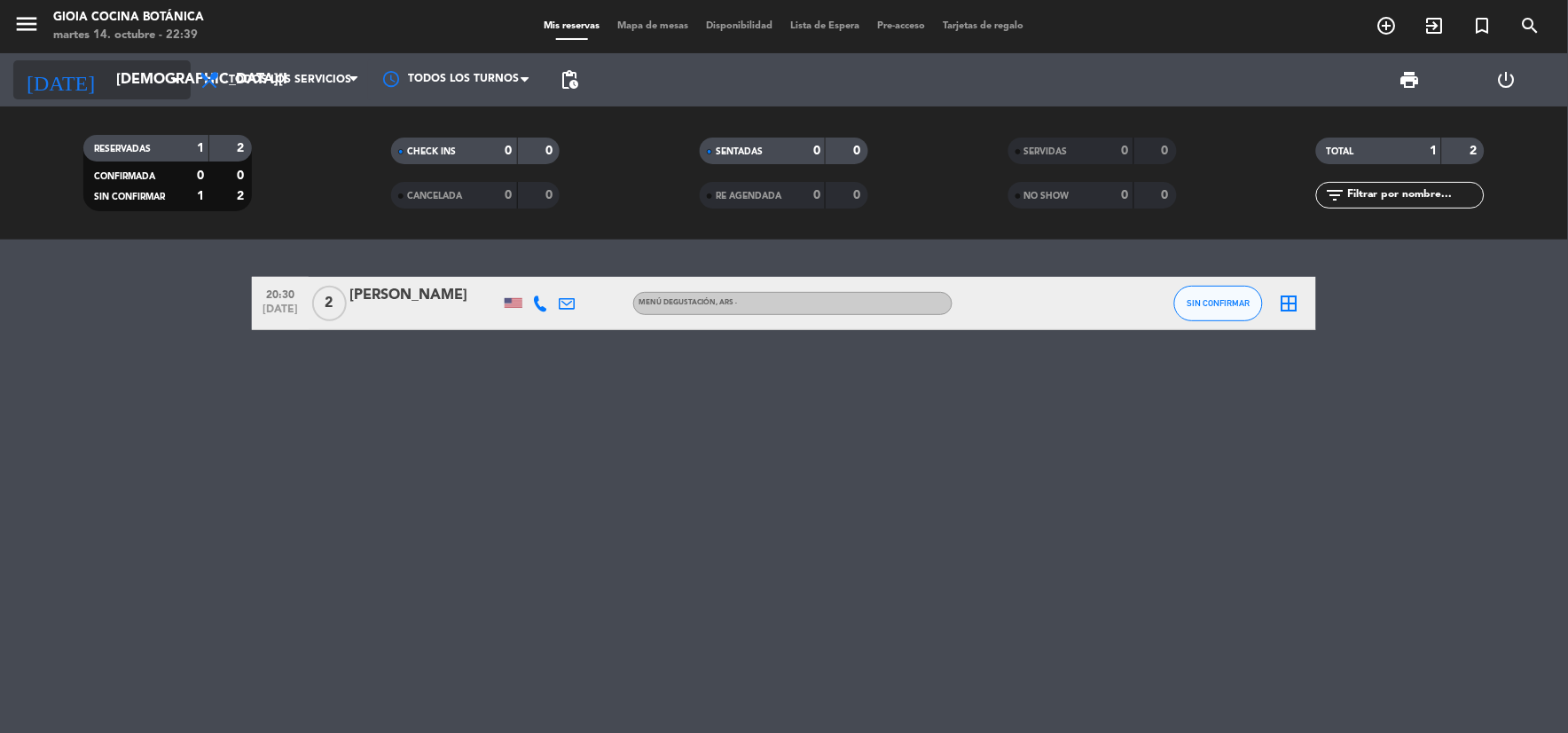
click at [107, 80] on input "[DEMOGRAPHIC_DATA][DATE]" at bounding box center [201, 80] width 188 height 35
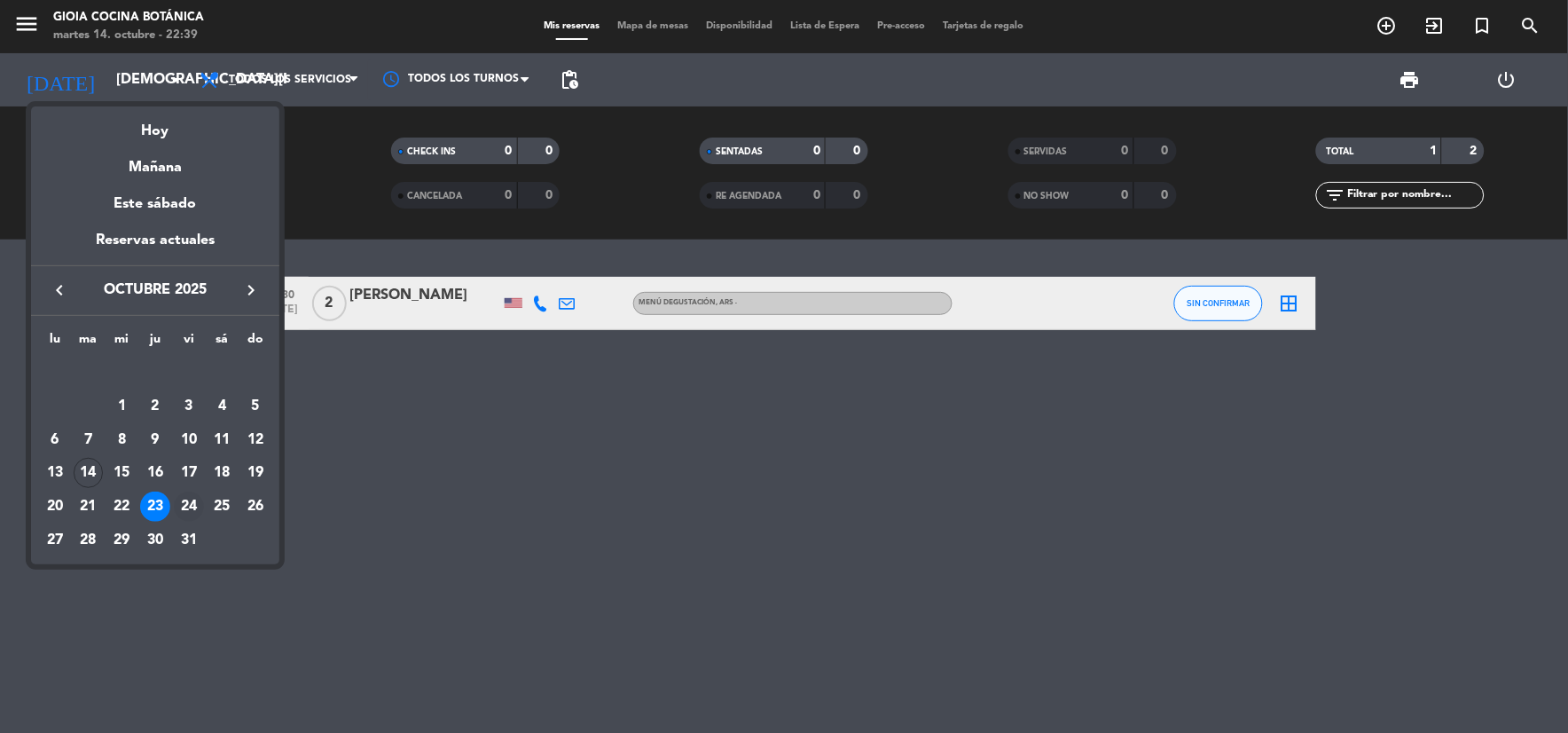
click at [189, 504] on div "24" at bounding box center [189, 507] width 30 height 30
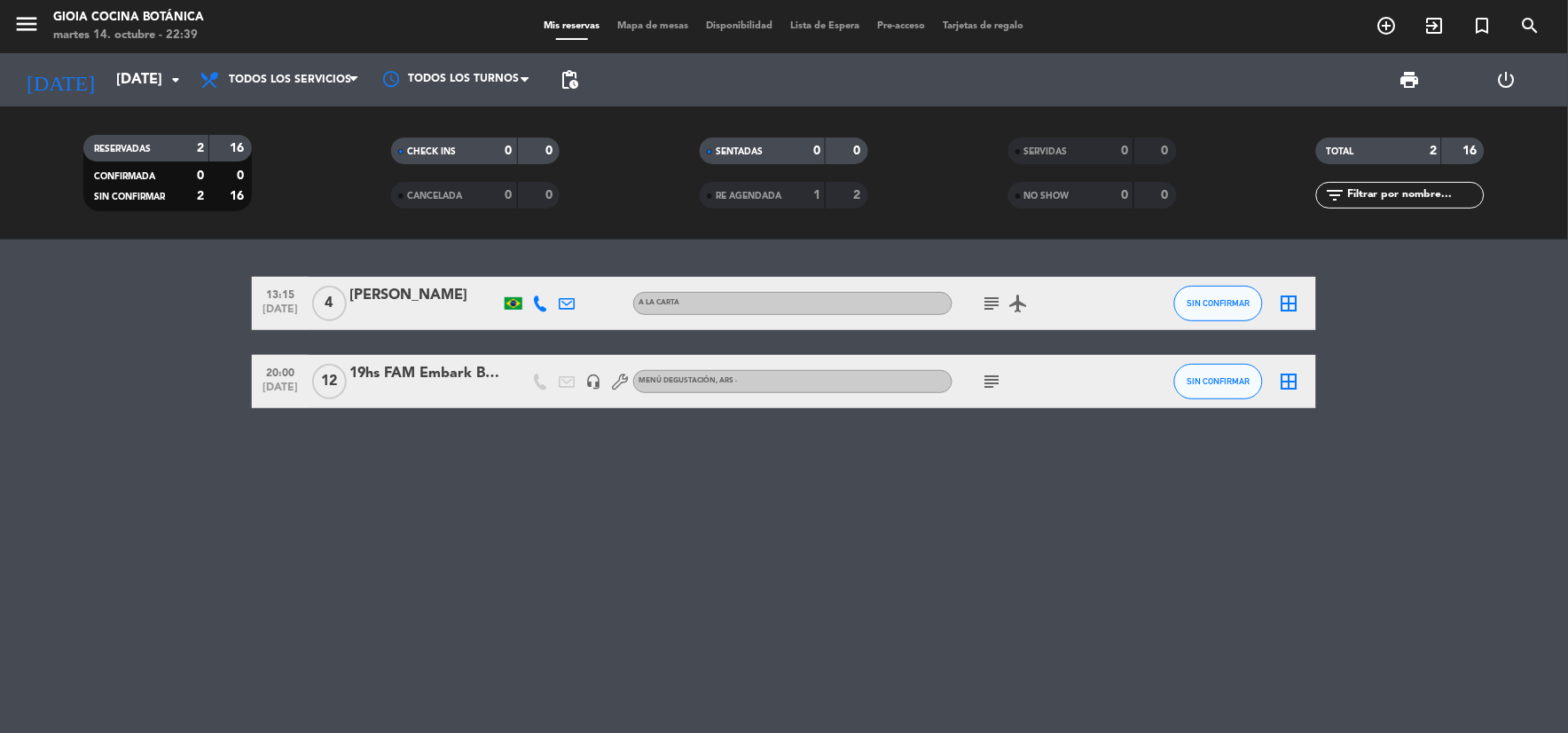
click at [987, 386] on icon "subject" at bounding box center [993, 382] width 21 height 21
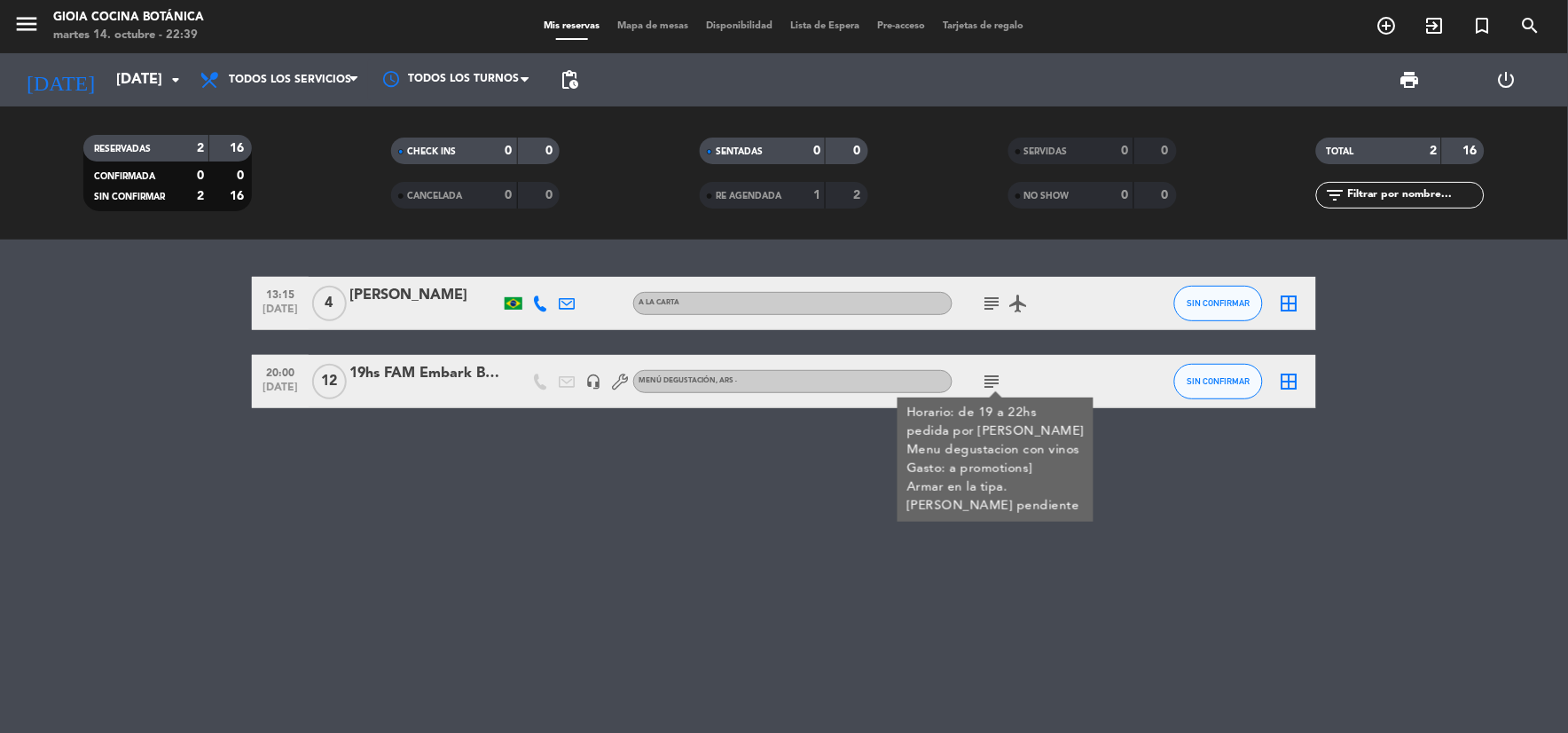
click at [993, 304] on icon "subject" at bounding box center [993, 303] width 21 height 21
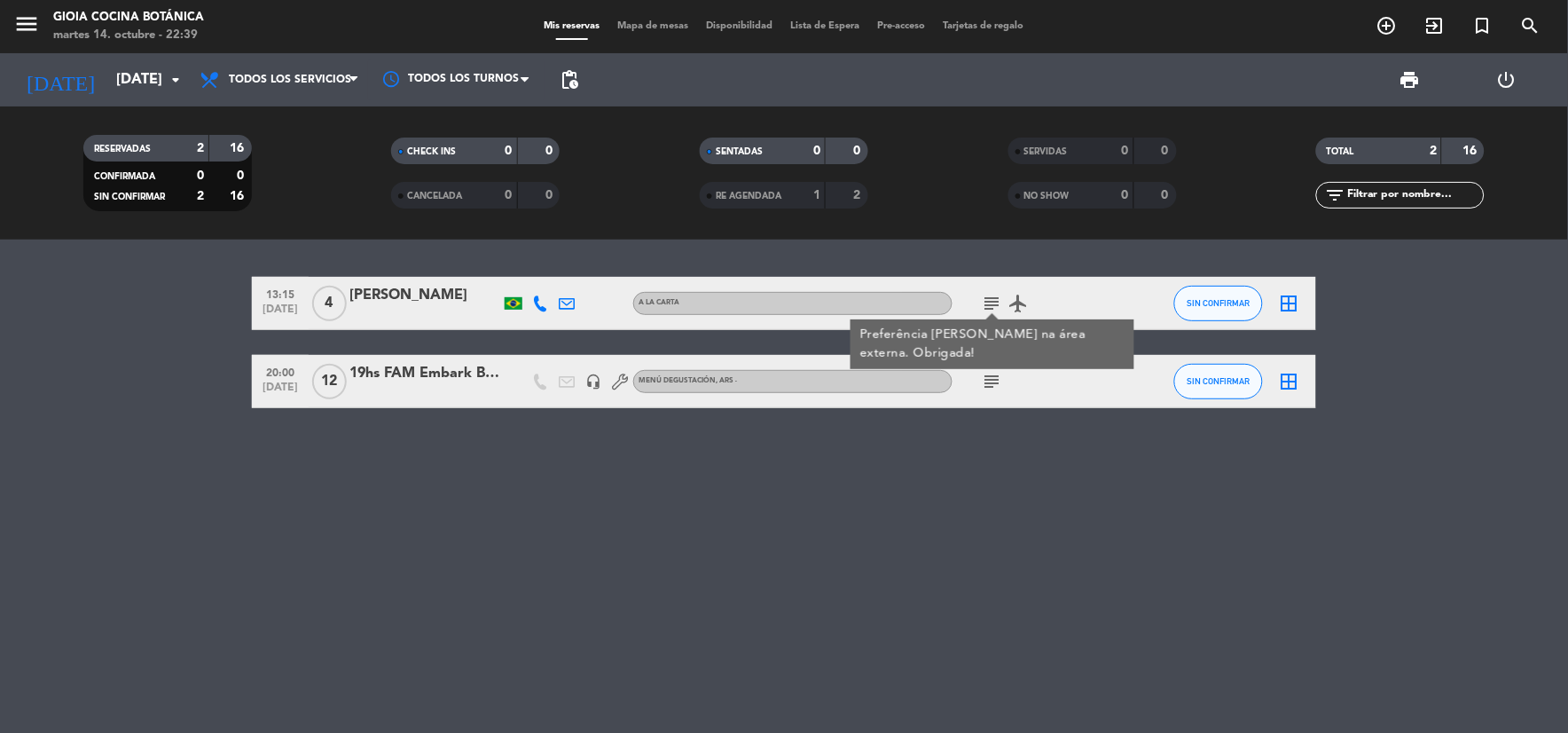
click at [1015, 301] on icon "airplanemode_active" at bounding box center [1019, 303] width 21 height 21
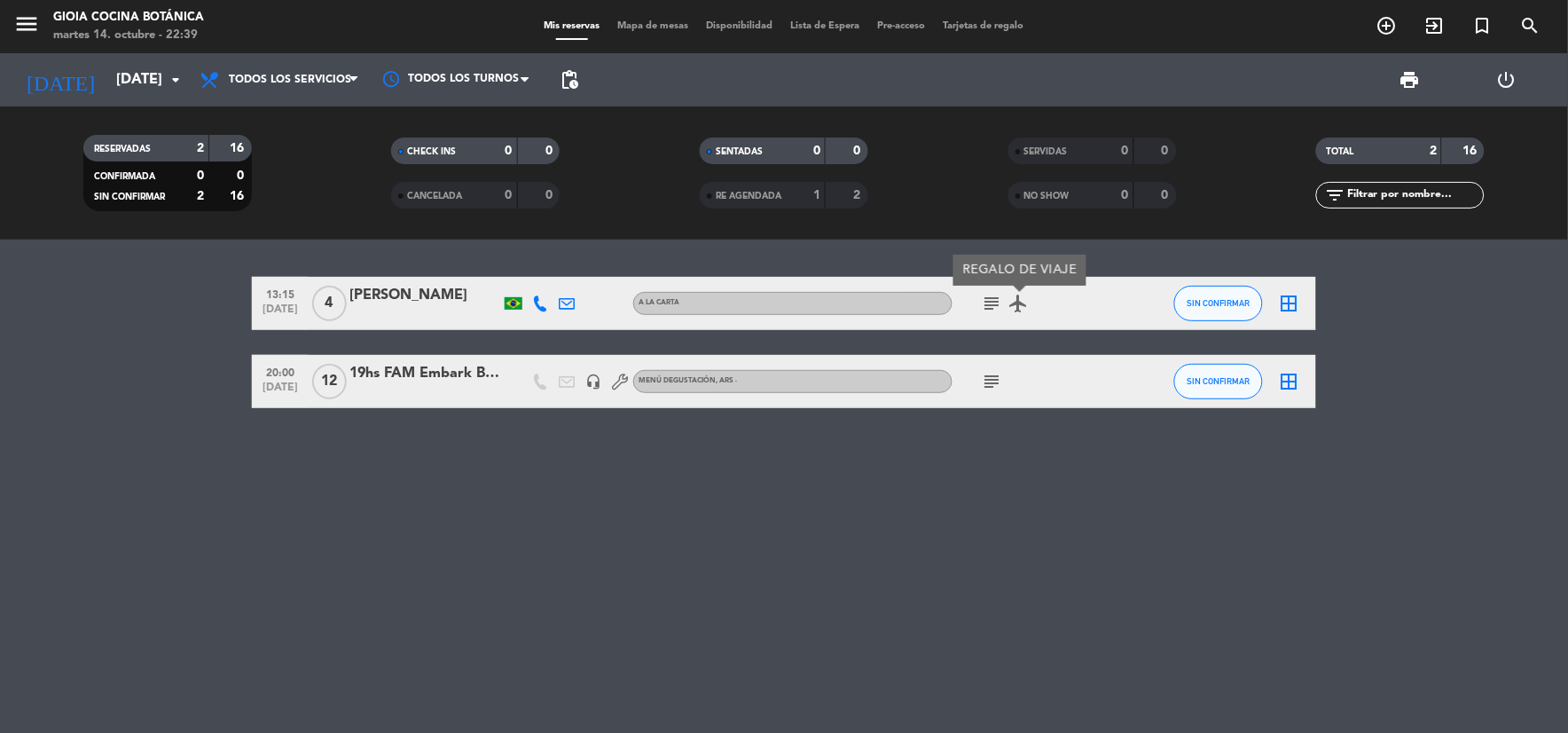
click at [356, 398] on div at bounding box center [424, 393] width 151 height 14
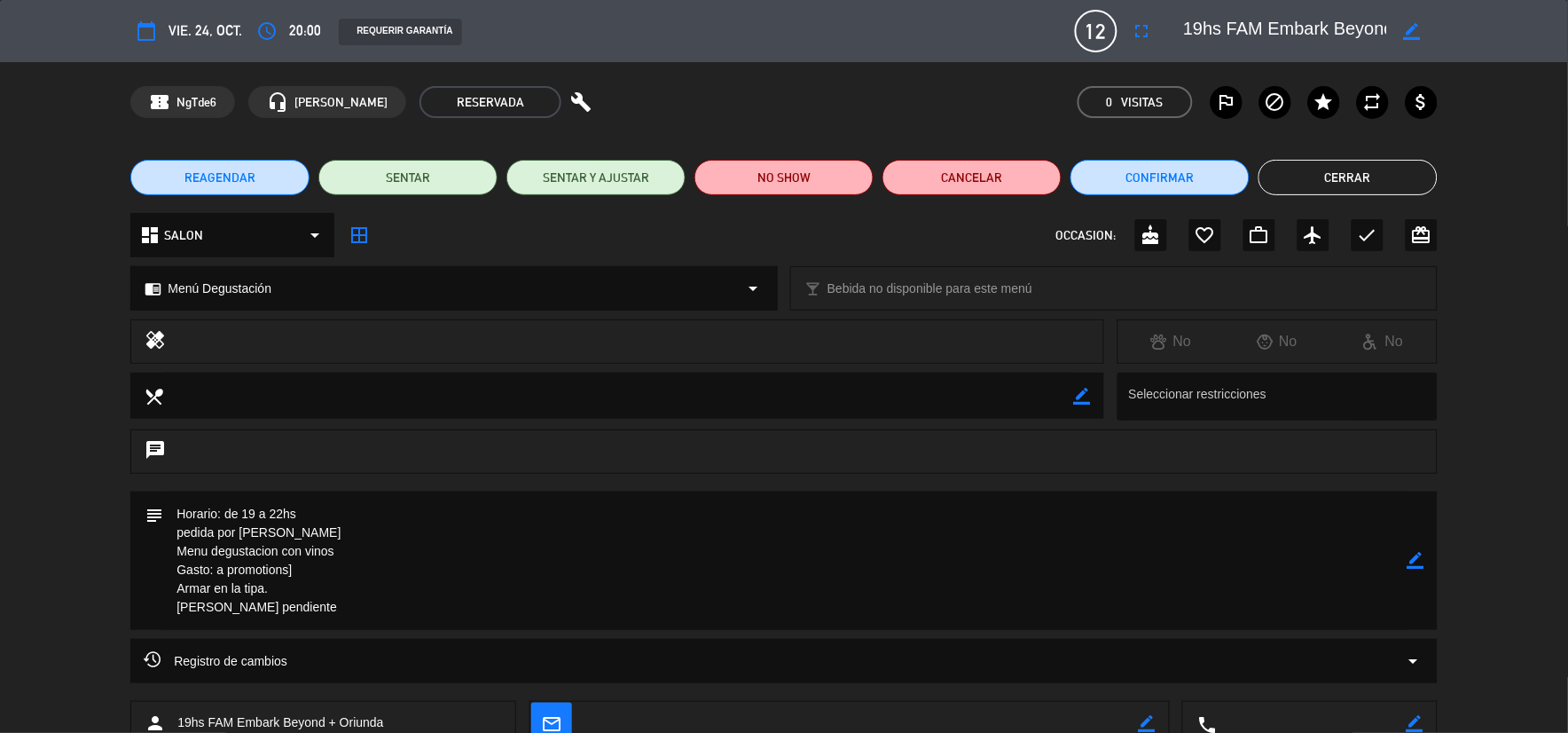
click at [1423, 559] on icon "border_color" at bounding box center [1415, 560] width 17 height 17
click at [1352, 171] on button "Cerrar" at bounding box center [1347, 178] width 179 height 36
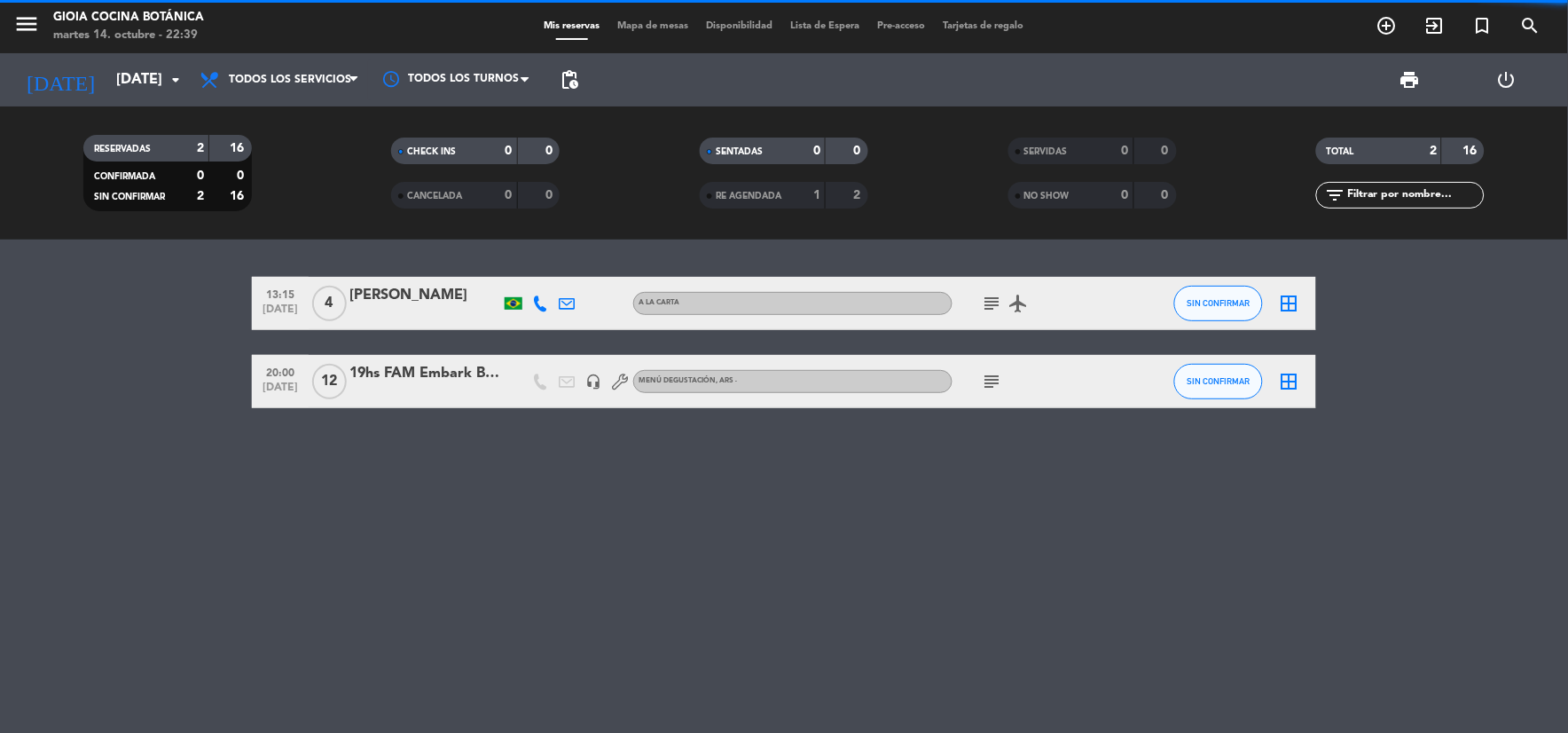
click at [128, 58] on div "[DATE] [DATE] arrow_drop_down" at bounding box center [102, 80] width 177 height 54
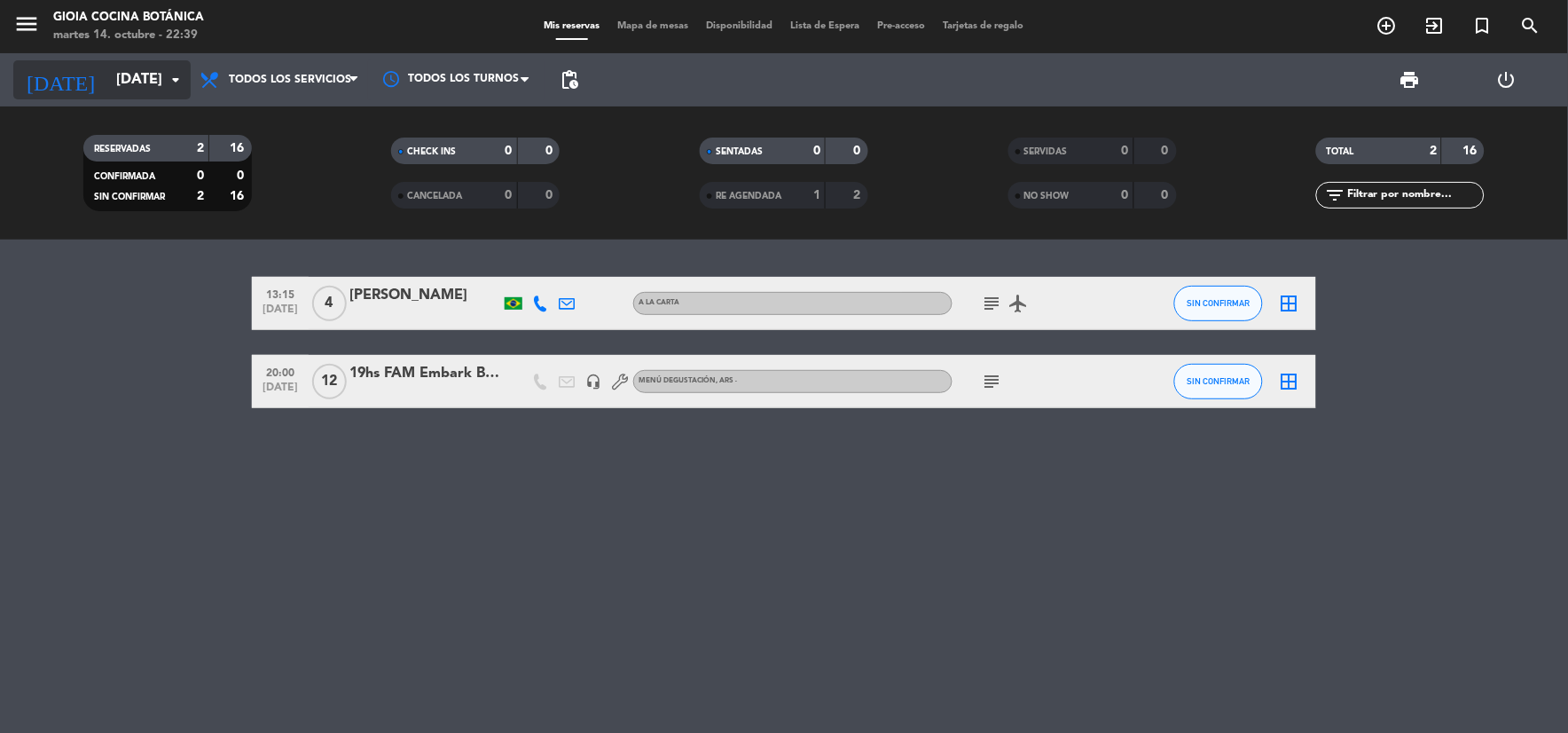
click at [129, 85] on input "[DATE]" at bounding box center [201, 80] width 188 height 35
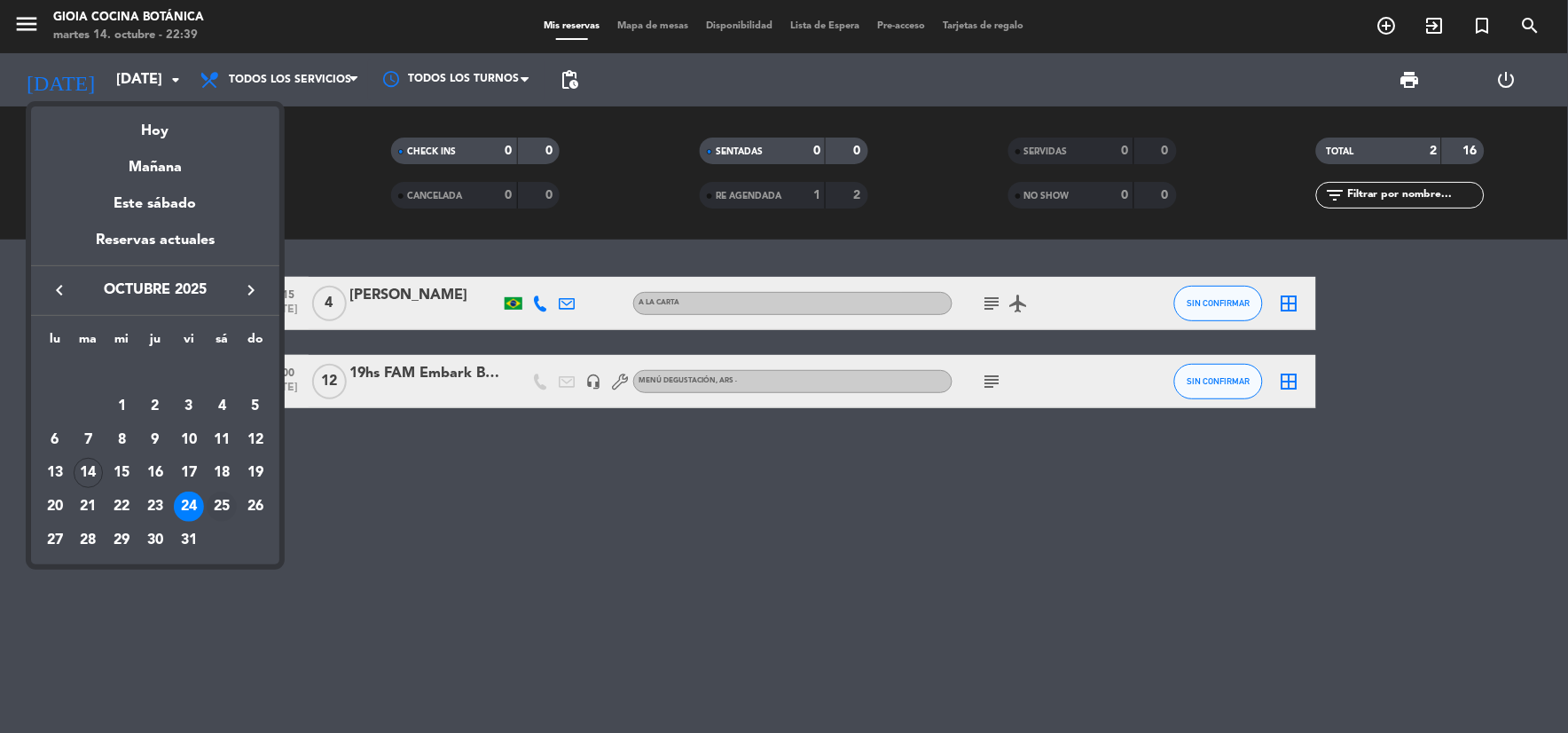
click at [222, 507] on div "25" at bounding box center [222, 507] width 30 height 30
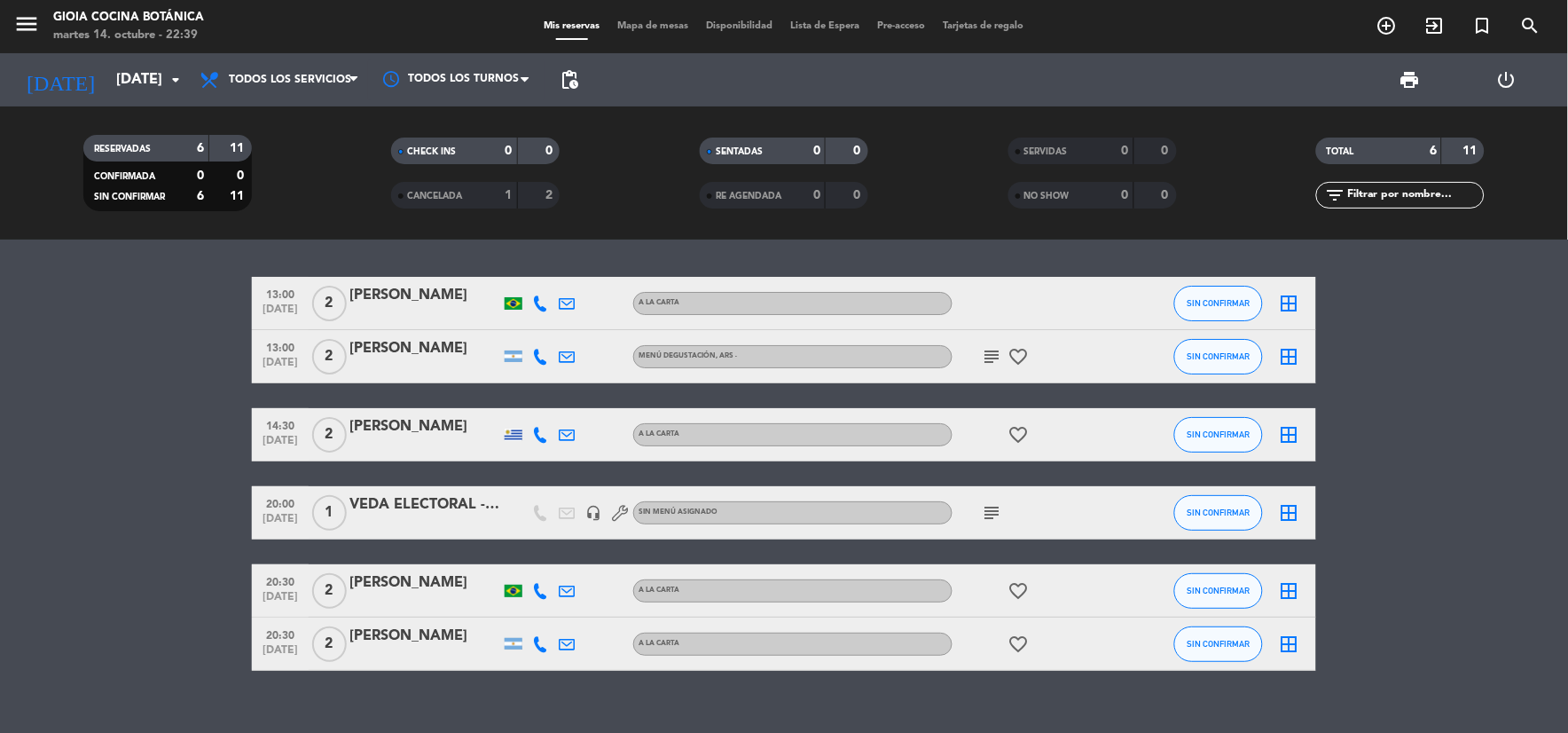
click at [999, 353] on icon "subject" at bounding box center [993, 357] width 21 height 21
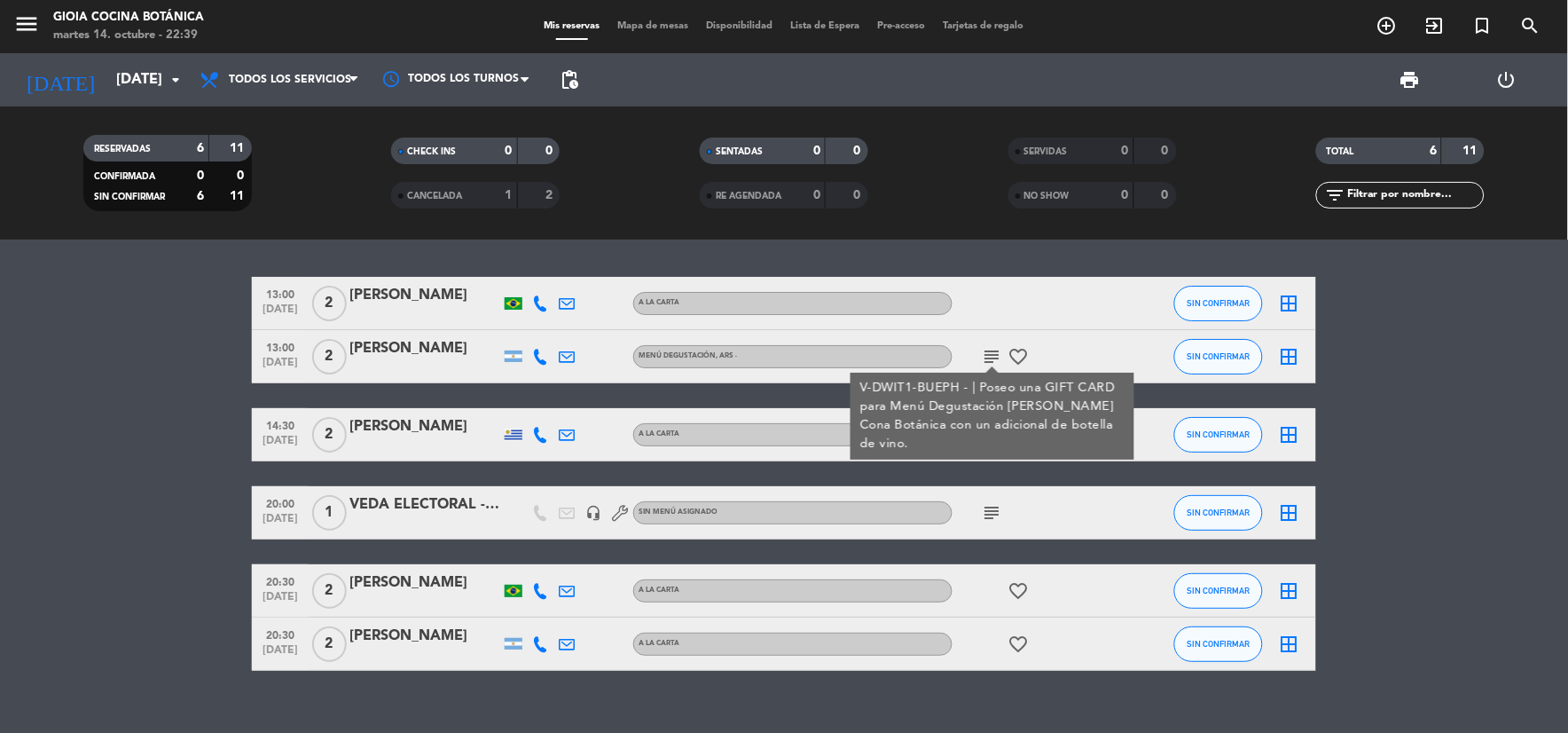
click at [1002, 504] on icon "subject" at bounding box center [993, 513] width 21 height 21
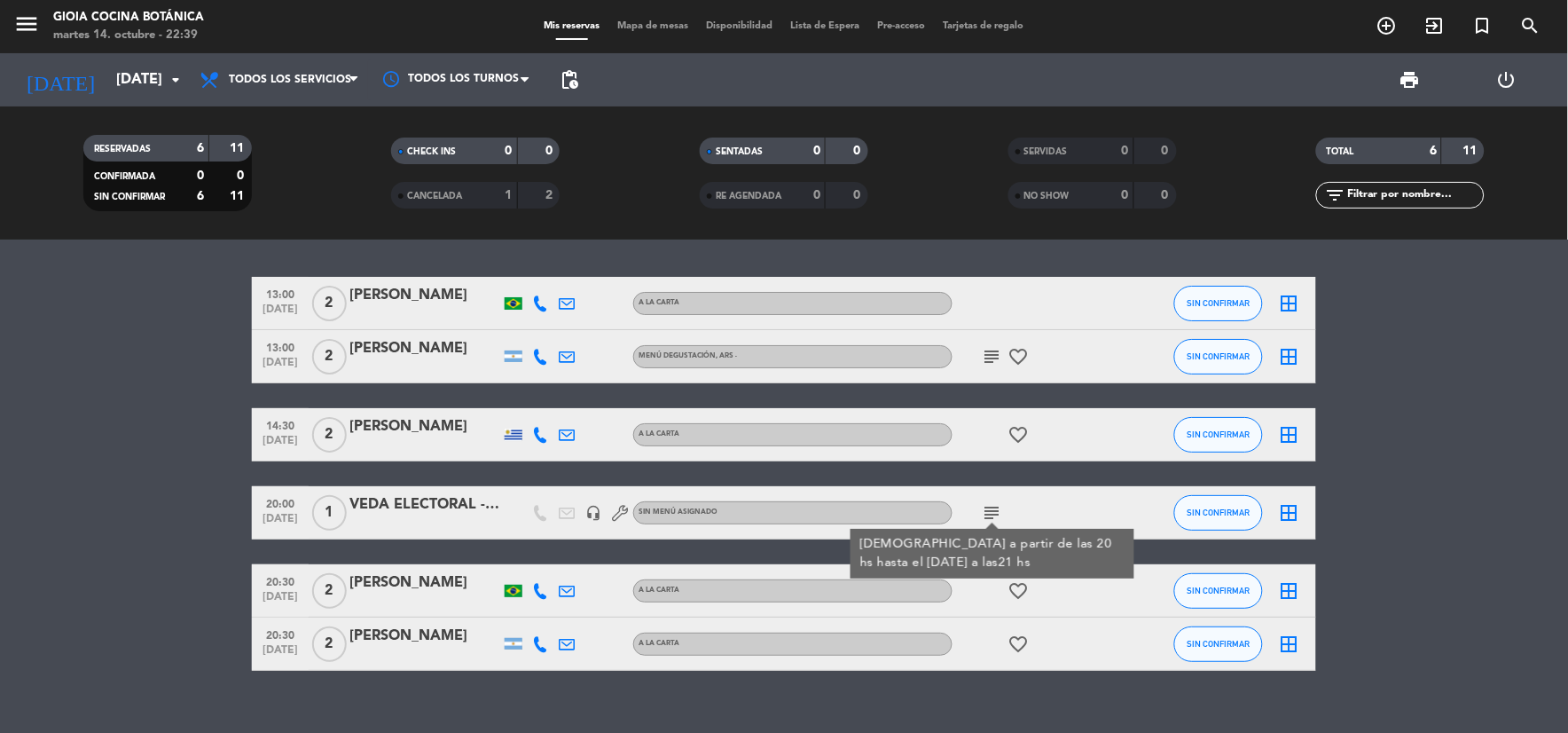
click at [1014, 580] on icon "favorite_border" at bounding box center [1019, 591] width 21 height 21
click at [1020, 636] on icon "favorite_border" at bounding box center [1019, 645] width 21 height 21
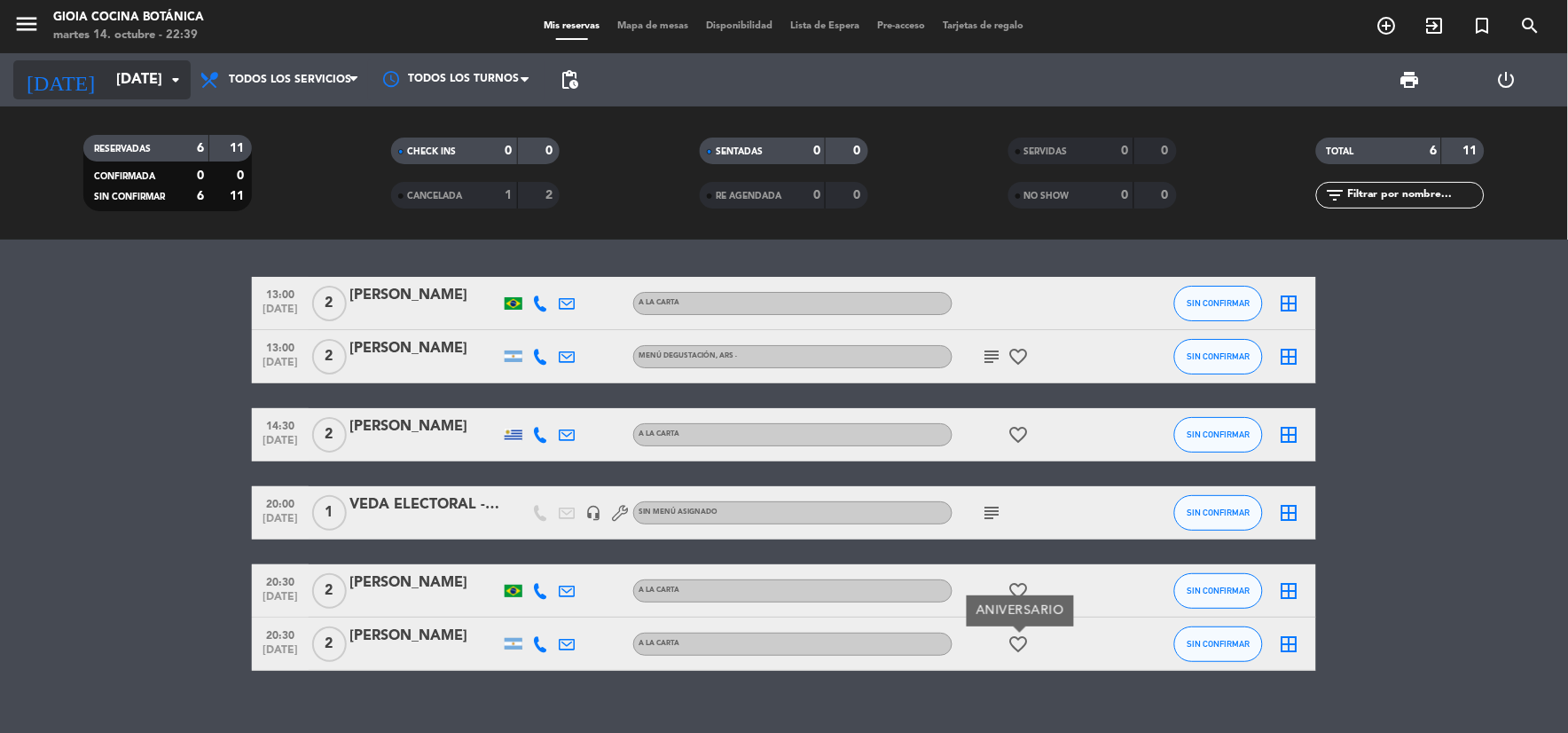
click at [52, 84] on icon "[DATE]" at bounding box center [60, 80] width 94 height 39
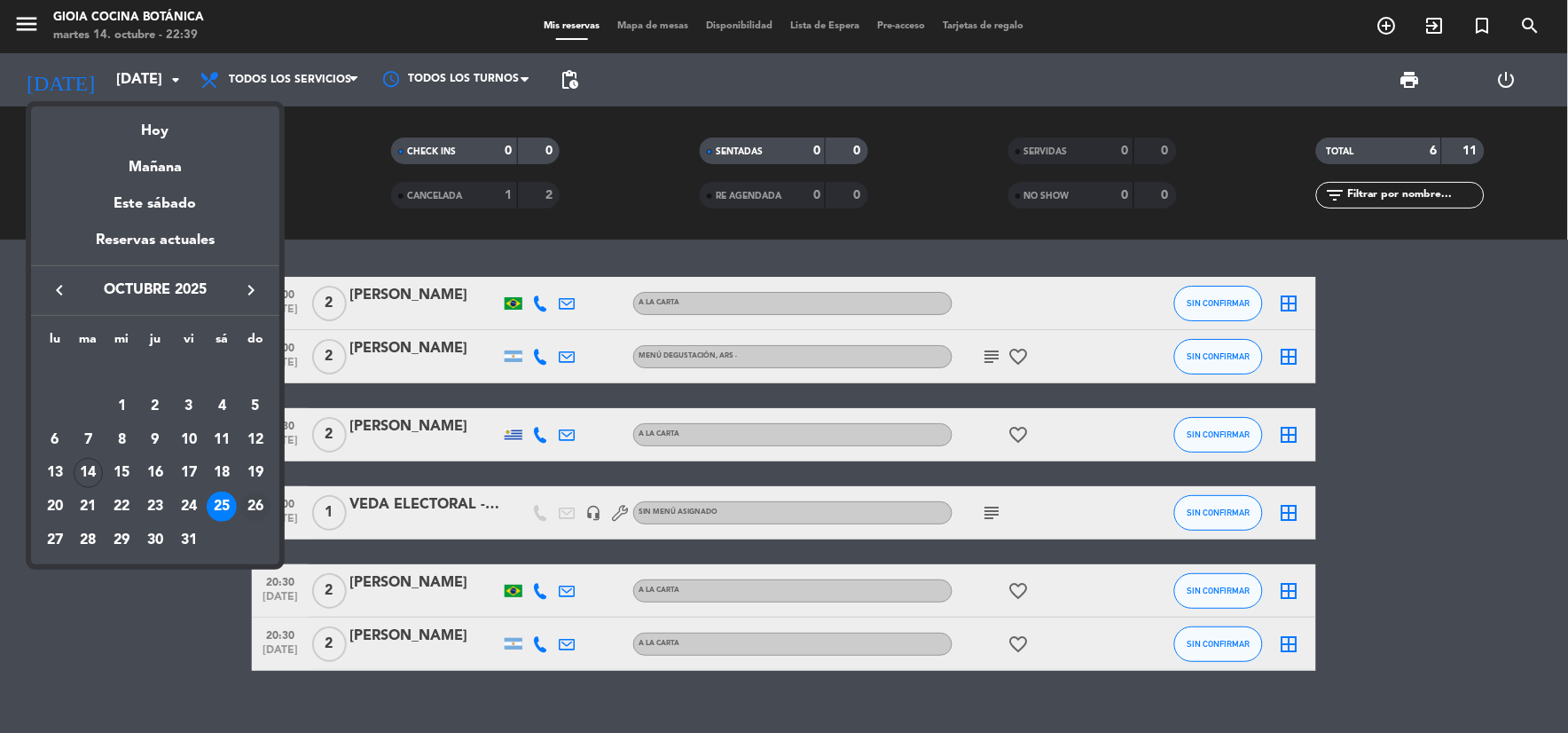
click at [252, 498] on div "26" at bounding box center [256, 507] width 30 height 30
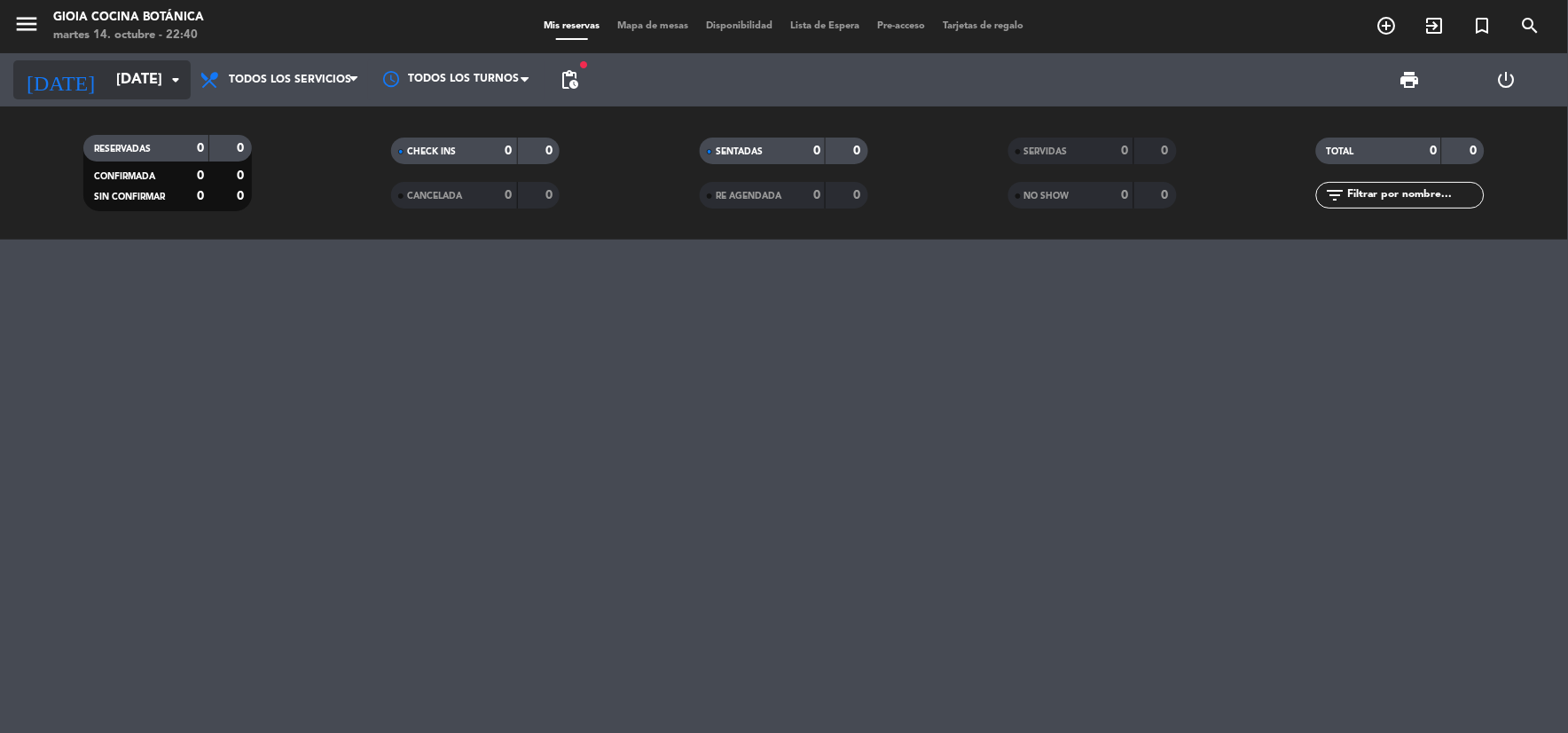
click at [71, 60] on div "[DATE] [DATE] arrow_drop_down" at bounding box center [102, 80] width 177 height 39
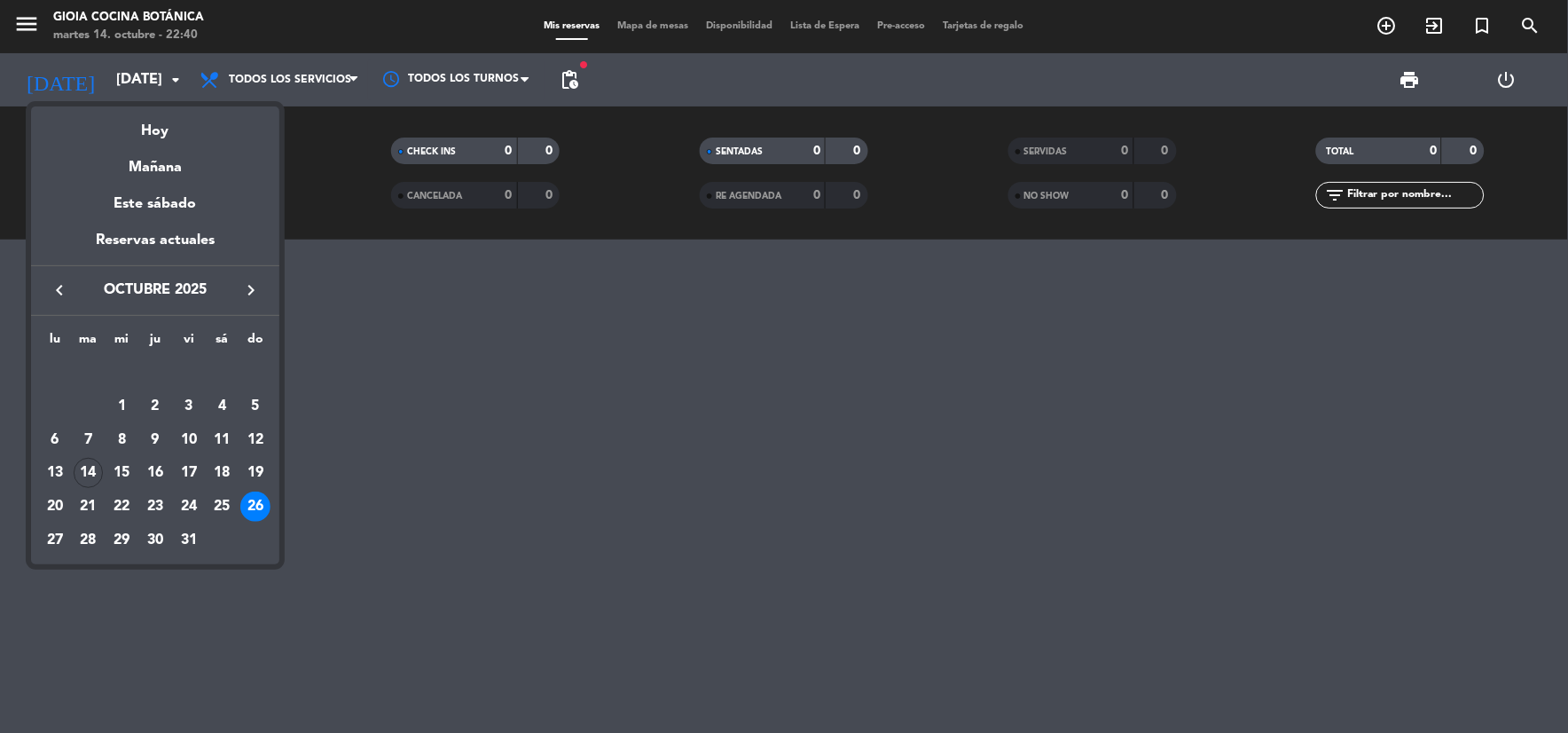
click at [57, 535] on div "27" at bounding box center [55, 541] width 30 height 30
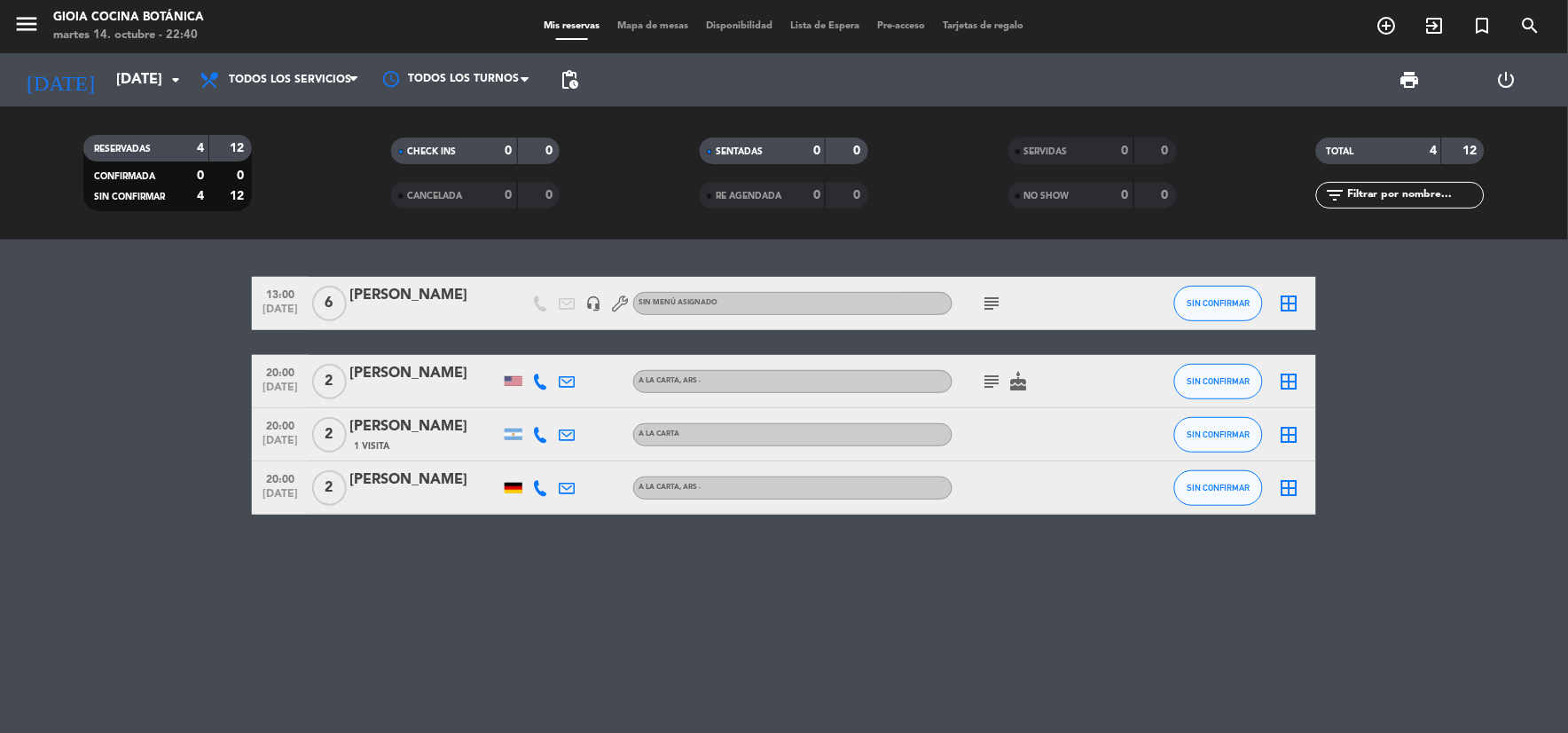
click at [987, 299] on icon "subject" at bounding box center [993, 303] width 21 height 21
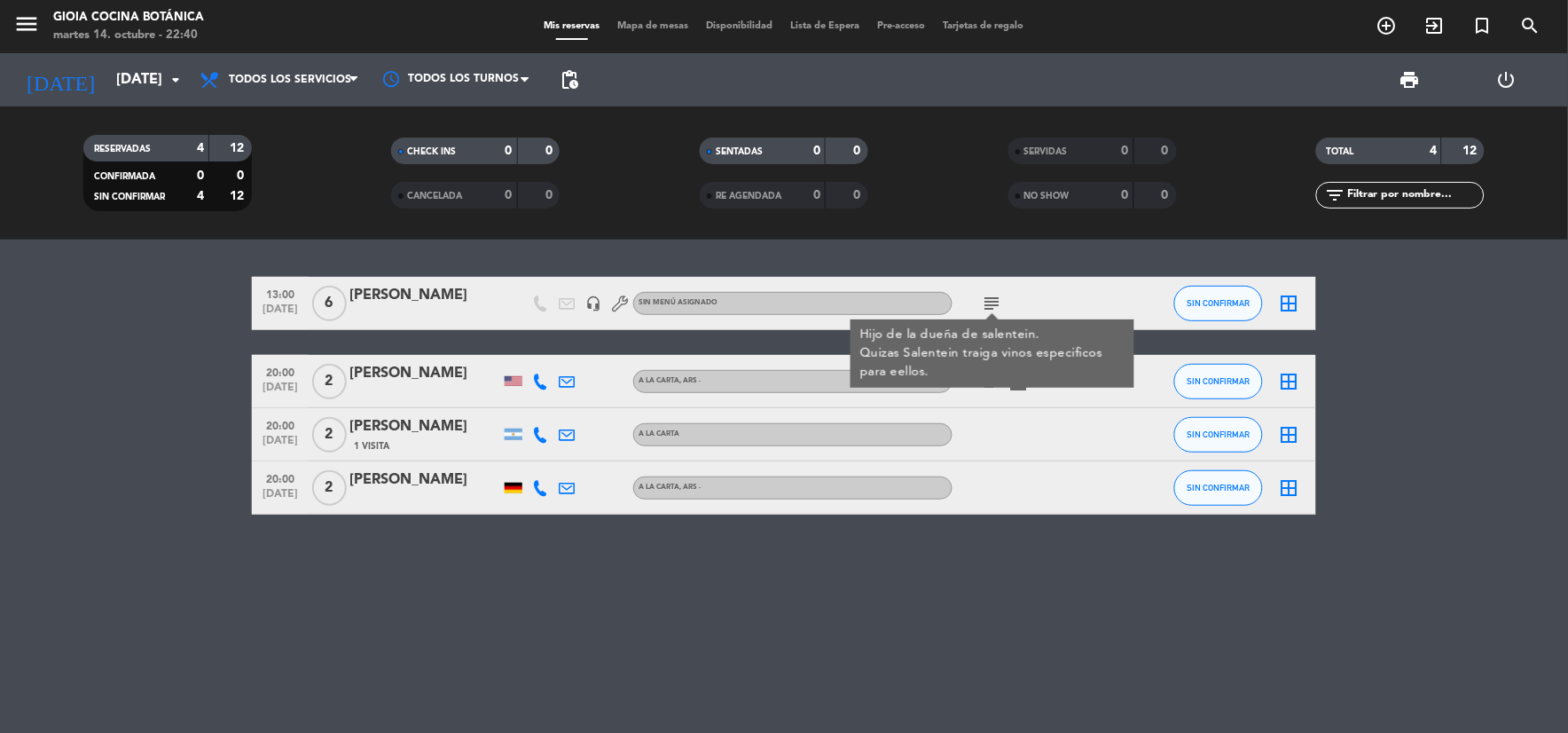
click at [1003, 378] on div "Hijo de la dueña de salentein. Quizas Salentein traiga vinos especificos para e…" at bounding box center [993, 353] width 265 height 56
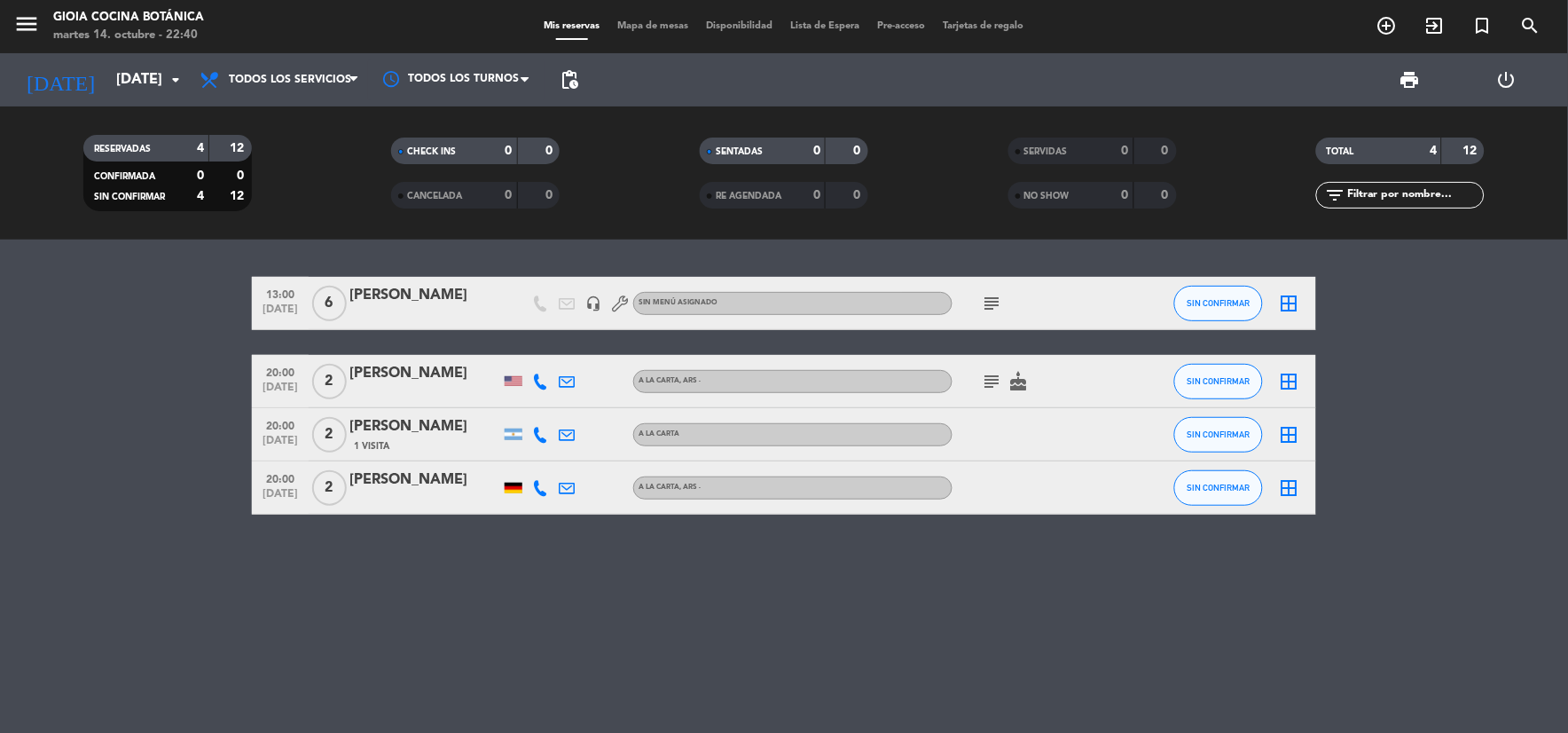
click at [996, 375] on icon "subject" at bounding box center [993, 382] width 21 height 21
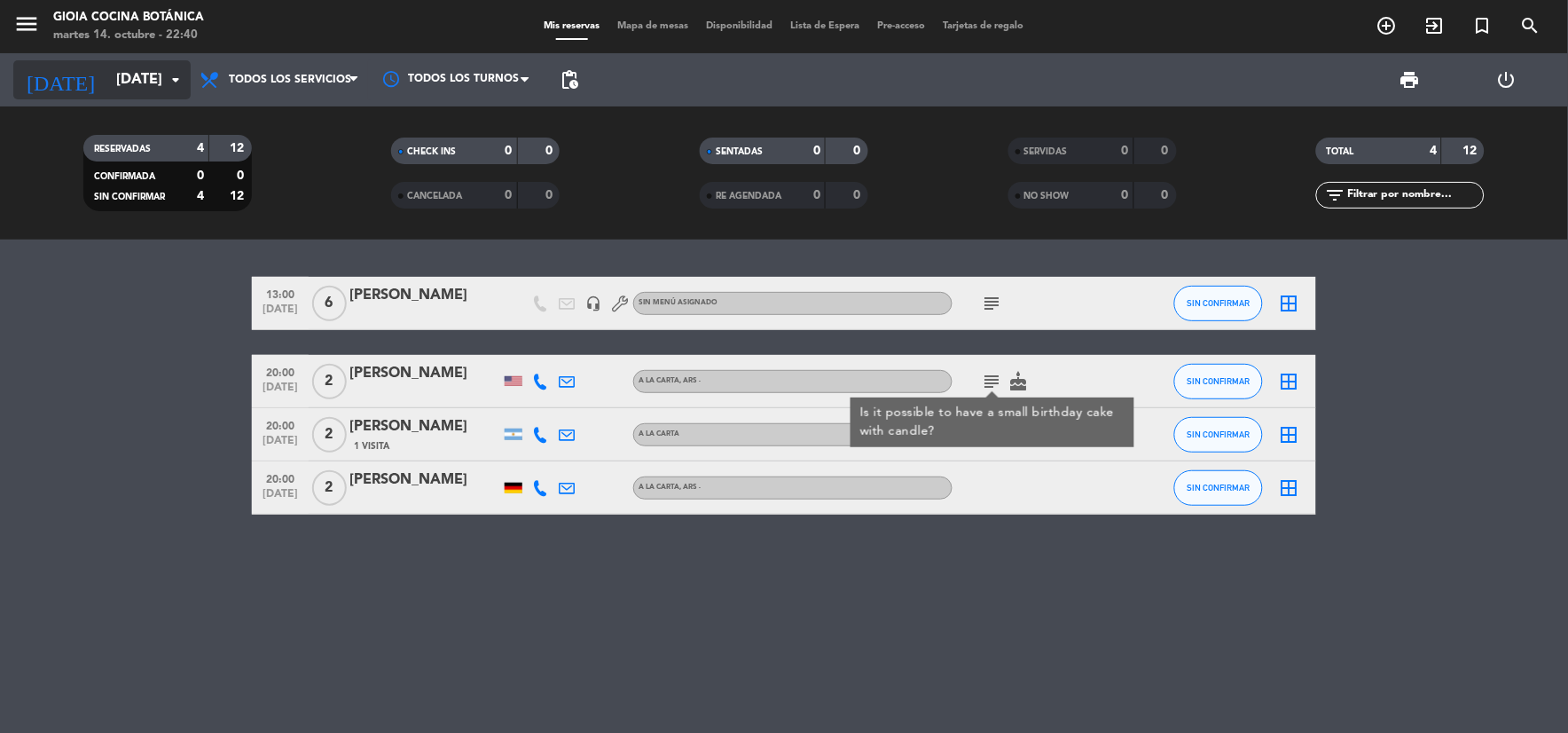
click at [40, 69] on icon "[DATE]" at bounding box center [60, 80] width 94 height 39
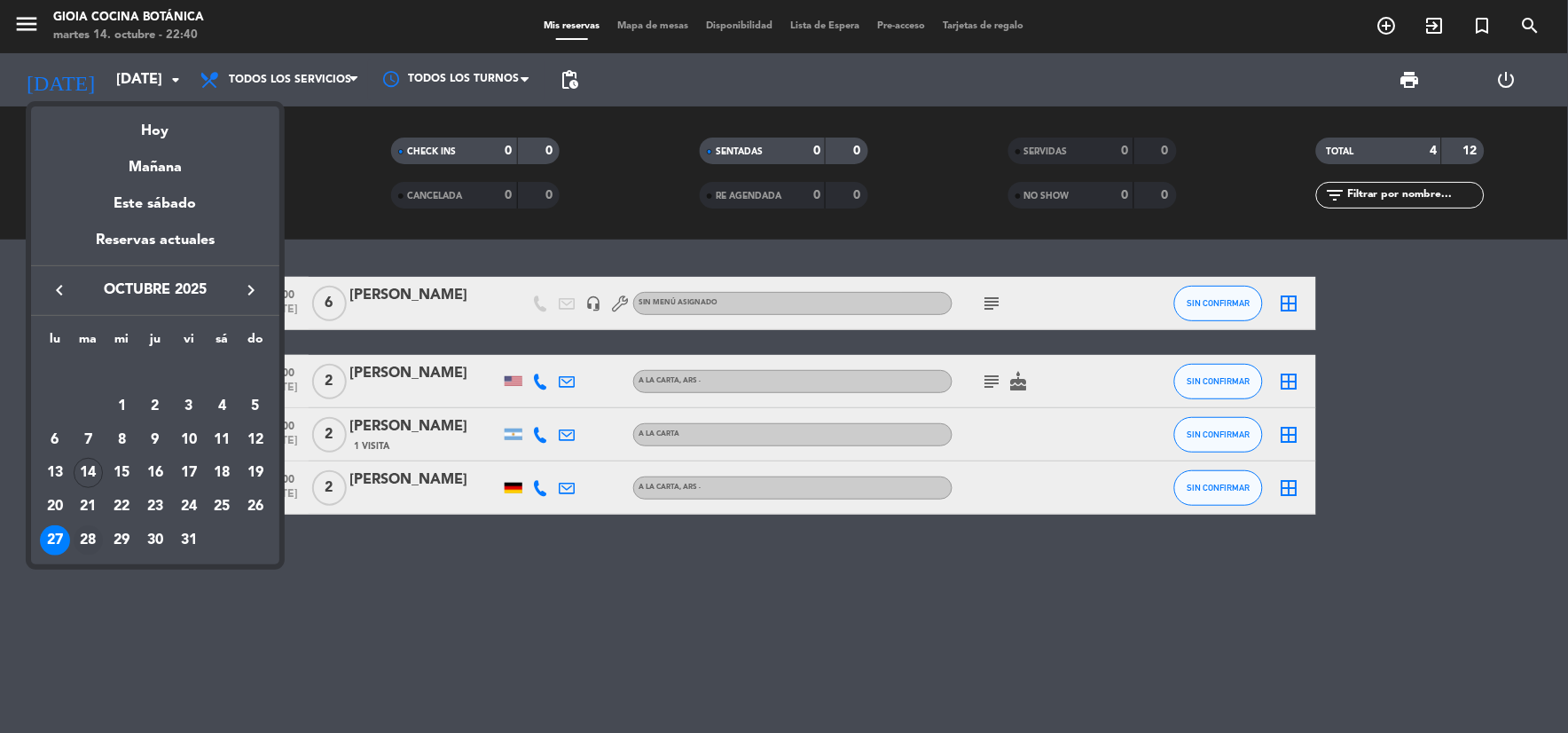
click at [82, 544] on div "28" at bounding box center [88, 541] width 30 height 30
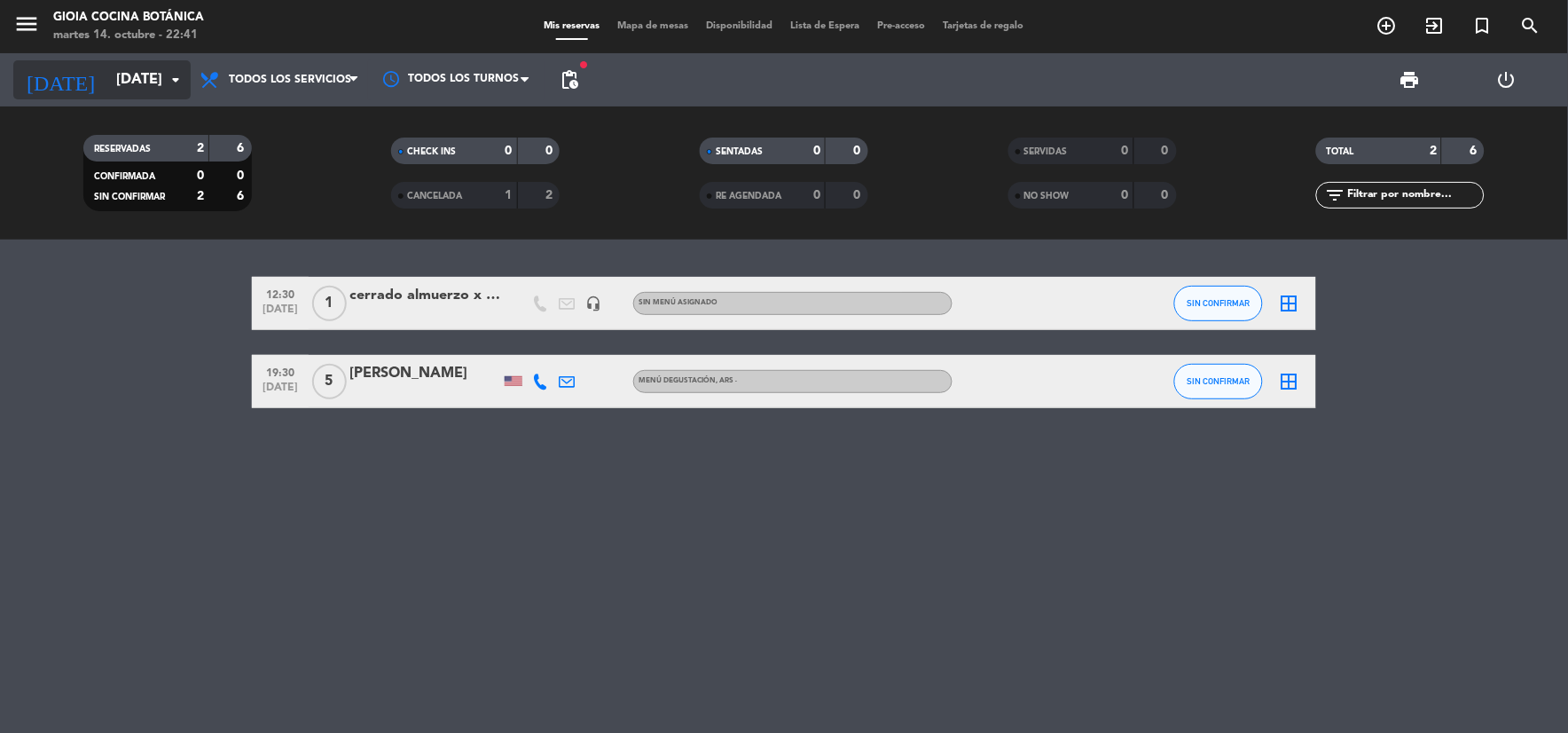
click at [107, 72] on input "[DATE]" at bounding box center [201, 80] width 188 height 35
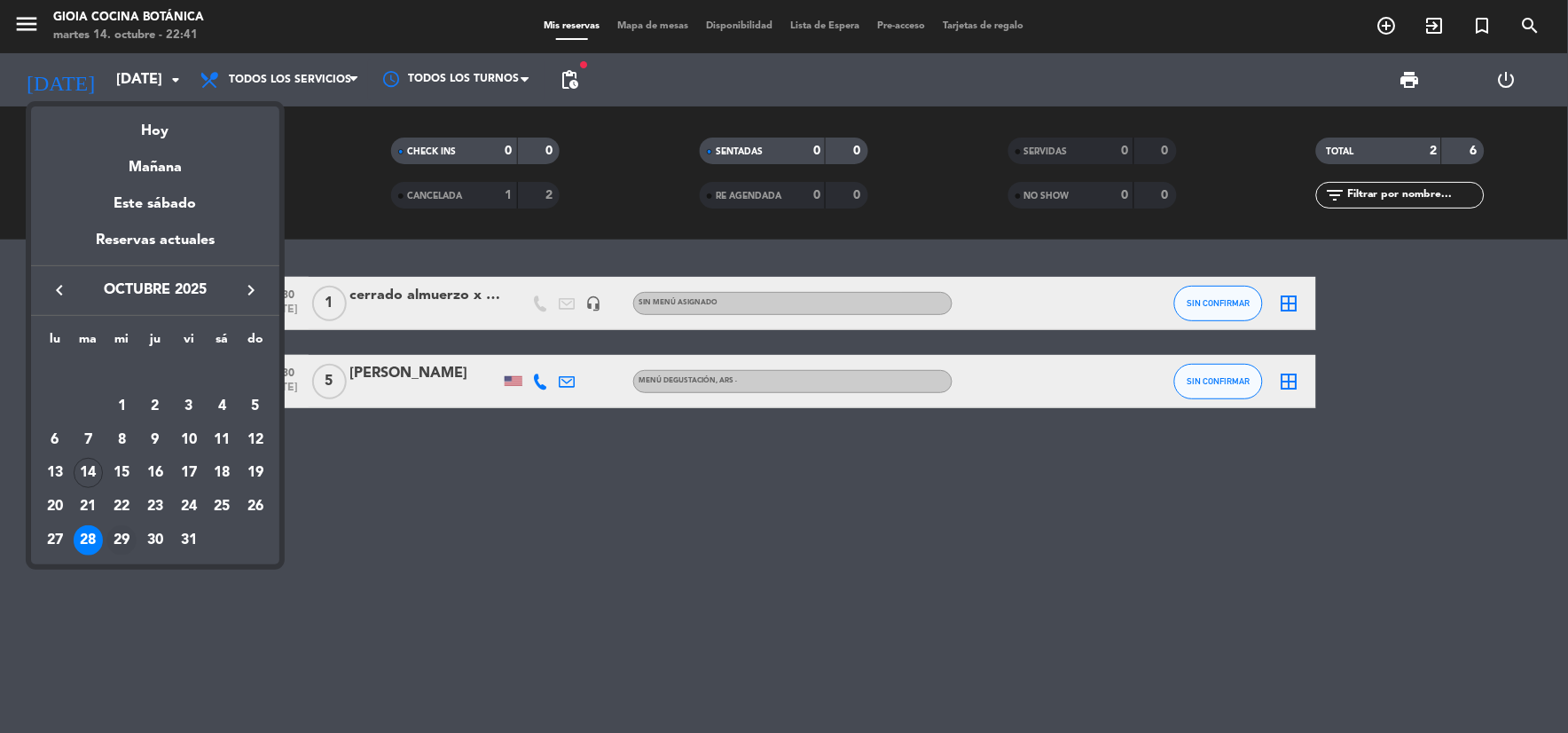
click at [129, 544] on div "29" at bounding box center [122, 541] width 30 height 30
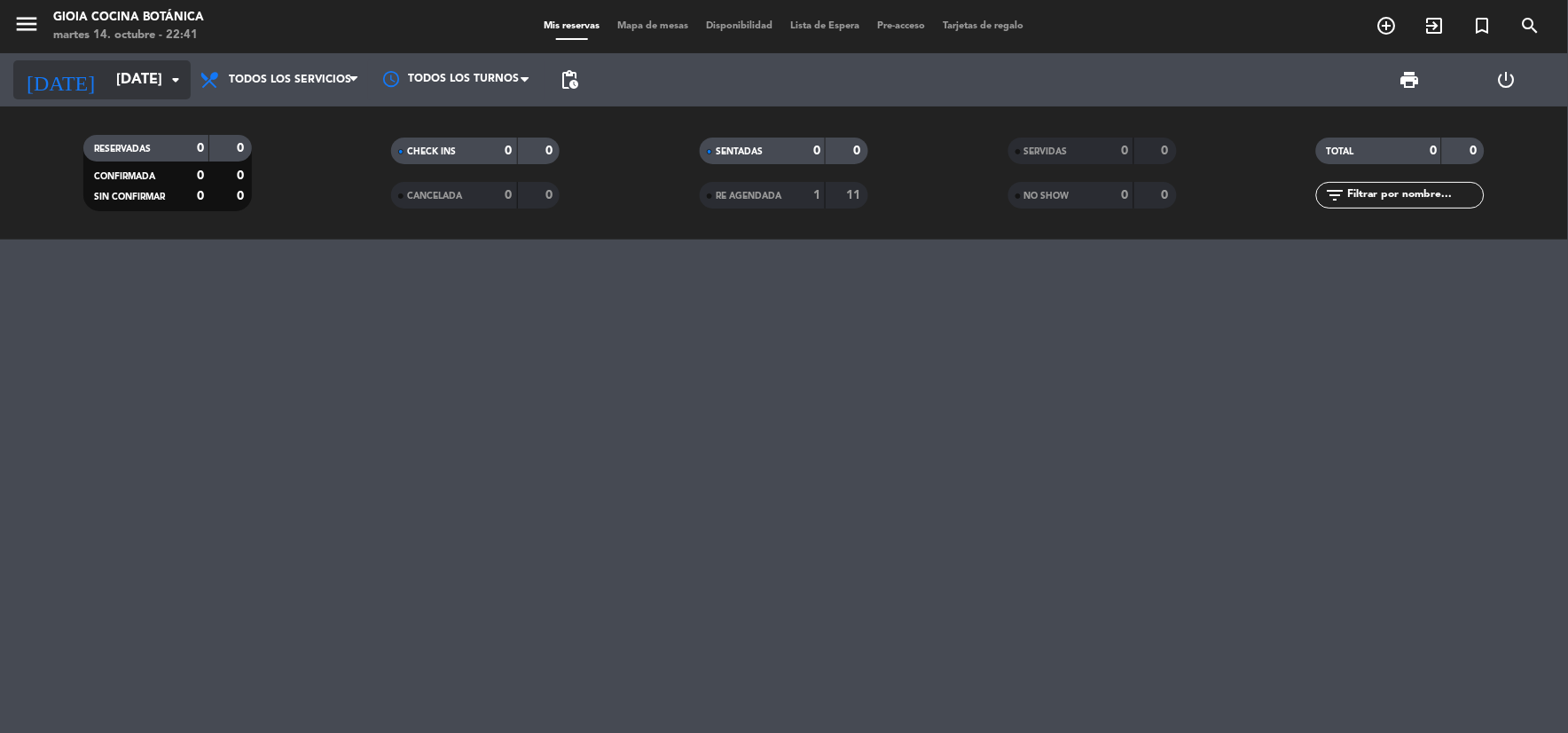
click at [127, 90] on input "[DATE]" at bounding box center [201, 80] width 188 height 35
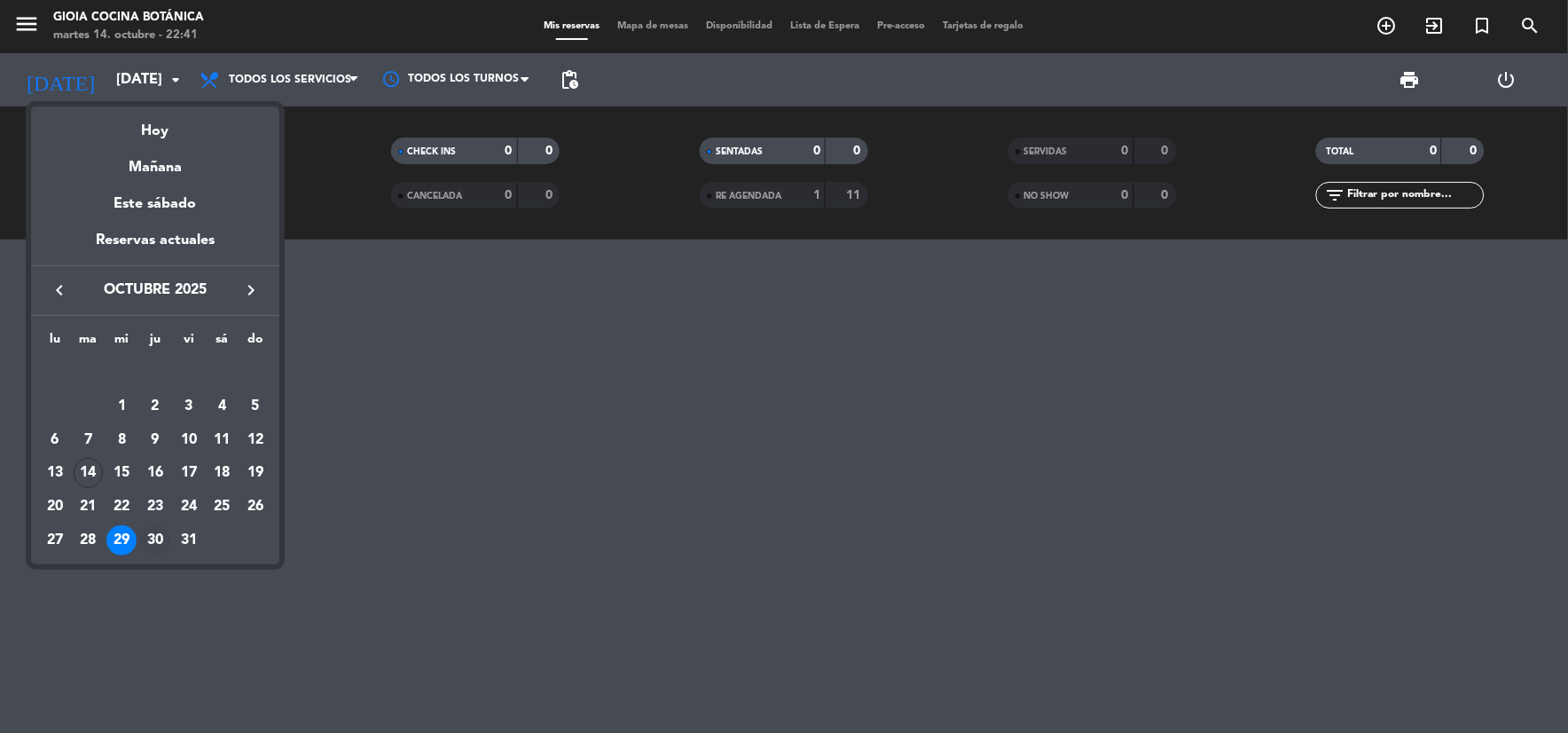
click at [154, 538] on div "30" at bounding box center [155, 541] width 30 height 30
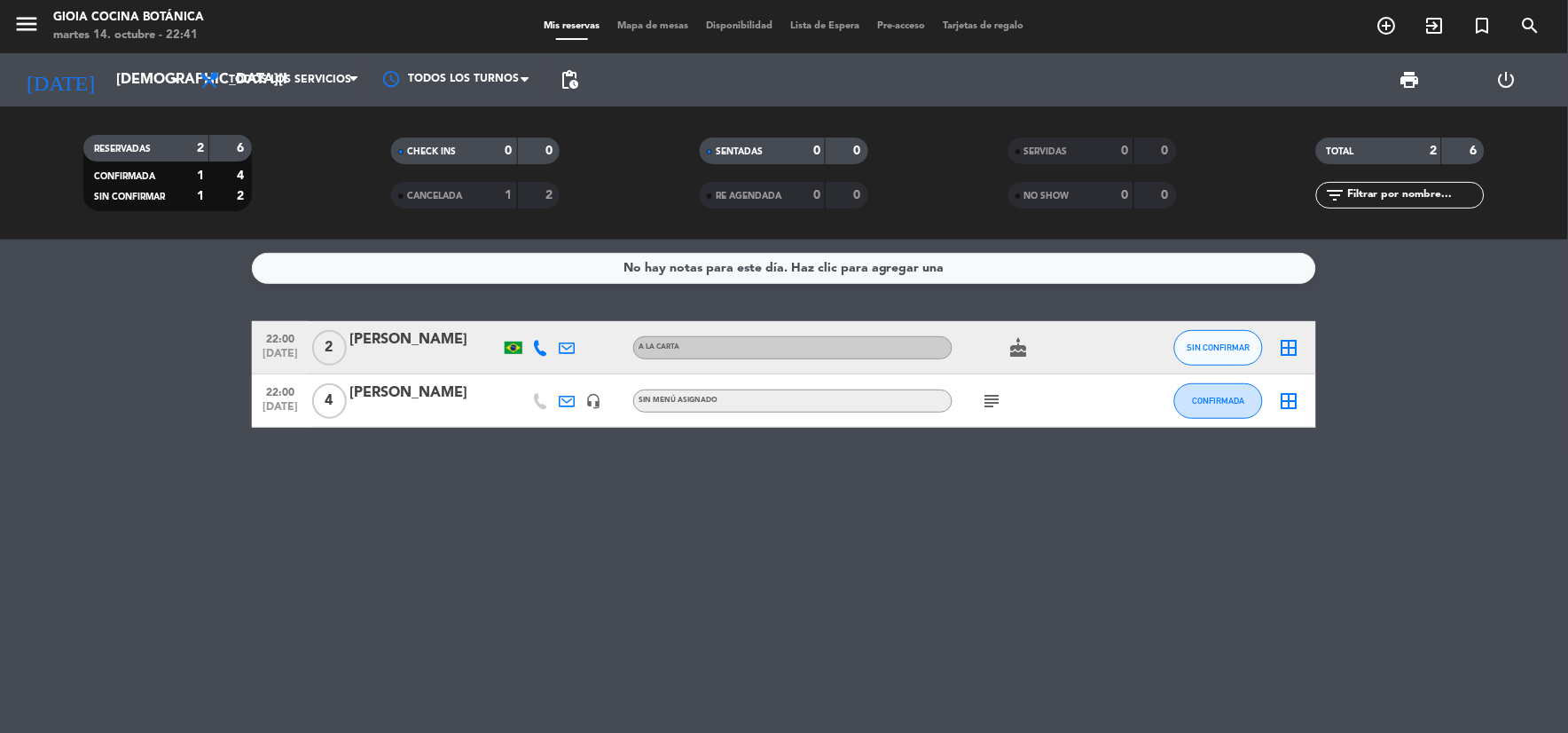
click at [1006, 397] on div "subject" at bounding box center [1032, 400] width 160 height 53
click at [990, 401] on icon "subject" at bounding box center [993, 401] width 21 height 21
click at [153, 80] on input "[DEMOGRAPHIC_DATA][DATE]" at bounding box center [201, 80] width 188 height 35
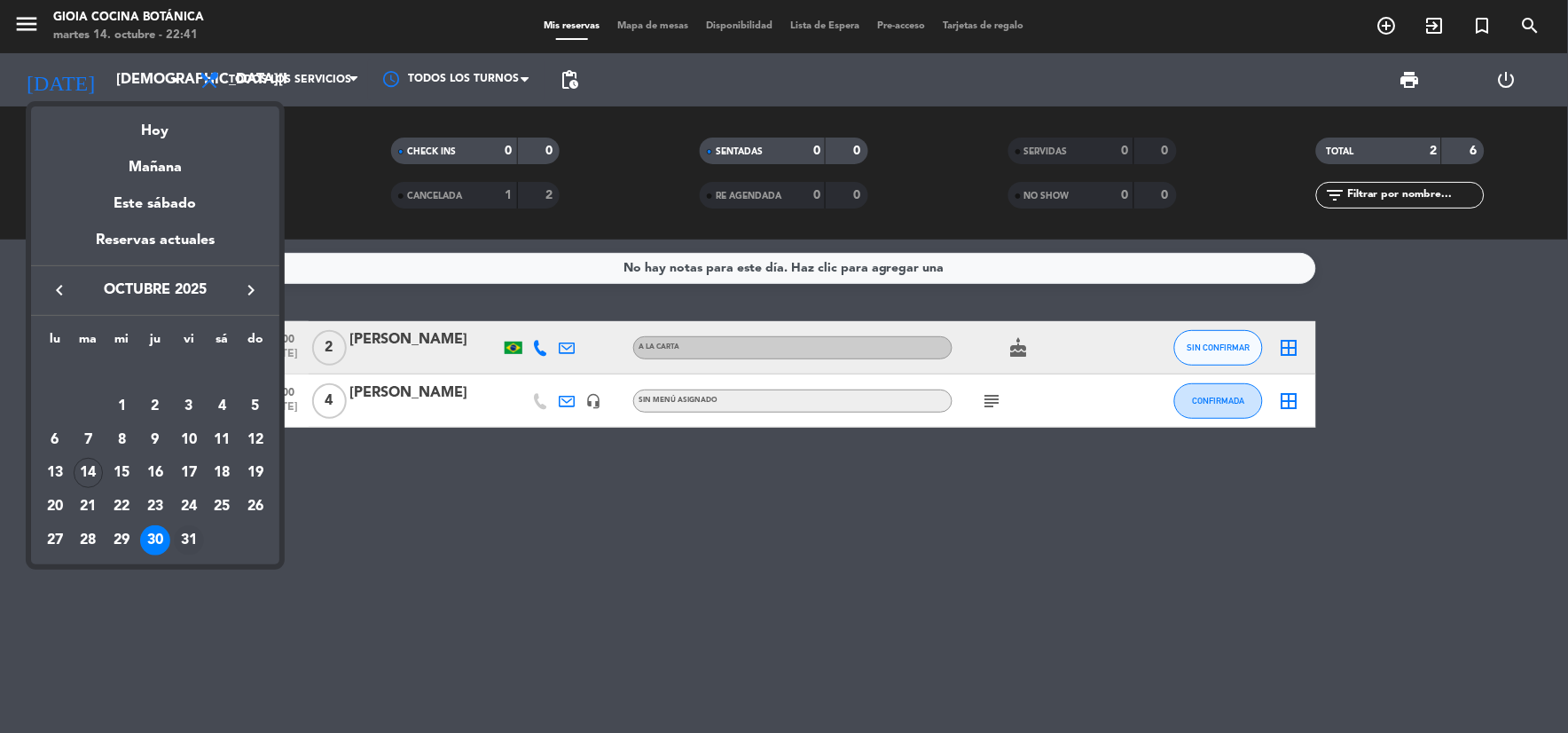
click at [184, 543] on div "31" at bounding box center [189, 541] width 30 height 30
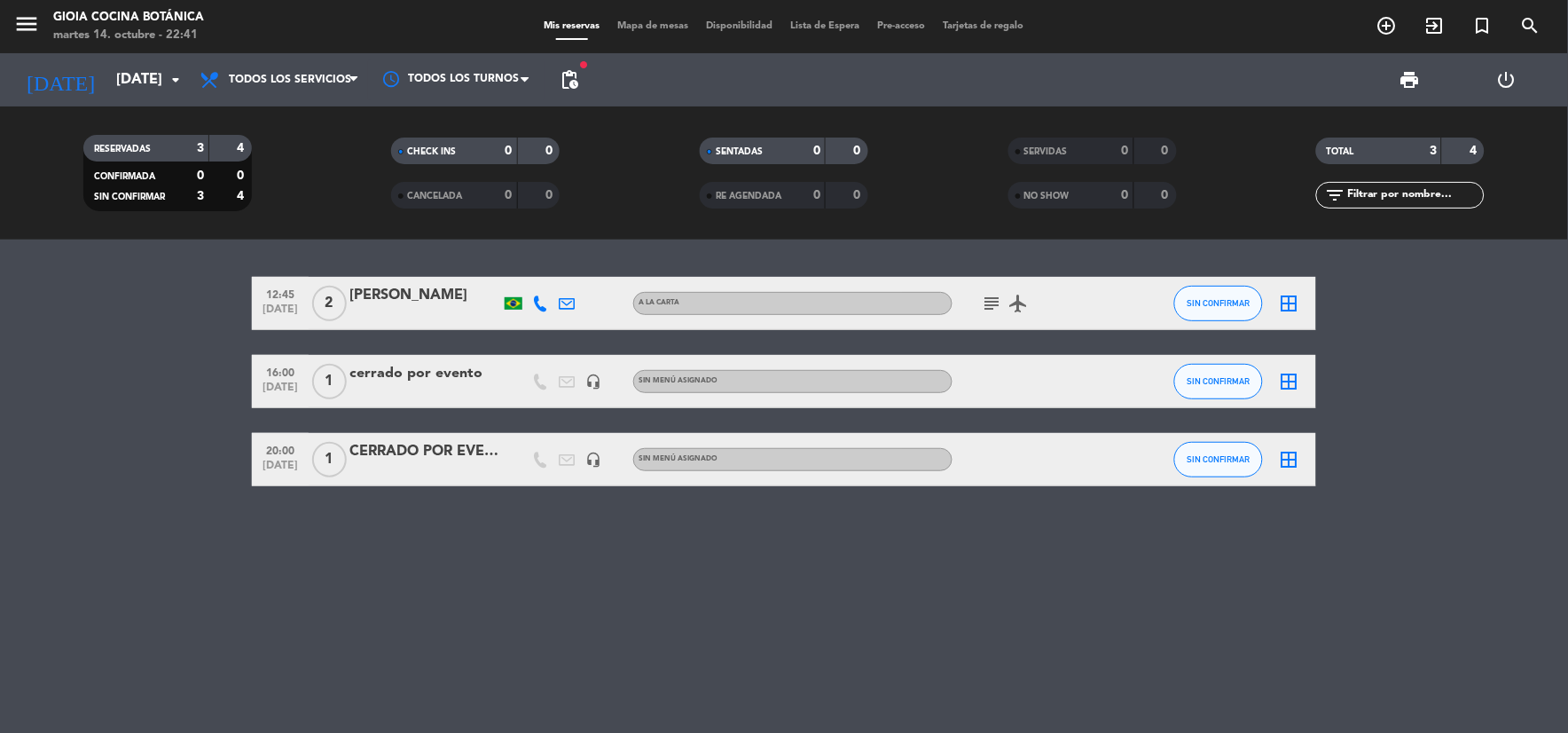
click at [985, 296] on icon "subject" at bounding box center [993, 303] width 21 height 21
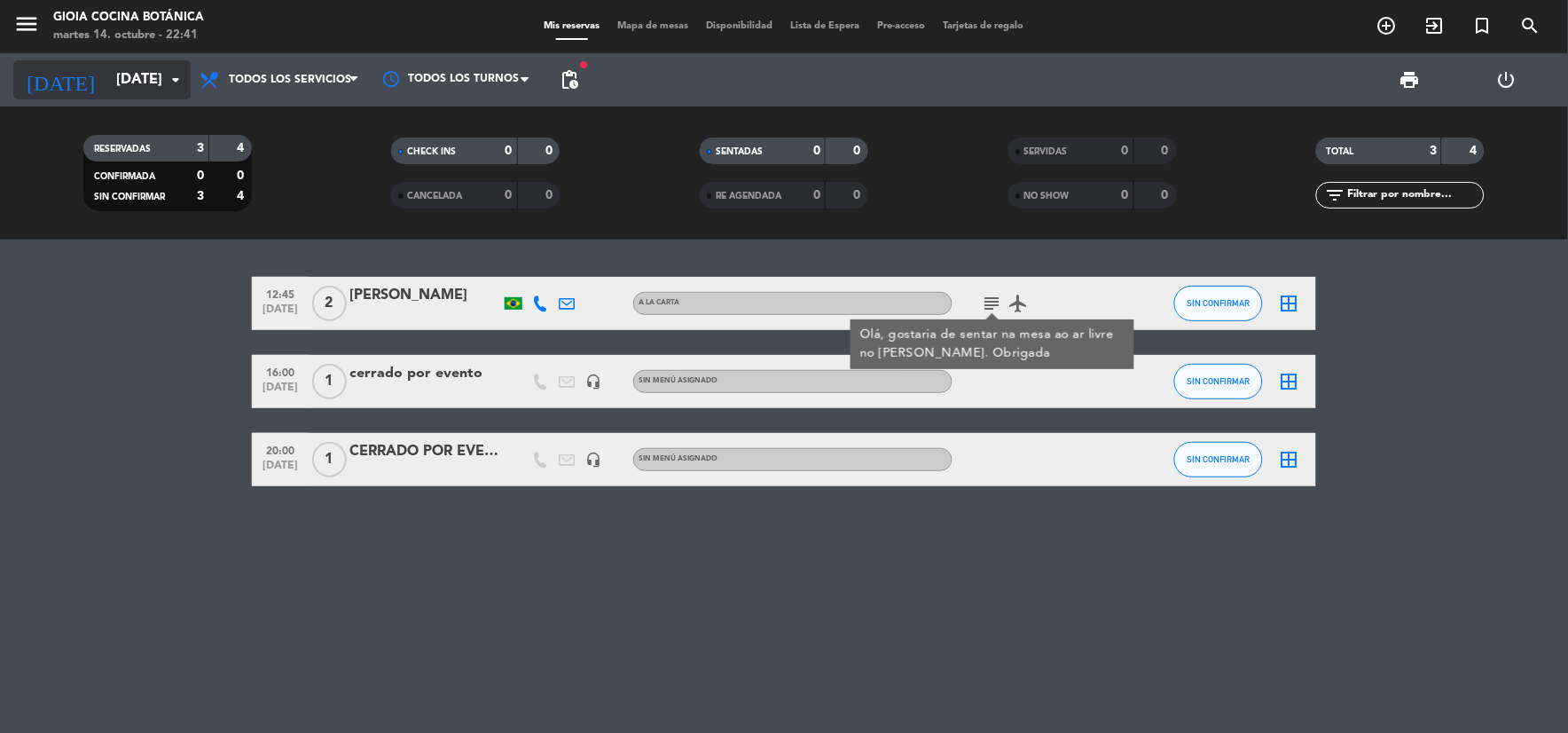
click at [119, 83] on input "[DATE]" at bounding box center [201, 80] width 188 height 35
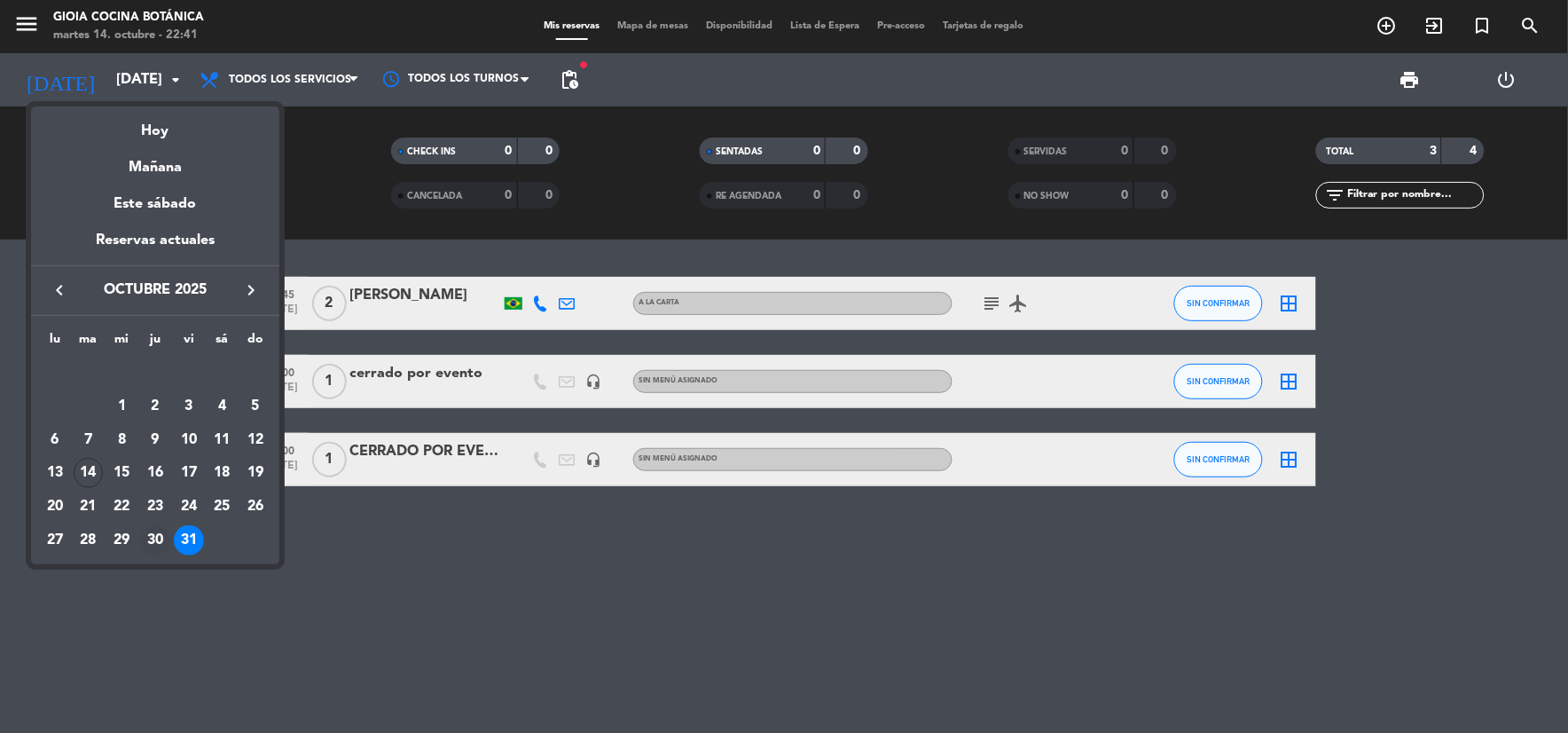
click at [153, 538] on div "30" at bounding box center [155, 541] width 30 height 30
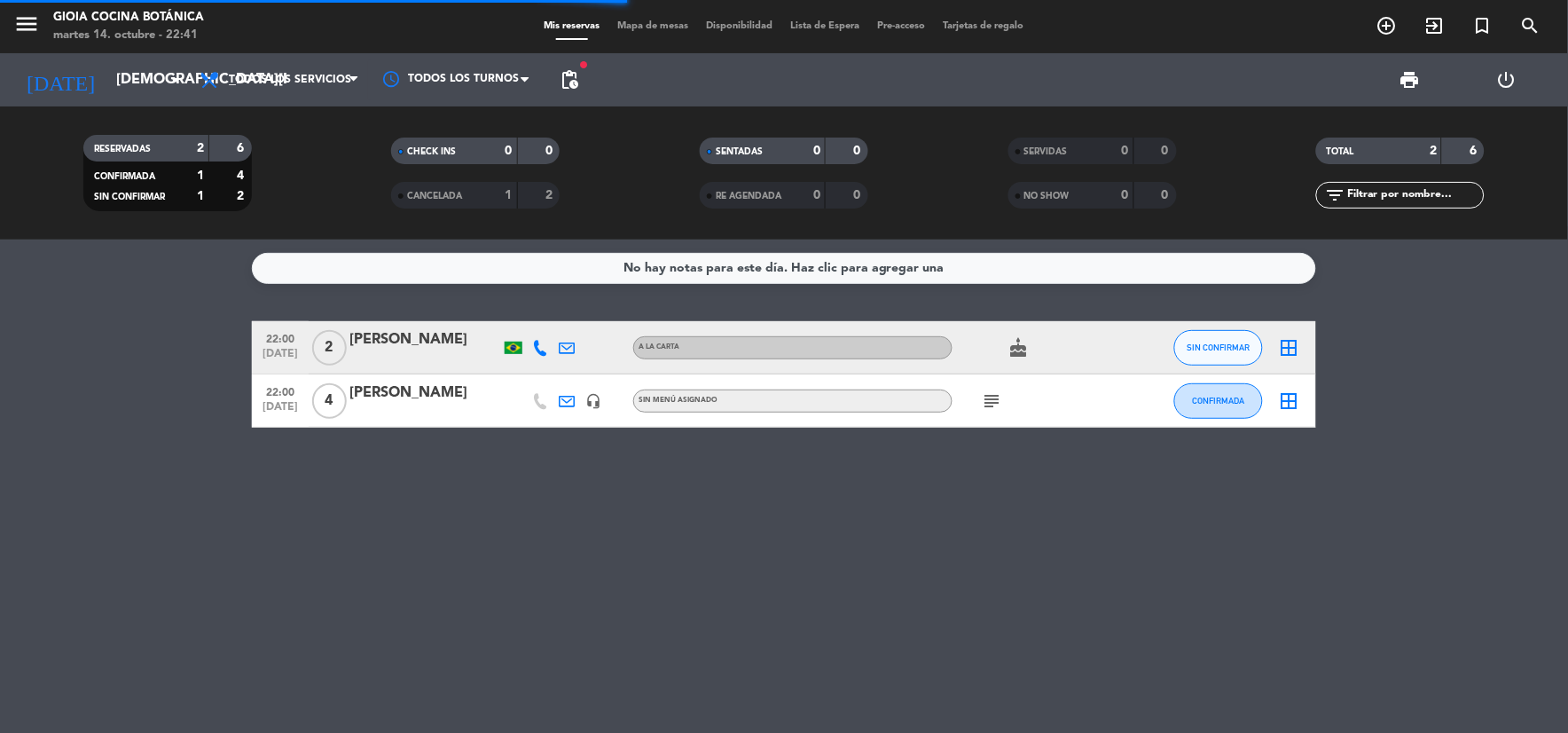
click at [1002, 394] on icon "subject" at bounding box center [993, 401] width 21 height 21
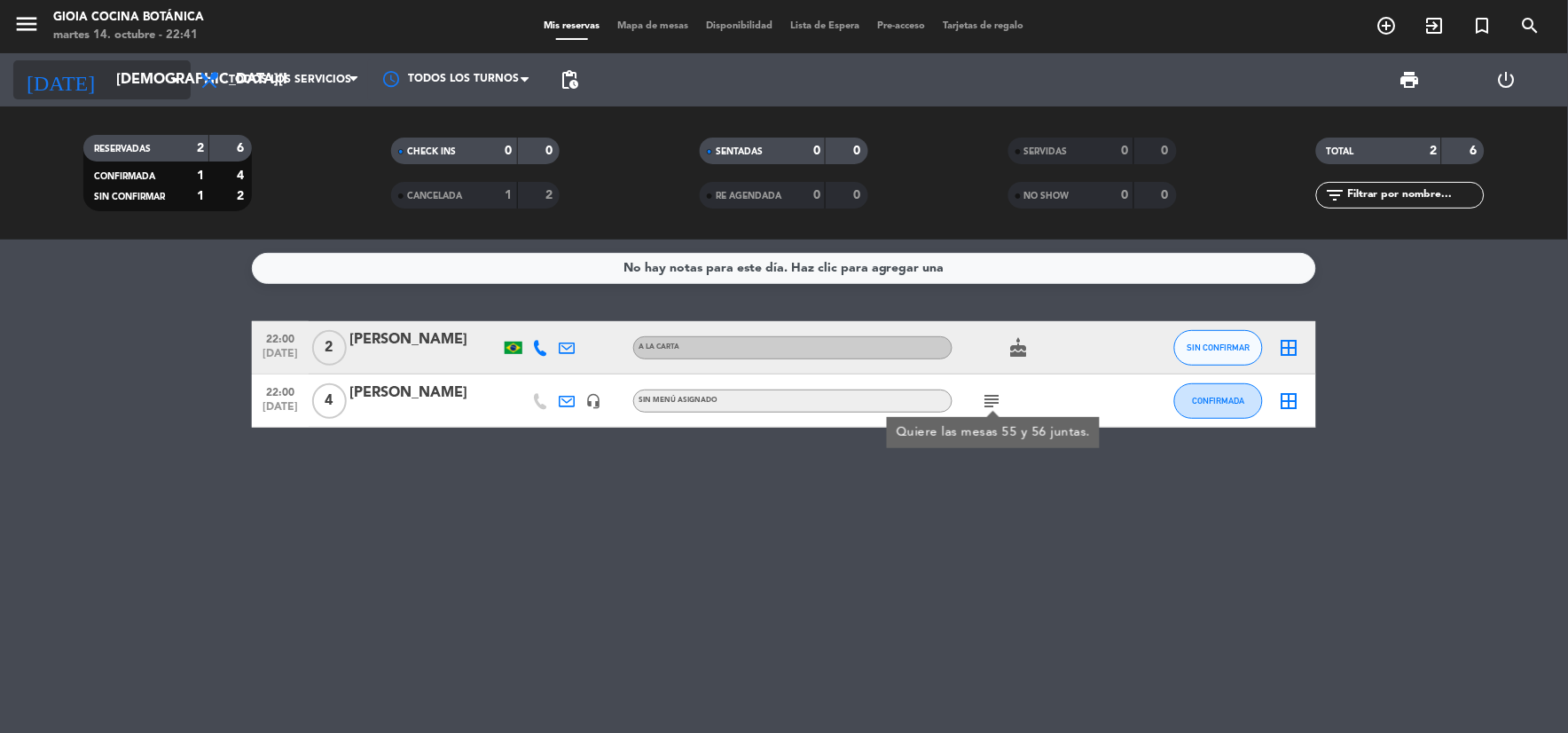
click at [57, 76] on icon "[DATE]" at bounding box center [60, 80] width 94 height 39
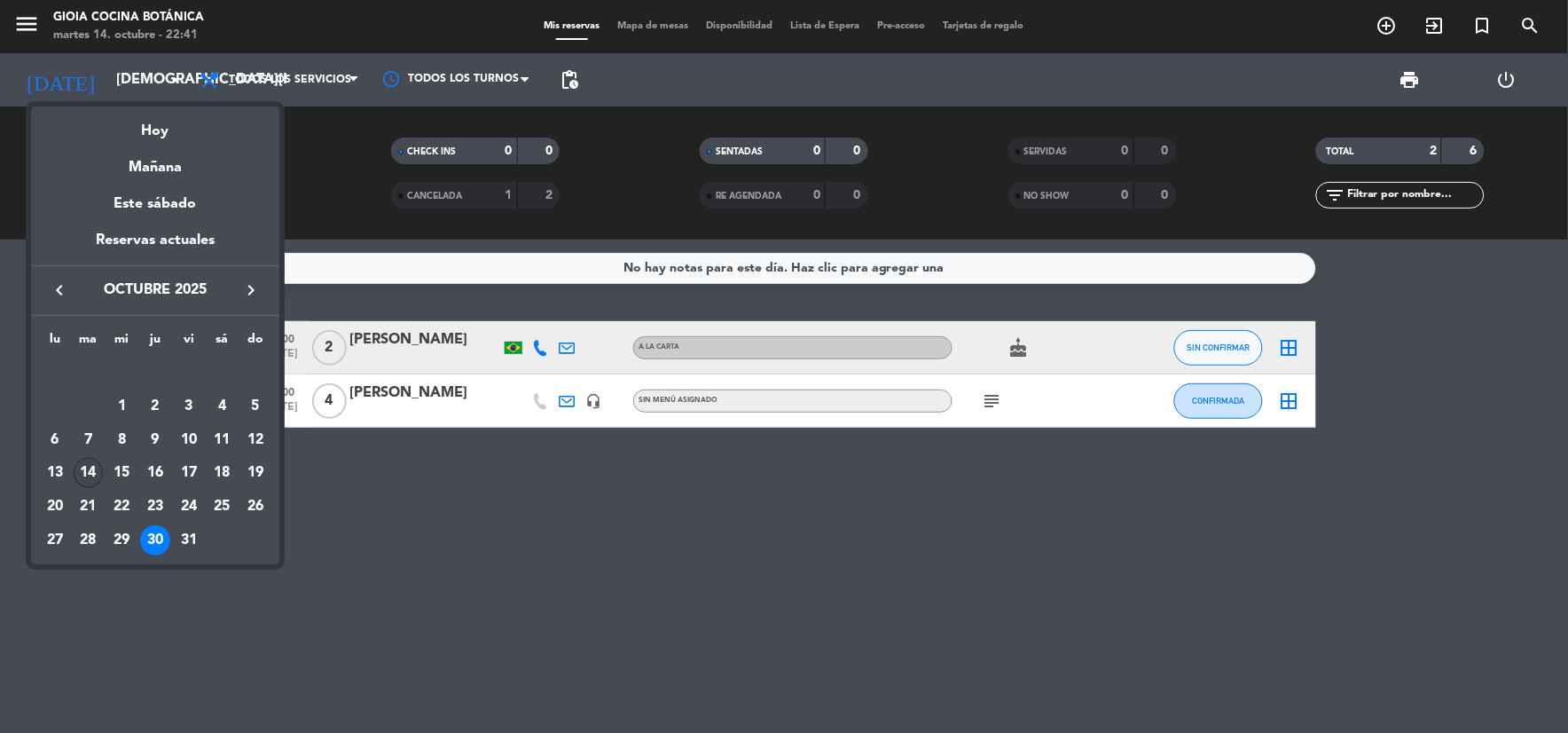
click at [89, 472] on div "14" at bounding box center [88, 473] width 30 height 30
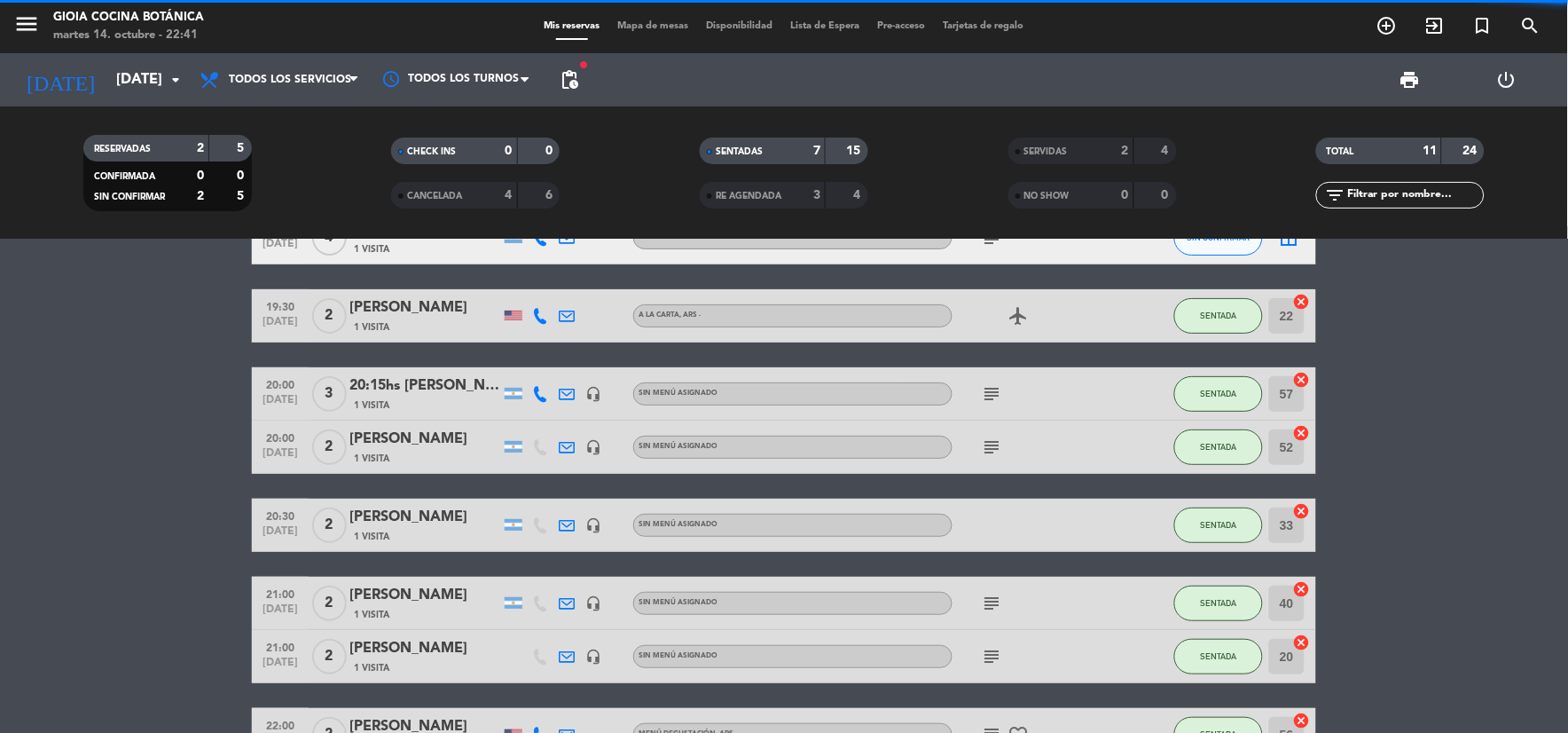
scroll to position [235, 0]
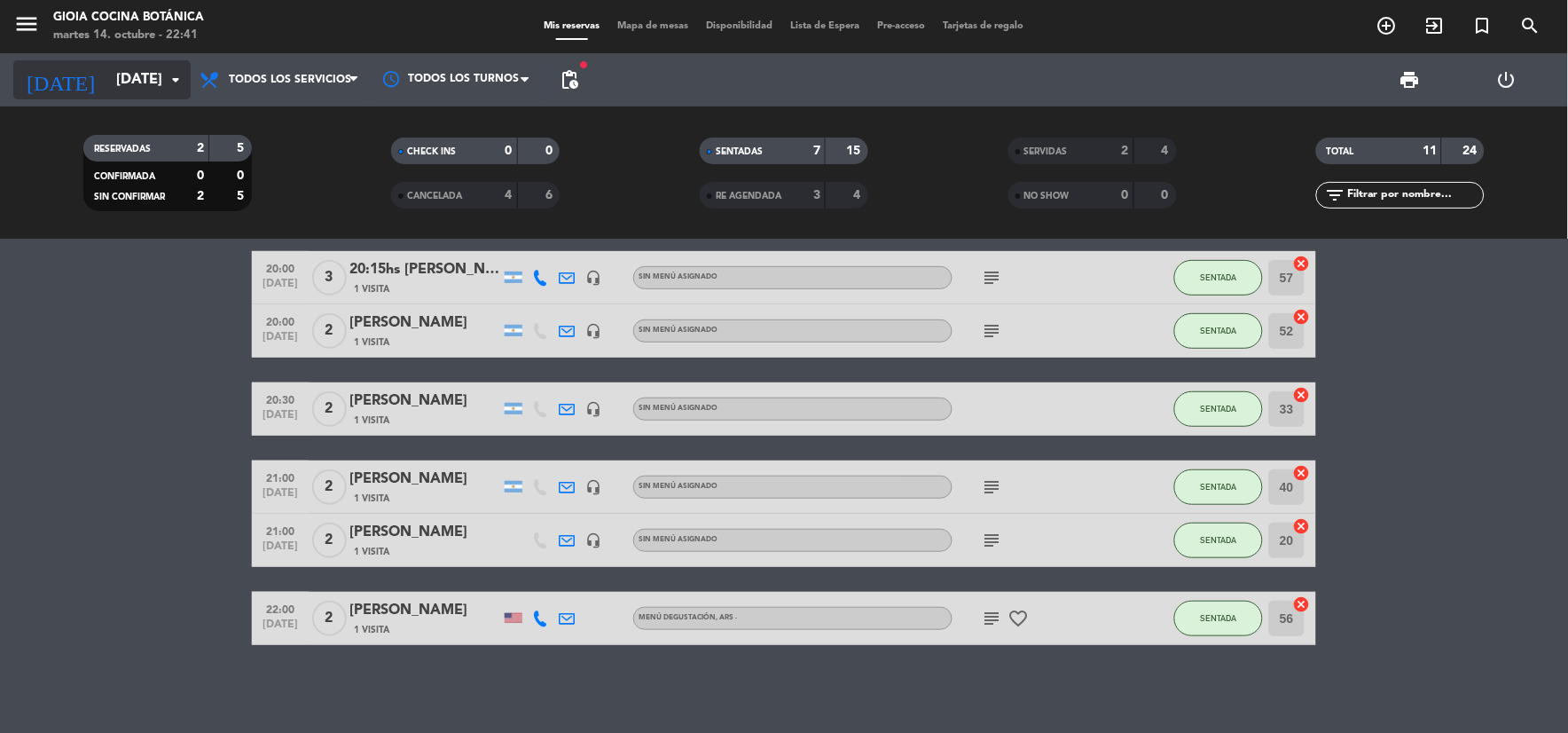
click at [124, 68] on input "[DATE]" at bounding box center [201, 80] width 188 height 35
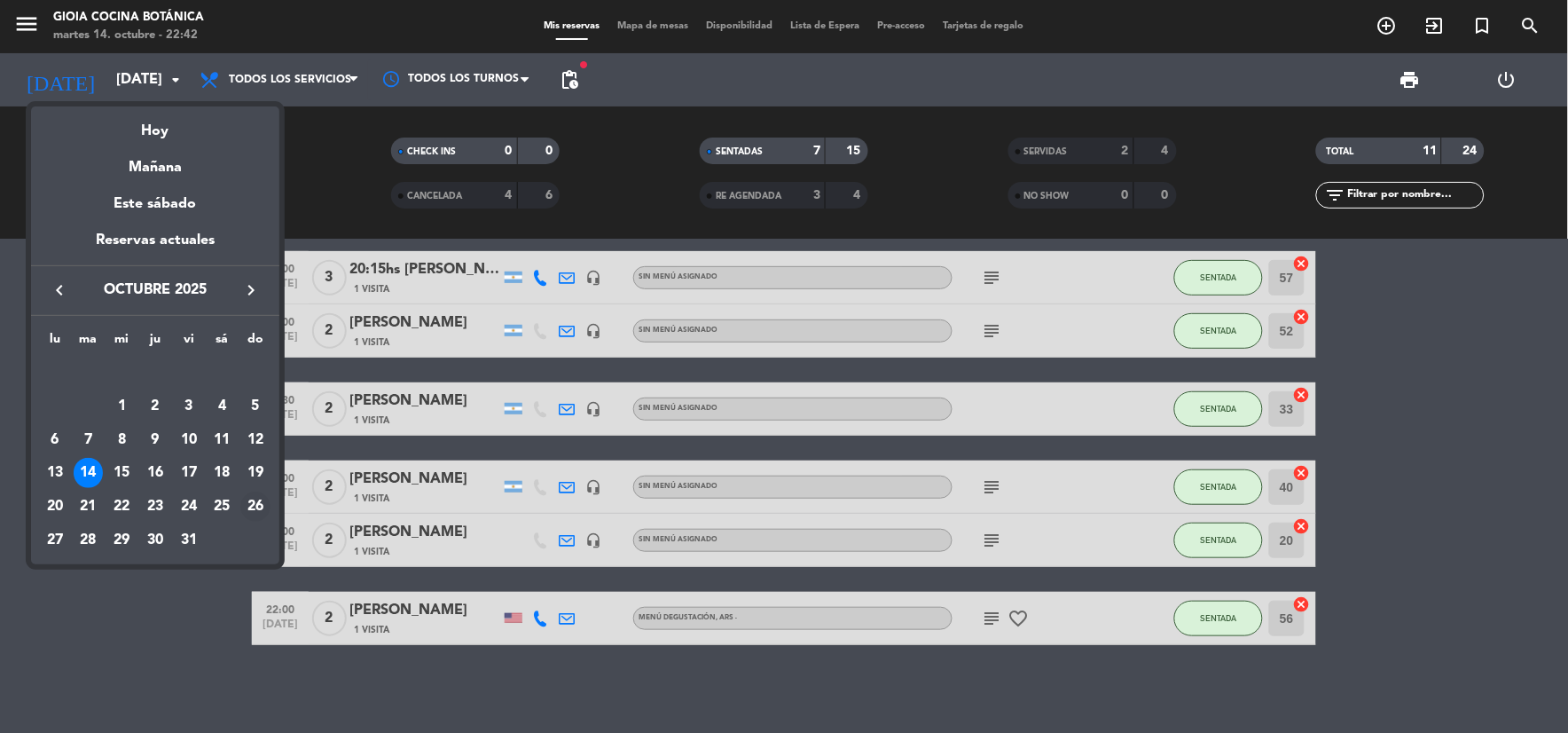
click at [251, 502] on div "26" at bounding box center [256, 507] width 30 height 30
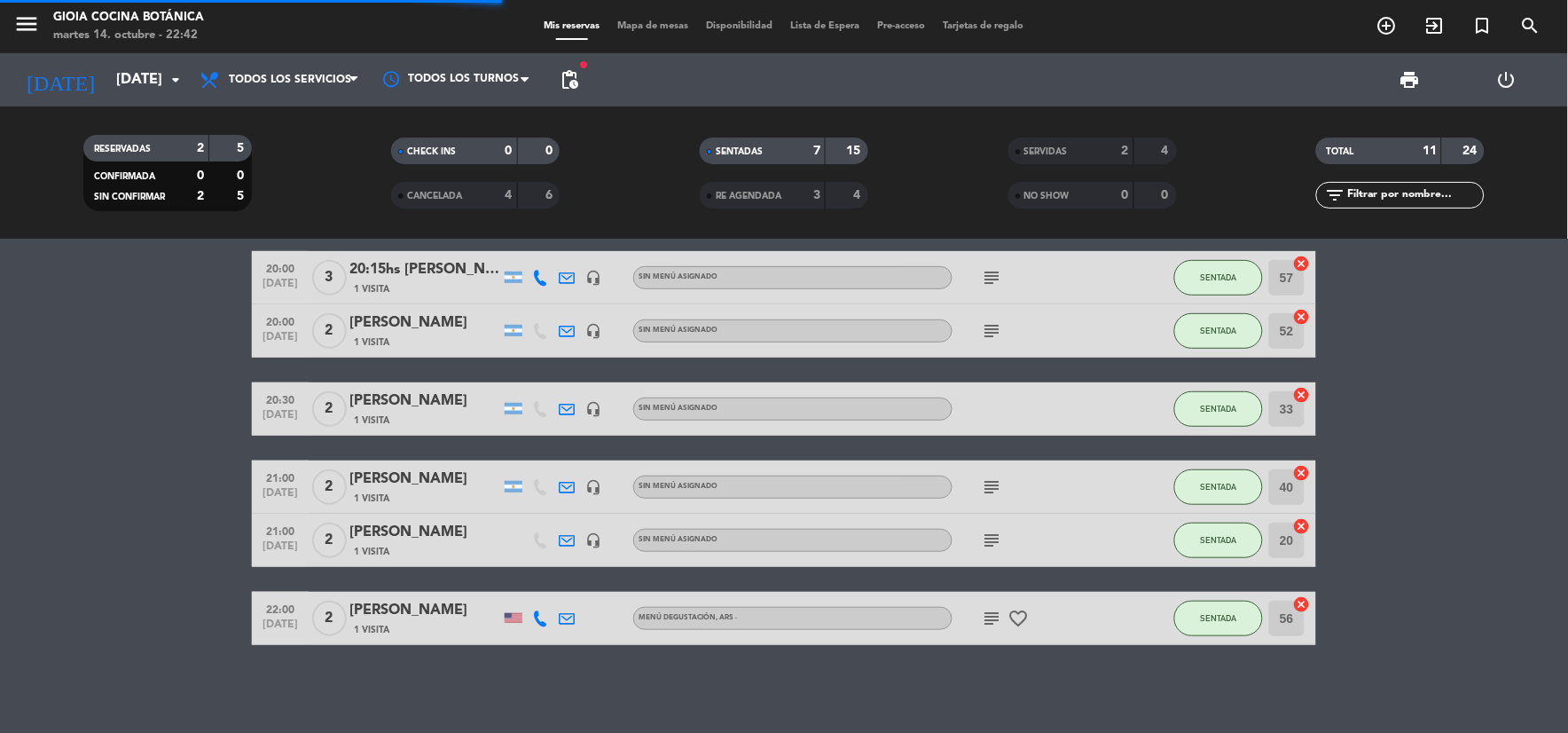
scroll to position [0, 0]
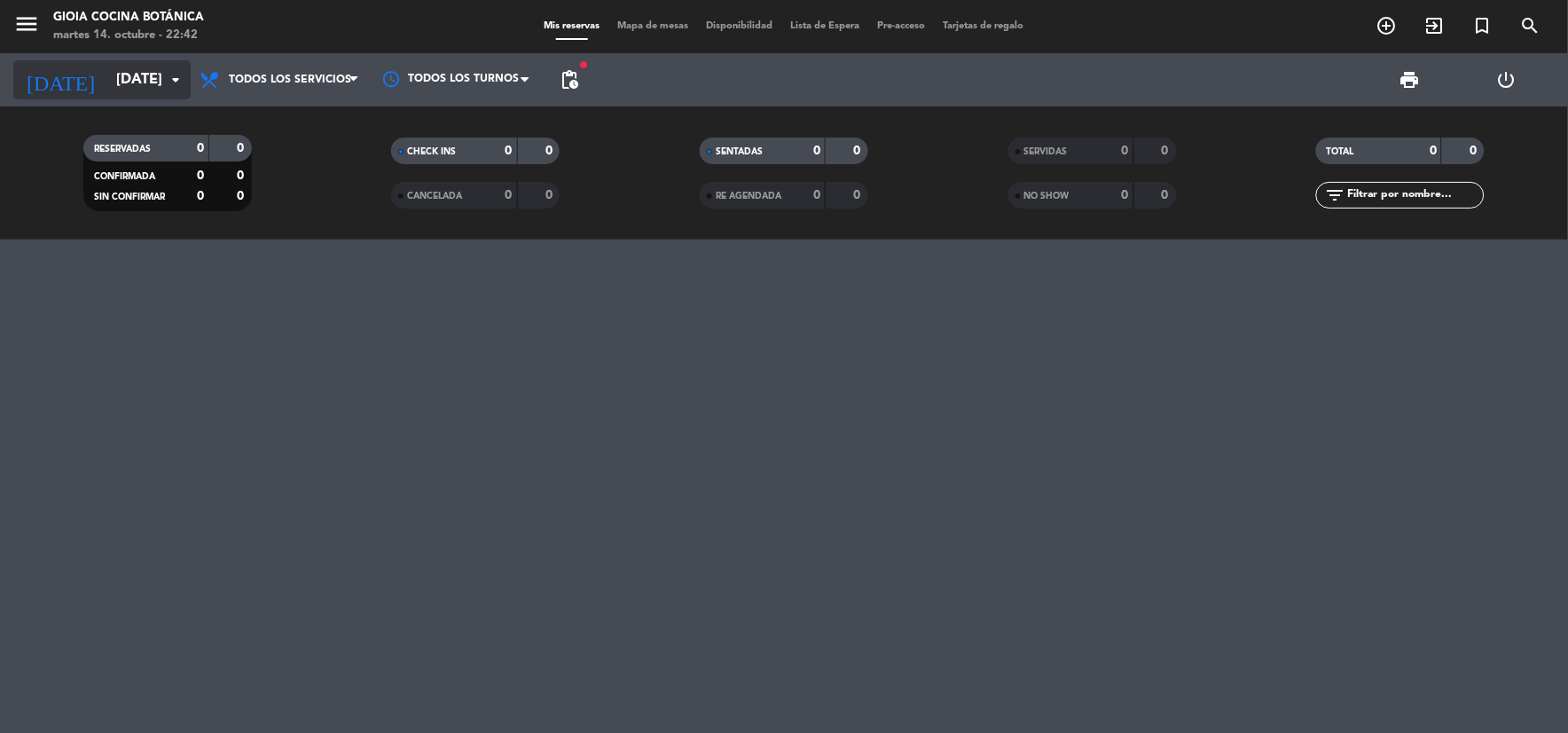
click at [183, 88] on icon "arrow_drop_down" at bounding box center [176, 80] width 21 height 21
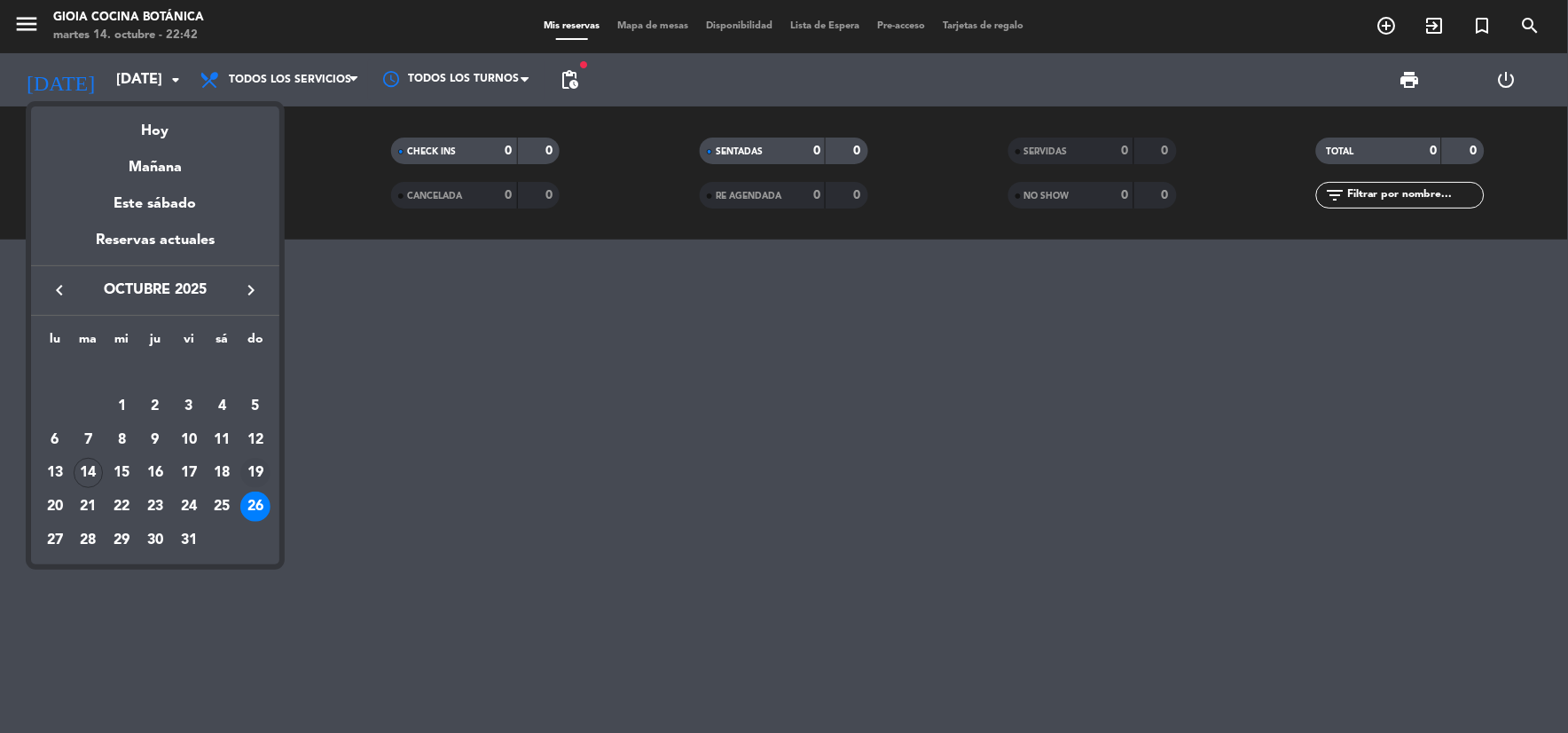
click at [261, 468] on div "19" at bounding box center [256, 473] width 30 height 30
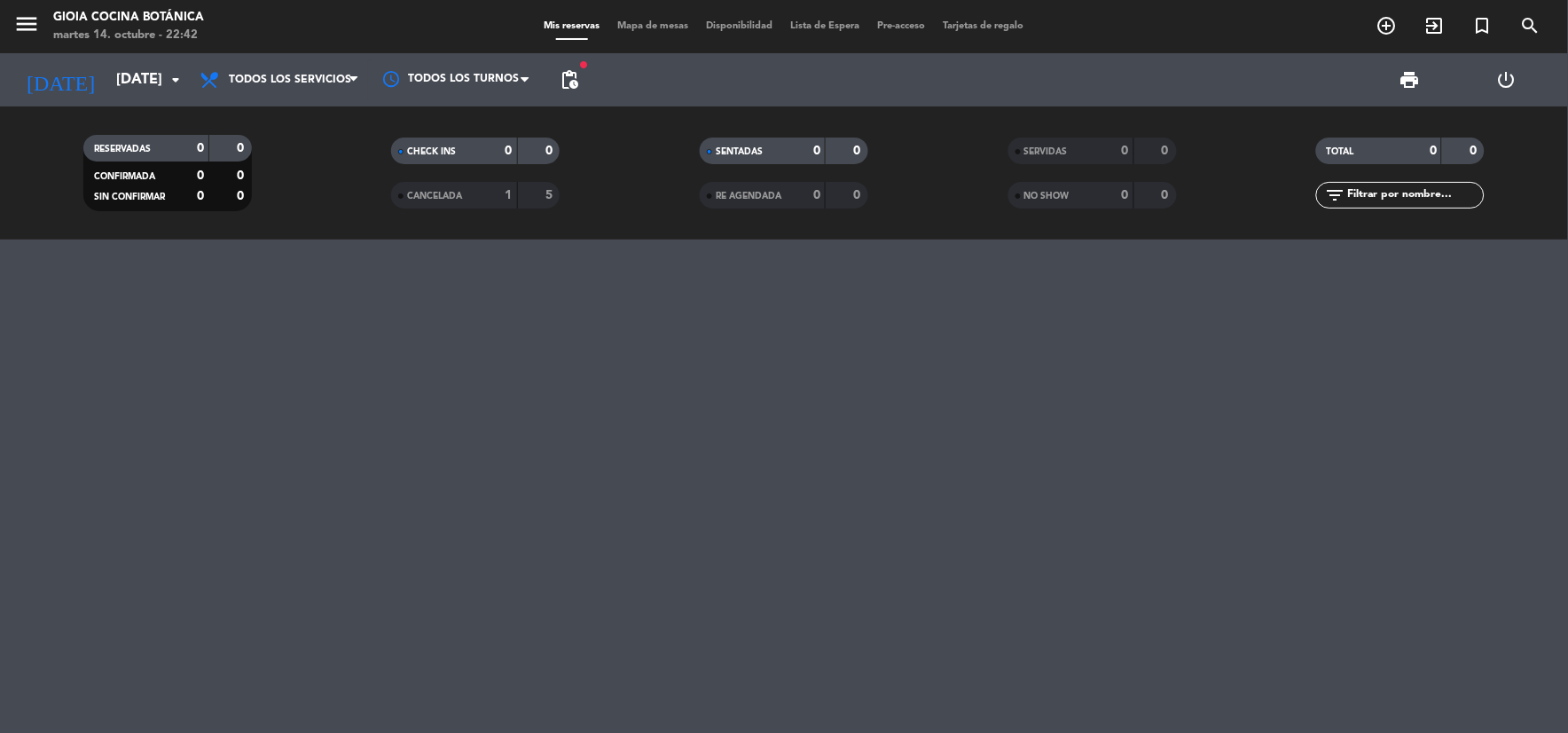
click at [449, 197] on span "CANCELADA" at bounding box center [435, 196] width 55 height 9
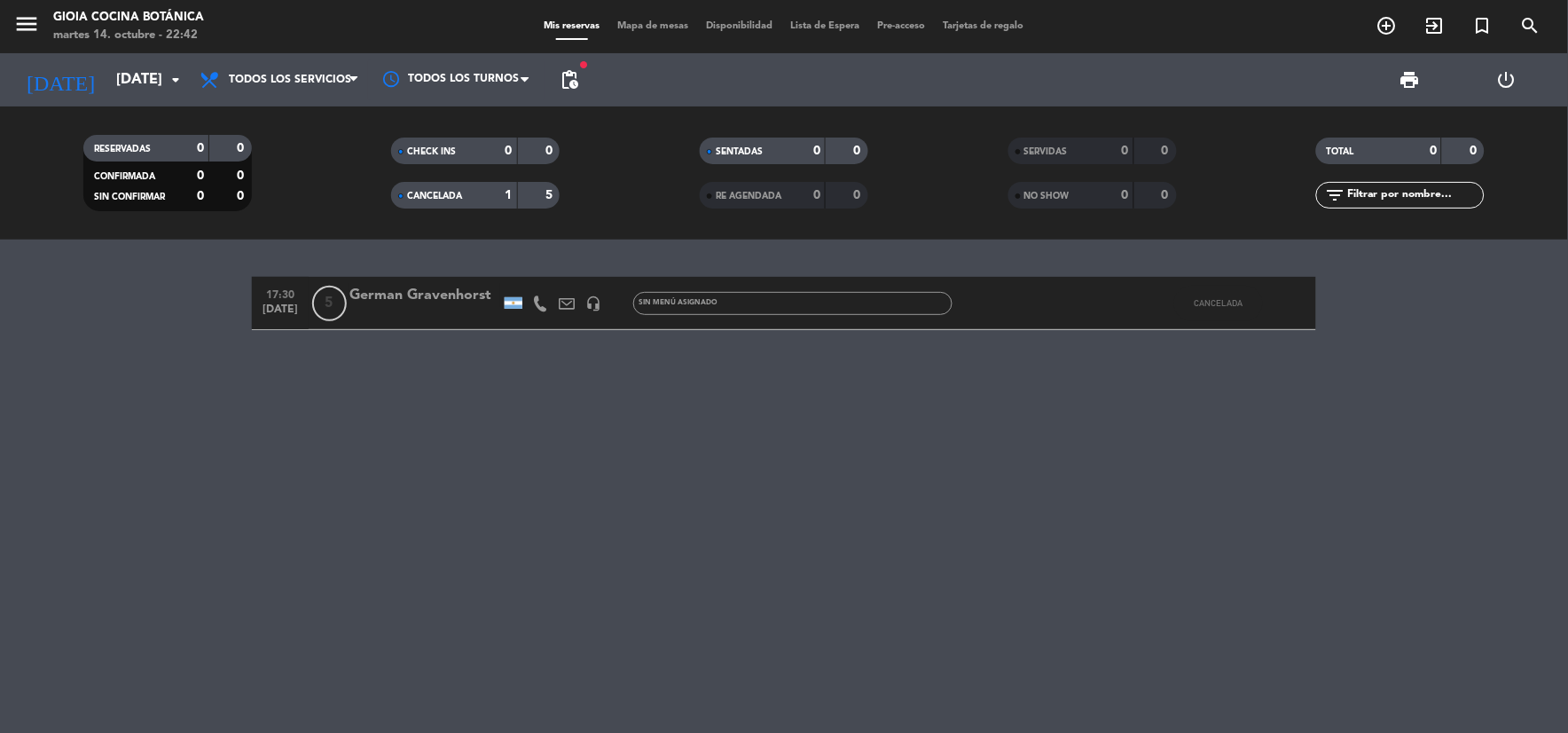
click at [596, 303] on icon "headset_mic" at bounding box center [593, 303] width 16 height 16
click at [458, 192] on span "CANCELADA" at bounding box center [435, 196] width 55 height 9
click at [146, 74] on input "[DATE]" at bounding box center [201, 80] width 188 height 35
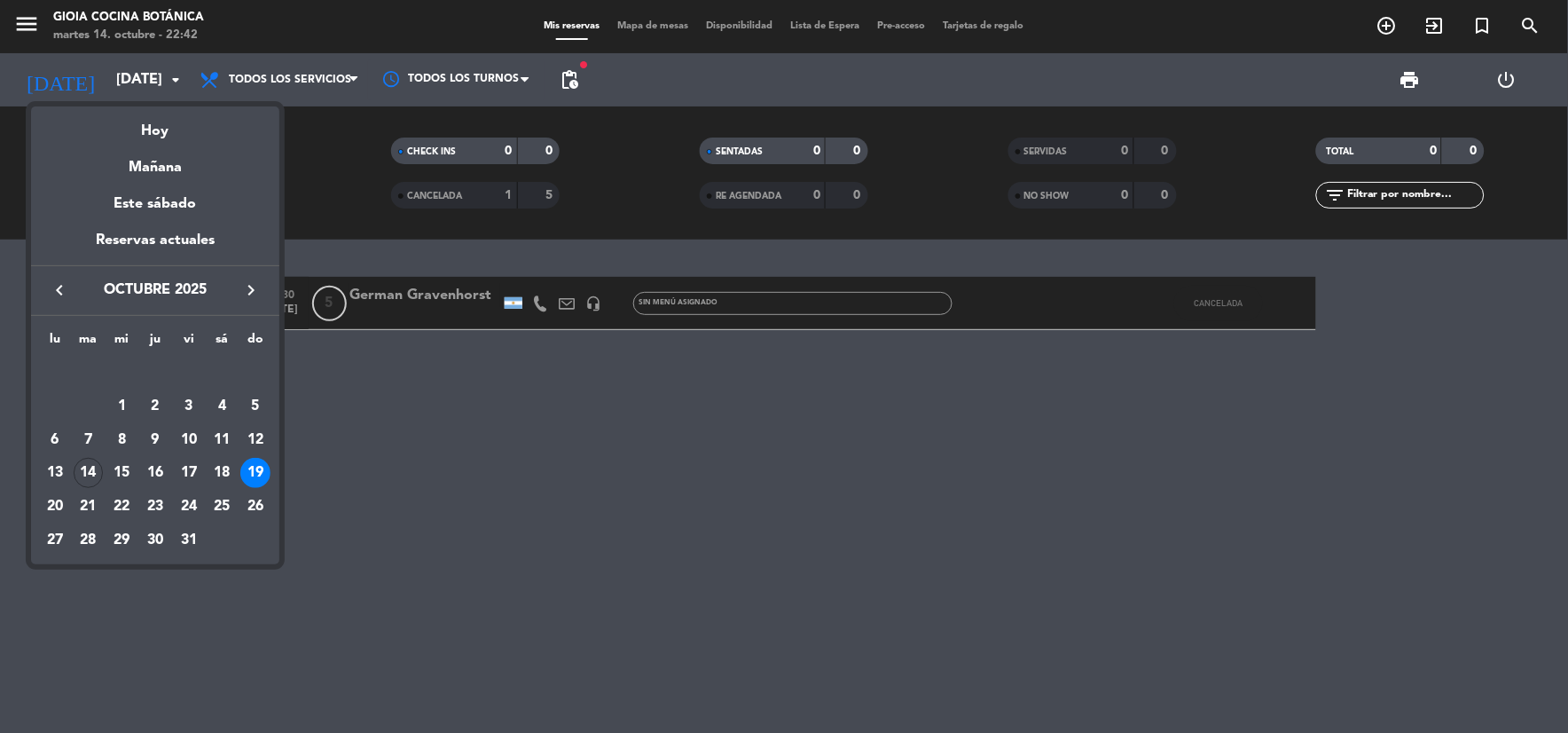
click at [394, 341] on div at bounding box center [784, 366] width 1568 height 733
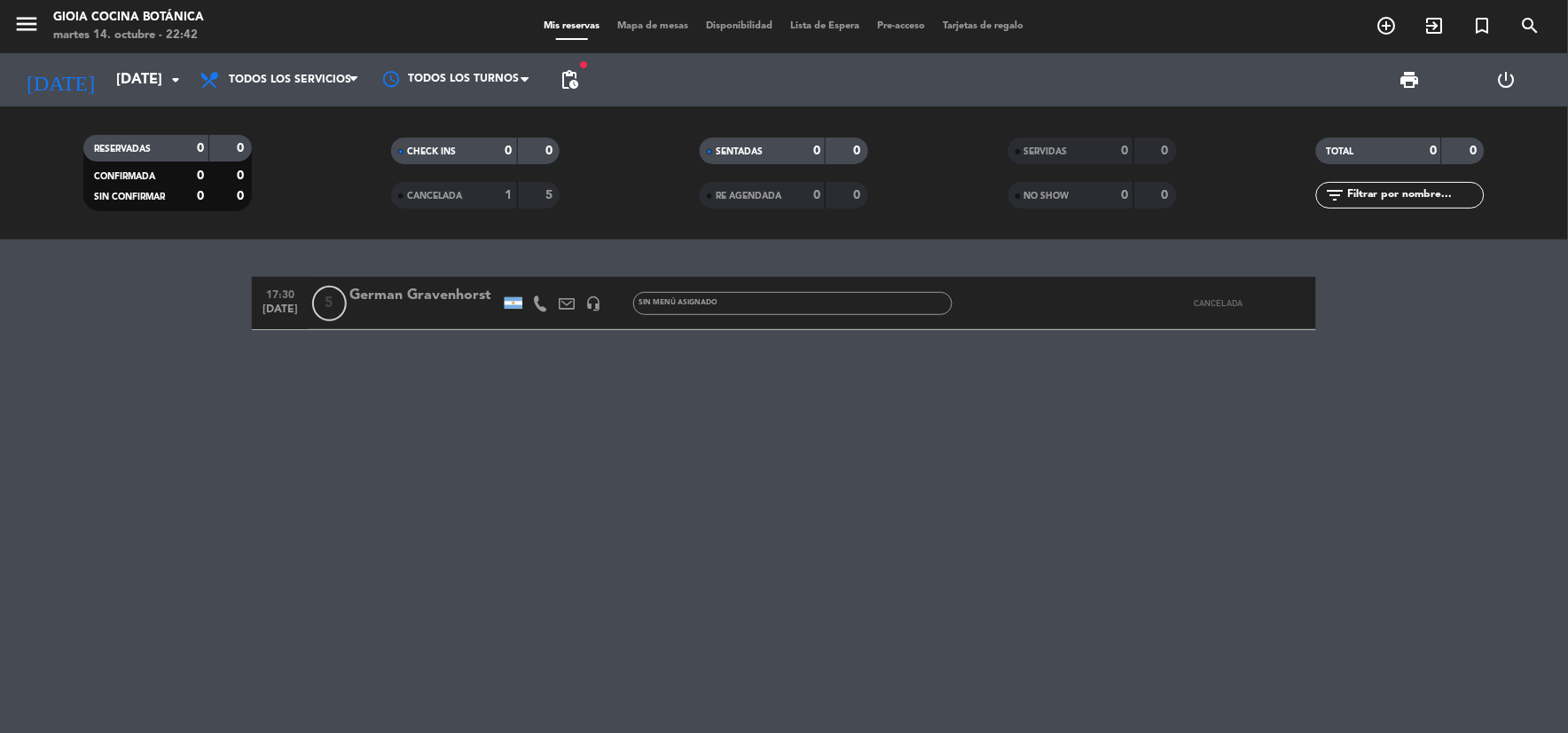
click at [462, 198] on span "CANCELADA" at bounding box center [435, 196] width 55 height 9
click at [462, 198] on span "CANCELADA" at bounding box center [435, 196] width 55 height 9
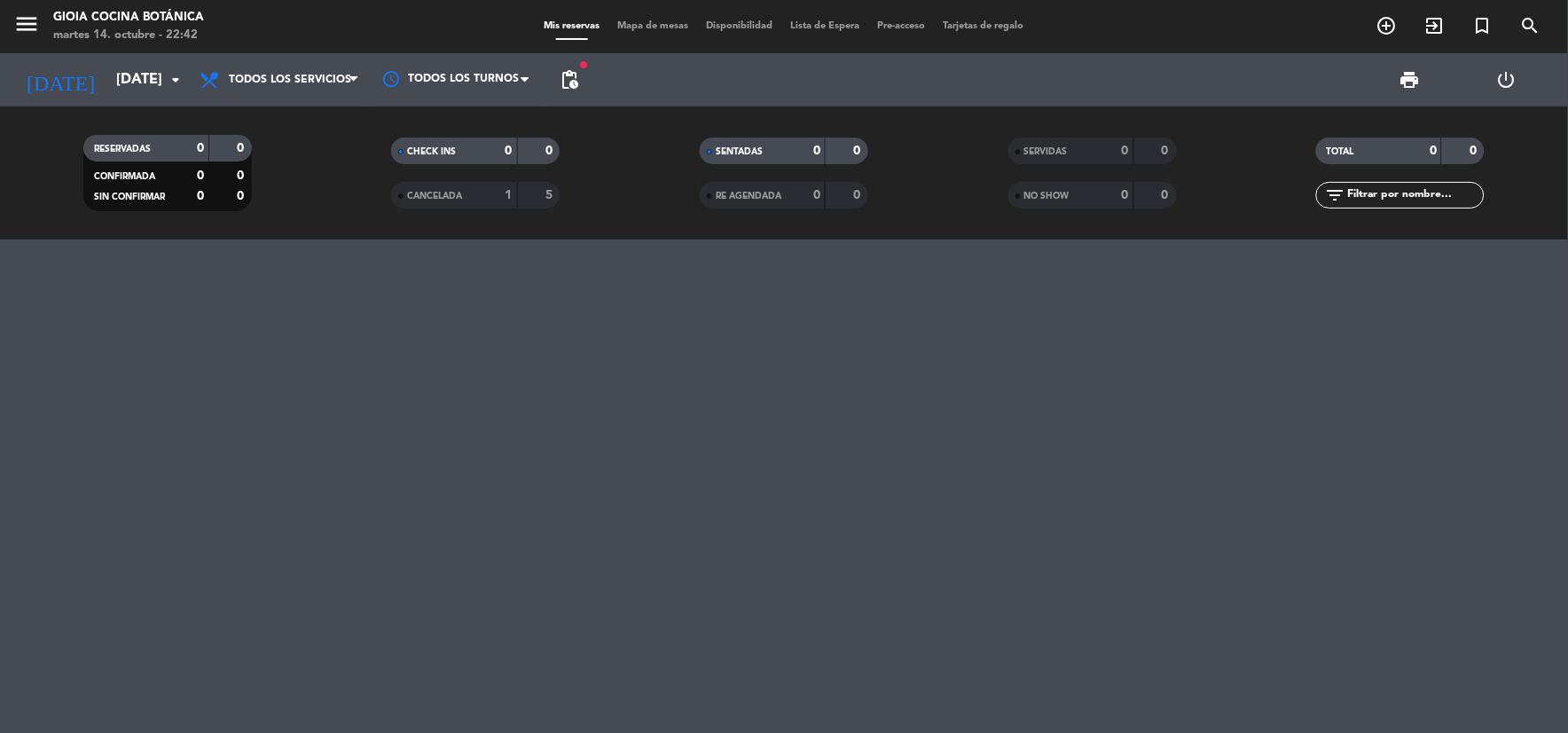
click at [66, 58] on div "[DATE] [DATE] arrow_drop_down" at bounding box center [102, 80] width 177 height 54
click at [107, 74] on input "[DATE]" at bounding box center [201, 80] width 188 height 35
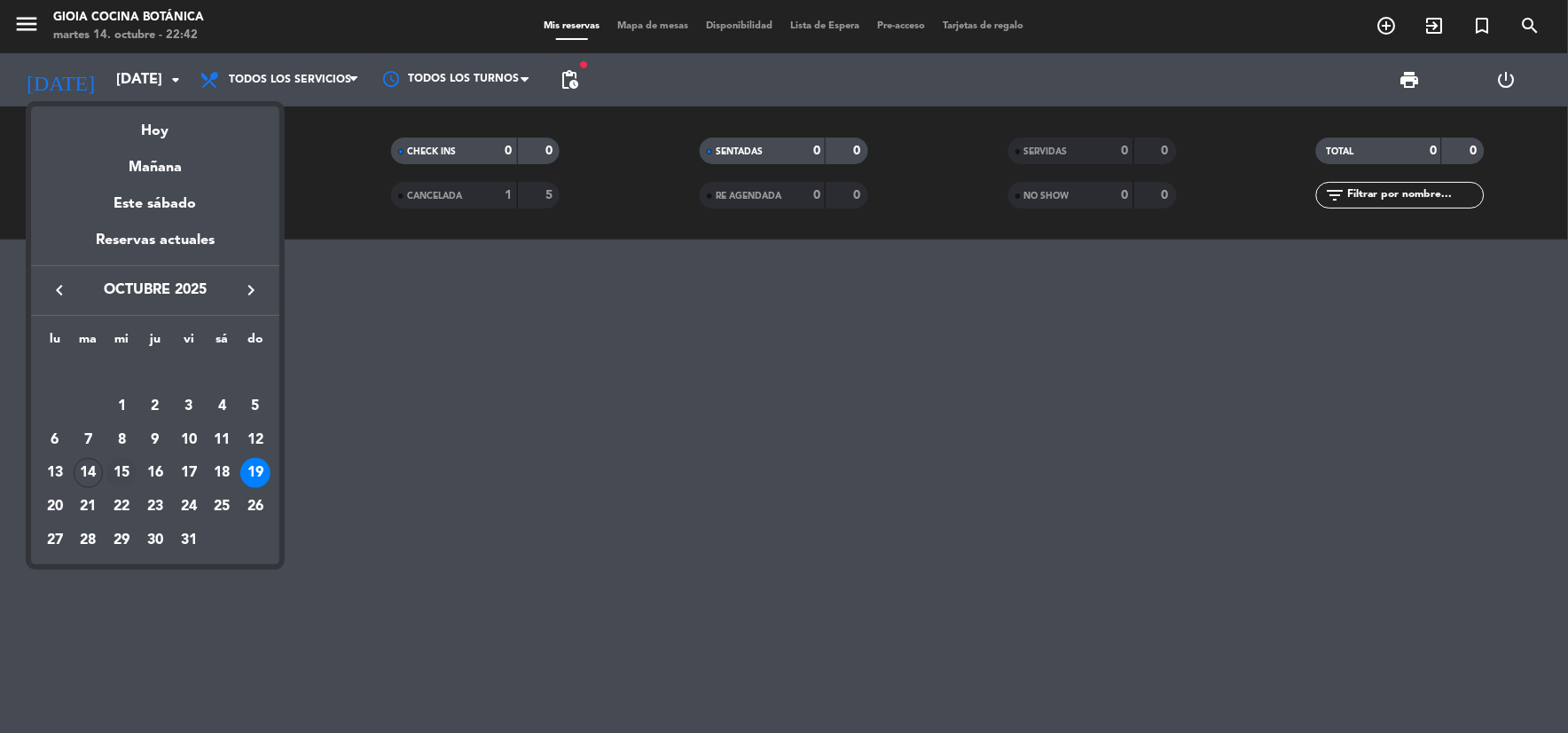
click at [128, 466] on div "15" at bounding box center [122, 473] width 30 height 30
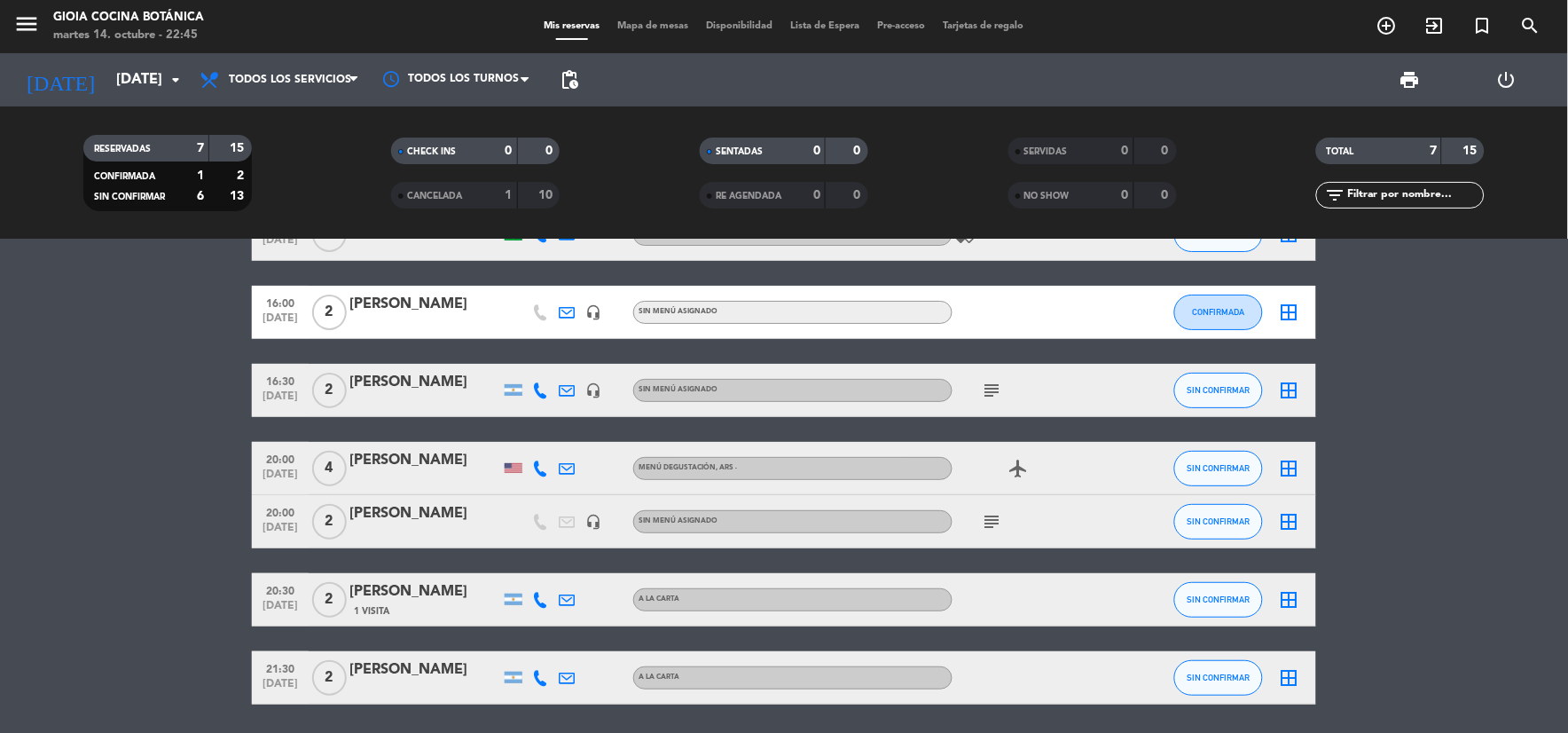
scroll to position [98, 0]
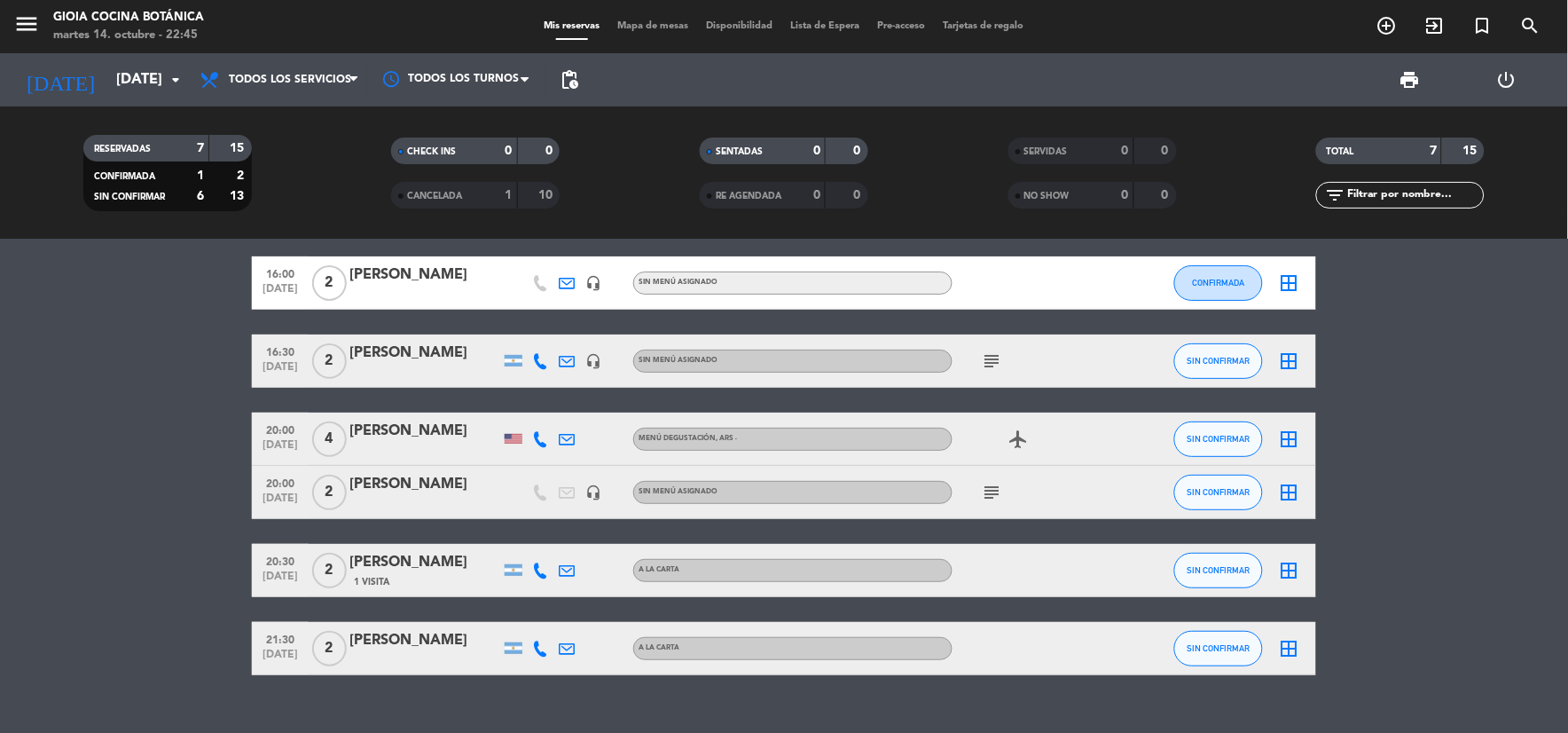
click at [985, 489] on icon "subject" at bounding box center [993, 493] width 21 height 21
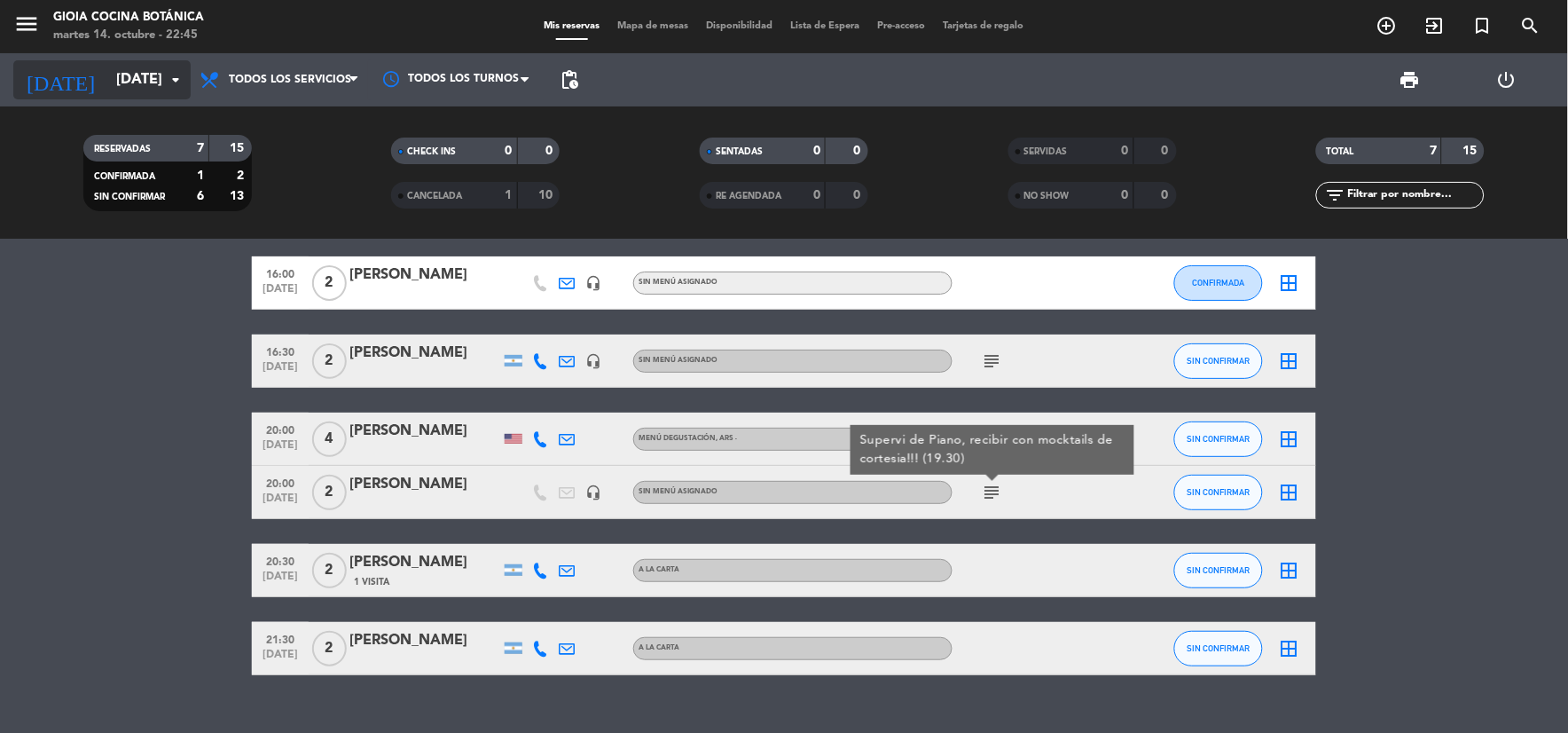
click at [124, 89] on input "[DATE]" at bounding box center [201, 80] width 188 height 35
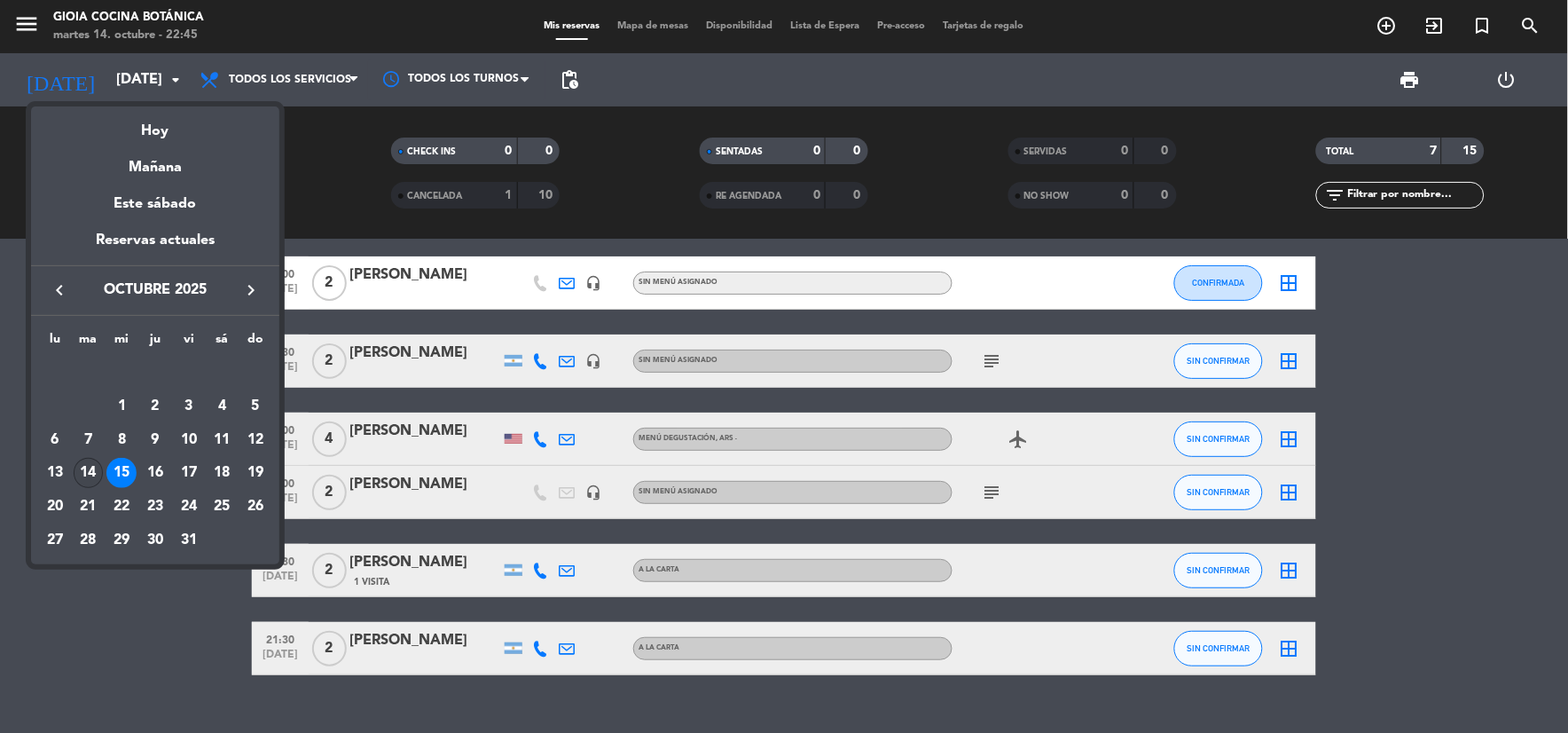
click at [80, 480] on div "14" at bounding box center [88, 473] width 30 height 30
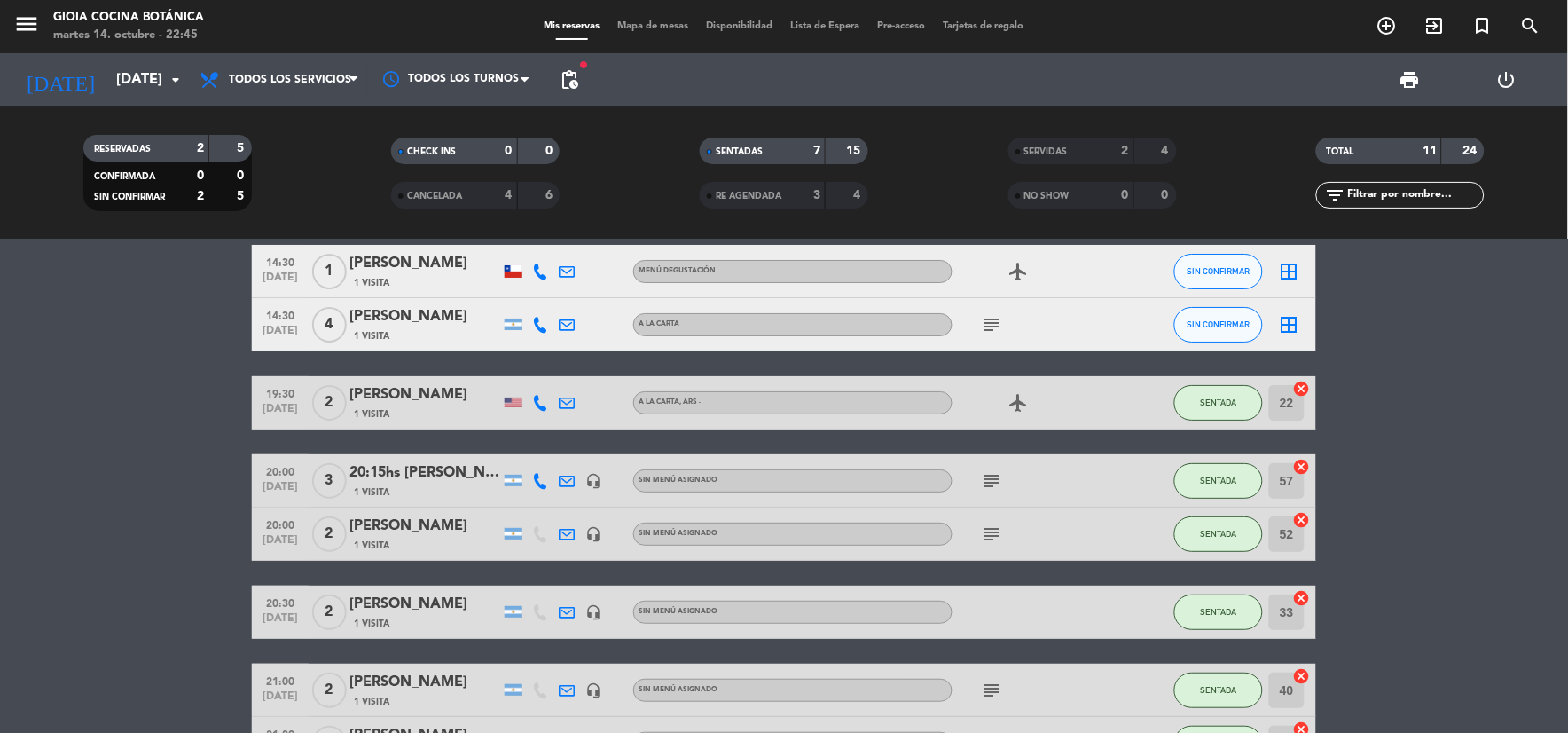
scroll to position [0, 0]
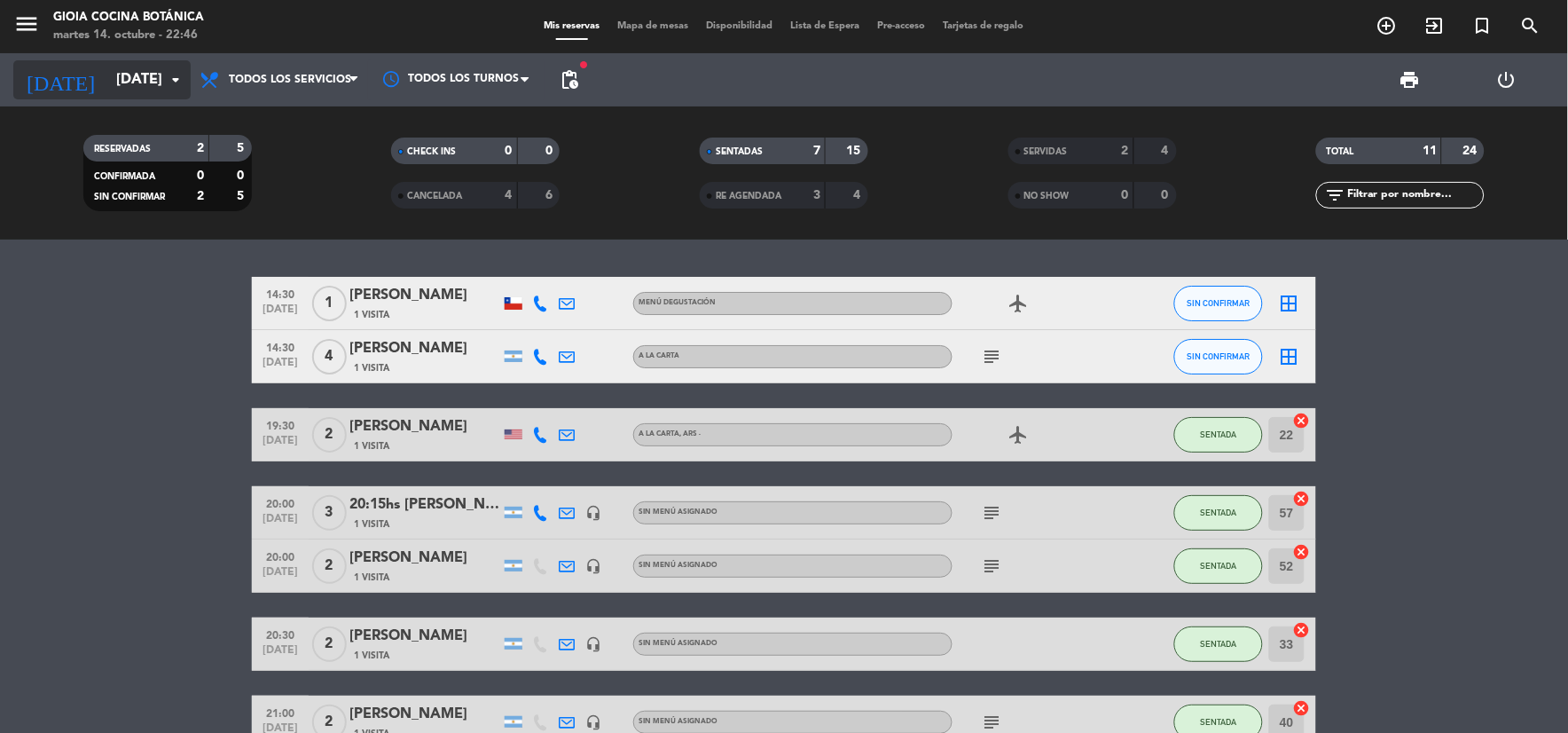
click at [138, 80] on input "[DATE]" at bounding box center [201, 80] width 188 height 35
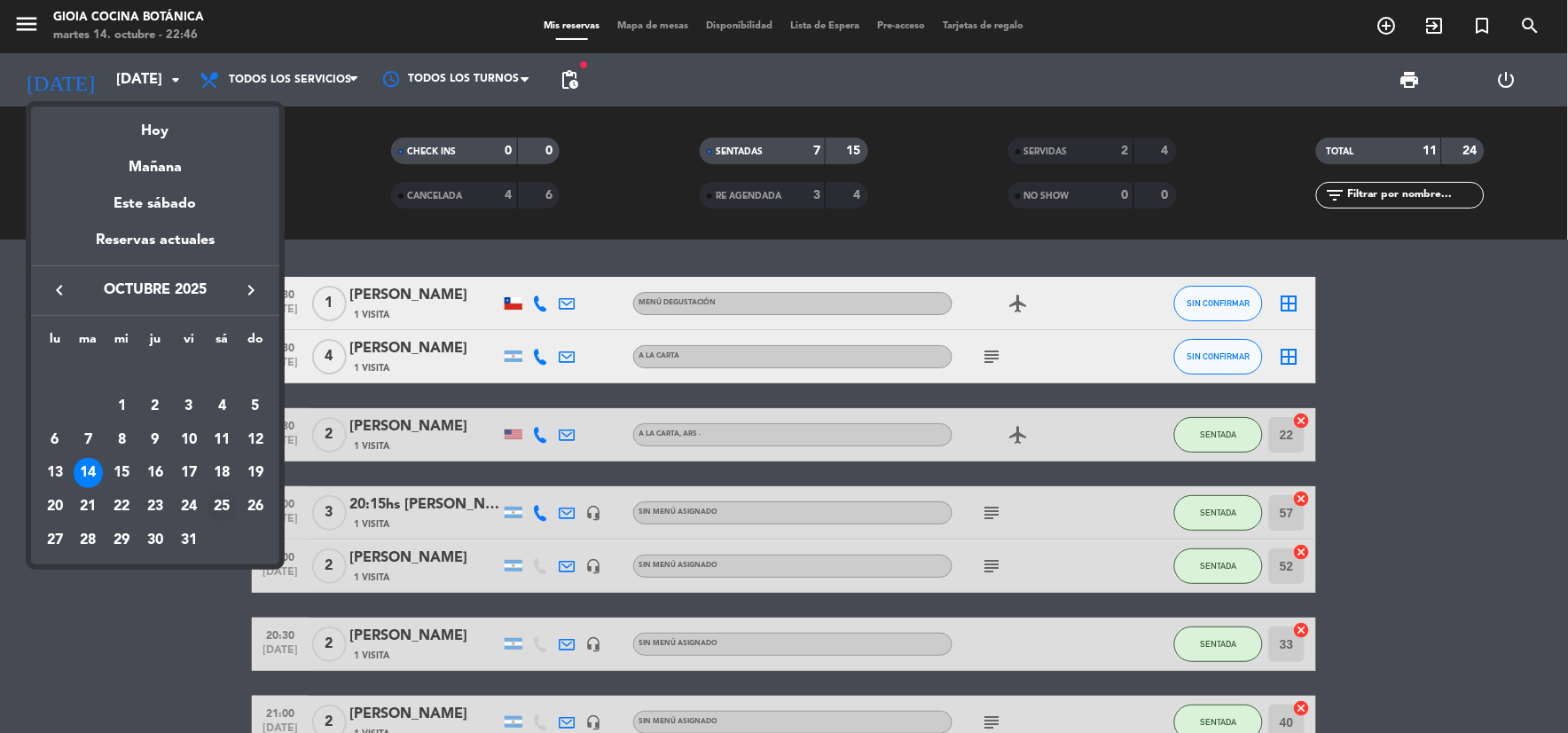
click at [225, 506] on div "25" at bounding box center [222, 507] width 30 height 30
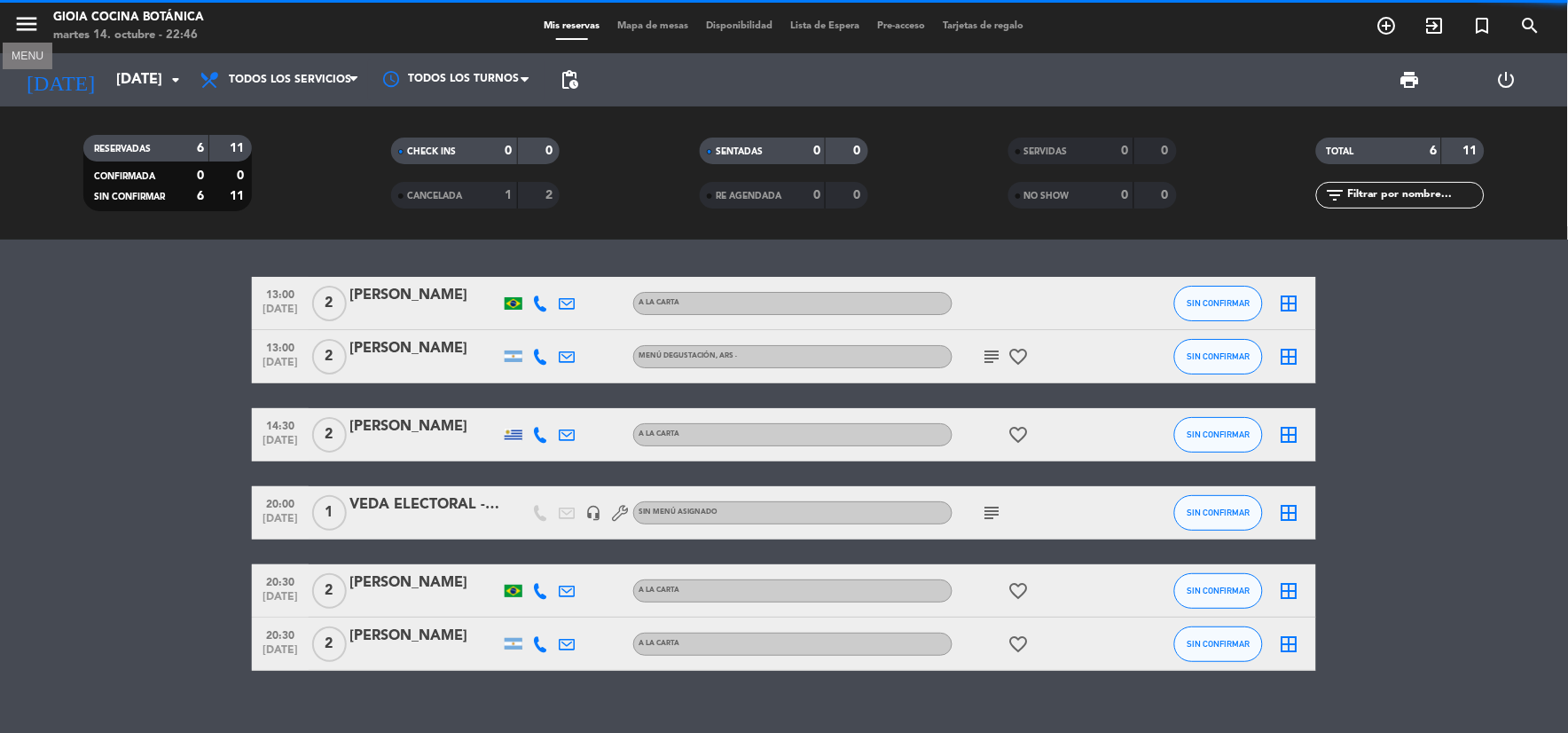
click at [32, 23] on icon "menu" at bounding box center [27, 24] width 27 height 27
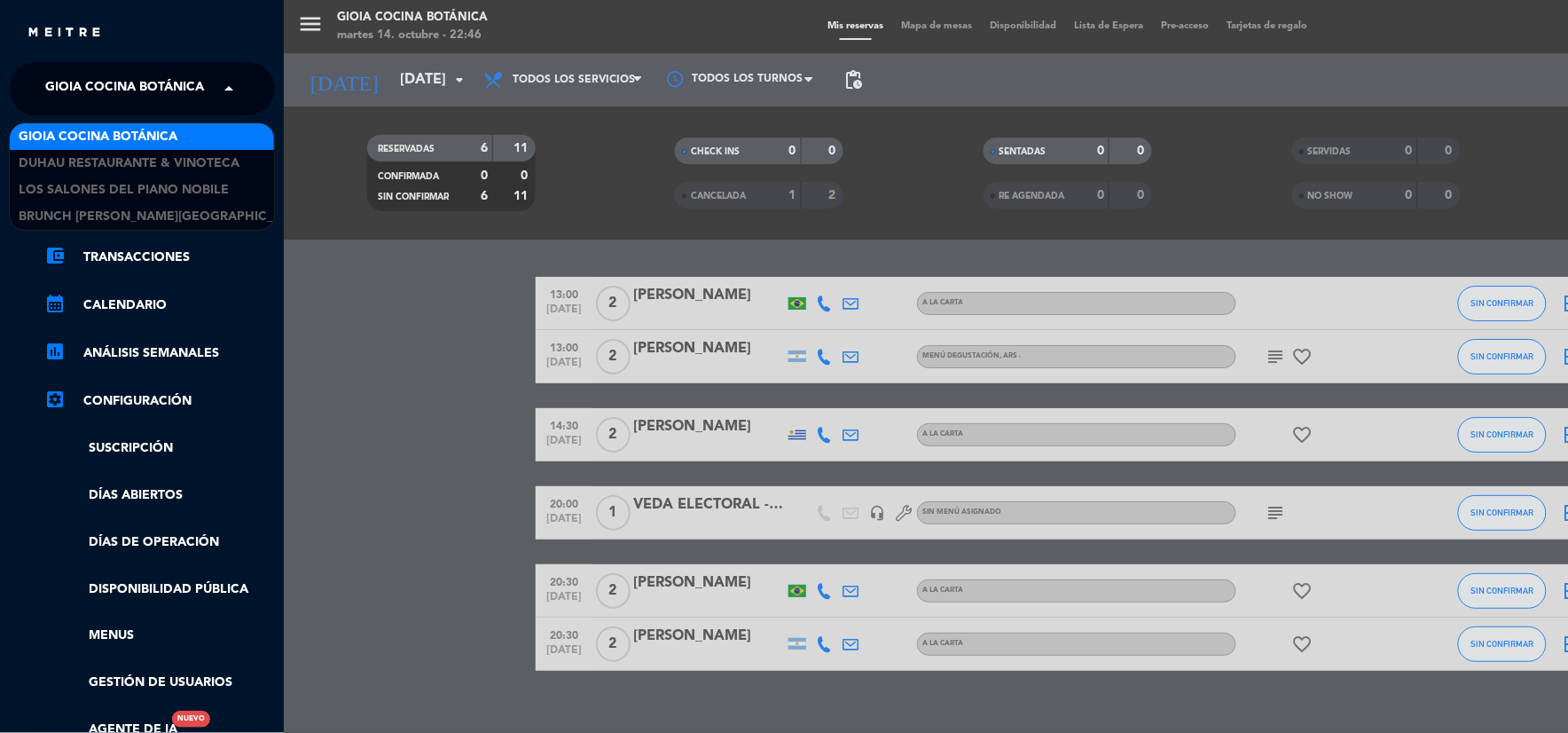
click at [87, 94] on span "Gioia Cocina Botánica" at bounding box center [125, 88] width 159 height 38
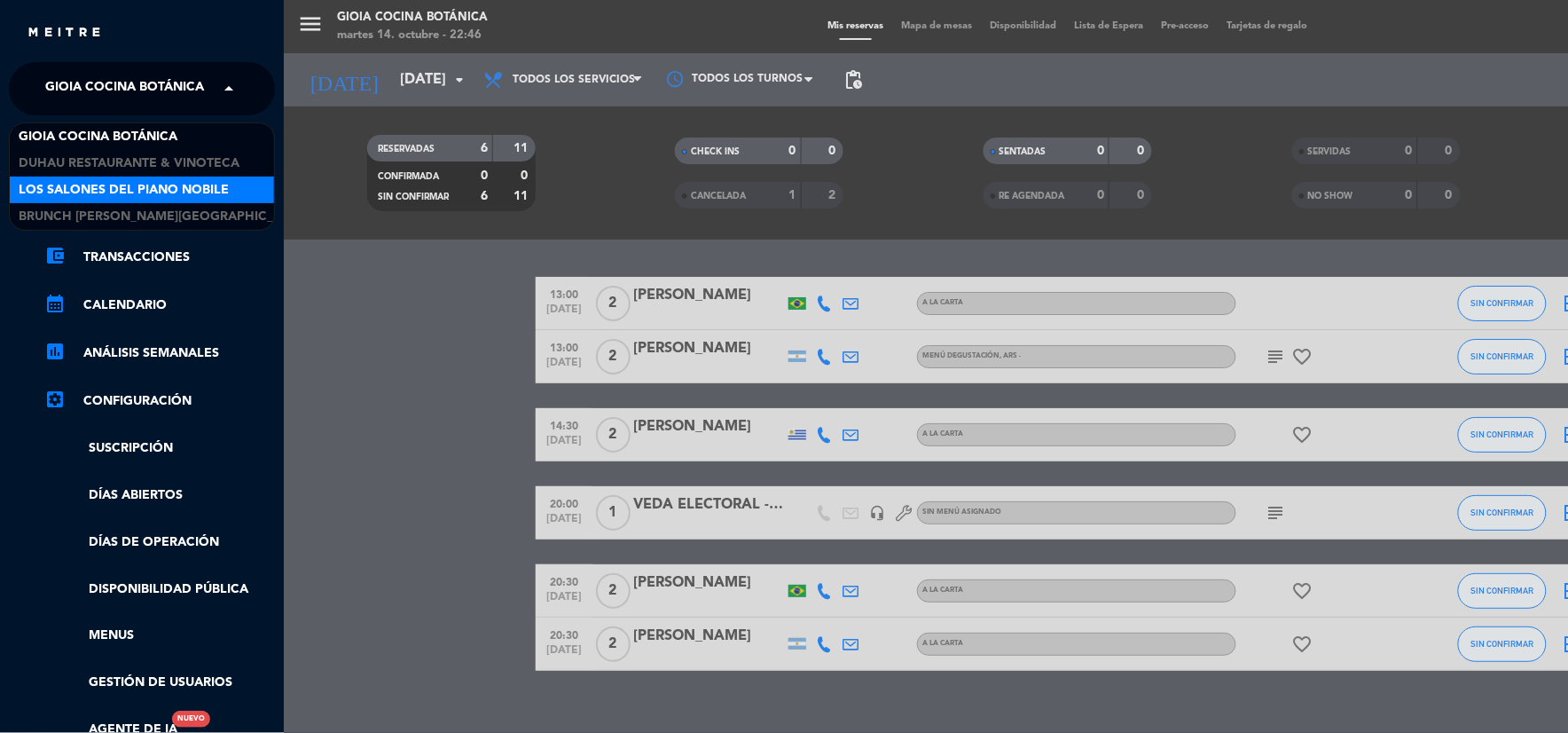
click at [110, 196] on span "Los Salones del Piano Nobile" at bounding box center [123, 190] width 210 height 21
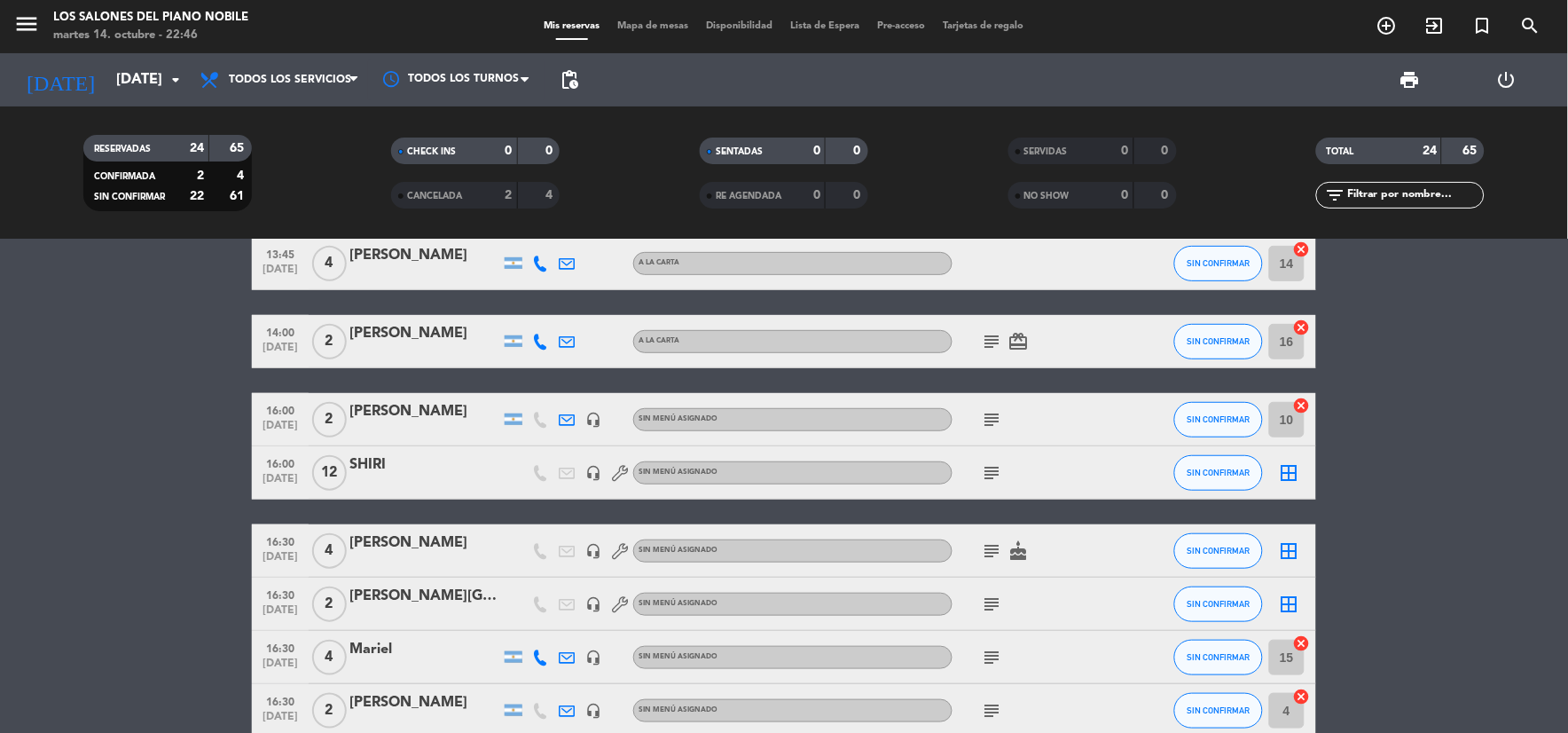
scroll to position [295, 0]
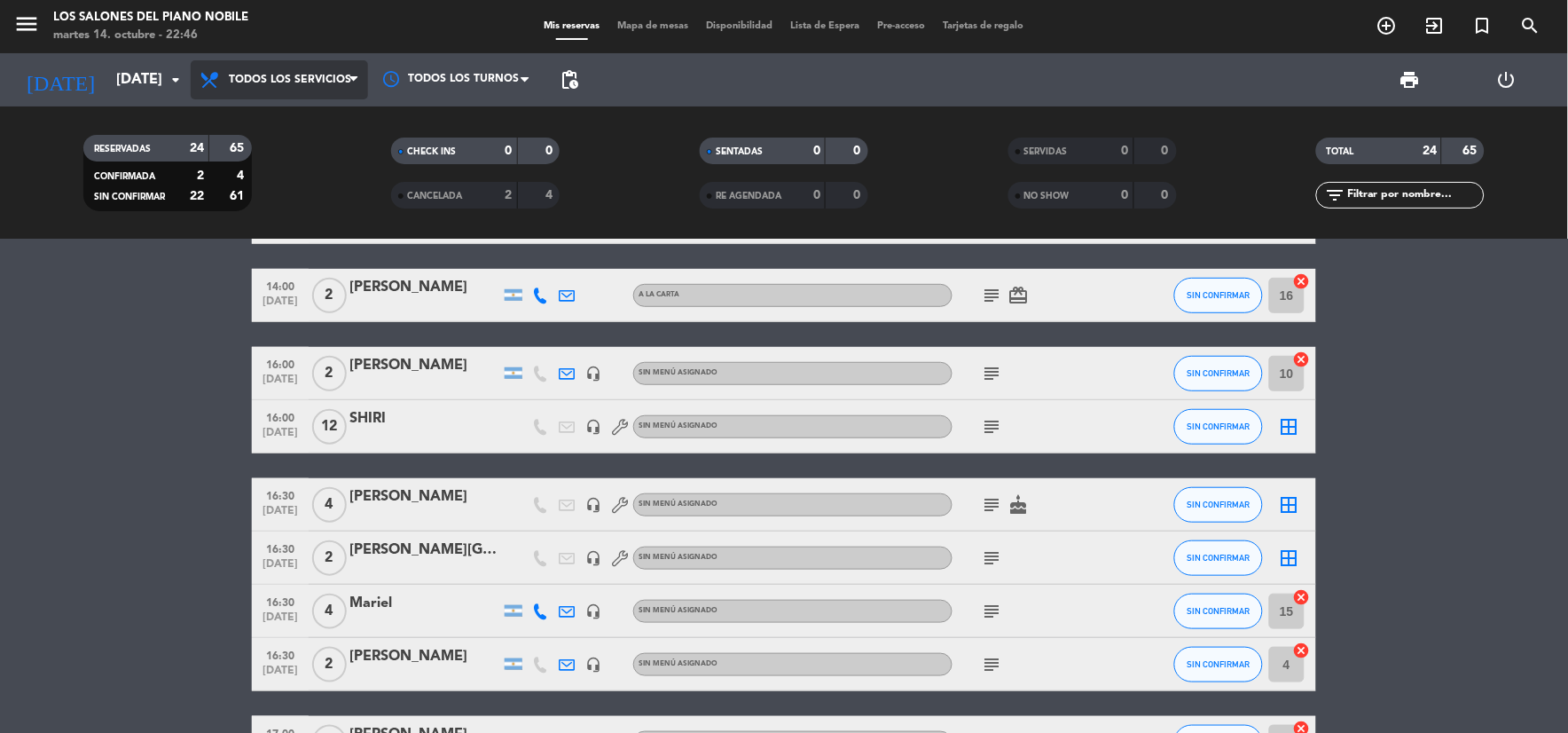
drag, startPoint x: 317, startPoint y: 90, endPoint x: 271, endPoint y: 122, distance: 56.0
click at [316, 90] on span "Todos los servicios" at bounding box center [279, 80] width 177 height 39
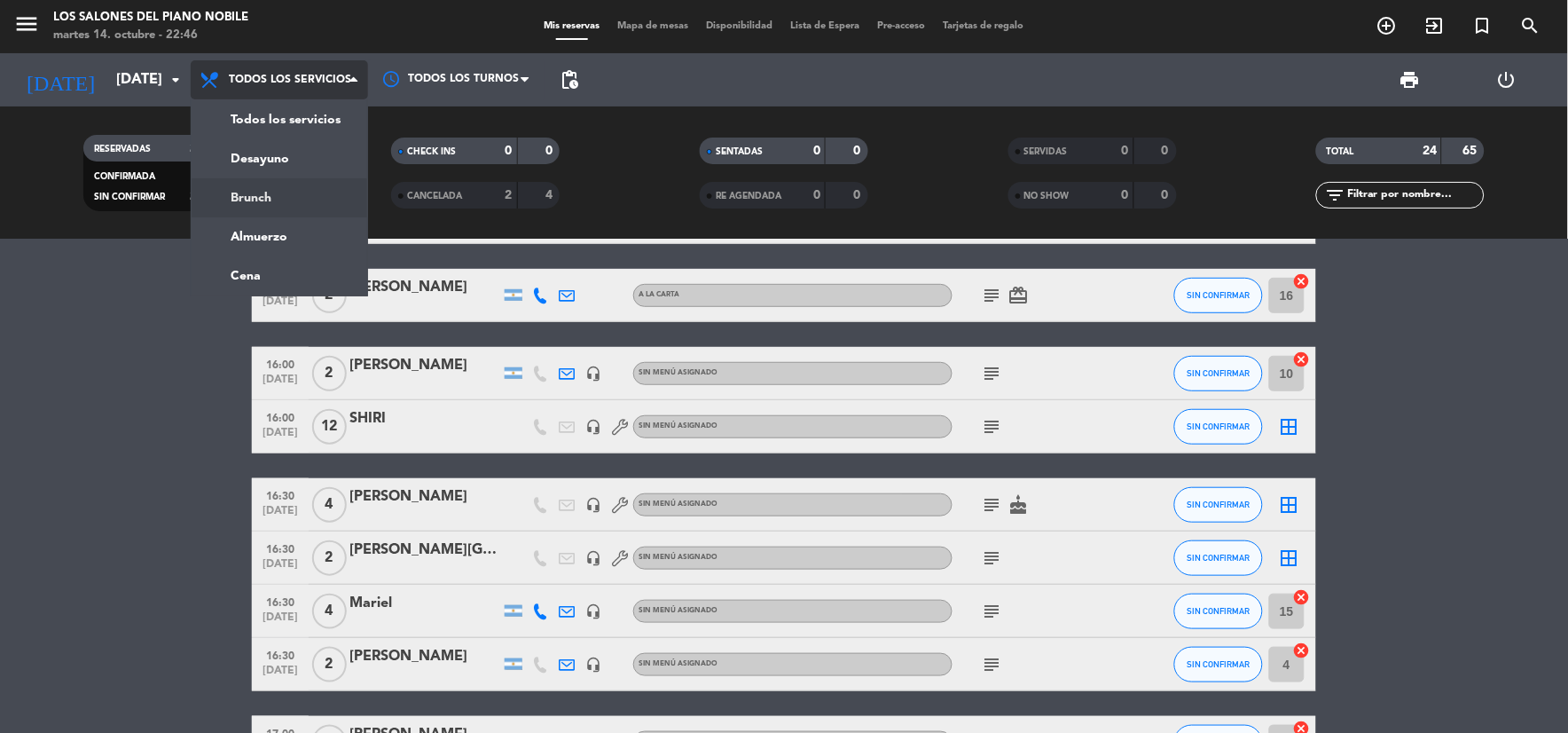
click at [271, 193] on div "menu Los Salones del Piano [PERSON_NAME] [DATE] 14. octubre - 22:46 Mis reserva…" at bounding box center [784, 120] width 1568 height 240
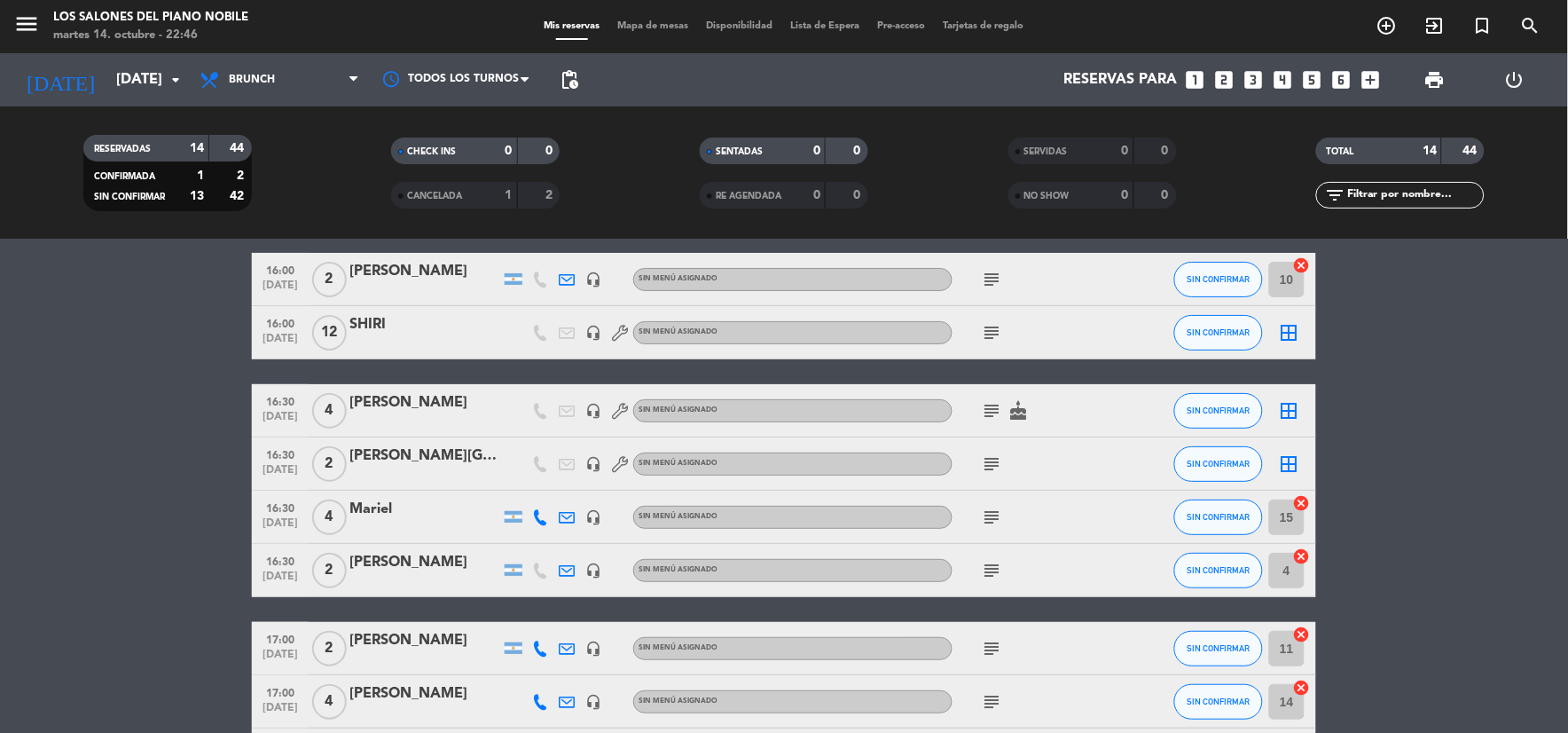
scroll to position [29, 0]
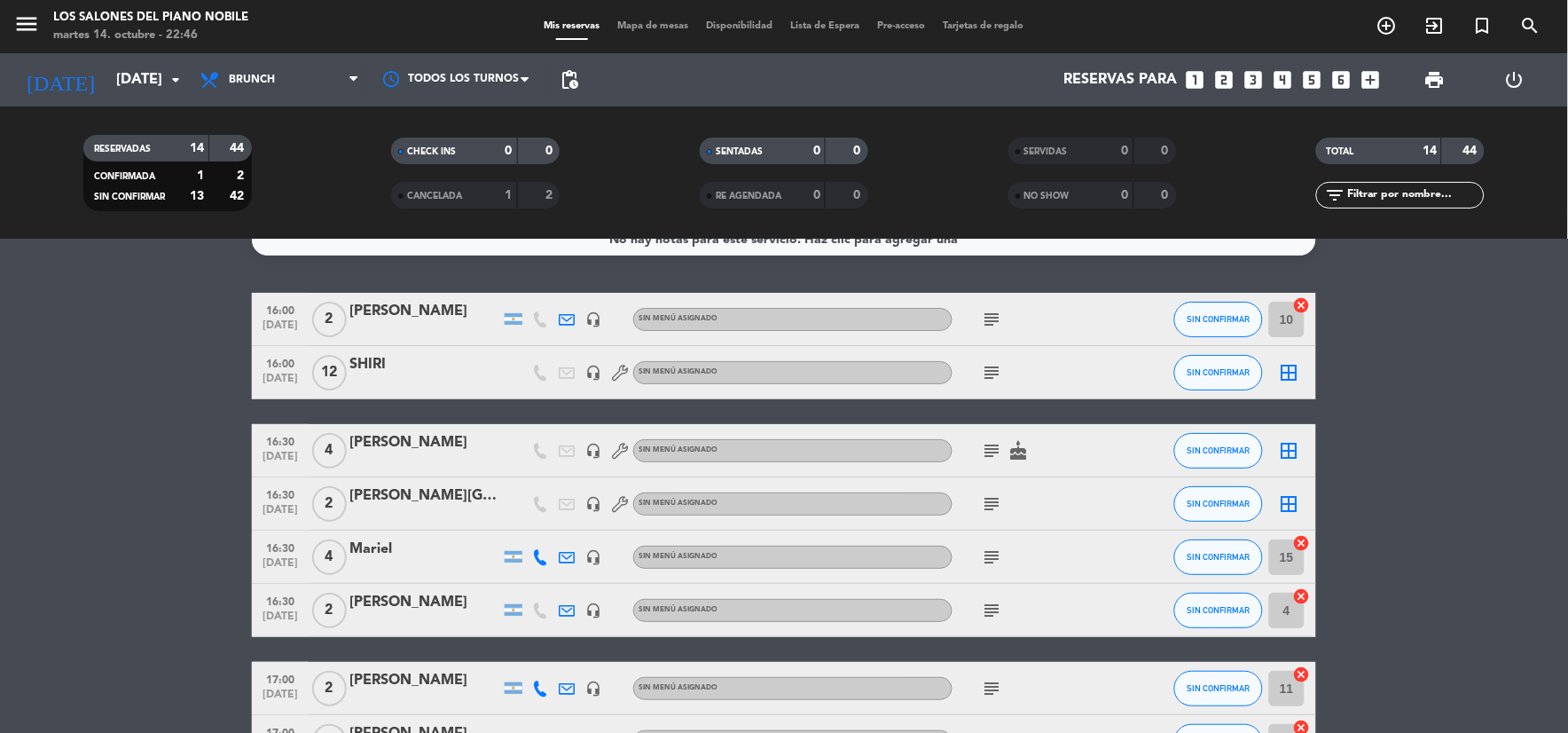
click at [1005, 448] on span "cake" at bounding box center [1019, 451] width 27 height 21
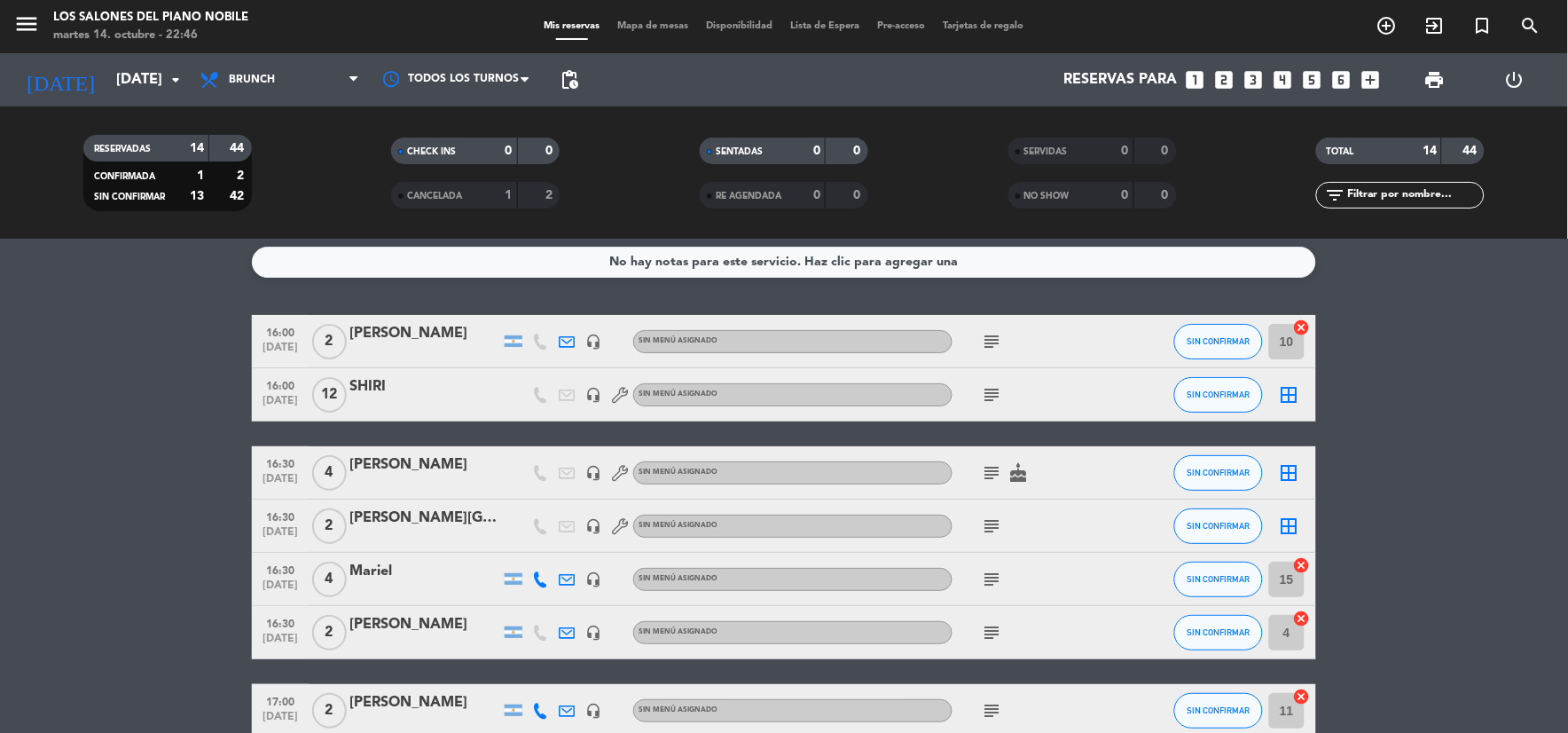
scroll to position [0, 0]
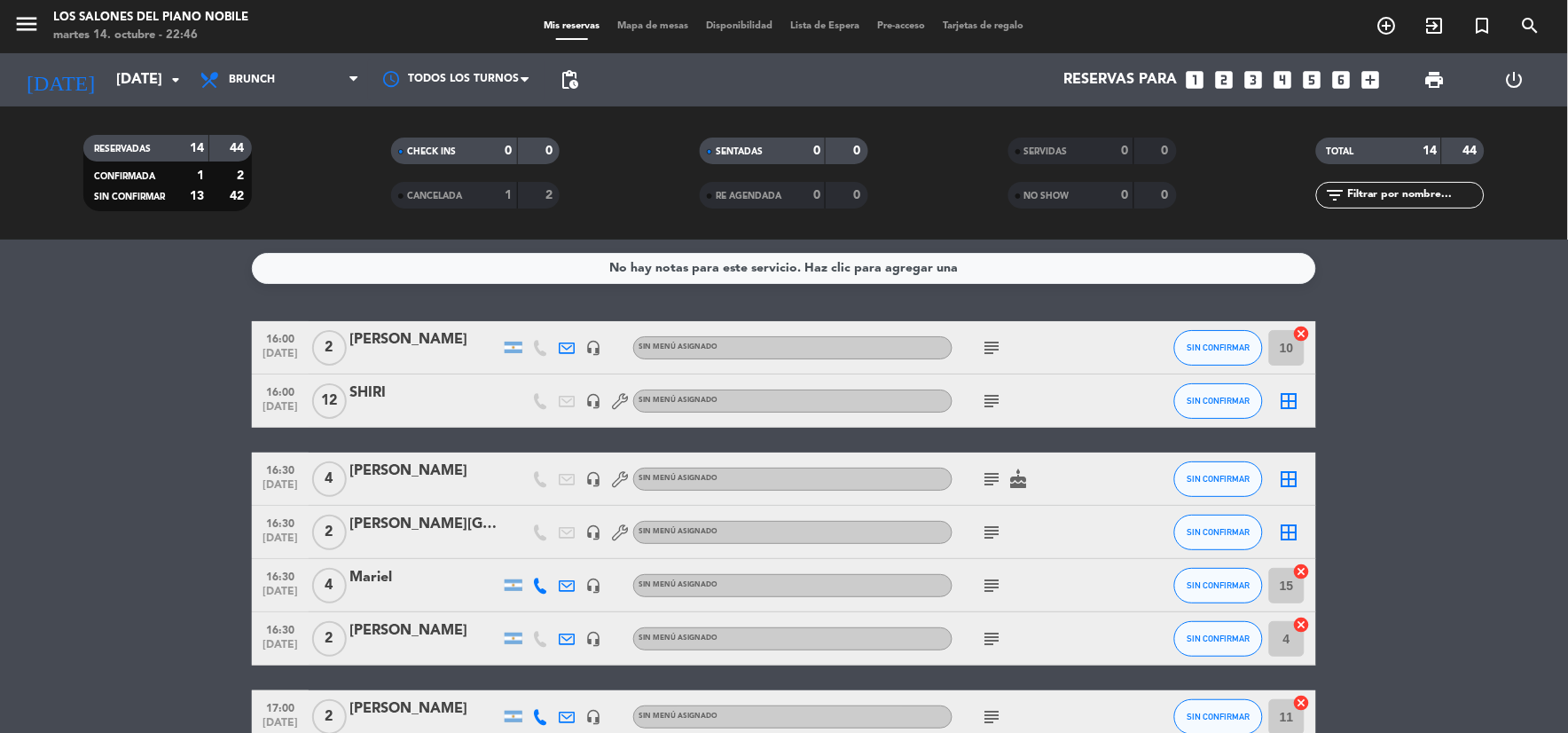
click at [996, 483] on icon "subject" at bounding box center [993, 479] width 21 height 21
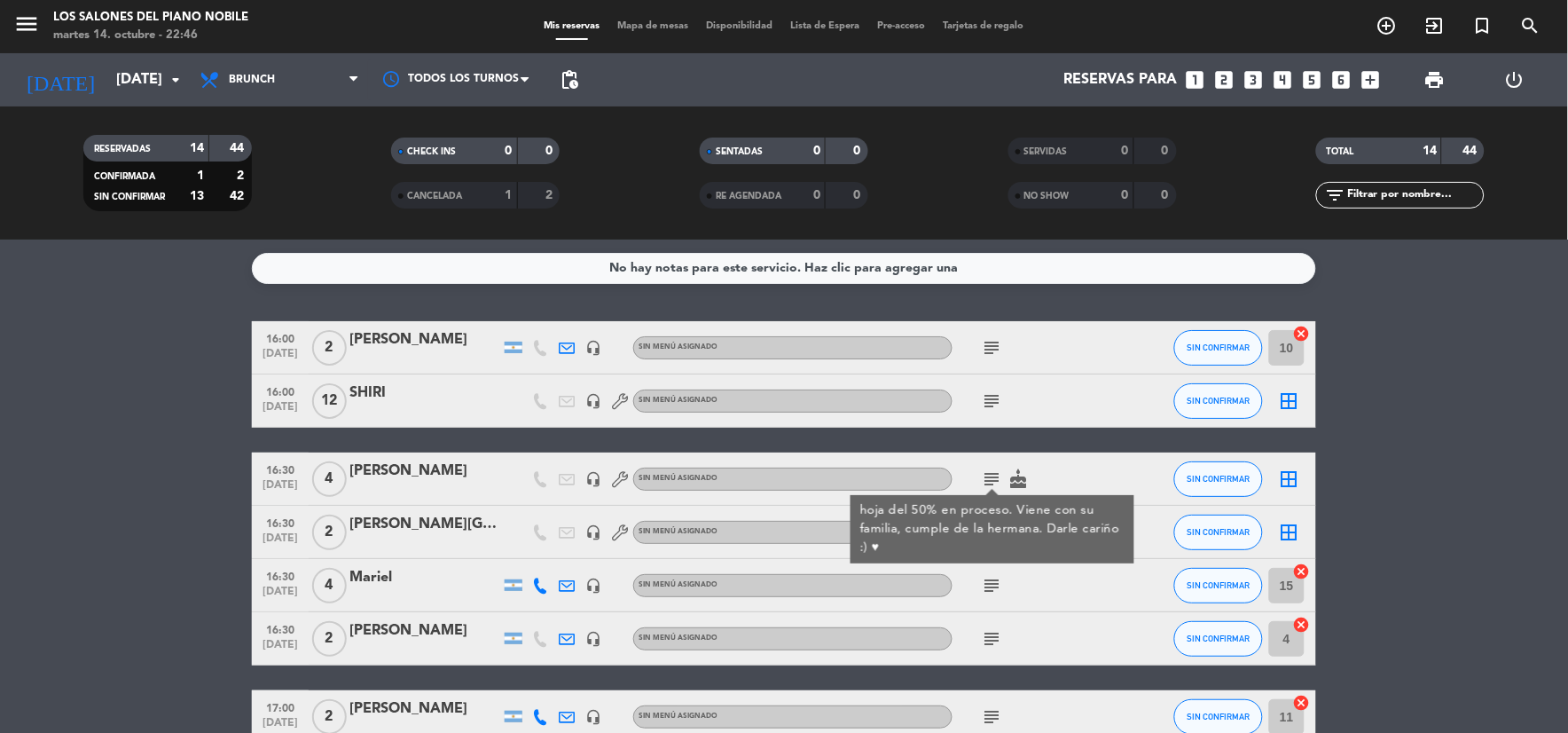
click at [1407, 482] on bookings-row "16:00 [DATE] 2 [PERSON_NAME] headset_mic Sin menú asignado subject SIN CONFIRMA…" at bounding box center [784, 743] width 1568 height 845
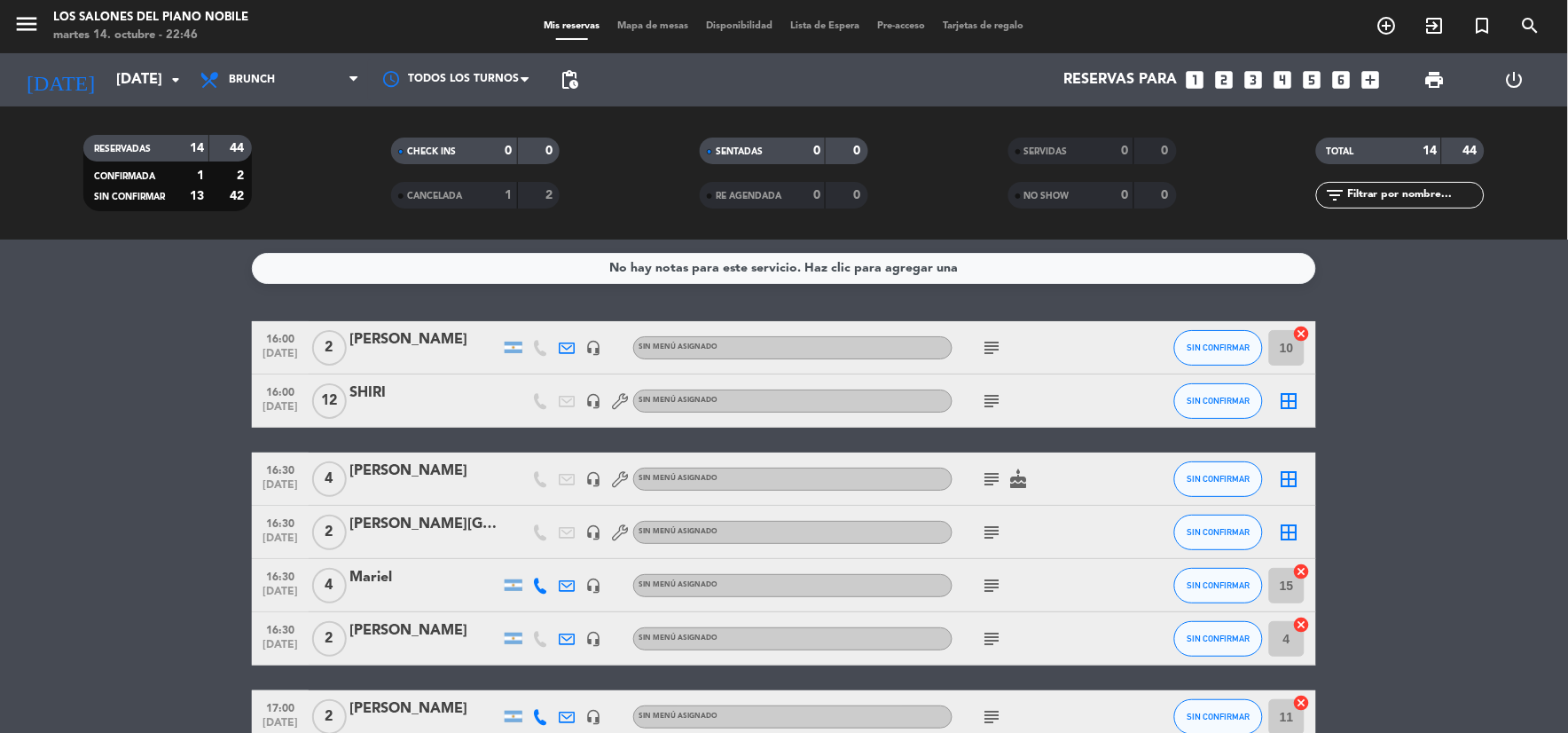
click at [1002, 471] on icon "subject" at bounding box center [993, 479] width 21 height 21
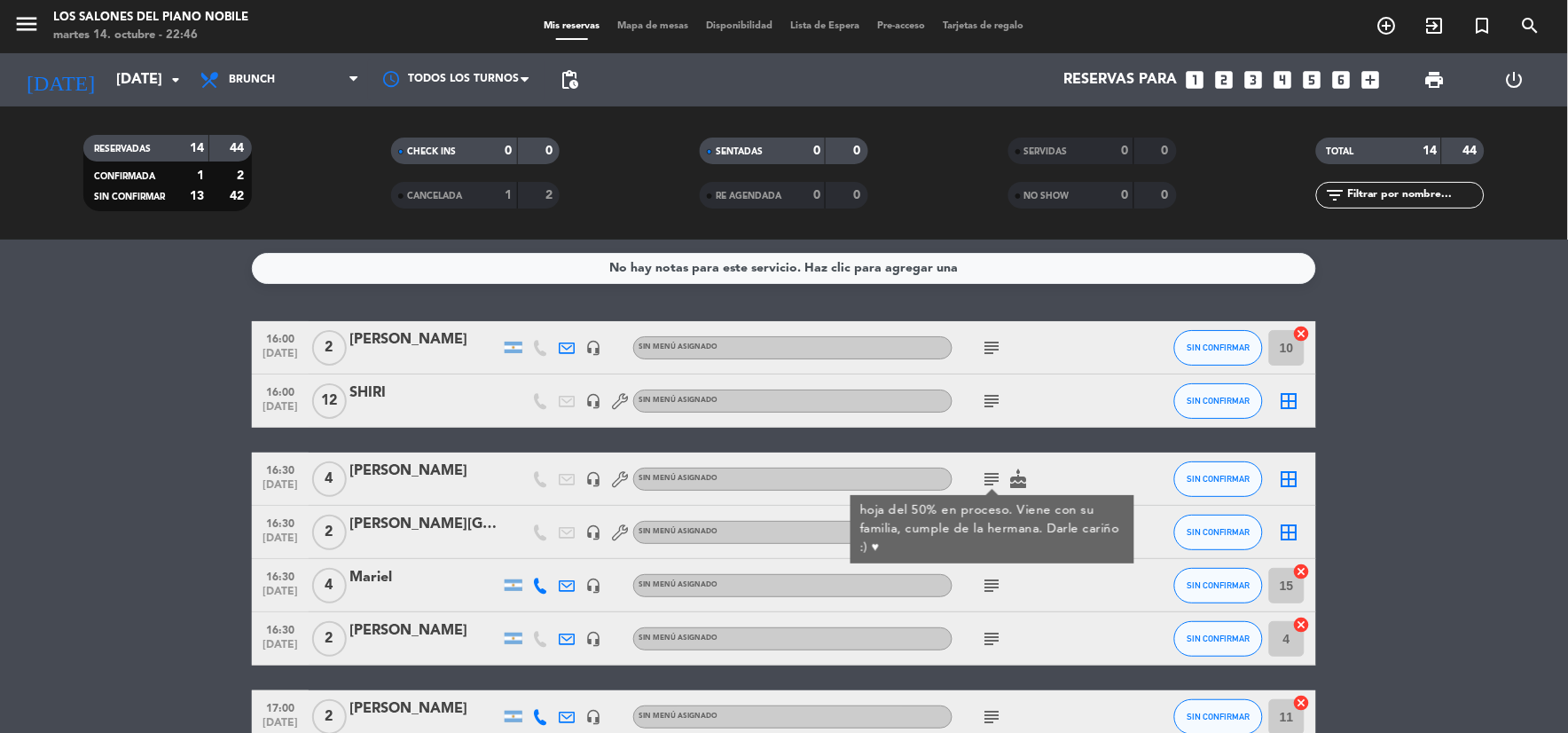
click at [1022, 475] on icon "cake" at bounding box center [1019, 479] width 21 height 21
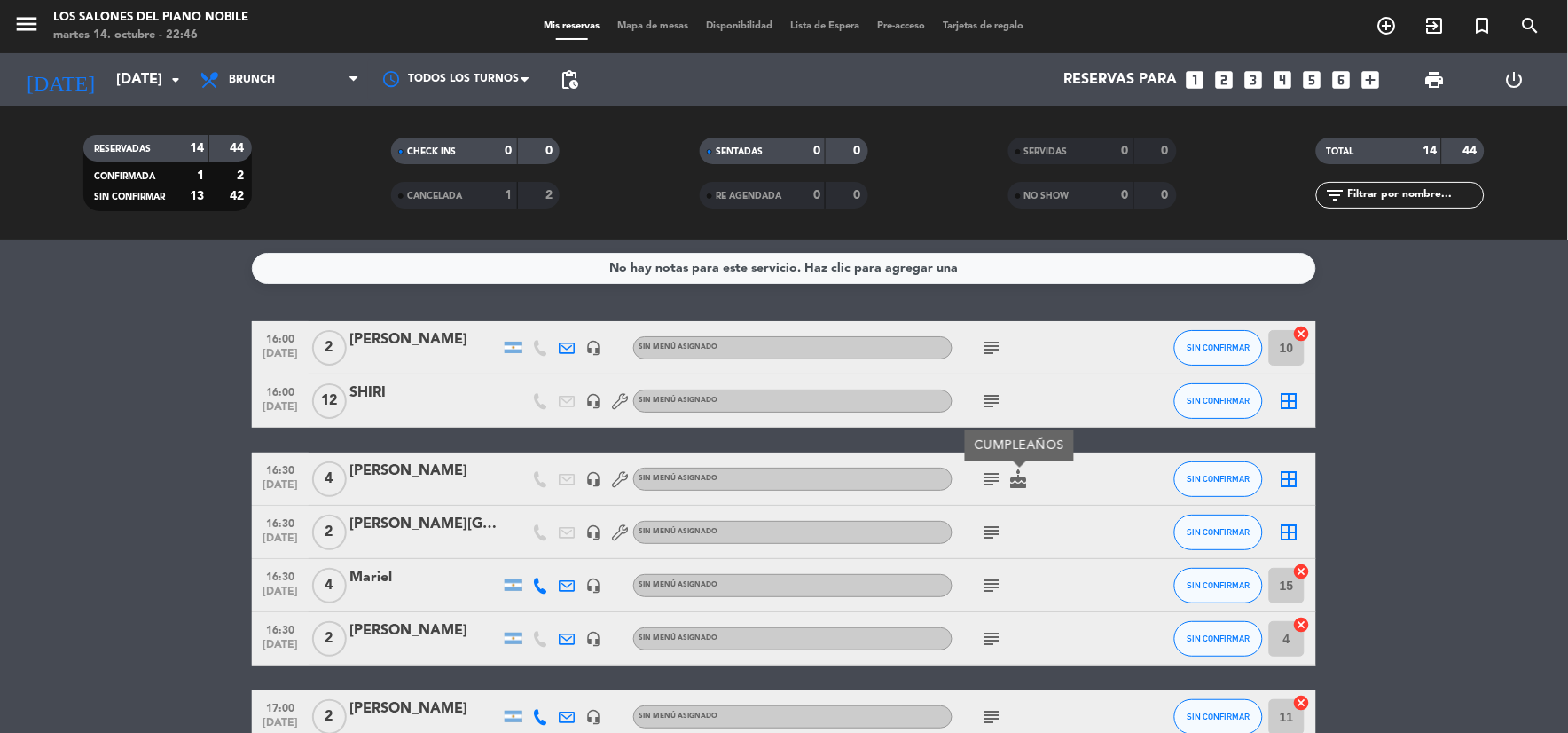
click at [1417, 473] on bookings-row "16:00 [DATE] 2 [PERSON_NAME] headset_mic Sin menú asignado subject SIN CONFIRMA…" at bounding box center [784, 743] width 1568 height 845
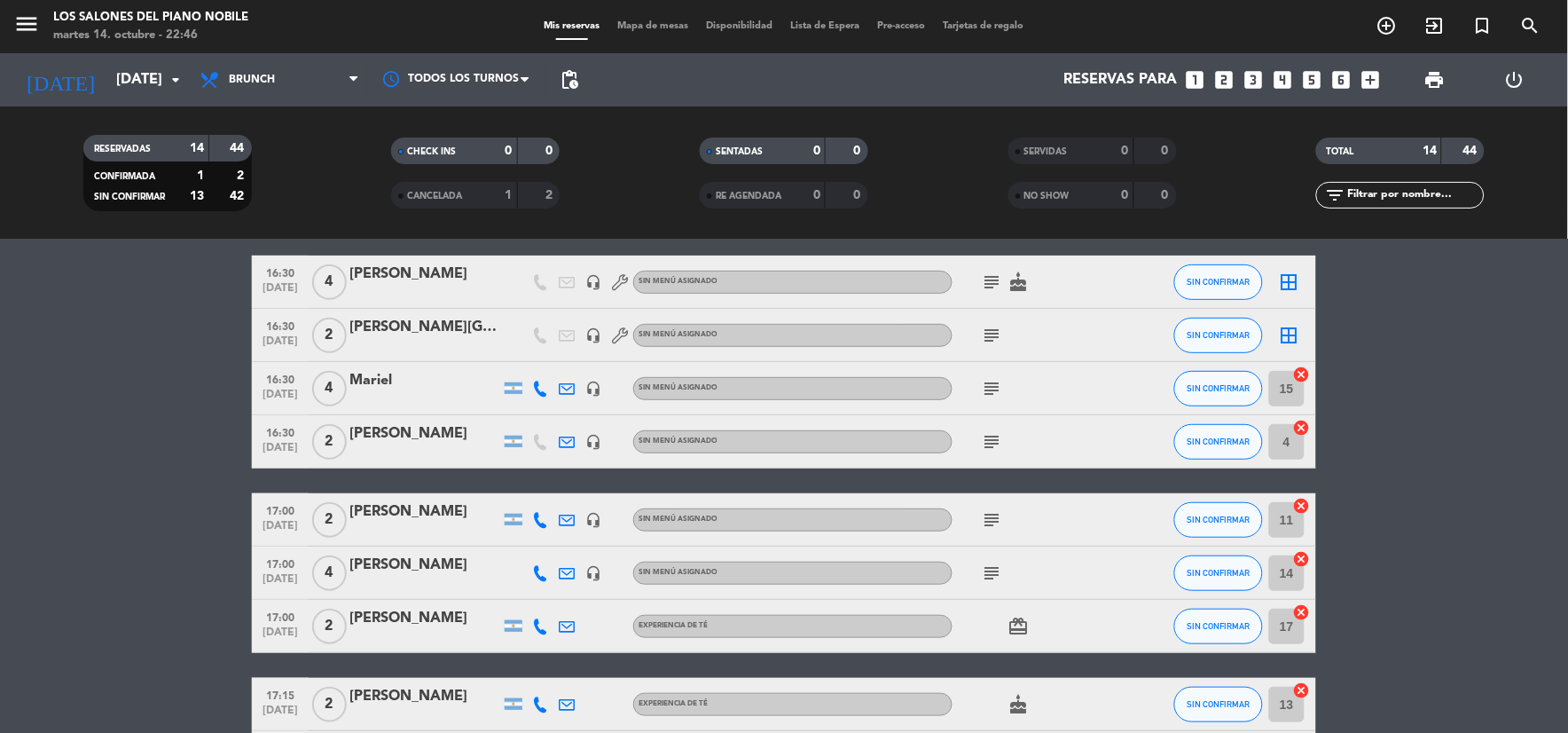
scroll to position [295, 0]
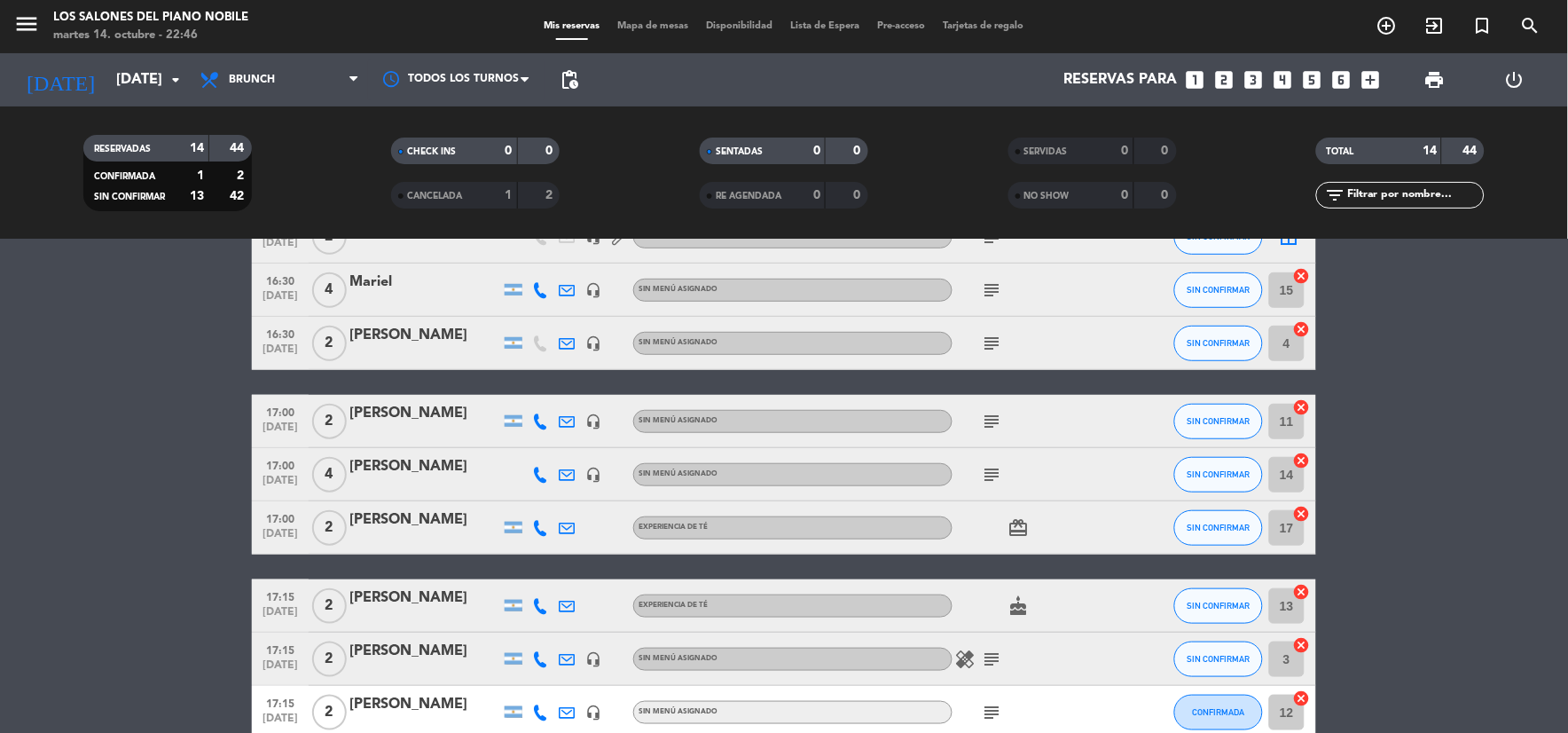
click at [989, 425] on icon "subject" at bounding box center [993, 421] width 21 height 21
click at [991, 472] on icon "subject" at bounding box center [993, 475] width 21 height 21
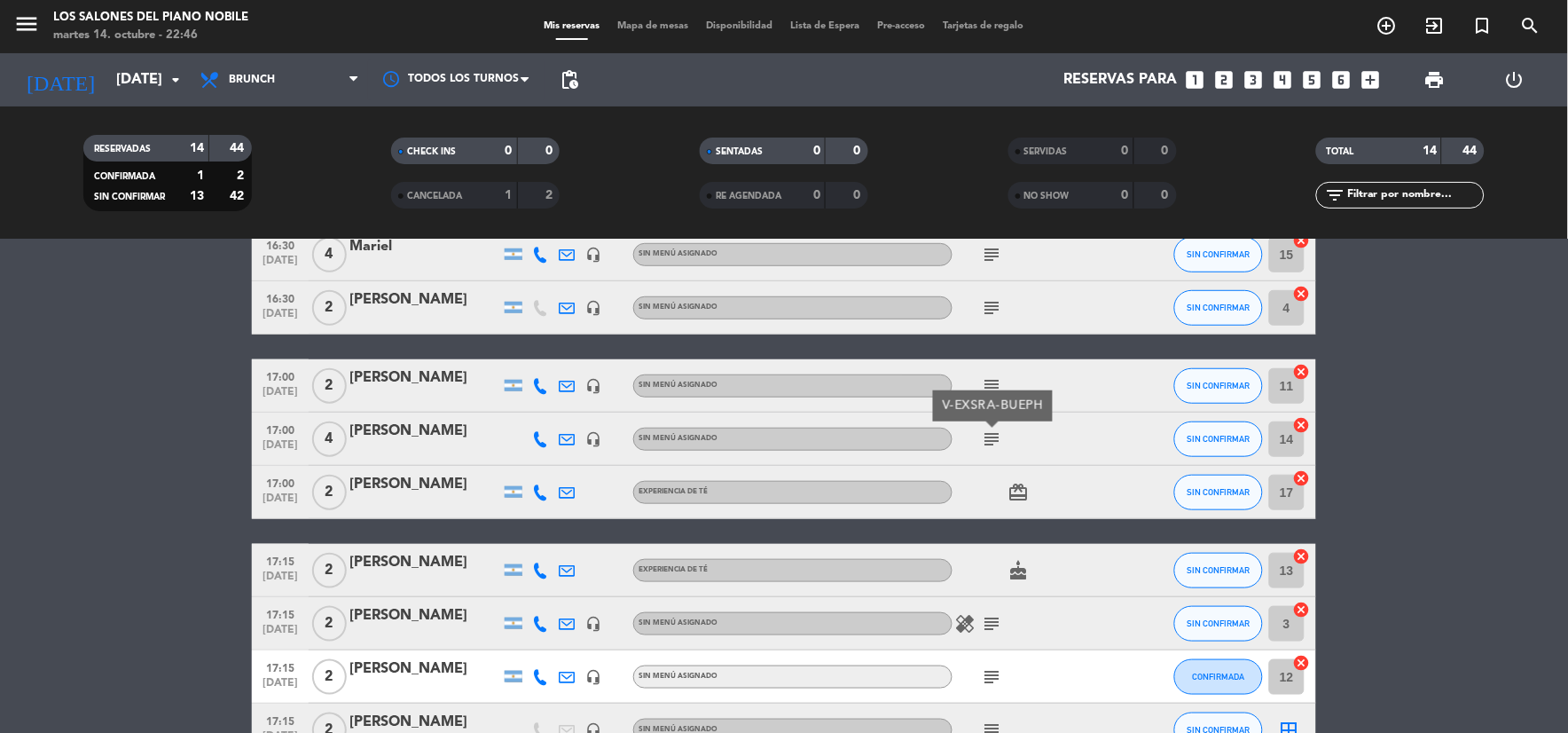
scroll to position [394, 0]
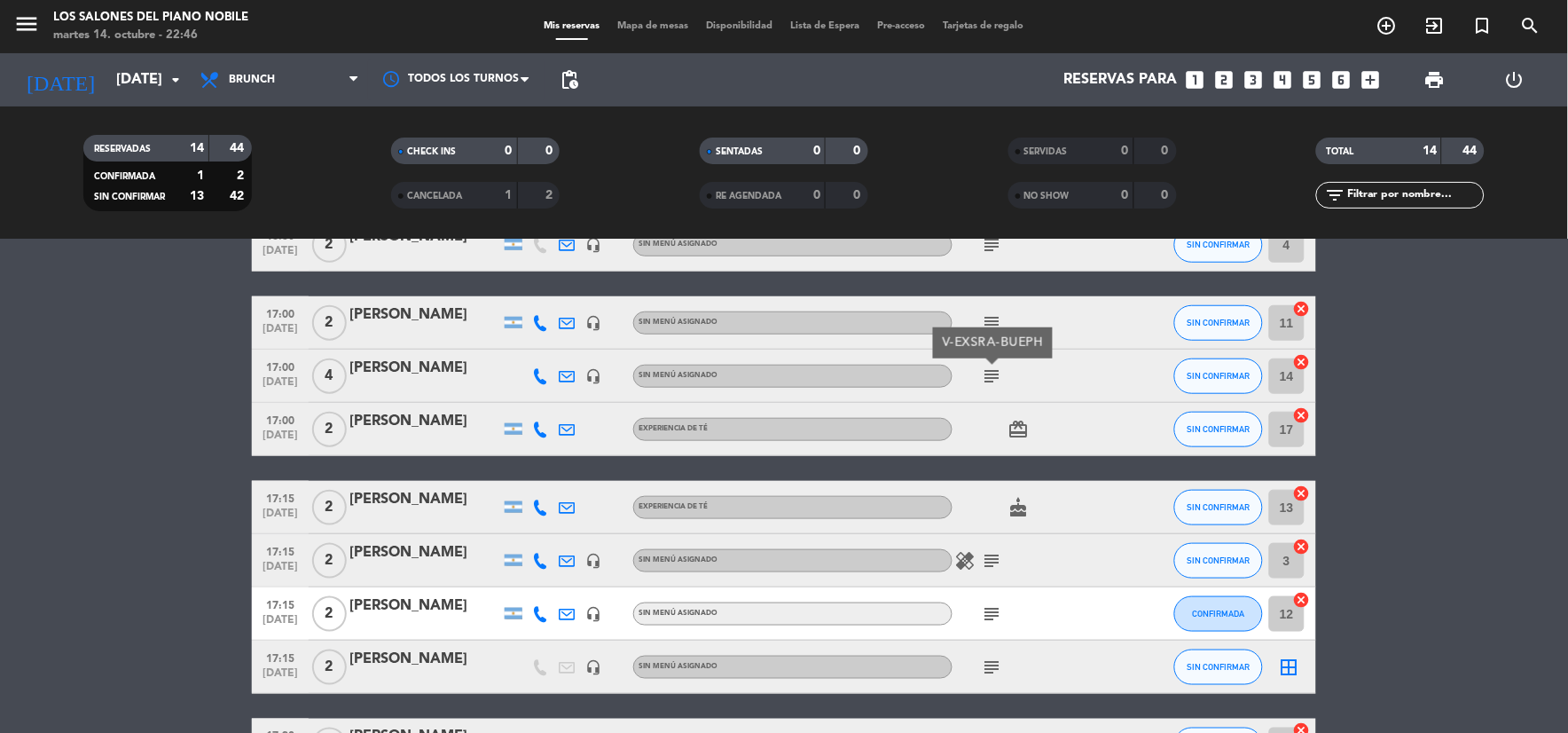
click at [968, 562] on icon "healing" at bounding box center [966, 560] width 21 height 21
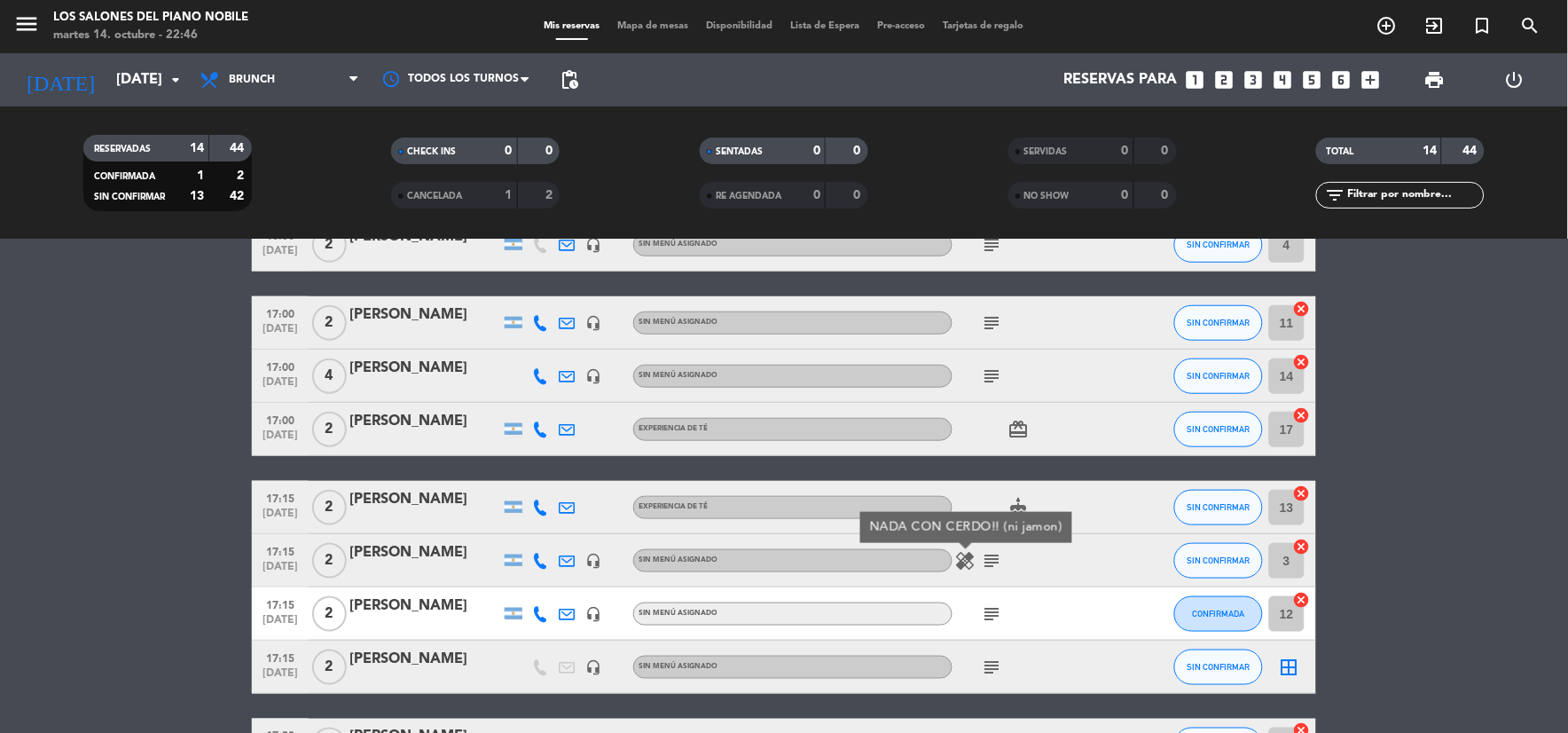
click at [995, 557] on icon "subject" at bounding box center [993, 560] width 21 height 21
click at [991, 612] on icon "subject" at bounding box center [993, 614] width 21 height 21
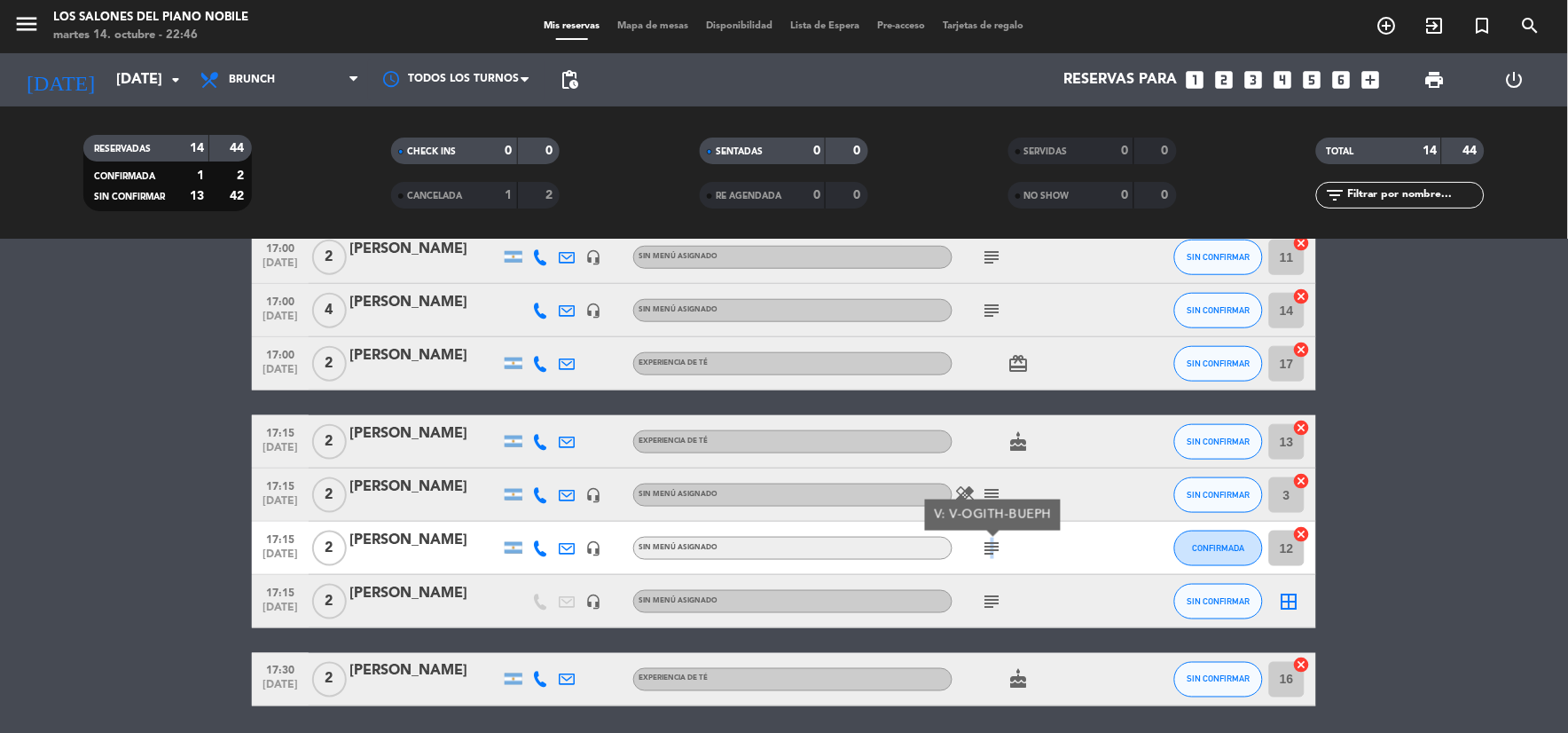
scroll to position [493, 0]
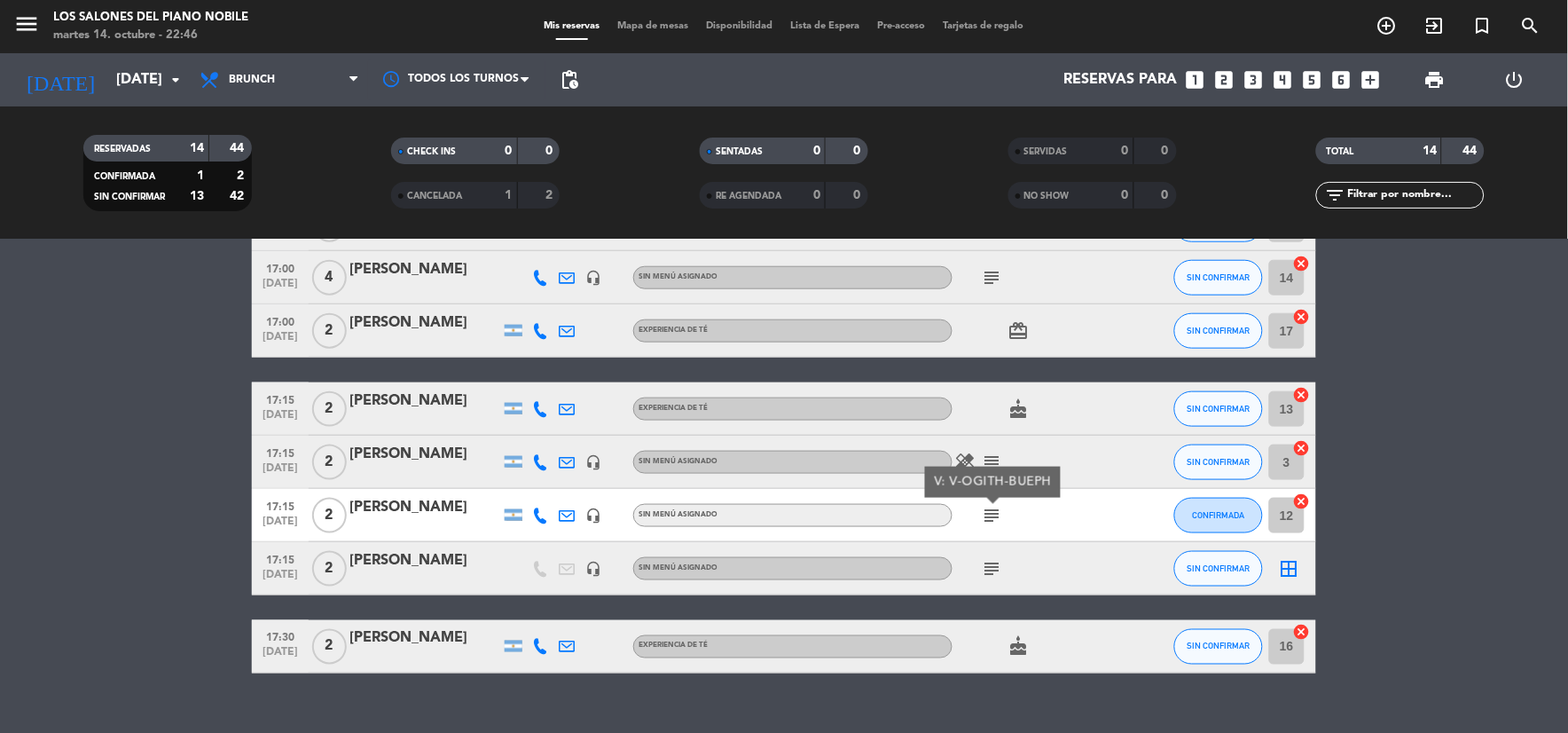
click at [991, 570] on icon "subject" at bounding box center [993, 569] width 21 height 21
click at [1015, 644] on icon "cake" at bounding box center [1019, 647] width 21 height 21
click at [1004, 685] on div "No hay notas para este servicio. Haz clic para agregar una 16:00 [DATE] 2 [PERS…" at bounding box center [784, 486] width 1568 height 493
click at [985, 560] on icon "subject" at bounding box center [993, 569] width 21 height 21
click at [592, 569] on icon "headset_mic" at bounding box center [593, 569] width 16 height 16
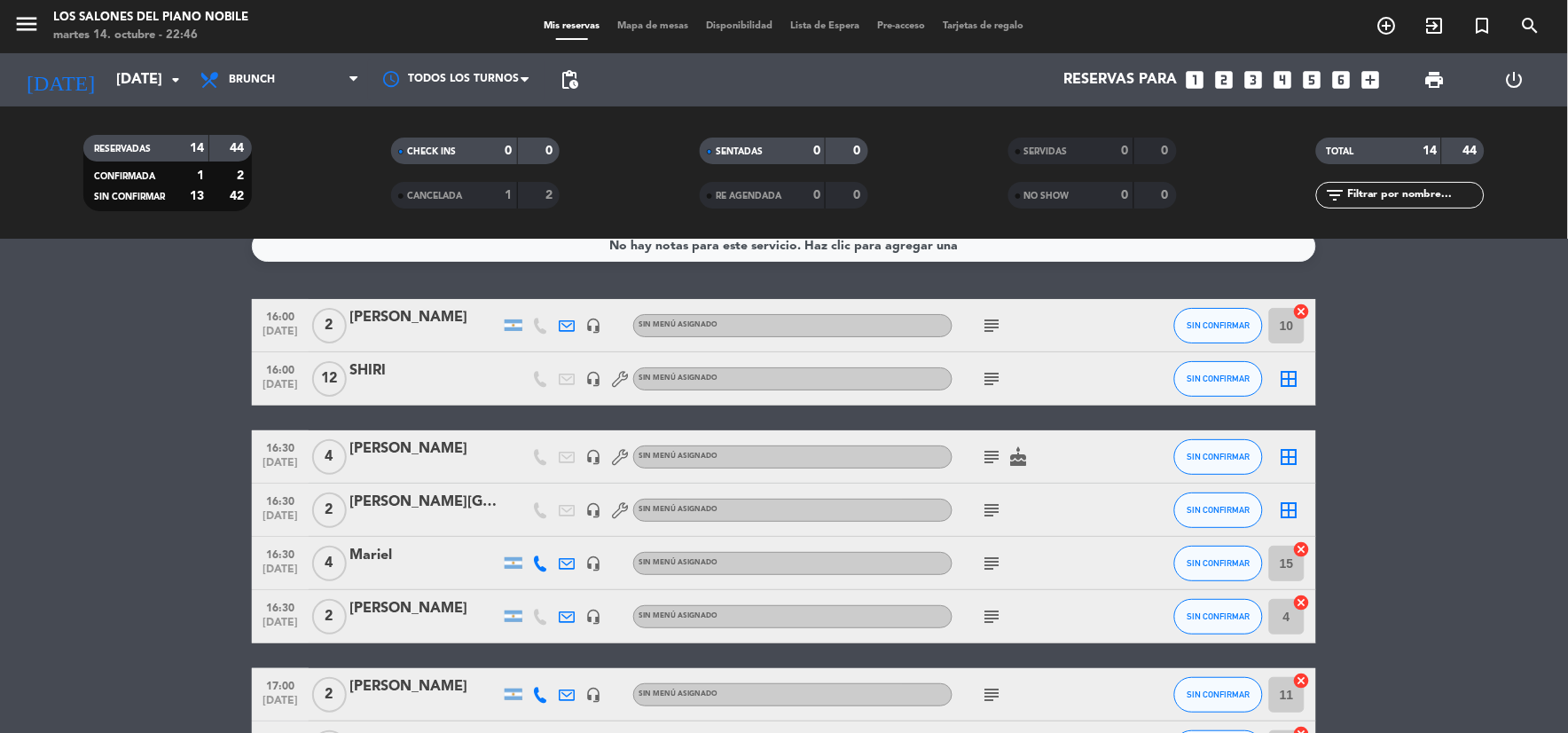
scroll to position [0, 0]
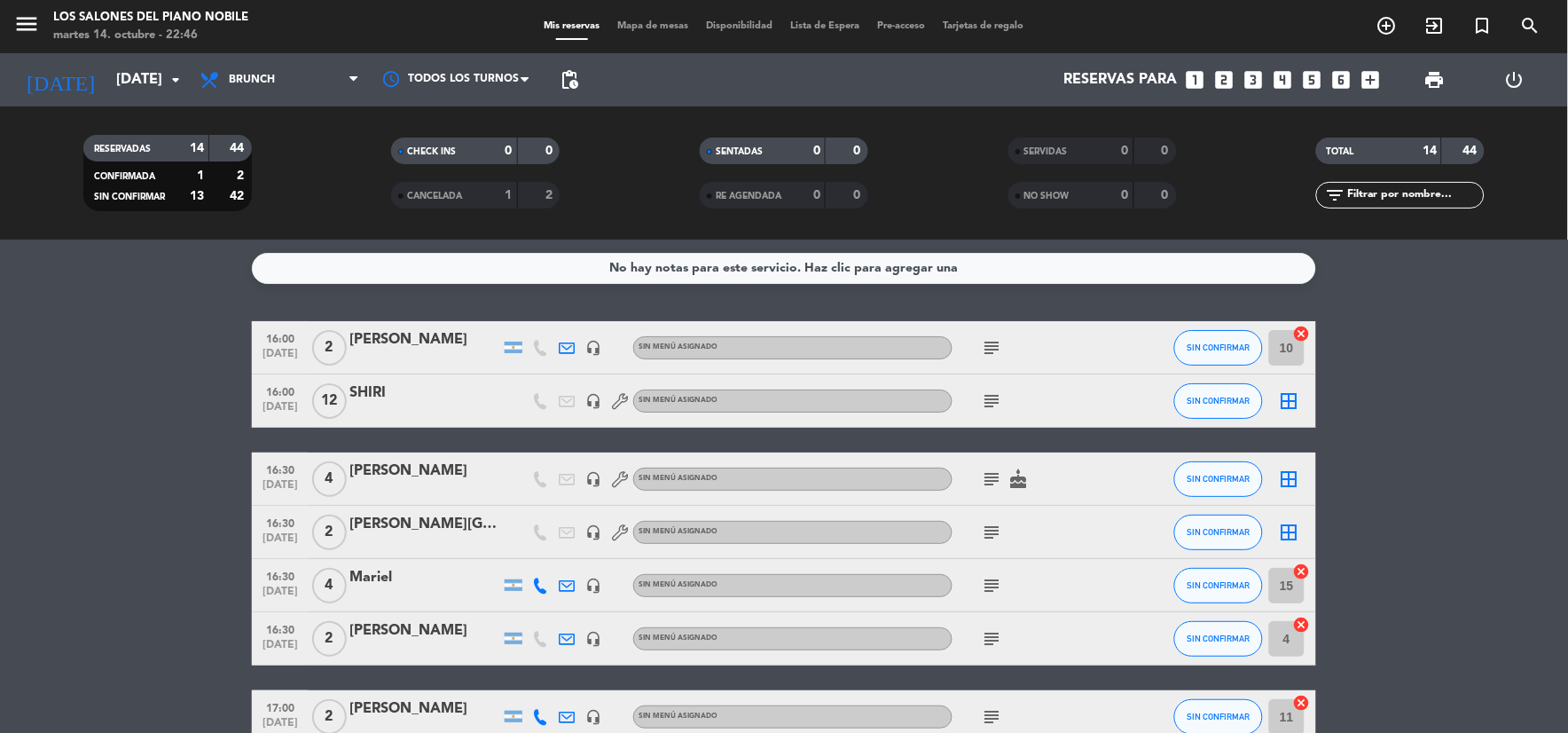
click at [994, 483] on icon "subject" at bounding box center [993, 479] width 21 height 21
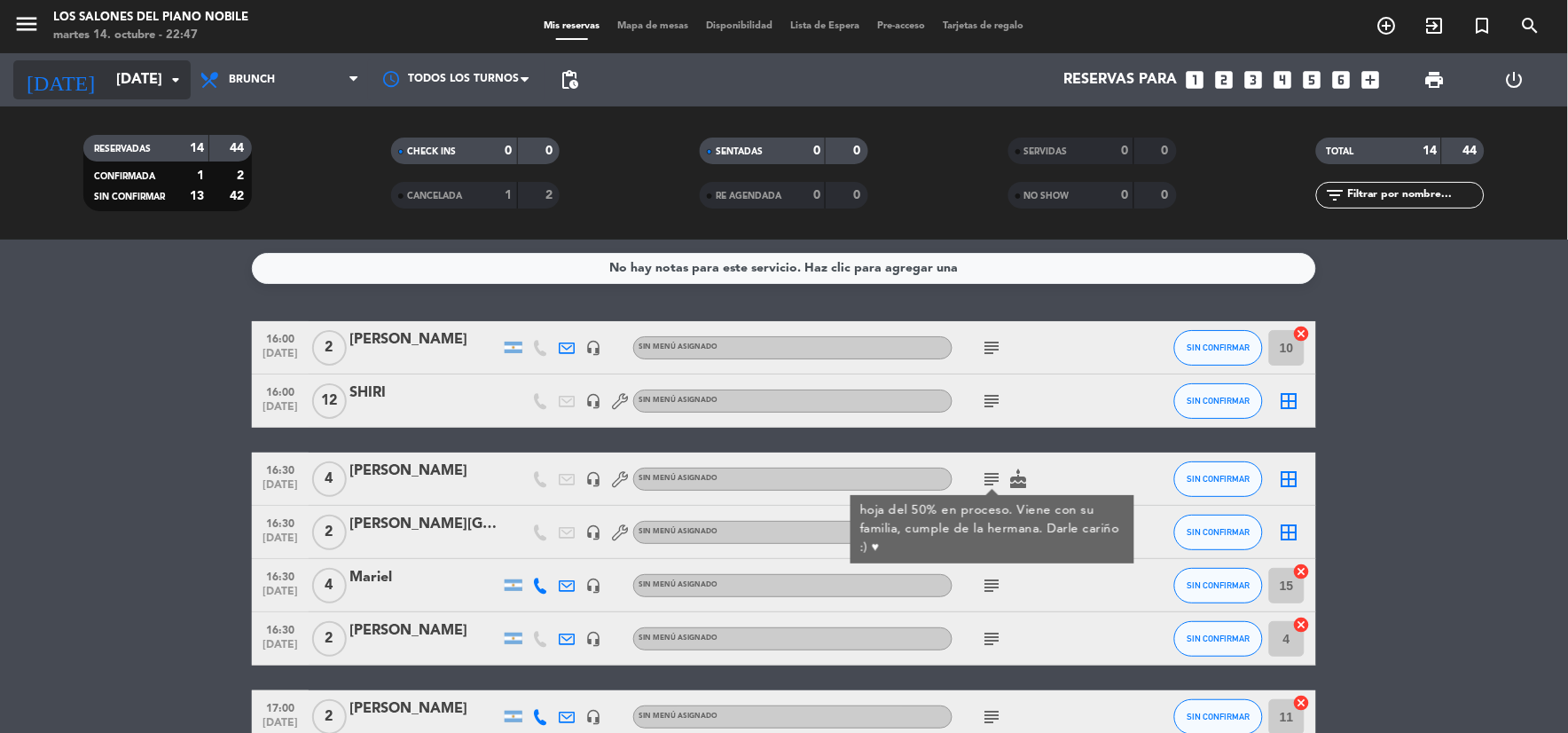
click at [47, 83] on icon "[DATE]" at bounding box center [60, 80] width 94 height 39
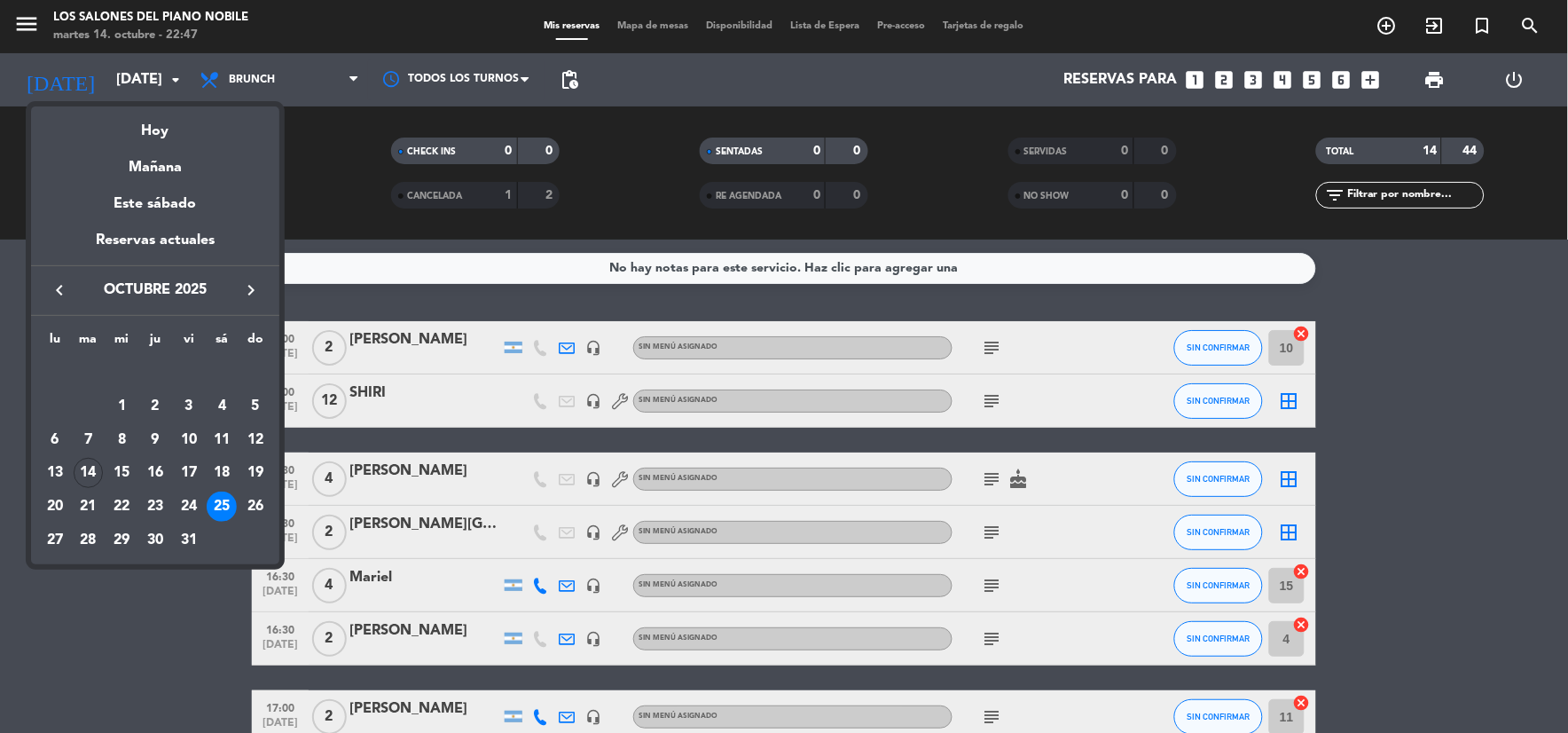
click at [21, 11] on div at bounding box center [784, 366] width 1568 height 733
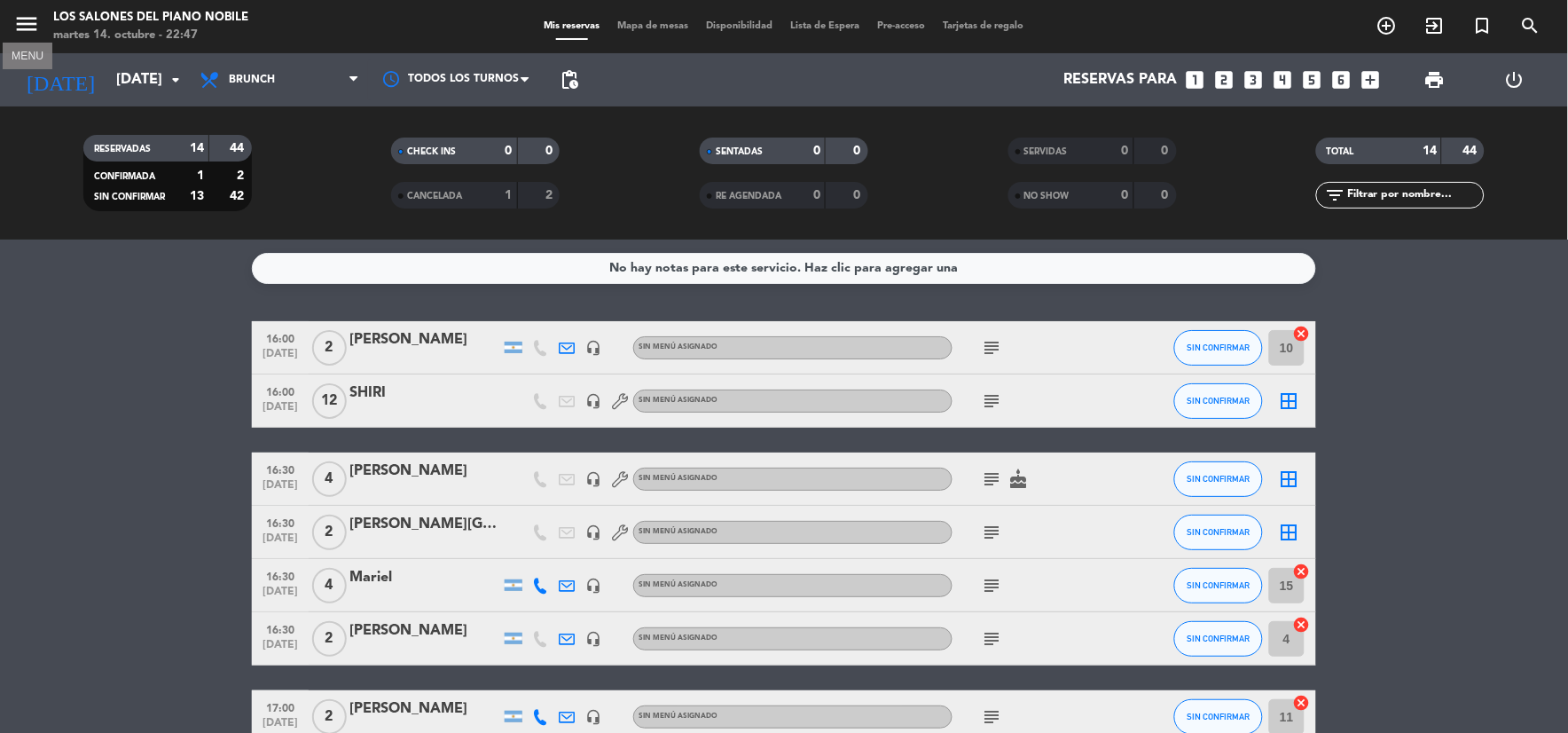
click at [21, 16] on icon "menu" at bounding box center [27, 24] width 27 height 27
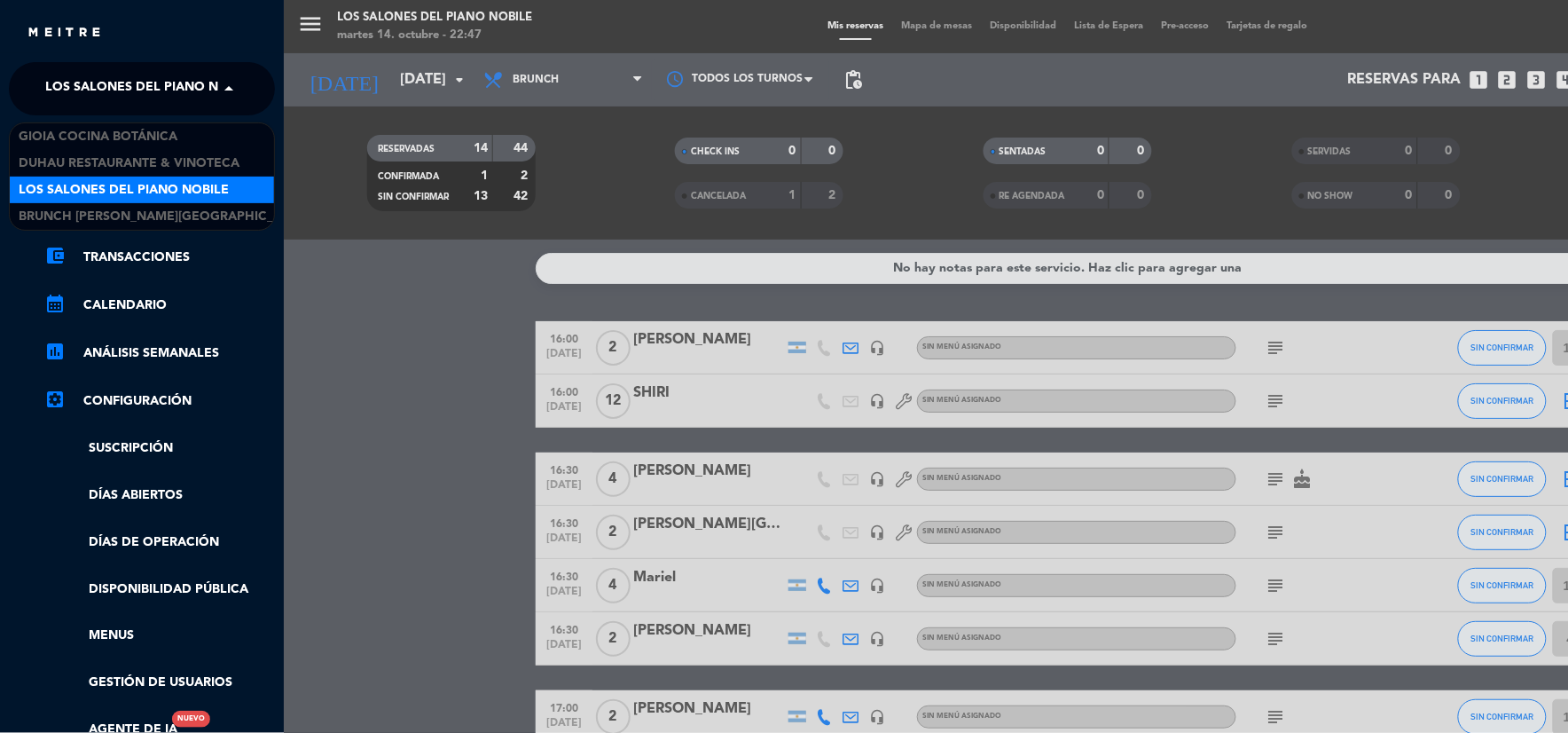
click at [66, 82] on span "Los Salones del Piano Nobile" at bounding box center [150, 88] width 210 height 38
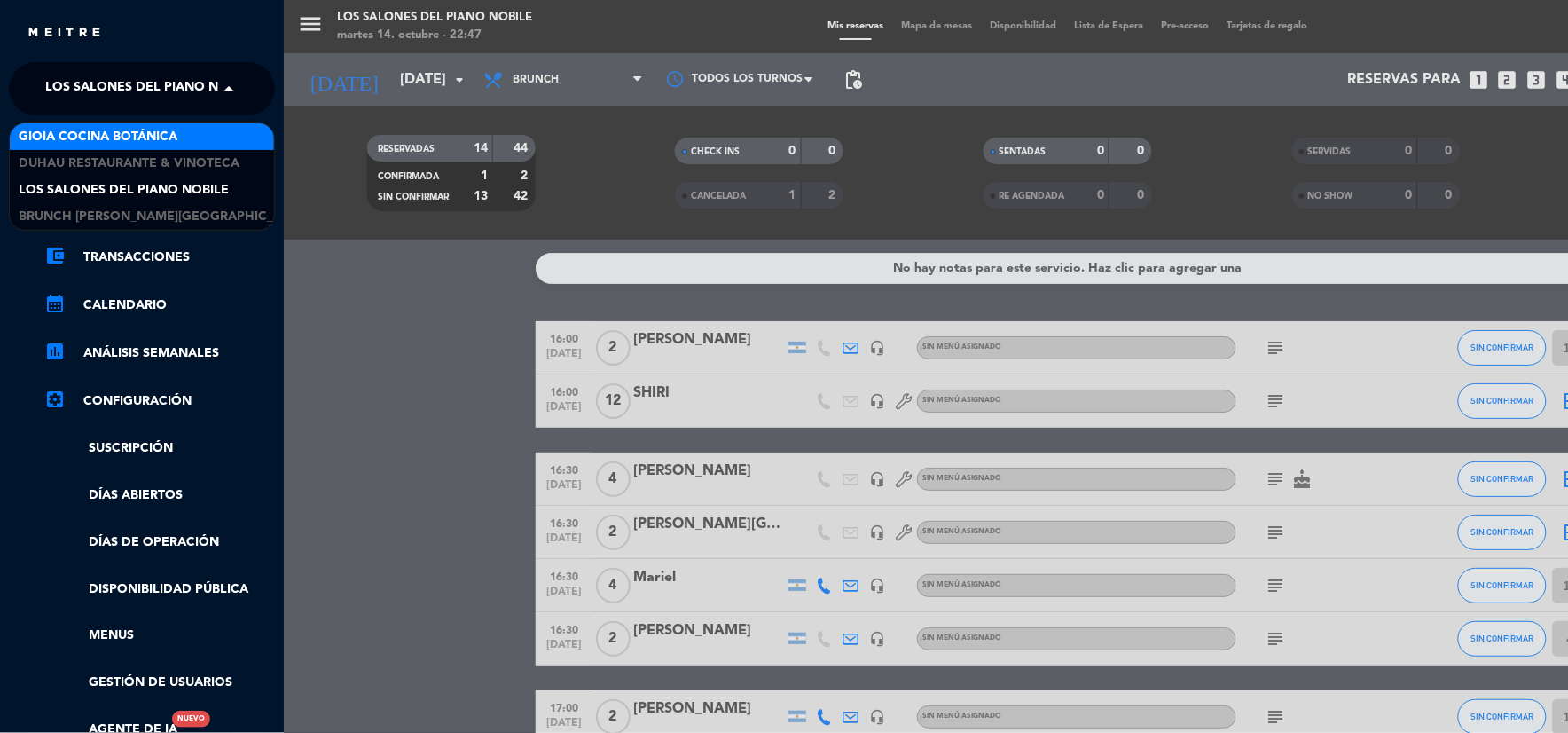
click at [95, 139] on span "Gioia Cocina Botánica" at bounding box center [98, 137] width 159 height 21
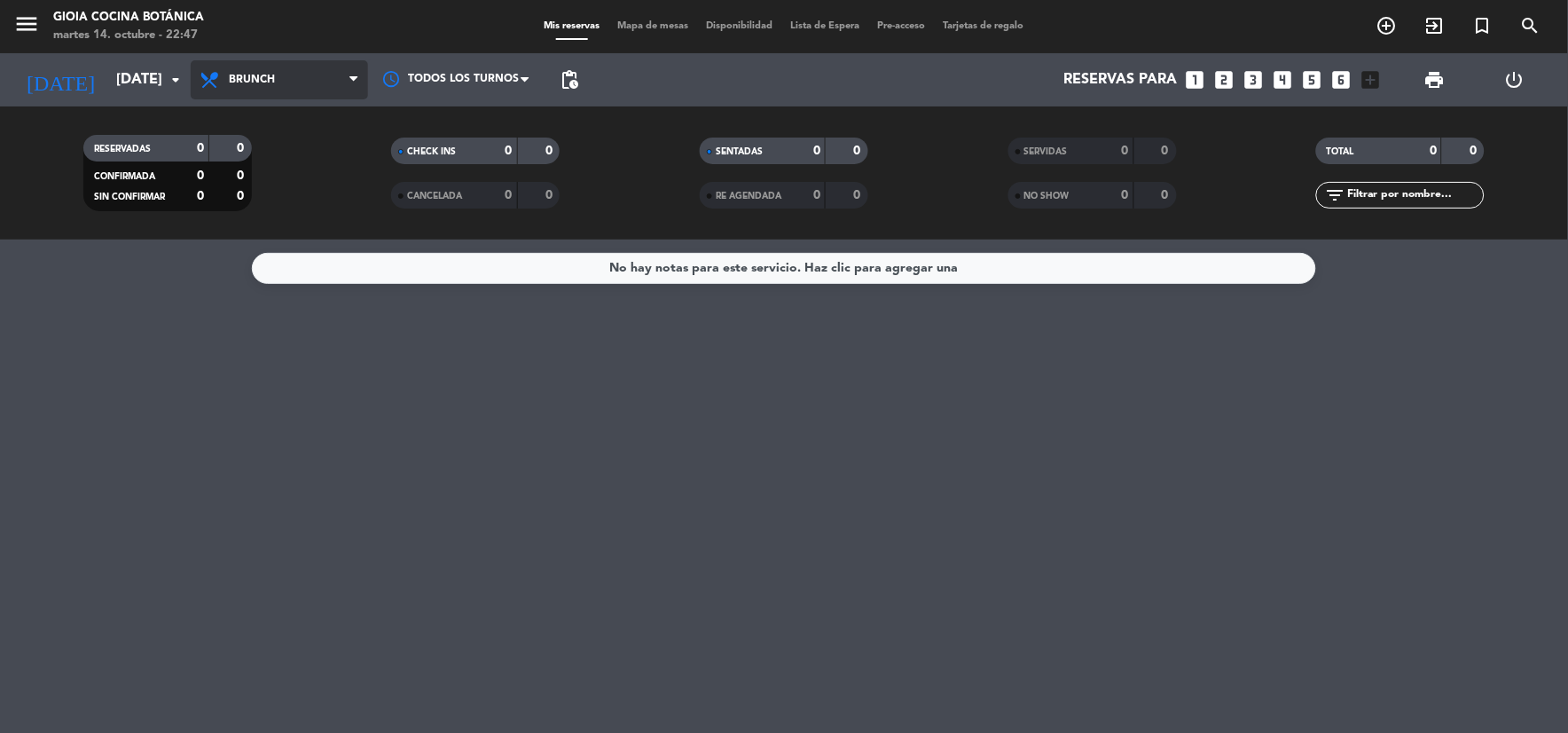
click at [235, 84] on span "Brunch" at bounding box center [252, 80] width 46 height 13
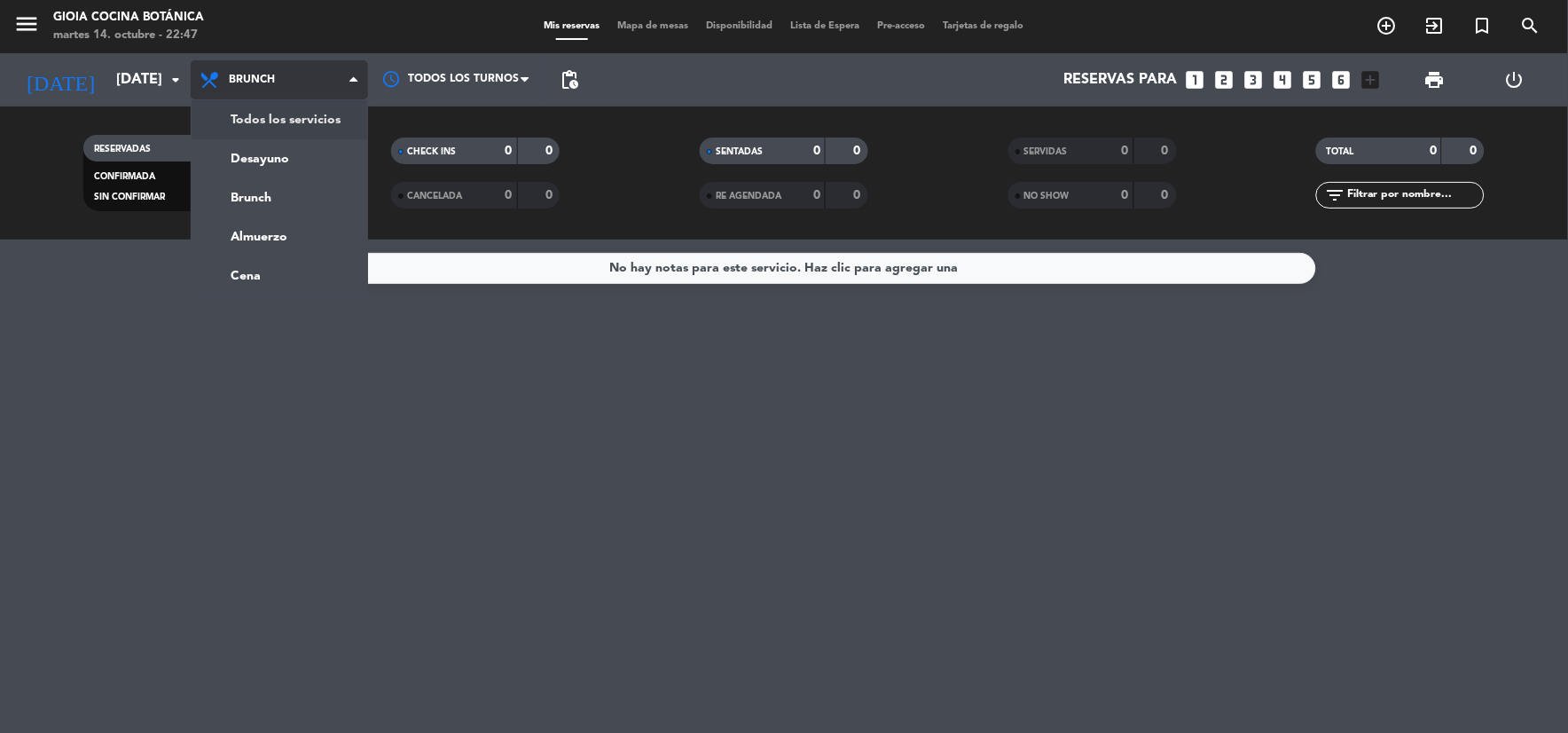
click at [249, 124] on div "menu [PERSON_NAME] Cocina Botánica [DATE] 14. octubre - 22:47 Mis reservas Mapa…" at bounding box center [784, 120] width 1568 height 240
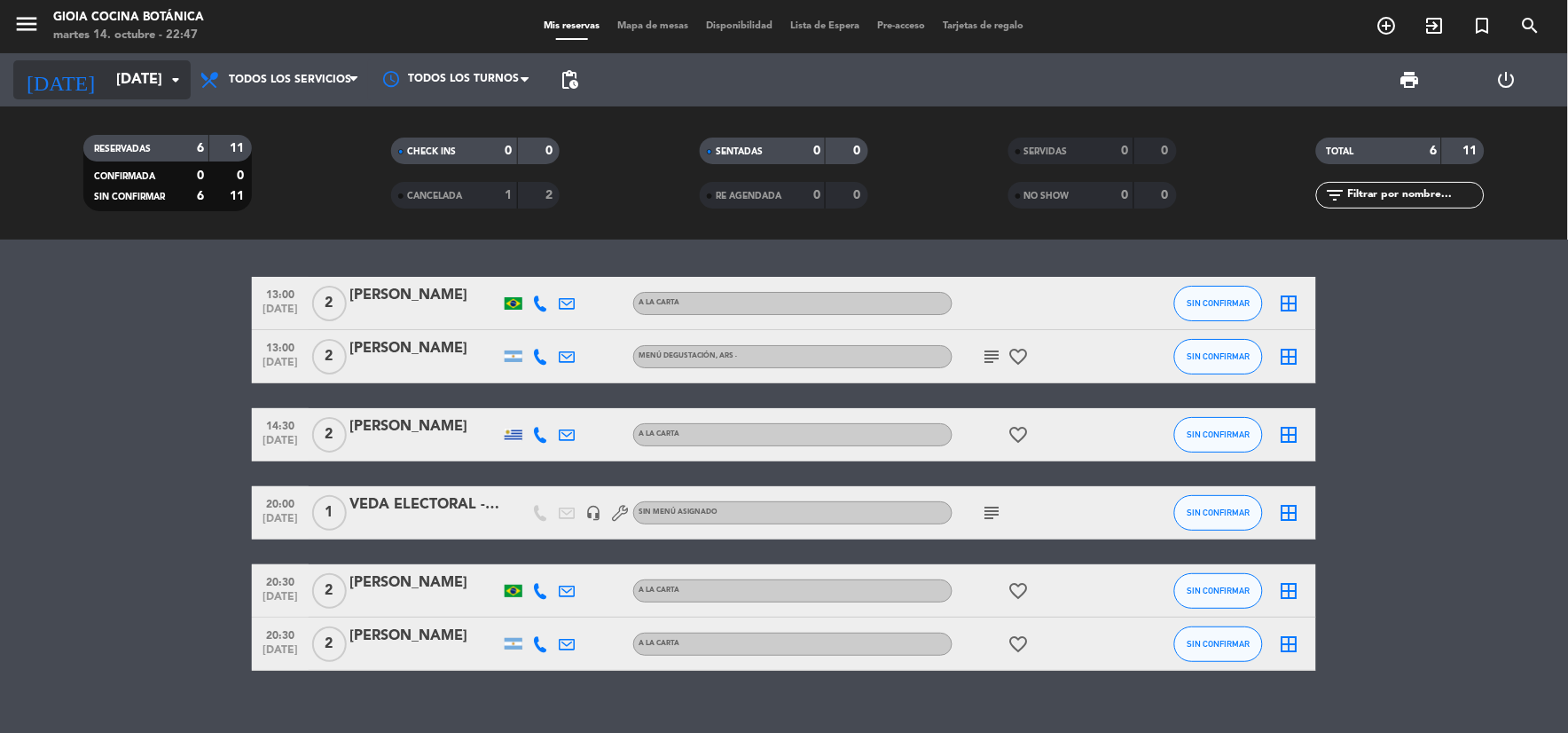
click at [107, 68] on input "[DATE]" at bounding box center [201, 80] width 188 height 35
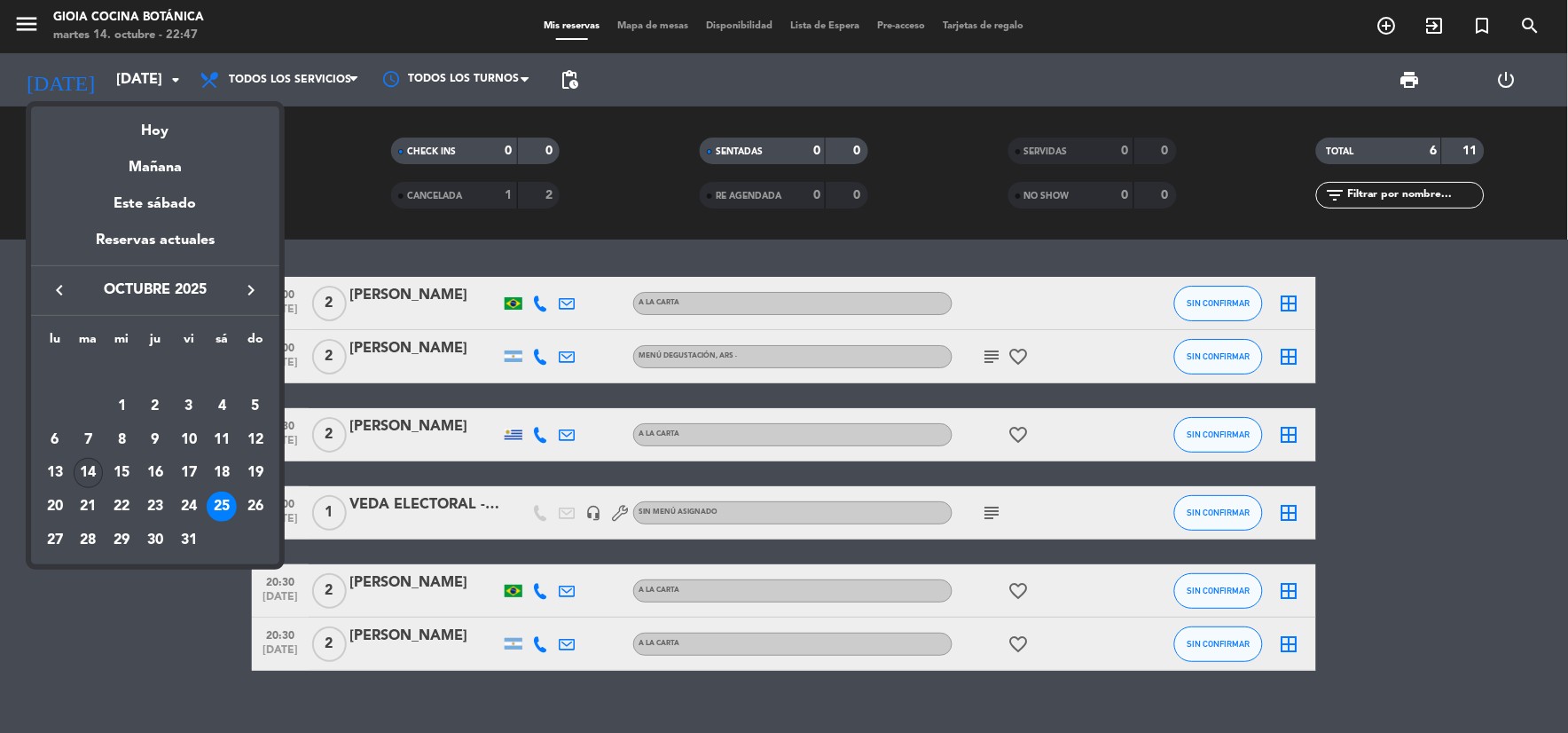
click at [90, 464] on div "14" at bounding box center [88, 473] width 30 height 30
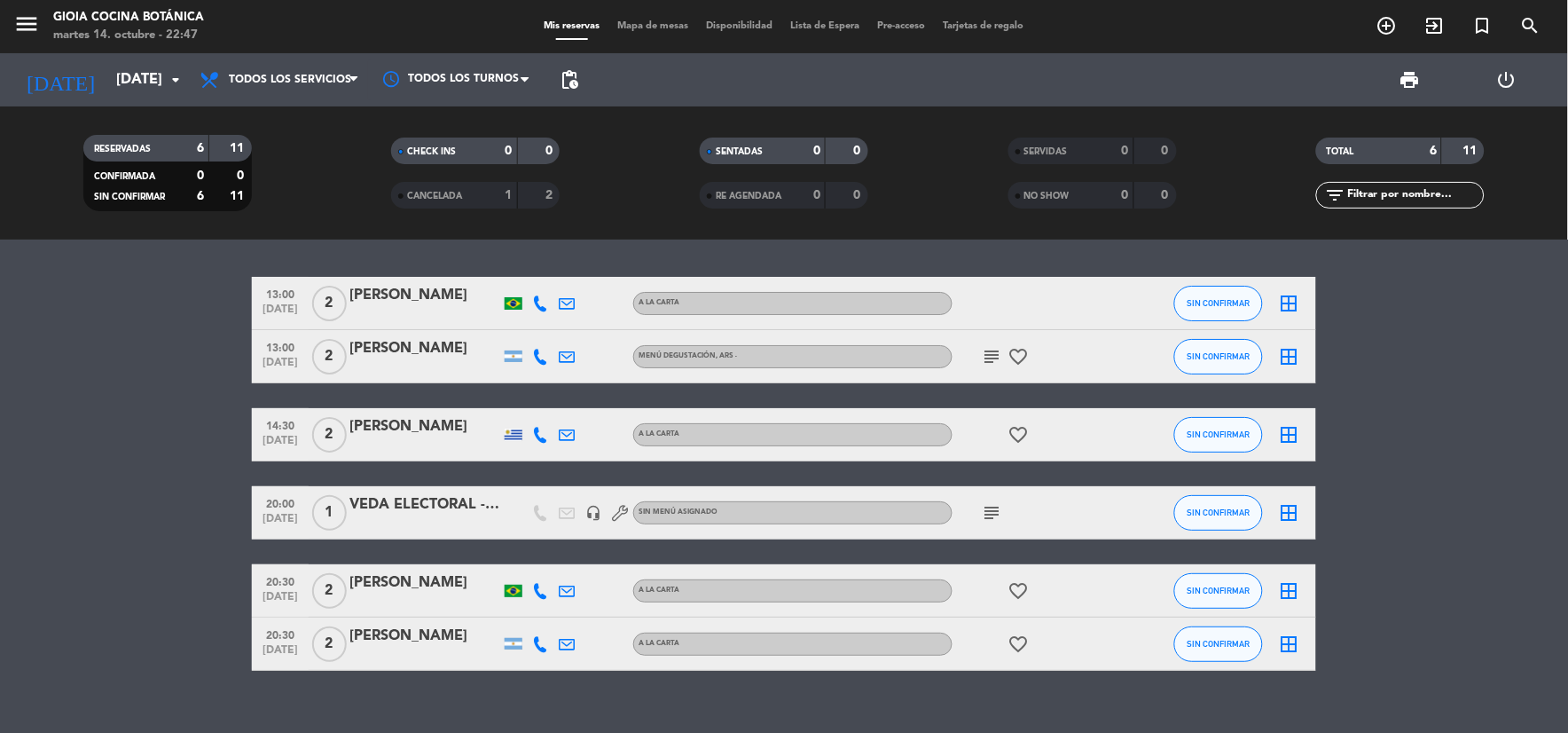
type input "[DATE]"
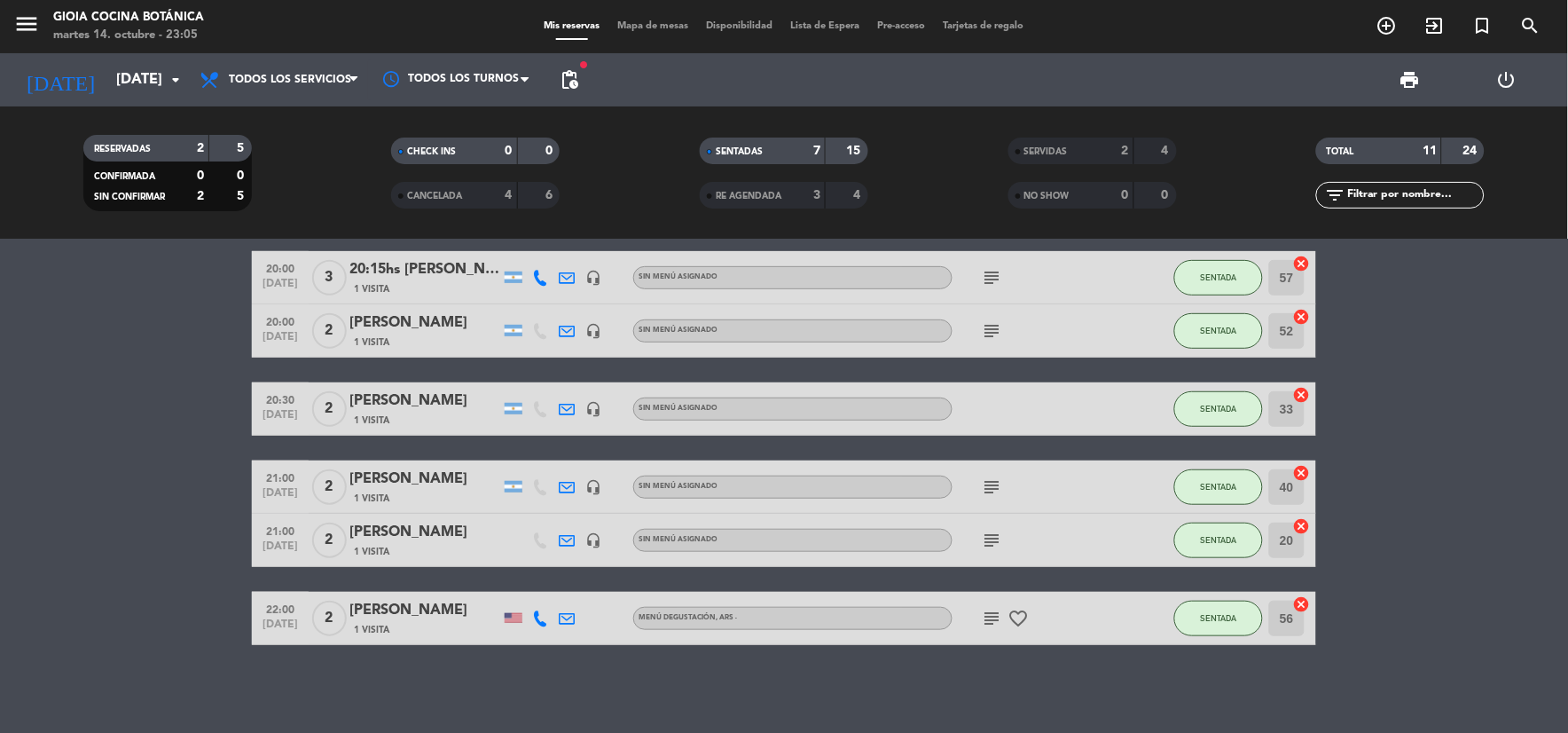
scroll to position [137, 0]
